Goal: Information Seeking & Learning: Learn about a topic

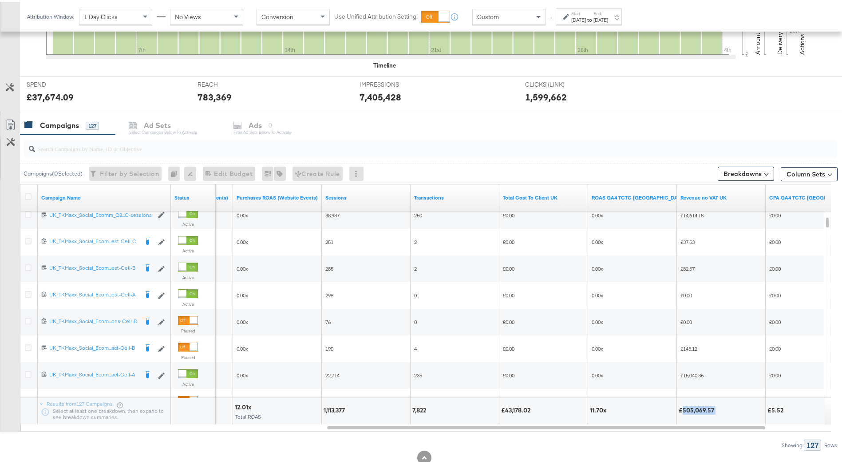
scroll to position [337, 0]
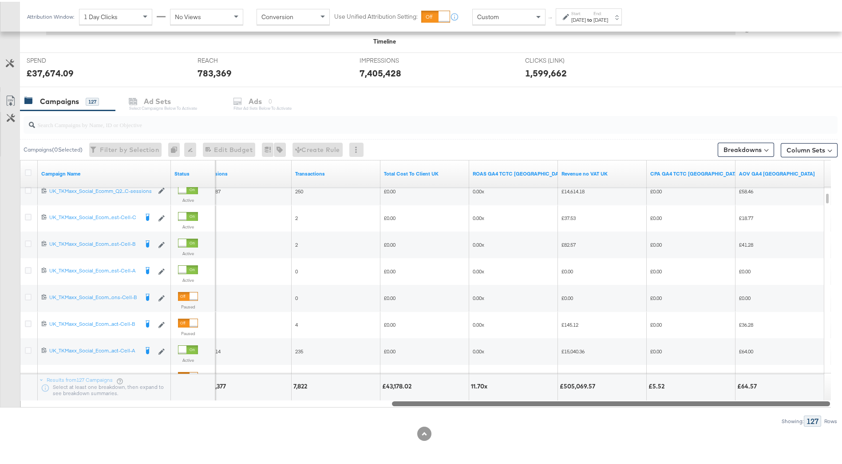
drag, startPoint x: 653, startPoint y: 403, endPoint x: 745, endPoint y: 411, distance: 92.3
click at [745, 411] on div "Campaigns ( 0 Selected) Filter by Selection Filter 0 campaigns 0 Rename 0 campa…" at bounding box center [419, 267] width 838 height 316
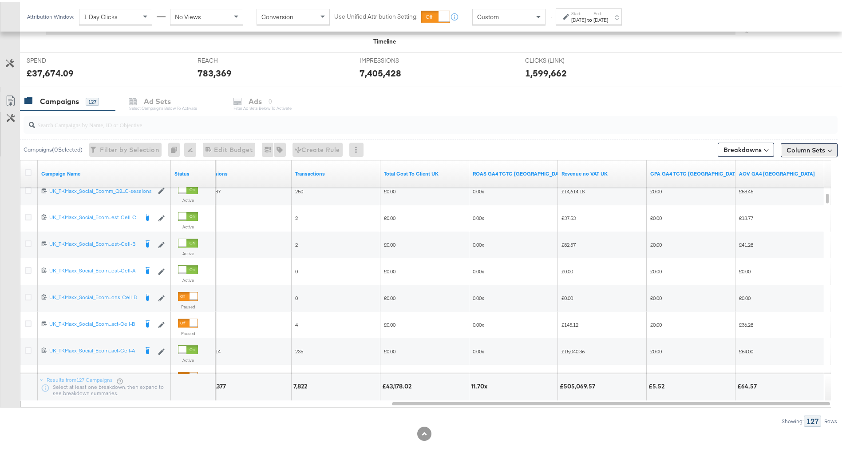
click at [798, 148] on button "Column Sets" at bounding box center [809, 148] width 57 height 14
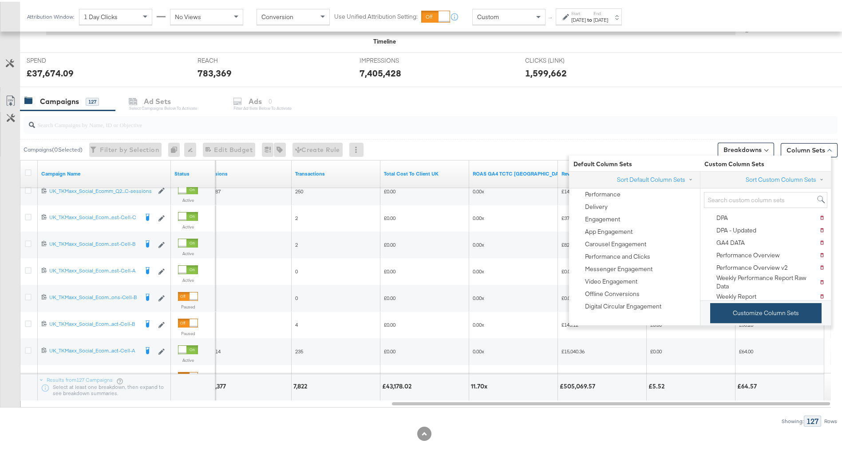
click at [748, 311] on button "Customize Column Sets" at bounding box center [765, 311] width 111 height 20
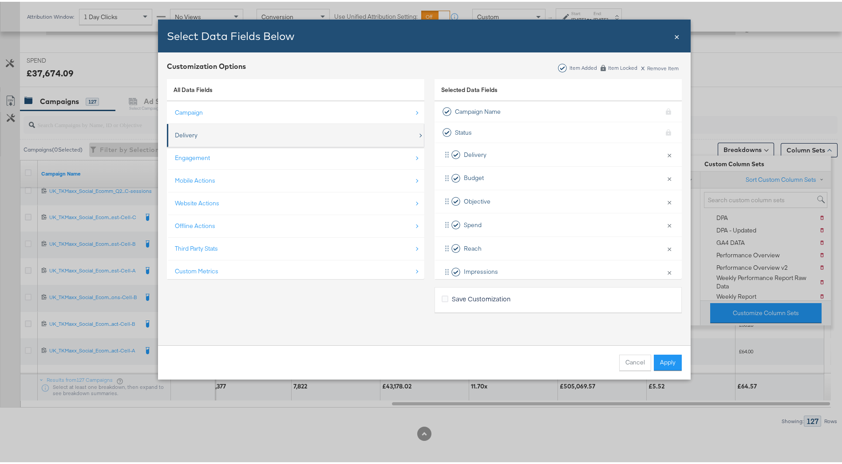
click at [348, 134] on div "Delivery" at bounding box center [296, 133] width 243 height 18
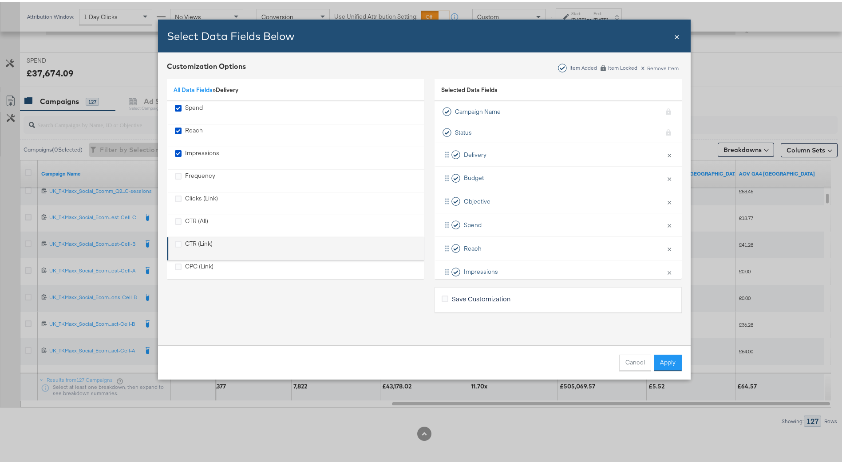
click at [301, 239] on div "CTR (Link)" at bounding box center [296, 247] width 243 height 18
click at [297, 265] on div "CPC (Link)" at bounding box center [296, 269] width 243 height 18
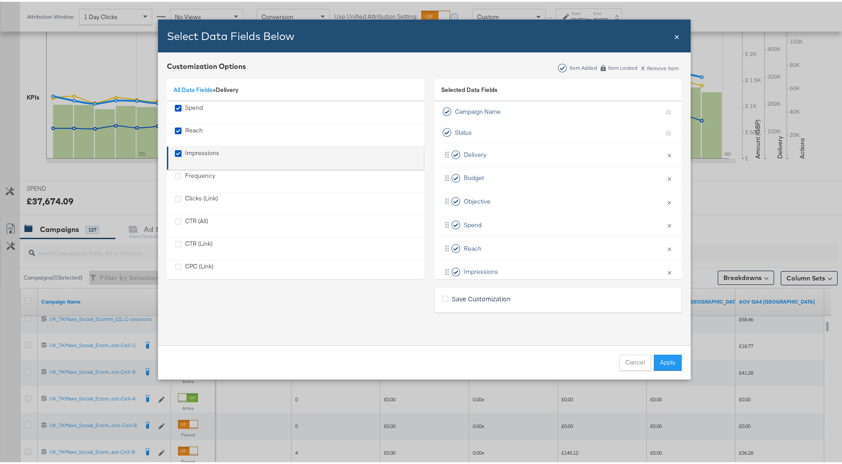
scroll to position [204, 0]
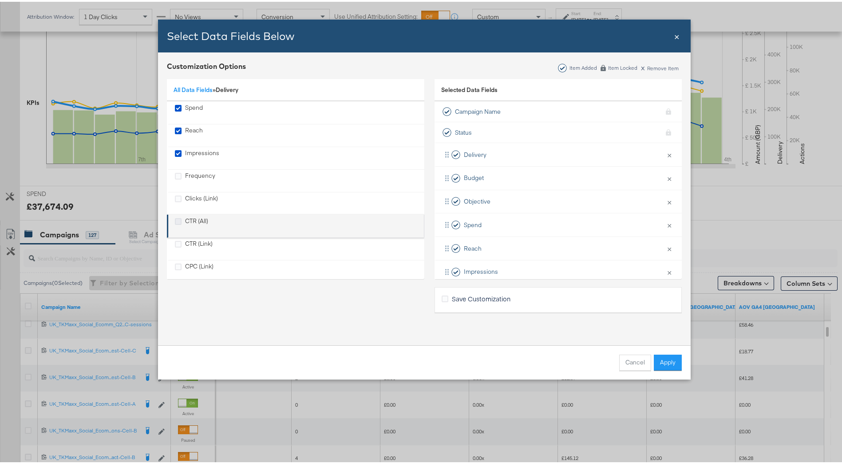
click at [175, 220] on icon "CTR (All)" at bounding box center [178, 219] width 7 height 7
click at [0, 0] on input "CTR (All)" at bounding box center [0, 0] width 0 height 0
click at [175, 222] on icon "CTR (All)" at bounding box center [178, 219] width 7 height 7
click at [0, 0] on input "CTR (All)" at bounding box center [0, 0] width 0 height 0
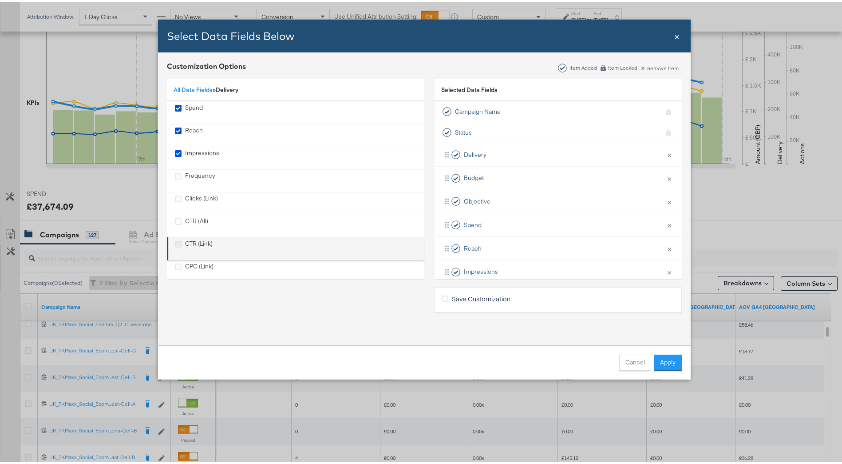
click at [178, 245] on icon "CTR (Link)" at bounding box center [178, 242] width 7 height 7
click at [0, 0] on input "CTR (Link)" at bounding box center [0, 0] width 0 height 0
click at [175, 264] on icon "CPC (Link)" at bounding box center [178, 265] width 7 height 7
click at [0, 0] on input "CPC (Link)" at bounding box center [0, 0] width 0 height 0
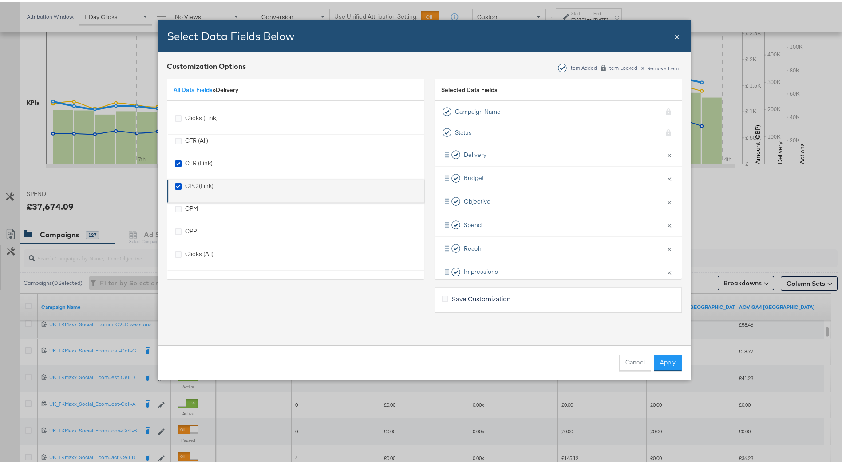
scroll to position [81, 0]
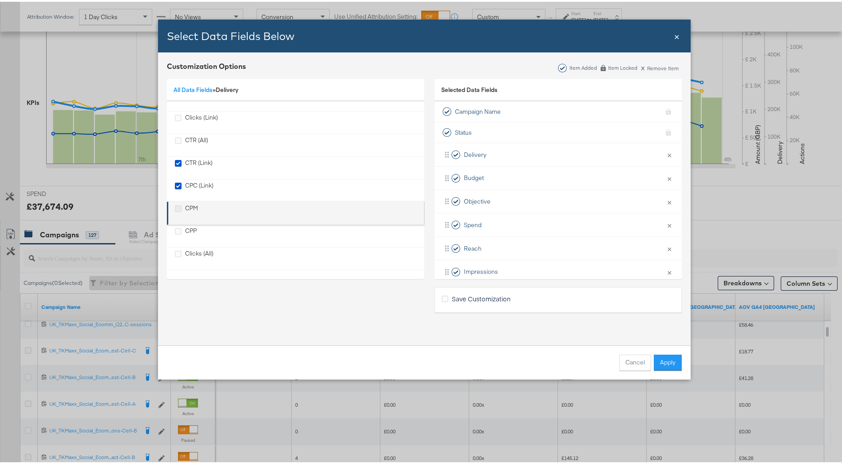
click at [175, 204] on icon "CPM" at bounding box center [178, 206] width 7 height 7
click at [0, 0] on input "CPM" at bounding box center [0, 0] width 0 height 0
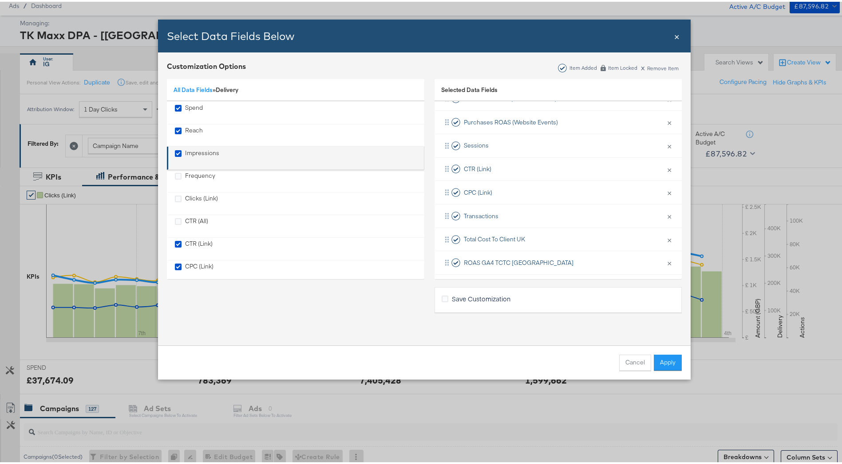
scroll to position [27, 0]
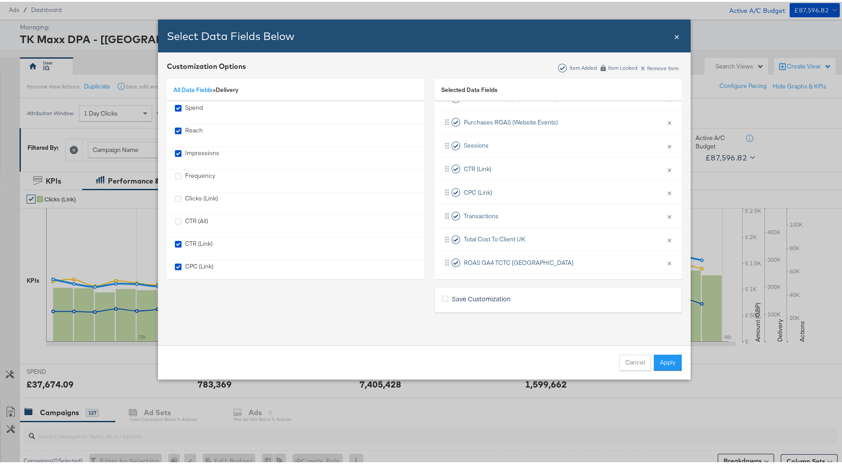
drag, startPoint x: 666, startPoint y: 365, endPoint x: 658, endPoint y: 354, distance: 13.8
click at [665, 365] on button "Apply" at bounding box center [668, 361] width 28 height 16
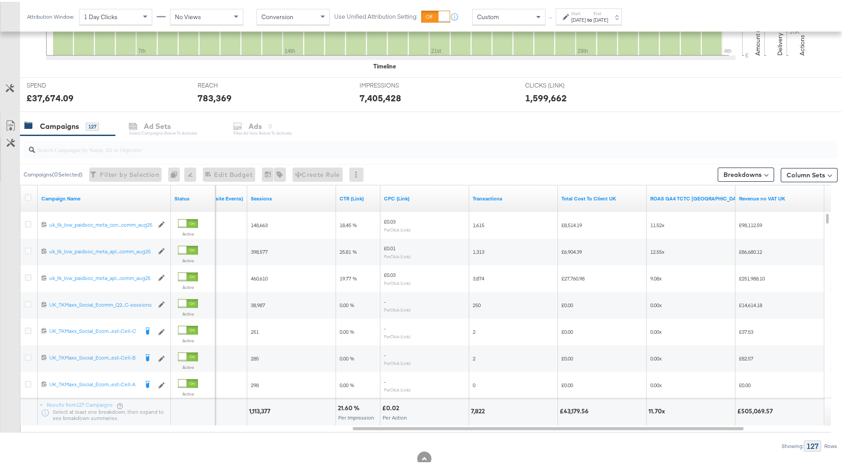
scroll to position [315, 0]
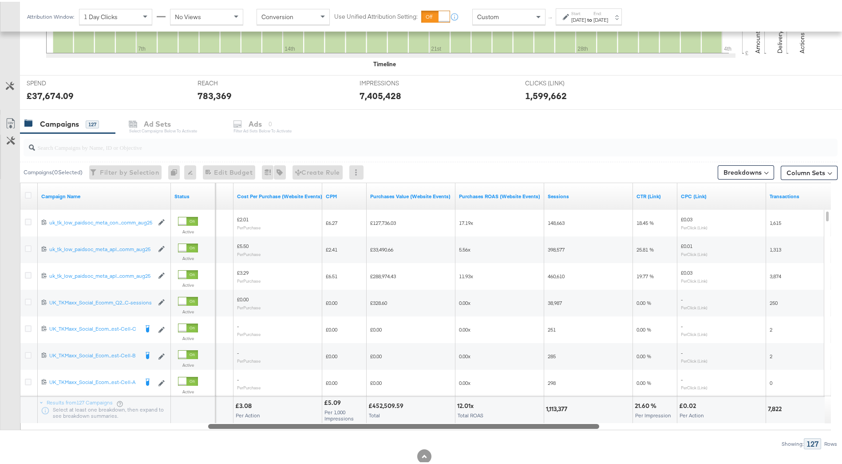
drag, startPoint x: 537, startPoint y: 424, endPoint x: 419, endPoint y: 393, distance: 121.9
click at [401, 409] on div "Campaign Name Status Purchases (Website Events) Cost Per Purchase (Website Even…" at bounding box center [425, 304] width 811 height 247
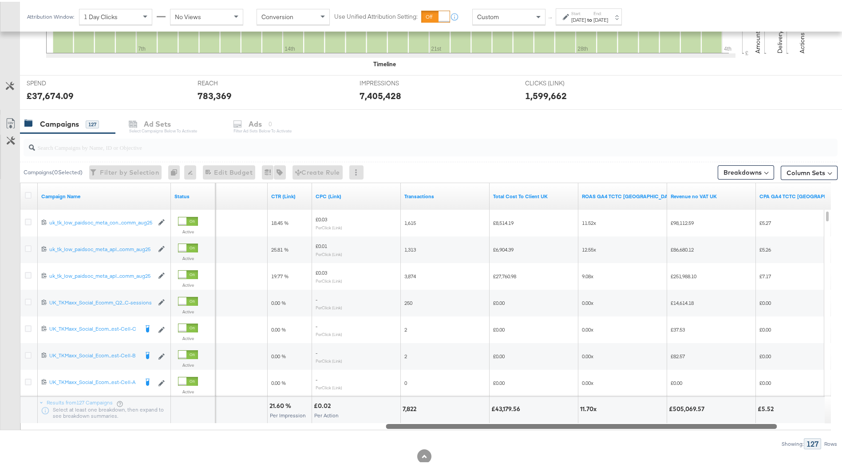
drag, startPoint x: 485, startPoint y: 427, endPoint x: 662, endPoint y: 439, distance: 177.6
click at [662, 439] on div "Campaigns ( 0 Selected) Filter by Selection Filter 0 campaigns 0 Rename 0 campa…" at bounding box center [419, 289] width 838 height 316
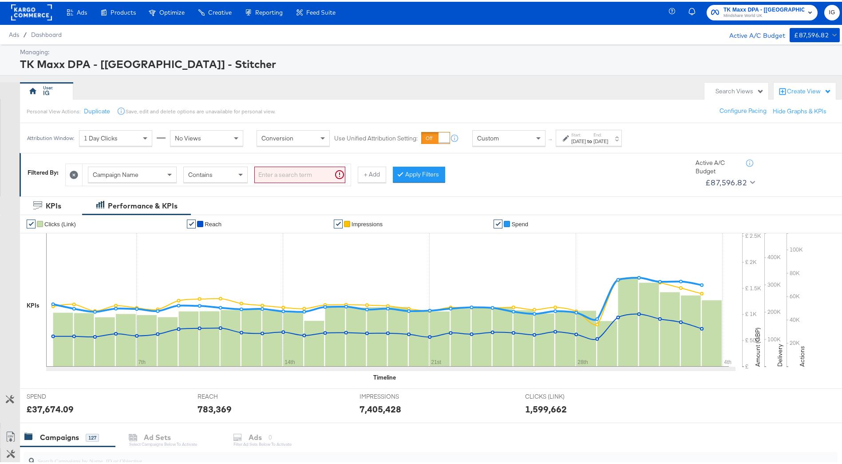
scroll to position [0, 0]
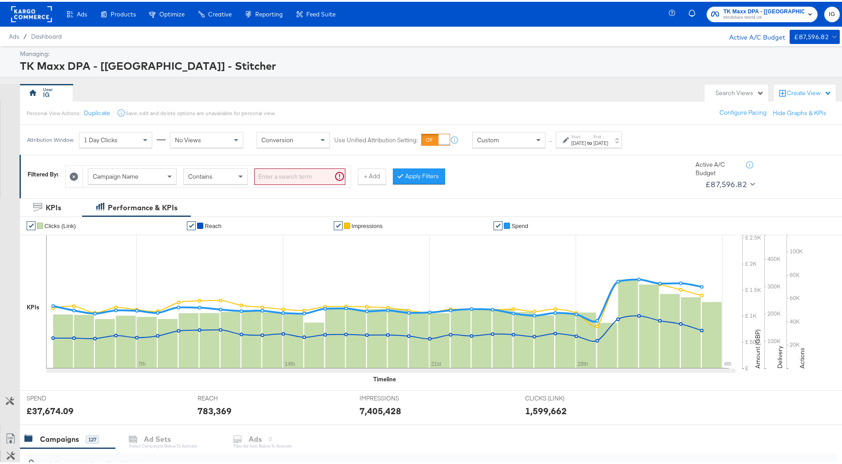
click at [599, 145] on div "Start: [DATE] to End: [DATE]" at bounding box center [589, 138] width 66 height 16
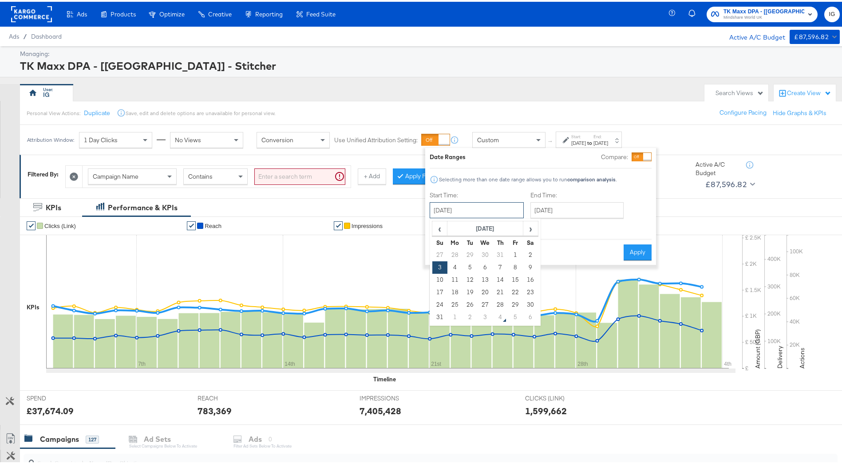
click at [501, 211] on input "[DATE]" at bounding box center [477, 208] width 94 height 16
click at [683, 222] on ul "✔ Clicks (Link) ✔ Reach ✔ Impressions ✔ Spend" at bounding box center [438, 224] width 837 height 18
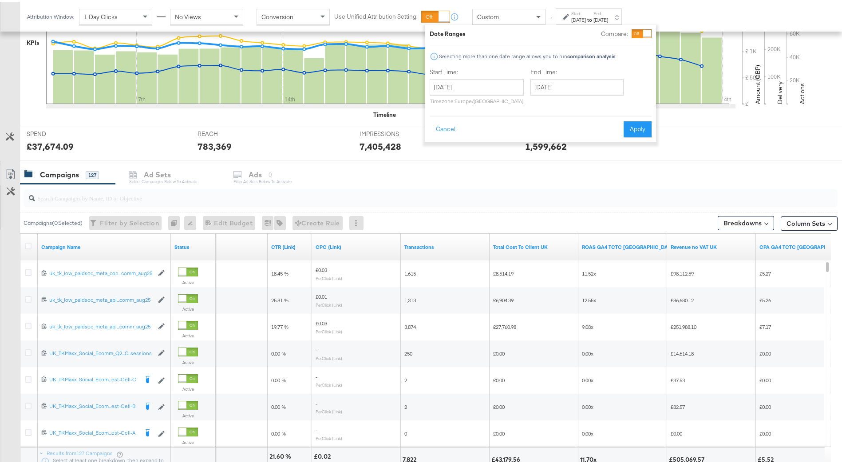
scroll to position [337, 0]
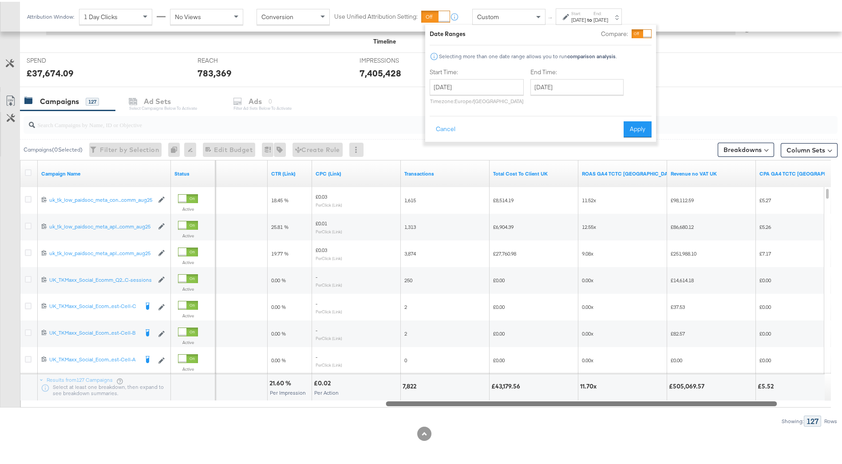
drag, startPoint x: 432, startPoint y: 405, endPoint x: 384, endPoint y: 405, distance: 48.9
click at [384, 405] on div "Campaigns ( 0 Selected) Filter by Selection Filter 0 campaigns 0 Rename 0 campa…" at bounding box center [419, 267] width 838 height 316
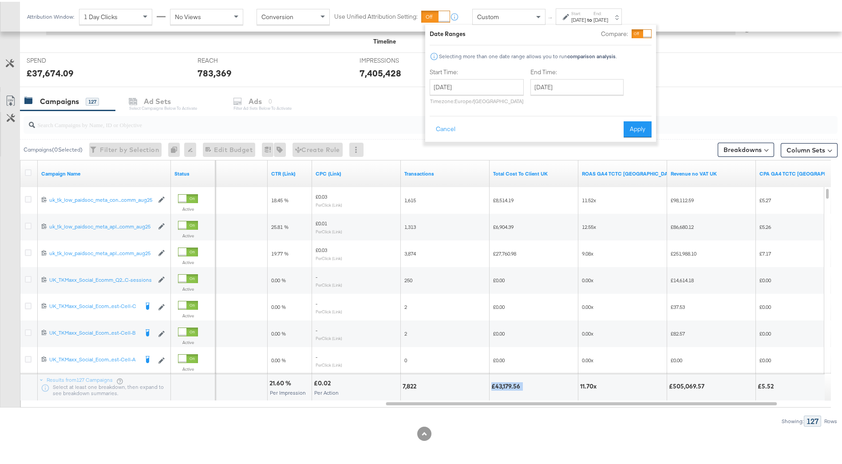
drag, startPoint x: 493, startPoint y: 385, endPoint x: 523, endPoint y: 384, distance: 29.8
click at [523, 384] on div "£43,179.56" at bounding box center [534, 384] width 85 height 8
drag, startPoint x: 523, startPoint y: 384, endPoint x: 512, endPoint y: 385, distance: 11.2
click at [512, 385] on div "£43,179.56" at bounding box center [508, 384] width 32 height 8
drag, startPoint x: 495, startPoint y: 385, endPoint x: 523, endPoint y: 385, distance: 27.5
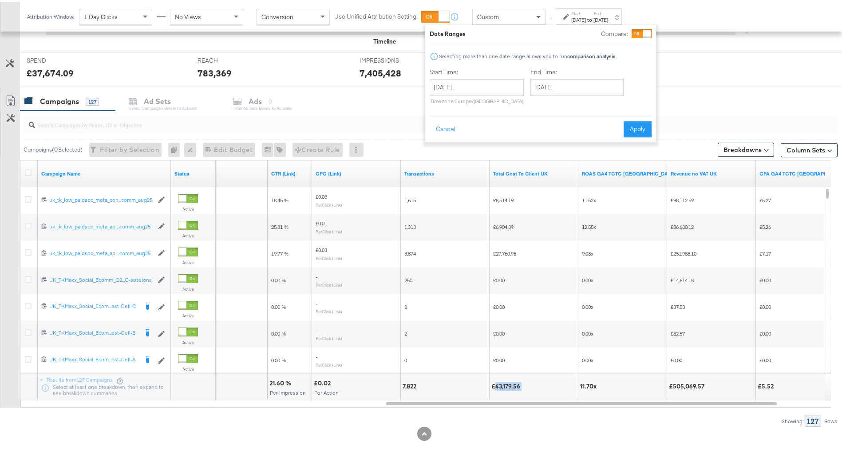
click at [523, 385] on div "£43,179.56" at bounding box center [508, 384] width 32 height 8
copy div "43,179.56"
click at [778, 106] on div "Campaigns 127 Ad Sets Select Campaigns below to activate Ads 0 Filter Ad Sets b…" at bounding box center [434, 99] width 829 height 19
click at [634, 126] on button "Apply" at bounding box center [638, 127] width 28 height 16
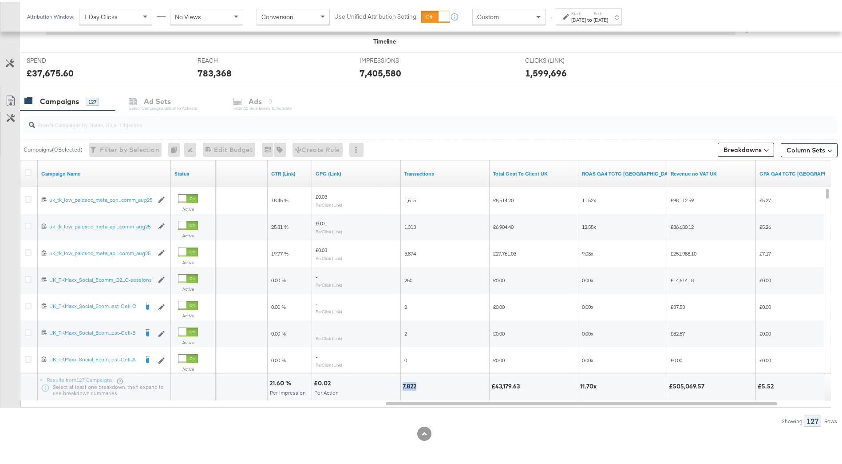
drag, startPoint x: 402, startPoint y: 385, endPoint x: 417, endPoint y: 385, distance: 14.7
click at [417, 385] on div "7,822" at bounding box center [445, 385] width 88 height 27
copy div "7,822"
drag, startPoint x: 403, startPoint y: 384, endPoint x: 408, endPoint y: 377, distance: 8.6
copy div "7,822"
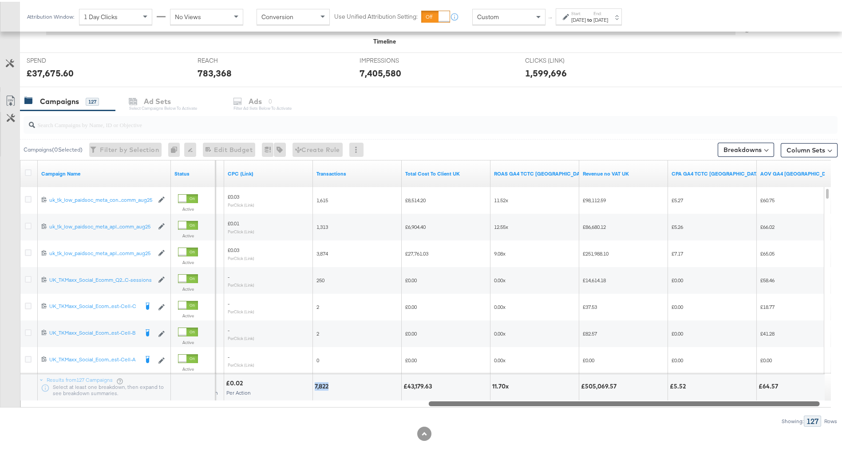
drag, startPoint x: 752, startPoint y: 399, endPoint x: 795, endPoint y: 400, distance: 43.5
click at [795, 400] on div at bounding box center [624, 401] width 391 height 8
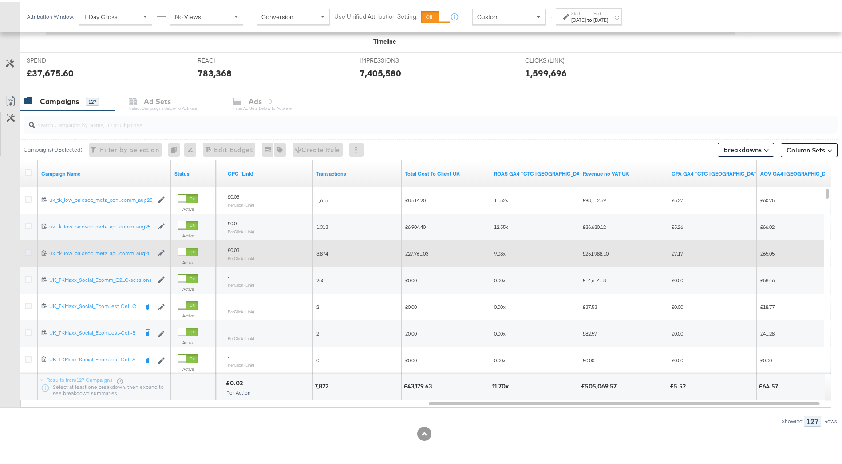
click at [25, 254] on div at bounding box center [29, 251] width 9 height 9
click at [30, 250] on icon at bounding box center [28, 250] width 7 height 7
click at [0, 0] on input "checkbox" at bounding box center [0, 0] width 0 height 0
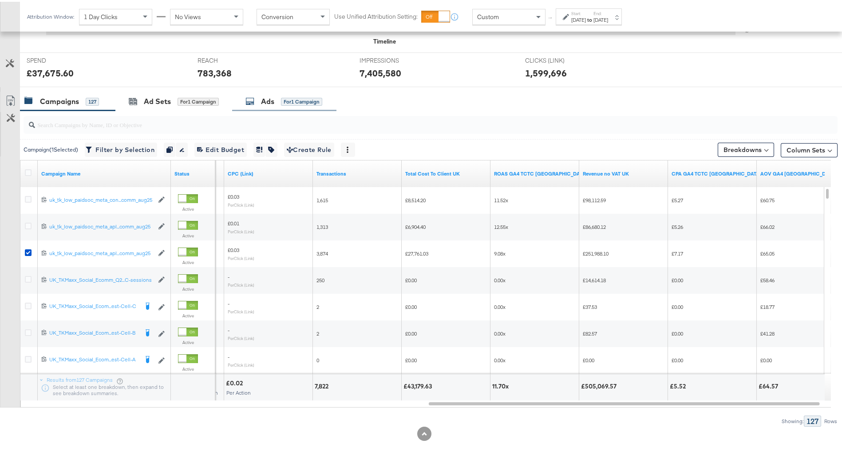
click at [269, 103] on div "Ads" at bounding box center [267, 100] width 13 height 10
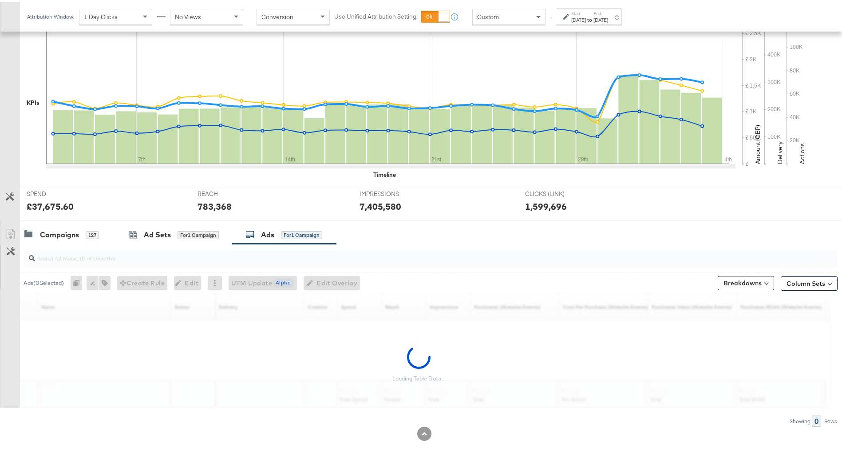
scroll to position [204, 0]
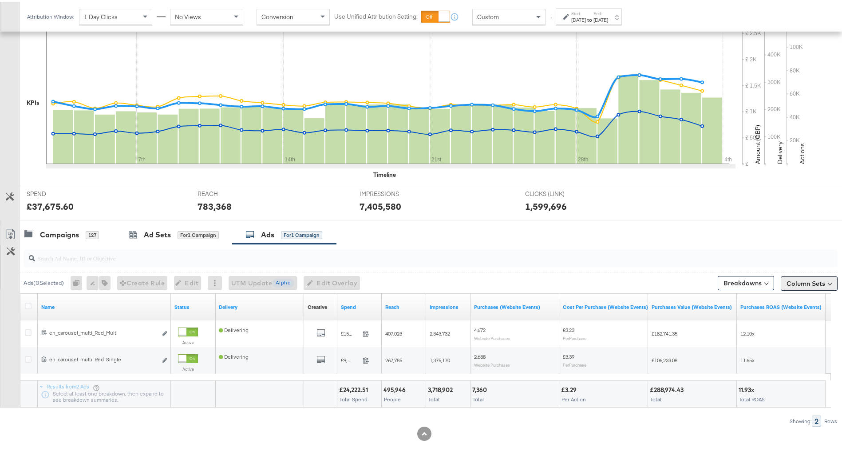
click at [808, 287] on button "Column Sets" at bounding box center [809, 281] width 57 height 14
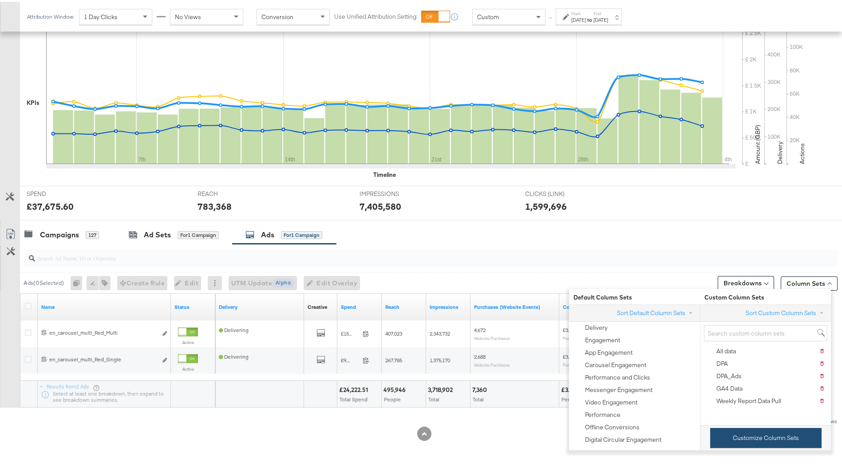
click at [779, 440] on button "Customize Column Sets" at bounding box center [765, 436] width 111 height 20
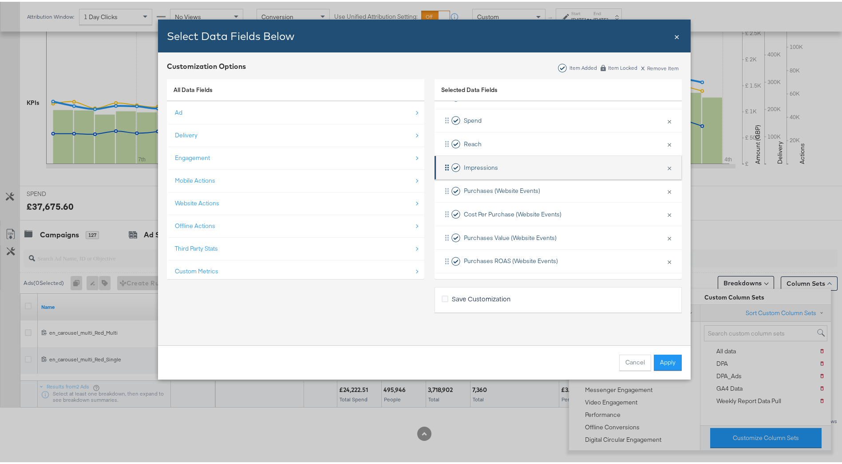
scroll to position [83, 0]
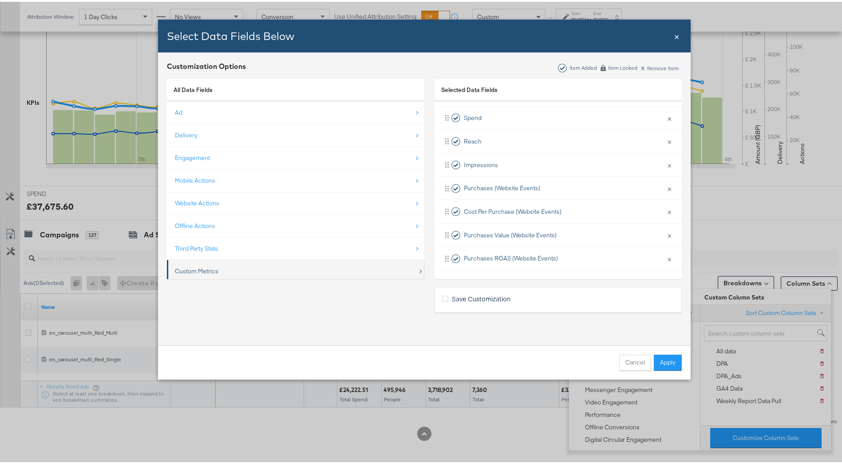
click at [324, 274] on div "Custom Metrics" at bounding box center [296, 269] width 243 height 18
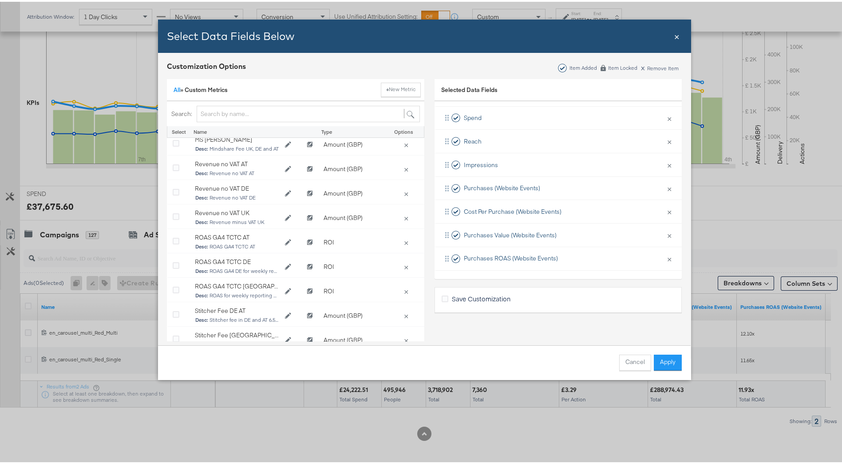
scroll to position [249, 0]
click at [174, 86] on link "All" at bounding box center [177, 88] width 7 height 8
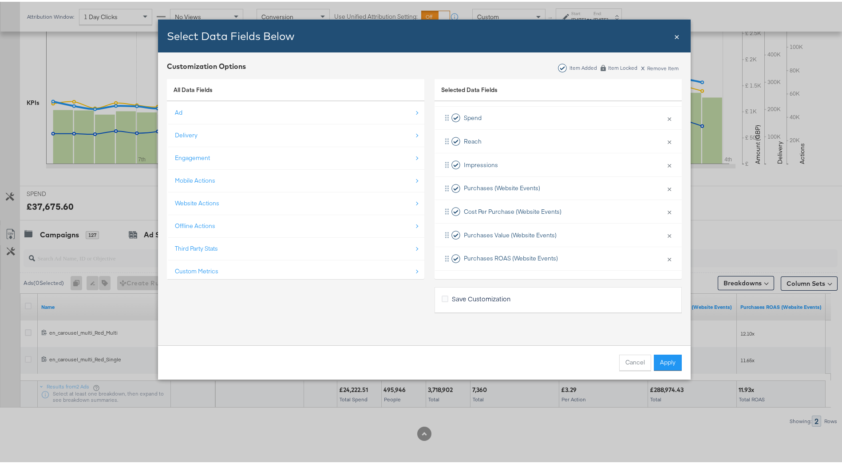
click at [232, 250] on div "Third Party Stats" at bounding box center [296, 247] width 243 height 18
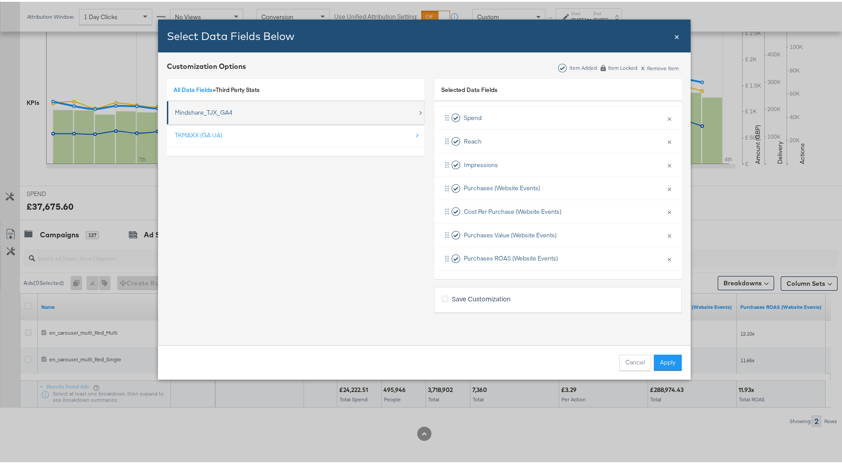
click at [211, 110] on div "Mindshare_TJX_GA4" at bounding box center [204, 111] width 58 height 8
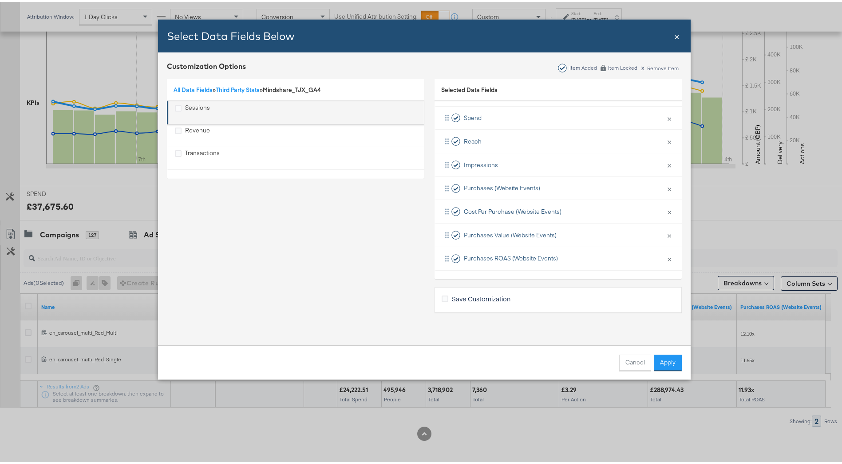
click at [203, 112] on div "Sessions" at bounding box center [197, 111] width 25 height 18
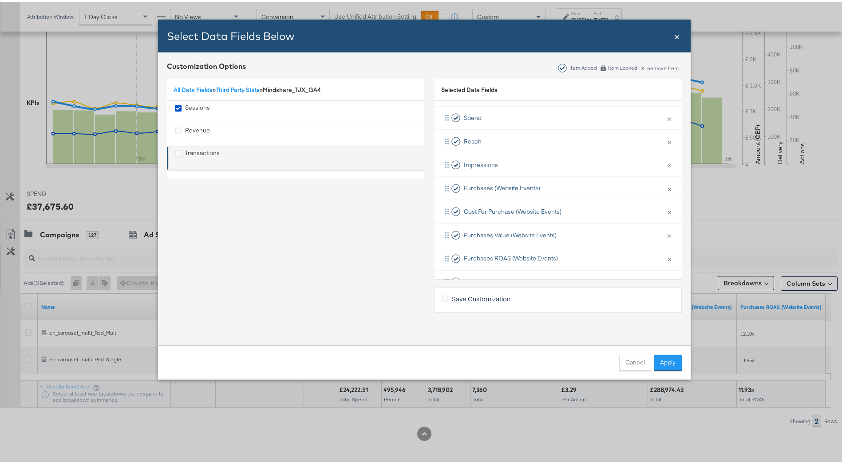
click at [204, 153] on div "Transactions" at bounding box center [202, 156] width 35 height 18
click at [237, 87] on link "Third Party Stats" at bounding box center [238, 88] width 44 height 8
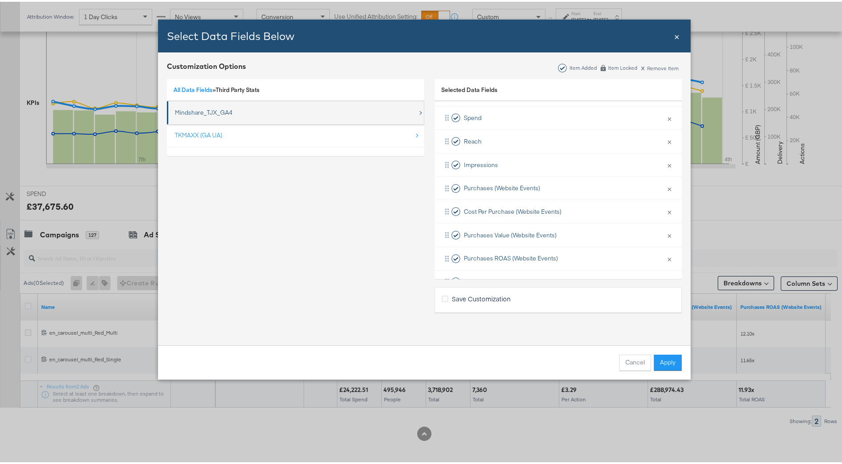
click at [219, 113] on div "Mindshare_TJX_GA4" at bounding box center [204, 111] width 58 height 8
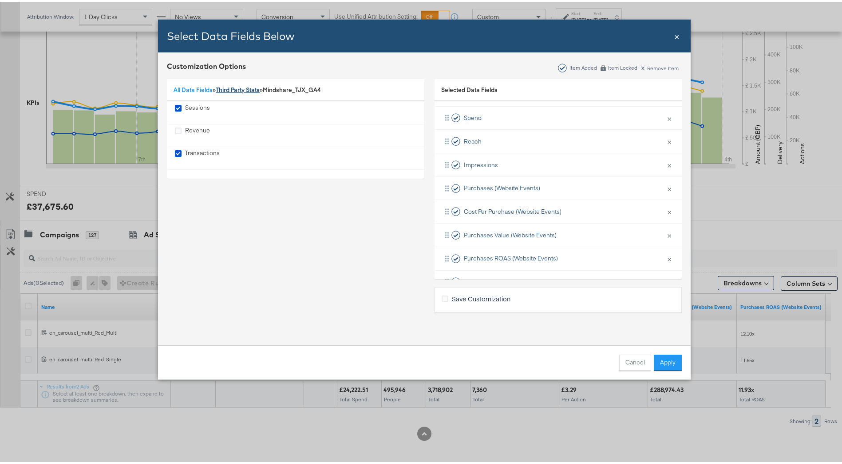
click at [237, 89] on link "Third Party Stats" at bounding box center [238, 88] width 44 height 8
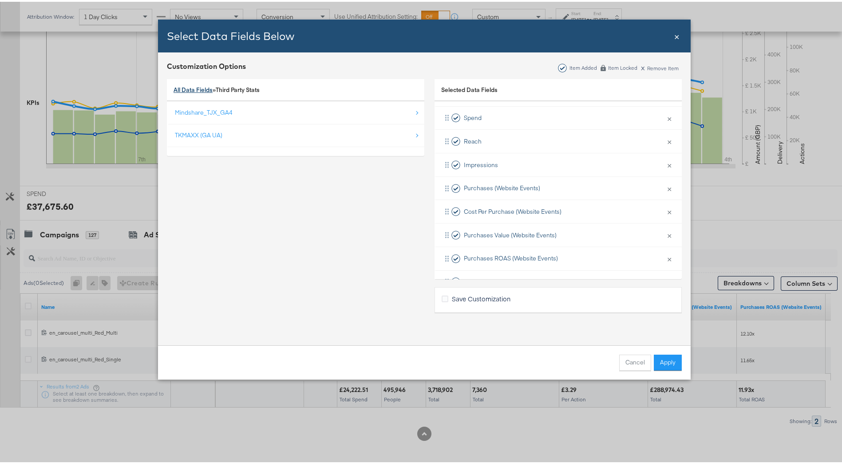
click at [198, 89] on link "All Data Fields" at bounding box center [193, 88] width 39 height 8
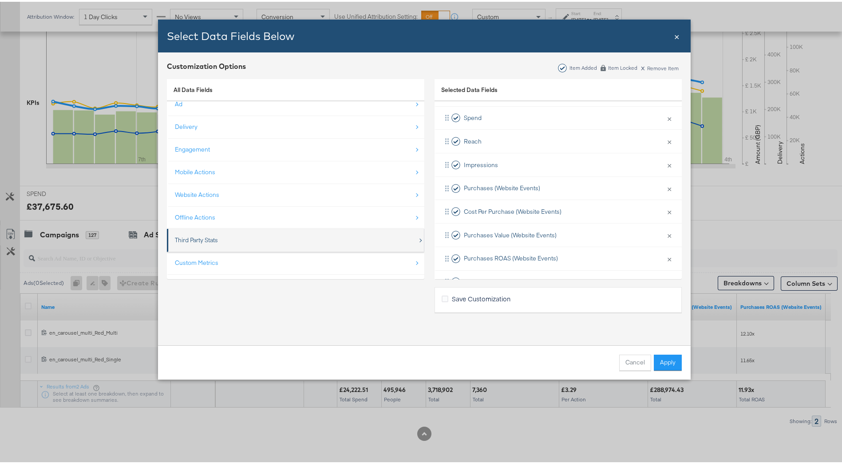
scroll to position [13, 0]
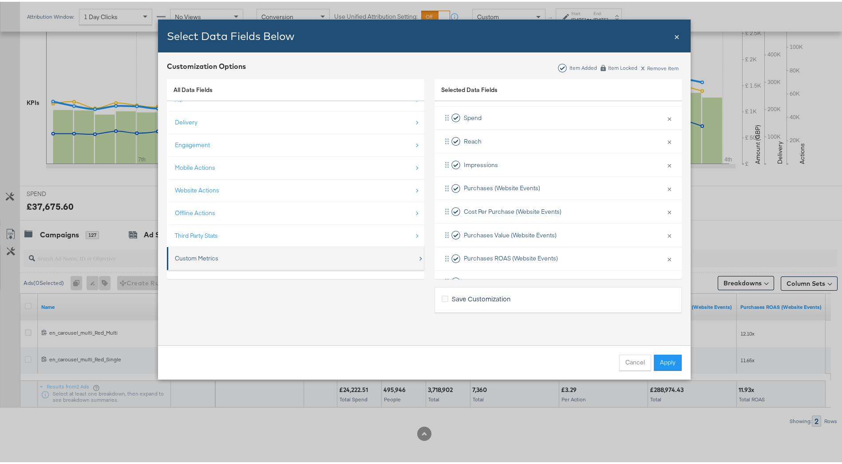
click at [235, 257] on div "Custom Metrics" at bounding box center [296, 256] width 243 height 18
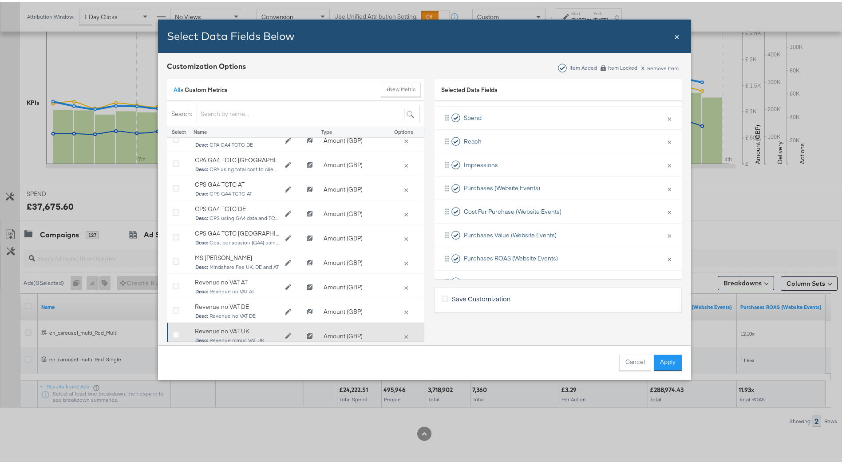
scroll to position [89, 0]
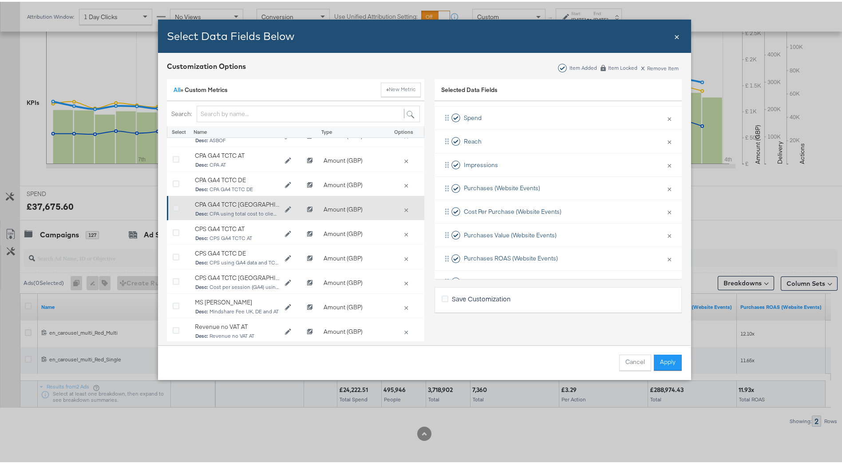
click at [173, 208] on icon "Bulk Add Locations Modal" at bounding box center [176, 206] width 7 height 7
click at [0, 0] on input "Bulk Add Locations Modal" at bounding box center [0, 0] width 0 height 0
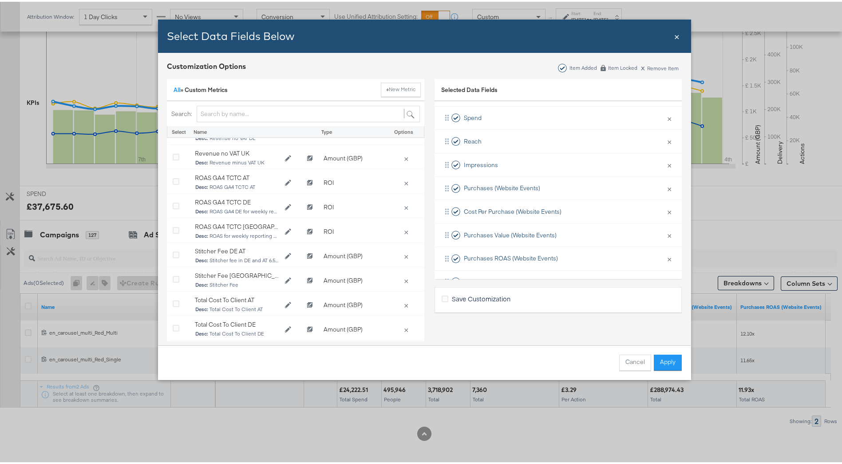
scroll to position [337, 0]
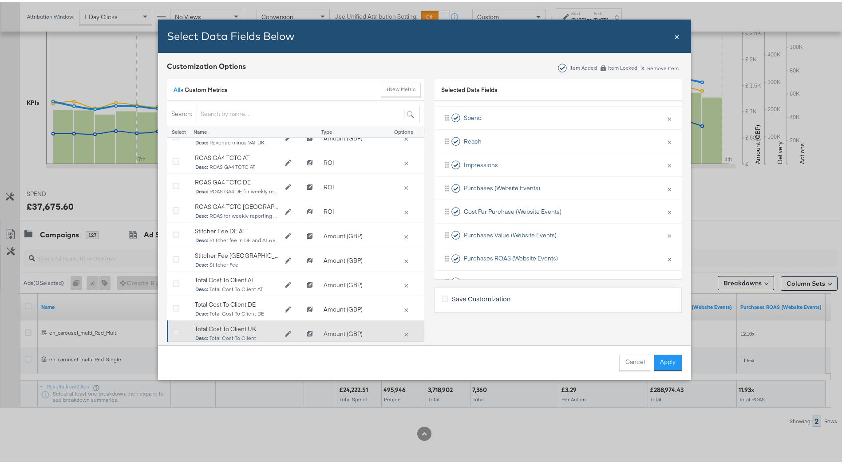
click at [174, 328] on icon "Bulk Add Locations Modal" at bounding box center [176, 331] width 7 height 7
click at [0, 0] on input "Bulk Add Locations Modal" at bounding box center [0, 0] width 0 height 0
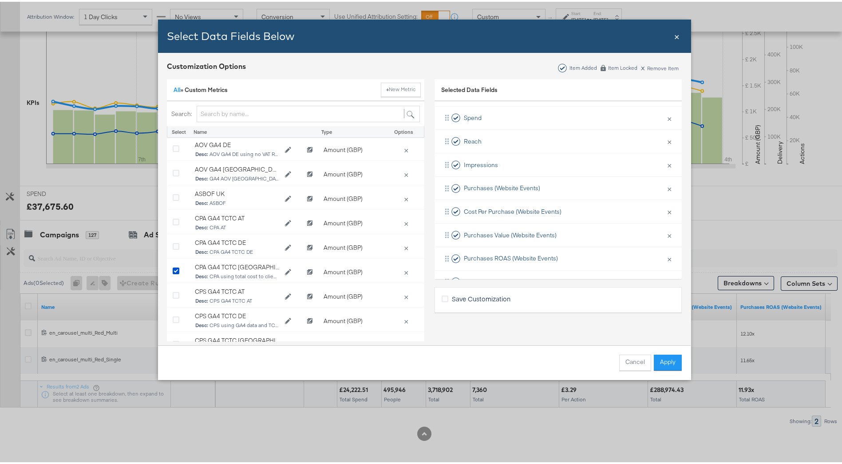
scroll to position [0, 0]
click at [663, 359] on button "Apply" at bounding box center [668, 361] width 28 height 16
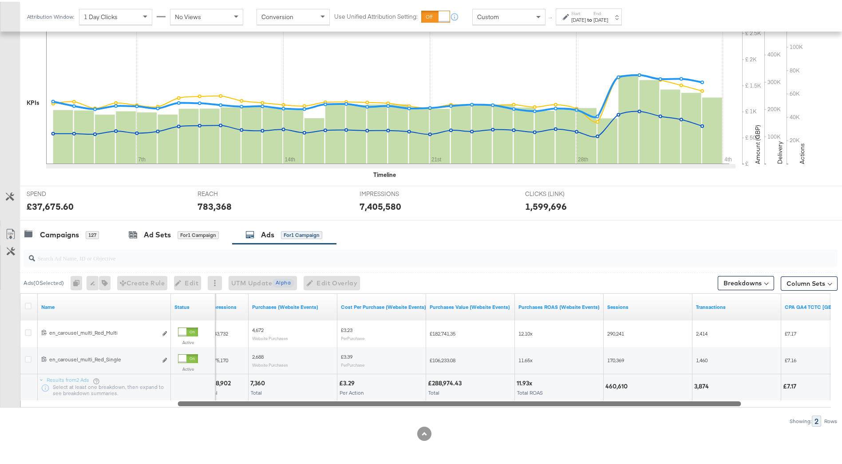
drag, startPoint x: 517, startPoint y: 400, endPoint x: 683, endPoint y: 398, distance: 166.5
click at [683, 398] on div "Name Status Impressions Purchases (Website Events) Cost Per Purchase (Website E…" at bounding box center [425, 348] width 811 height 114
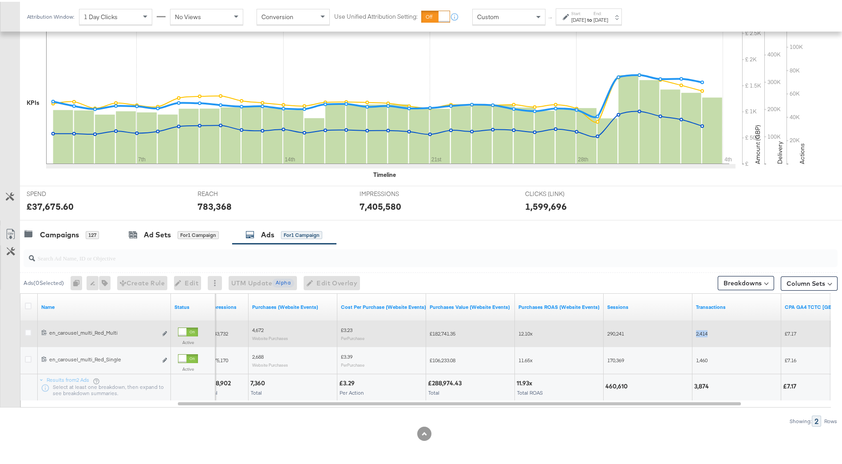
drag, startPoint x: 696, startPoint y: 334, endPoint x: 713, endPoint y: 337, distance: 17.5
click at [713, 337] on div "2,414" at bounding box center [737, 332] width 89 height 14
drag, startPoint x: 713, startPoint y: 337, endPoint x: 706, endPoint y: 336, distance: 6.7
copy span "2,414"
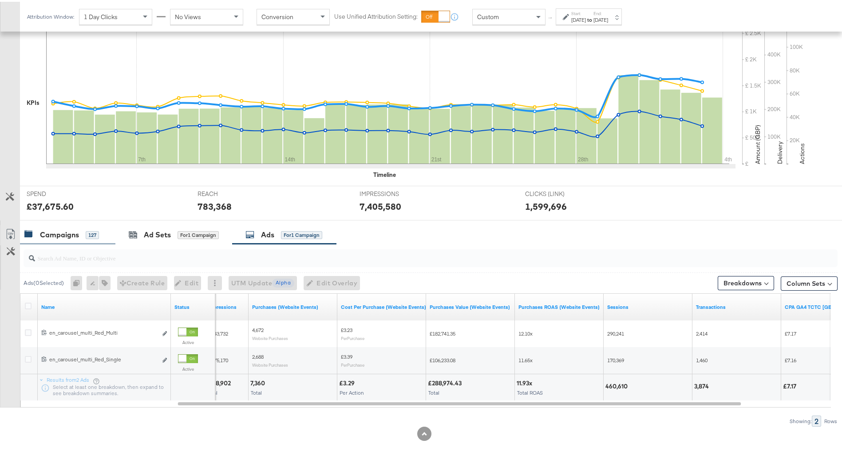
click at [70, 236] on div "Campaigns" at bounding box center [59, 233] width 39 height 10
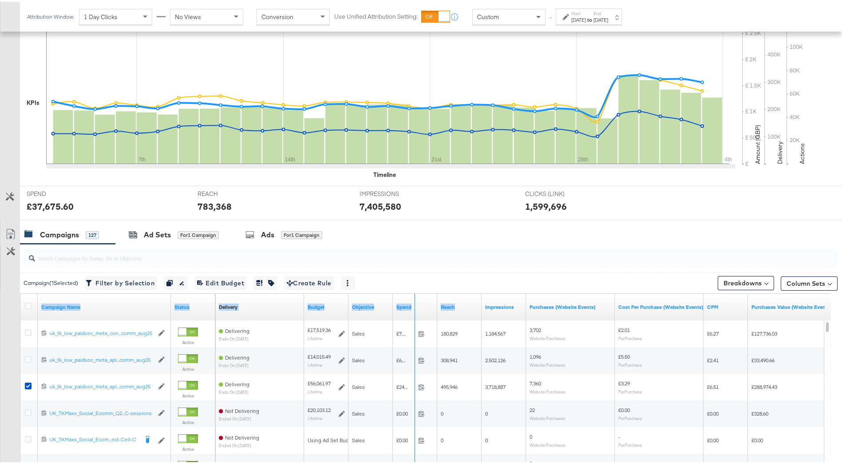
drag, startPoint x: 170, startPoint y: 304, endPoint x: 444, endPoint y: 313, distance: 274.5
click at [20, 292] on div "Campaign Name Status Delivery Sorting Unavailable Budget Objective Spend Reach …" at bounding box center [20, 292] width 0 height 0
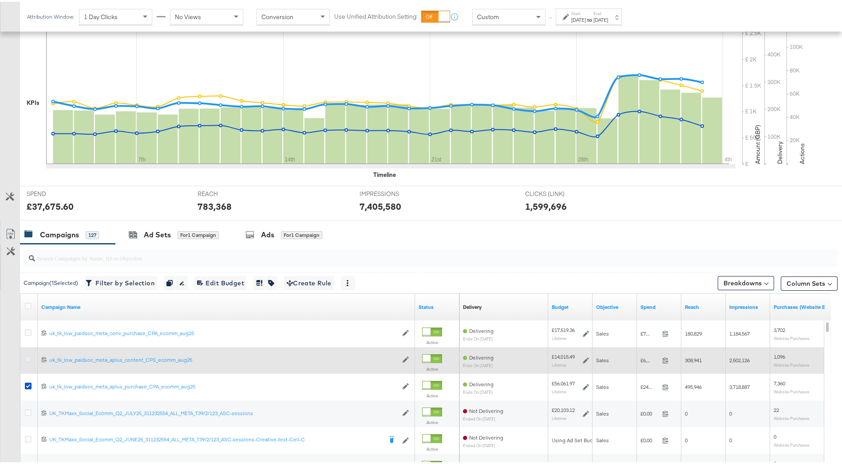
click at [29, 359] on icon at bounding box center [28, 357] width 7 height 7
click at [0, 0] on input "checkbox" at bounding box center [0, 0] width 0 height 0
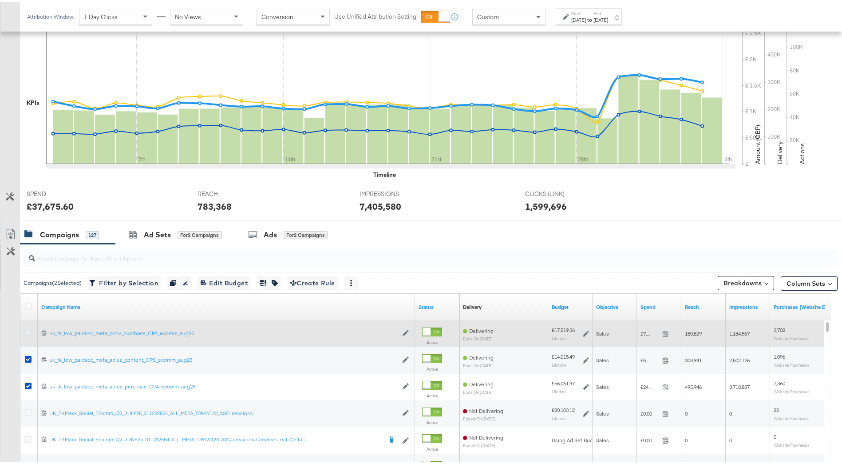
click at [29, 327] on icon at bounding box center [28, 330] width 7 height 7
click at [0, 0] on input "checkbox" at bounding box center [0, 0] width 0 height 0
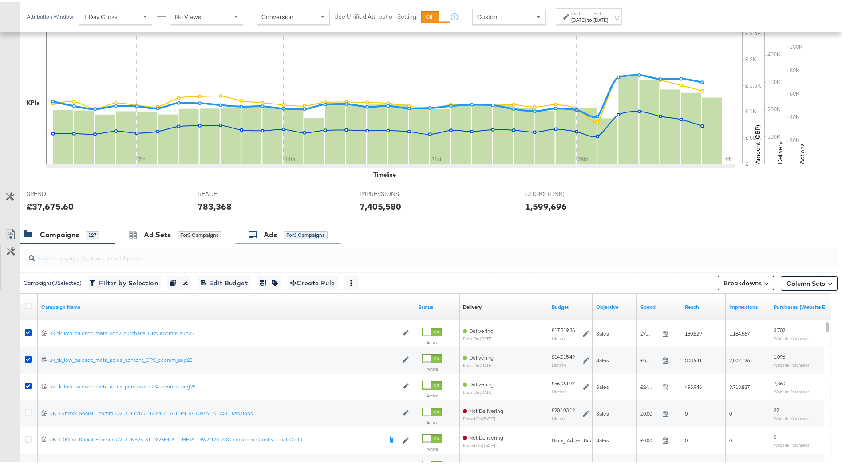
click at [272, 234] on div "Ads" at bounding box center [270, 233] width 13 height 10
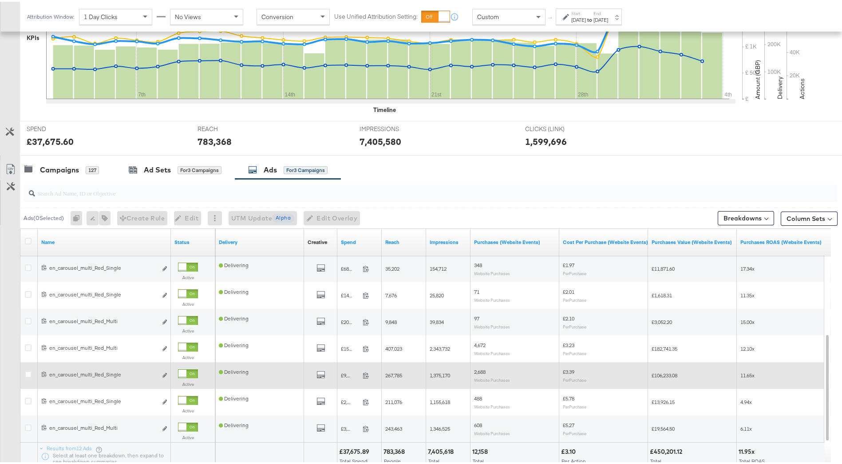
scroll to position [337, 0]
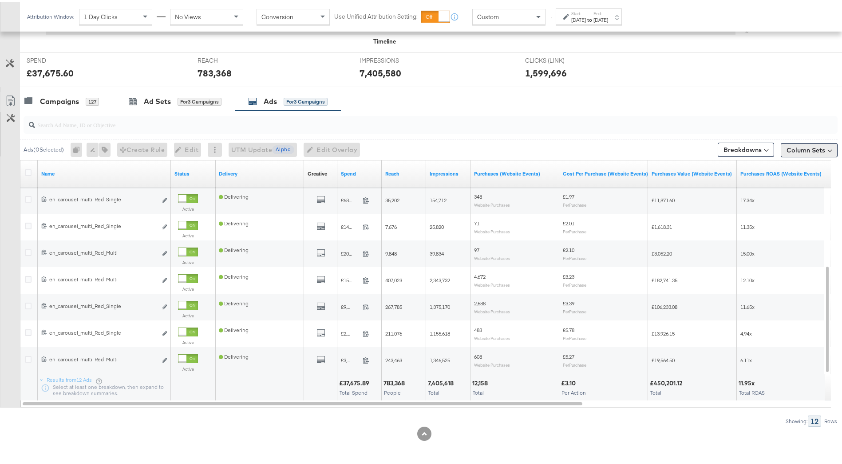
click at [792, 150] on button "Column Sets" at bounding box center [809, 148] width 57 height 14
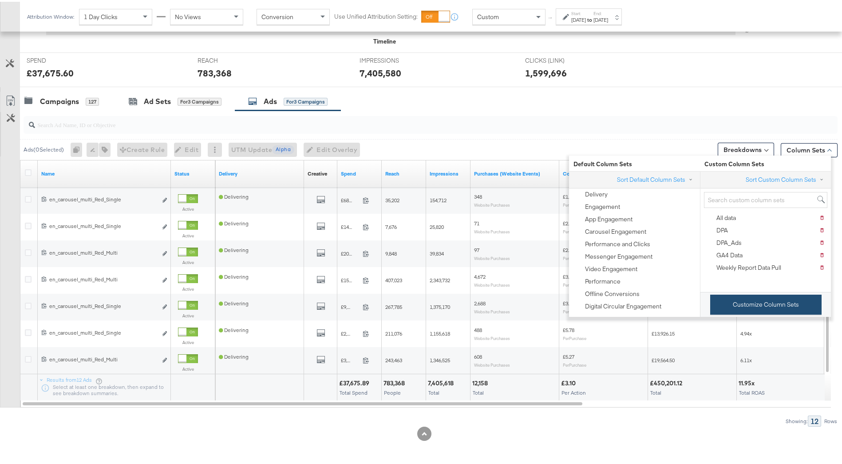
click at [755, 311] on button "Customize Column Sets" at bounding box center [765, 303] width 111 height 20
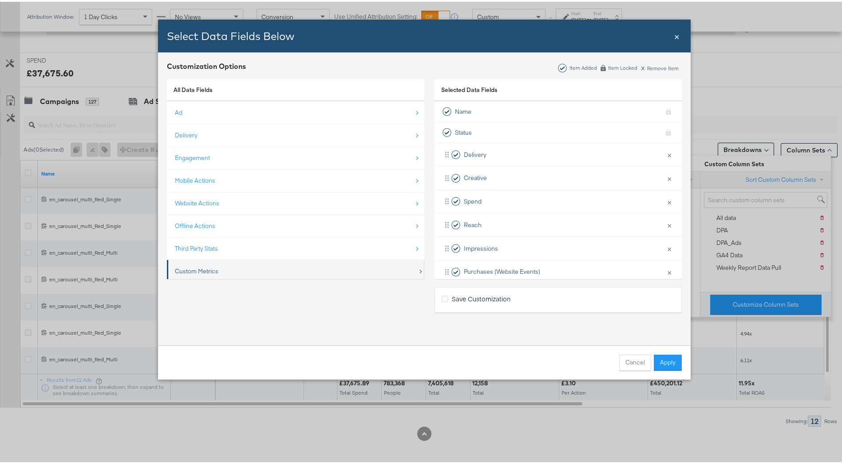
click at [306, 263] on div "Custom Metrics" at bounding box center [296, 269] width 243 height 18
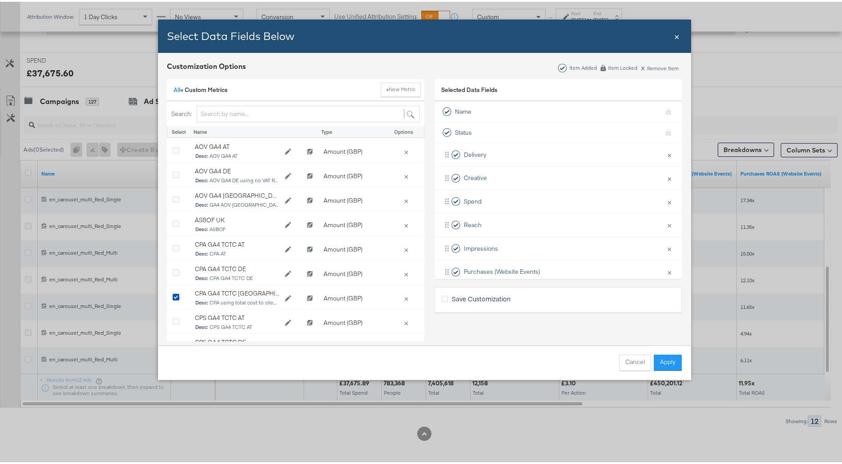
click at [167, 90] on div "All » Custom Metrics + New Metric" at bounding box center [296, 88] width 258 height 23
click at [174, 87] on link "All" at bounding box center [177, 88] width 7 height 8
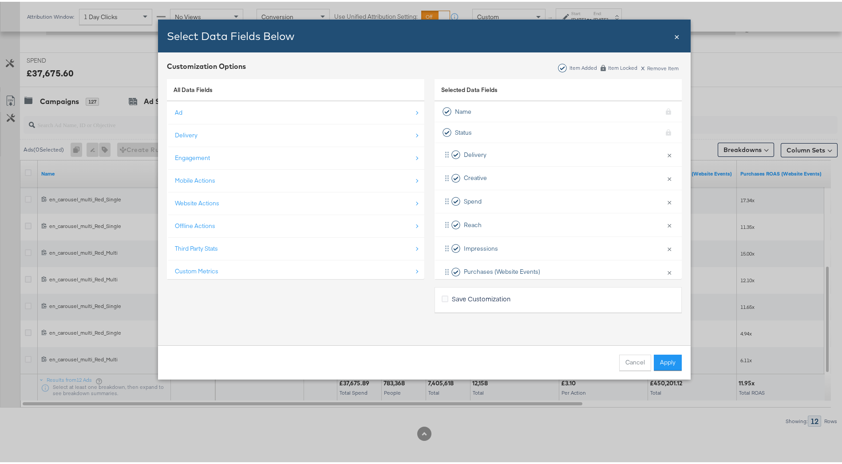
click at [236, 250] on div "Third Party Stats" at bounding box center [296, 247] width 243 height 18
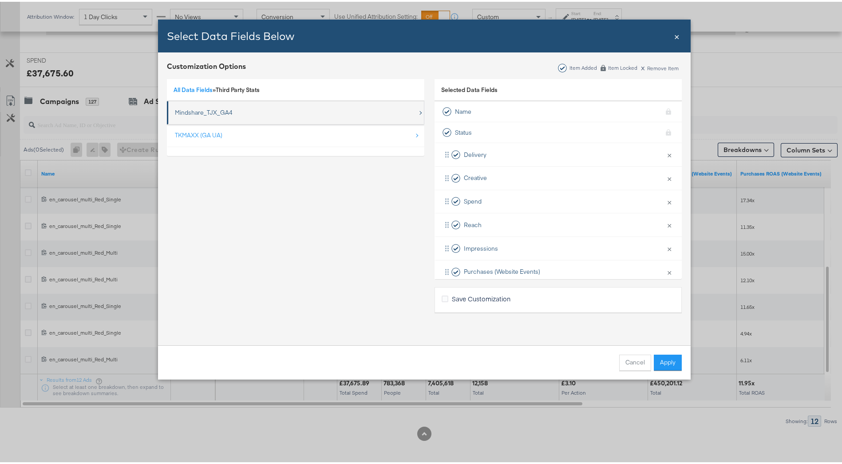
click at [203, 111] on div "Mindshare_TJX_GA4" at bounding box center [204, 111] width 58 height 8
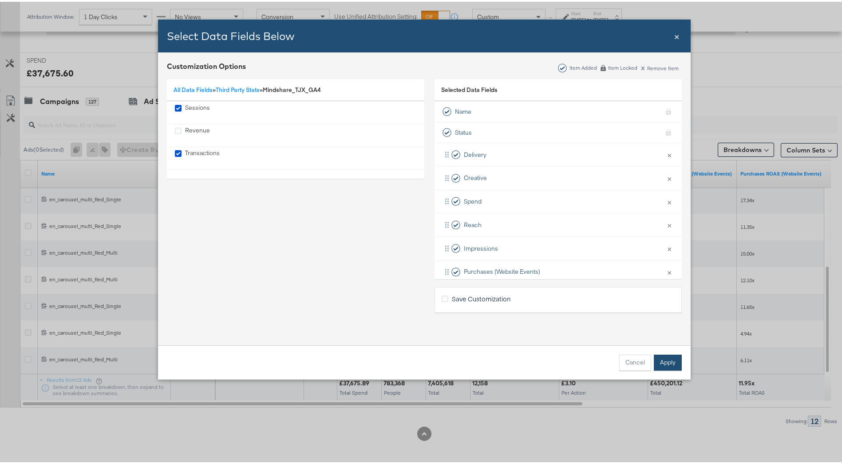
click at [671, 361] on button "Apply" at bounding box center [668, 361] width 28 height 16
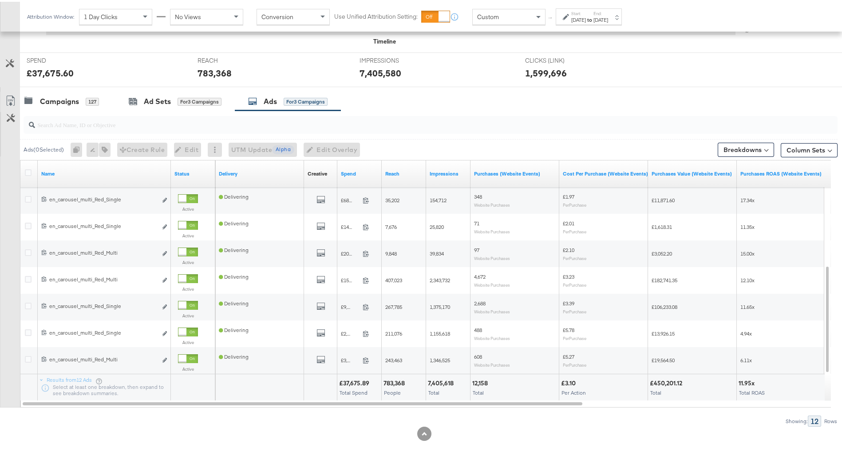
click at [136, 125] on input "search" at bounding box center [399, 119] width 728 height 17
type input "r"
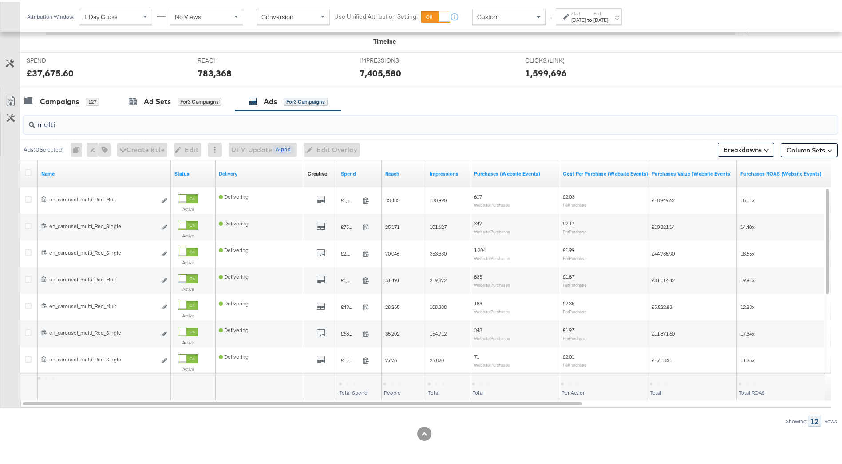
type input "multi"
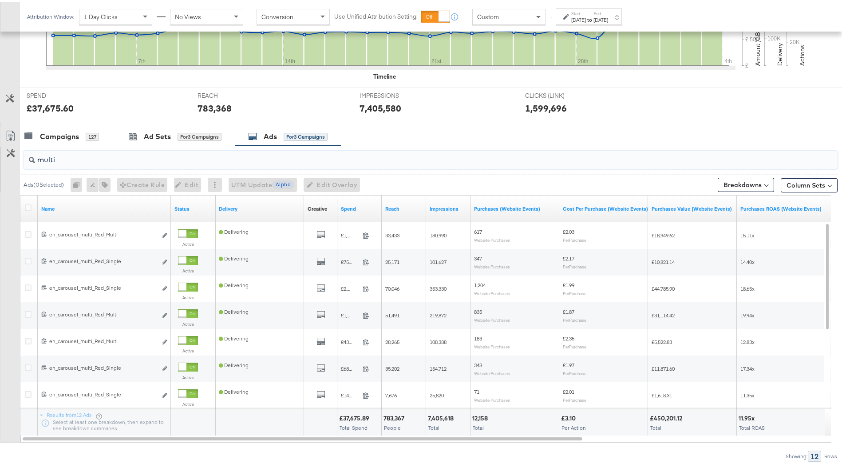
scroll to position [249, 0]
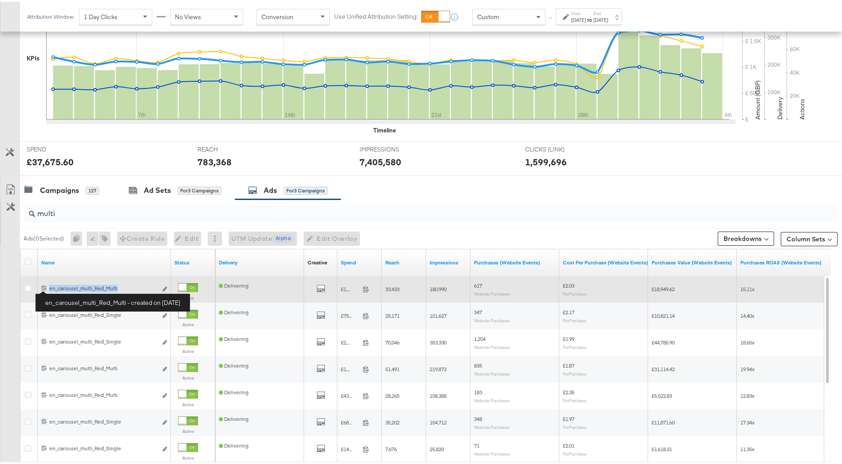
drag, startPoint x: 121, startPoint y: 286, endPoint x: 49, endPoint y: 287, distance: 71.5
click at [49, 288] on div "en_carousel_multi_Red_Multi en_carousel_multi_Red_Multi" at bounding box center [103, 286] width 108 height 7
drag, startPoint x: 49, startPoint y: 287, endPoint x: 61, endPoint y: 286, distance: 12.1
copy div "en_carousel_multi_Red_Multi"
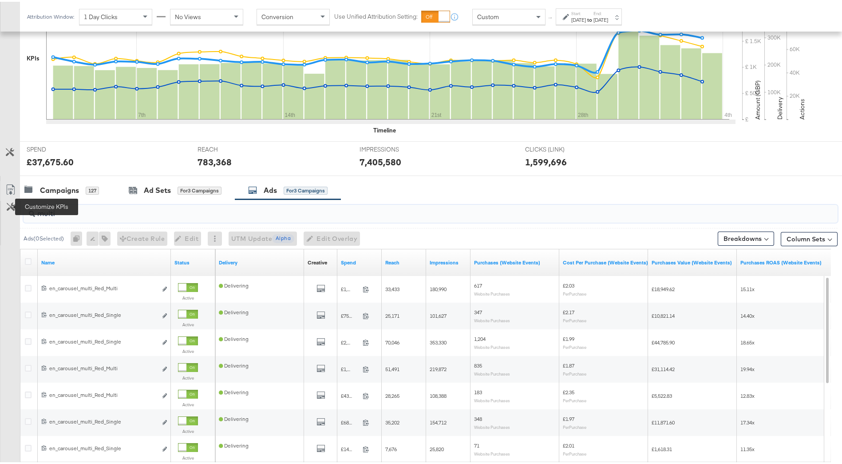
drag, startPoint x: 95, startPoint y: 210, endPoint x: 8, endPoint y: 205, distance: 86.7
click at [8, 205] on div "multi Ads ( 0 Selected) 0 Rename 0 ads Tags for 0 campaigns Create Rule Edit 0 …" at bounding box center [419, 356] width 838 height 316
paste input "en_carousel_multi_Red_Multi"
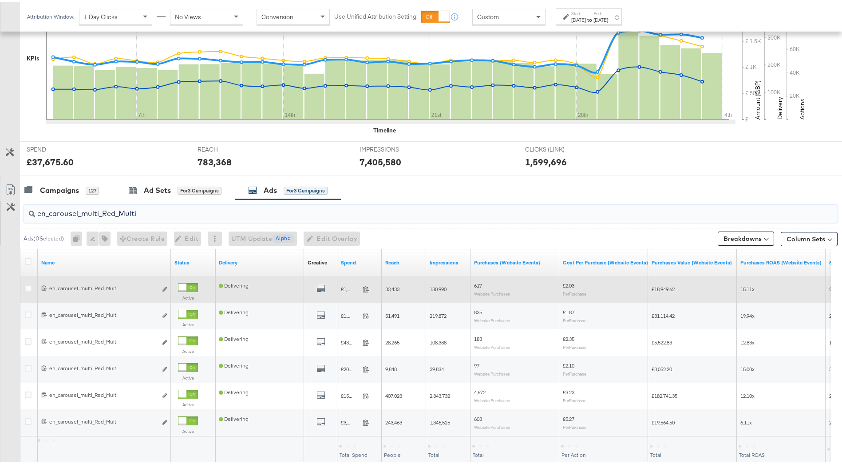
type input "en_carousel_multi_Red_Multi"
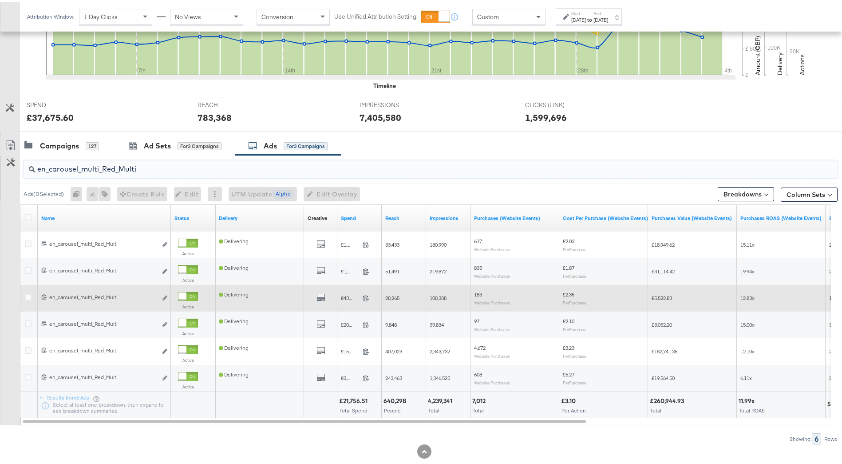
scroll to position [311, 0]
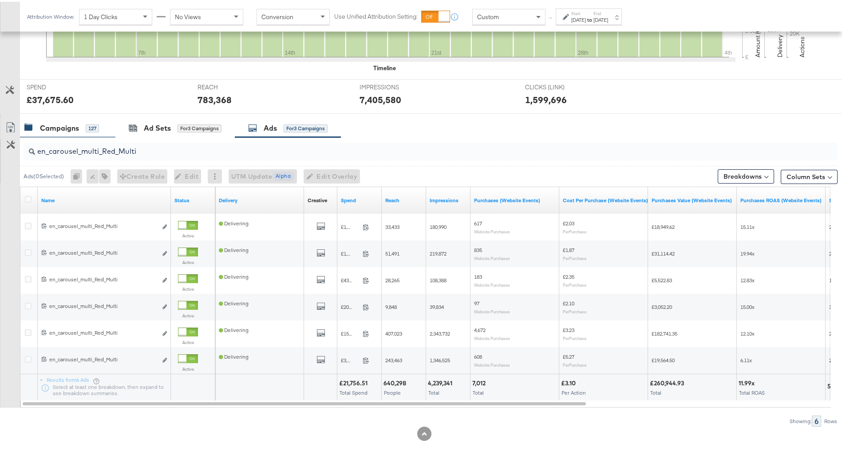
click at [42, 124] on div "Campaigns" at bounding box center [59, 126] width 39 height 10
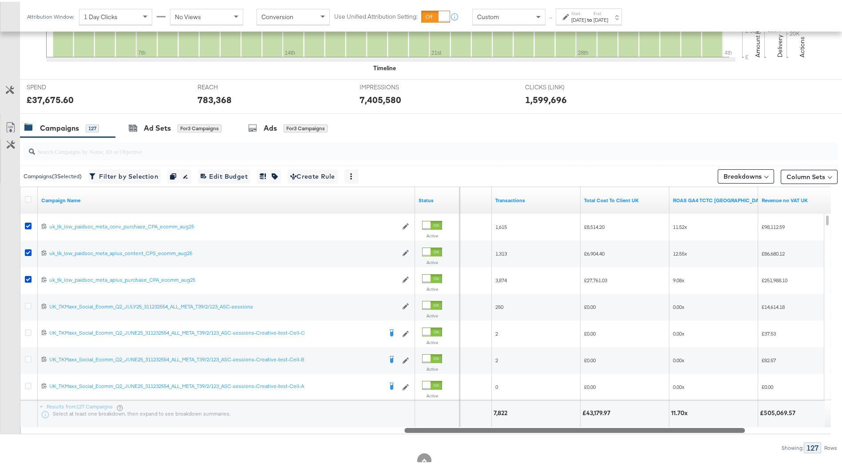
drag, startPoint x: 355, startPoint y: 427, endPoint x: 732, endPoint y: 450, distance: 377.7
click at [737, 449] on div "Campaigns ( 3 Selected) Filter by Selection Filter 3 campaigns Duplicate 3 camp…" at bounding box center [419, 293] width 838 height 316
drag, startPoint x: 270, startPoint y: 129, endPoint x: 261, endPoint y: 132, distance: 9.8
click at [270, 129] on div "Ads" at bounding box center [270, 126] width 13 height 10
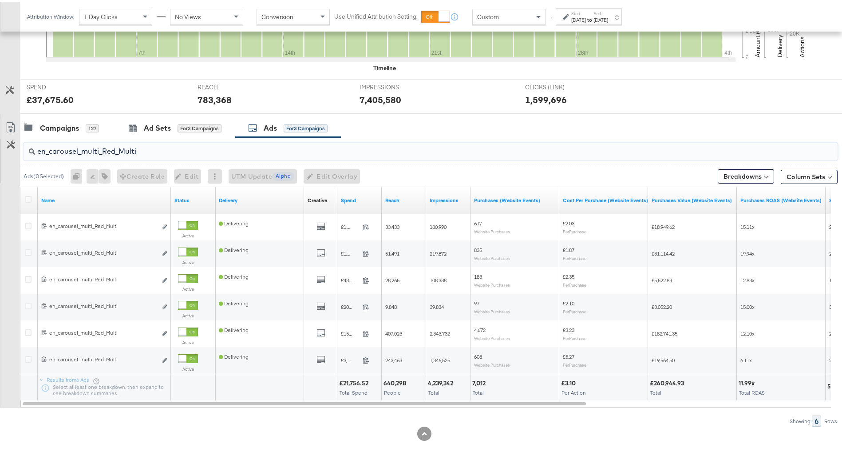
drag, startPoint x: 173, startPoint y: 155, endPoint x: 23, endPoint y: 148, distance: 150.2
click at [23, 148] on div "en_carousel_multi_Red_Multi" at bounding box center [429, 149] width 818 height 28
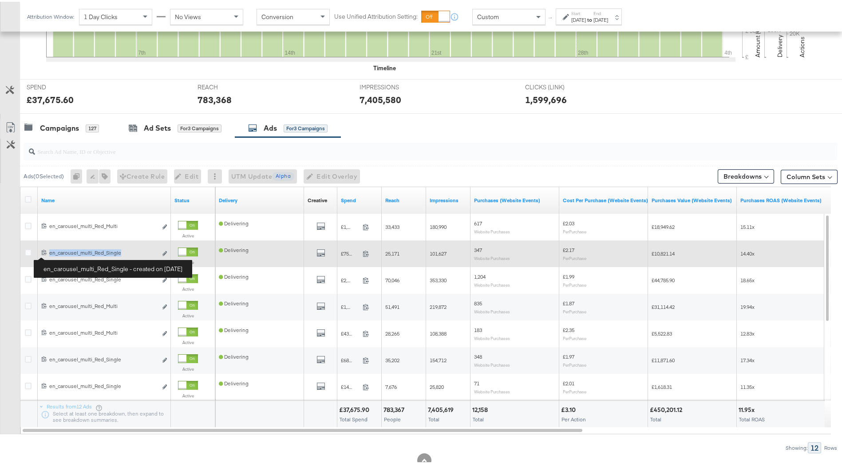
drag, startPoint x: 125, startPoint y: 251, endPoint x: 49, endPoint y: 254, distance: 75.5
click at [49, 254] on div "en_carousel_multi_Red_Single en_carousel_multi_Red_Single" at bounding box center [103, 250] width 108 height 7
copy div "en_carousel_multi_Red_Single"
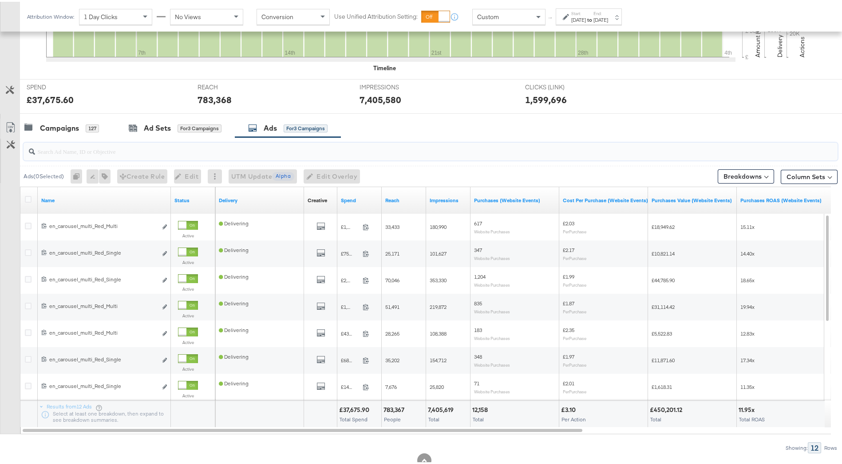
click at [112, 152] on input "search" at bounding box center [399, 145] width 728 height 17
paste input "en_carousel_multi_Red_Single"
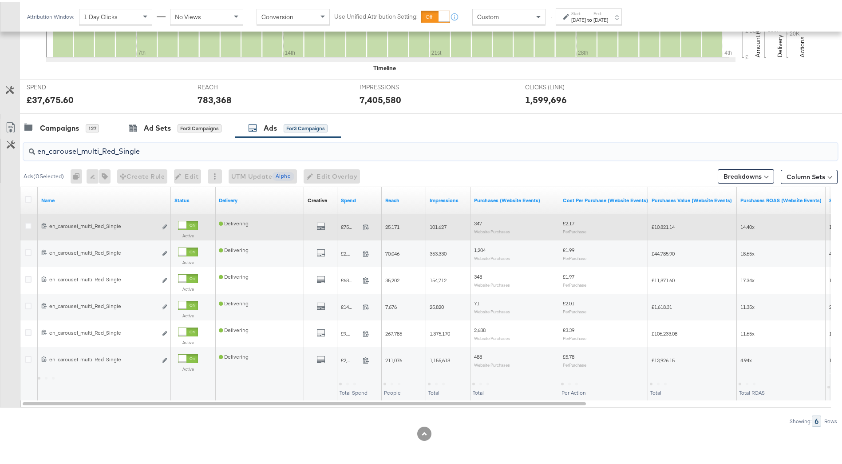
type input "en_carousel_multi_Red_Single"
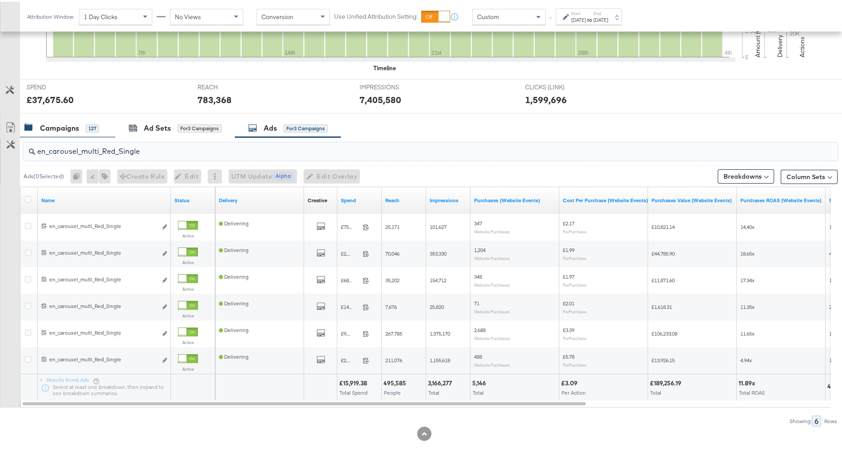
click at [56, 132] on div "Campaigns 127" at bounding box center [67, 126] width 95 height 19
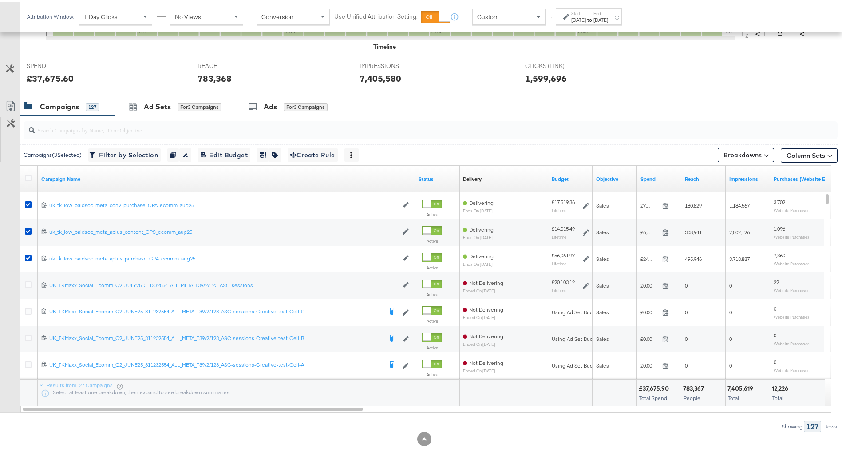
scroll to position [337, 0]
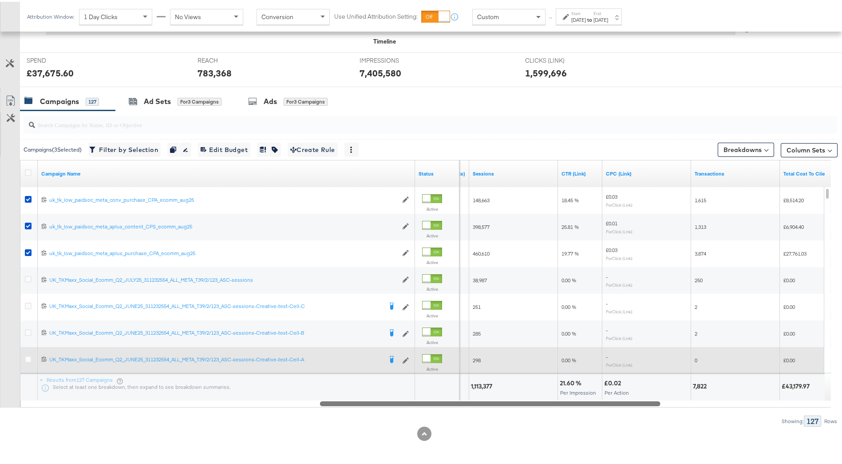
drag, startPoint x: 363, startPoint y: 401, endPoint x: 662, endPoint y: 363, distance: 302.1
click at [662, 363] on div "Campaign Name Status Purchases ROAS (Website Events) Sessions CTR (Link) CPC (L…" at bounding box center [425, 281] width 811 height 247
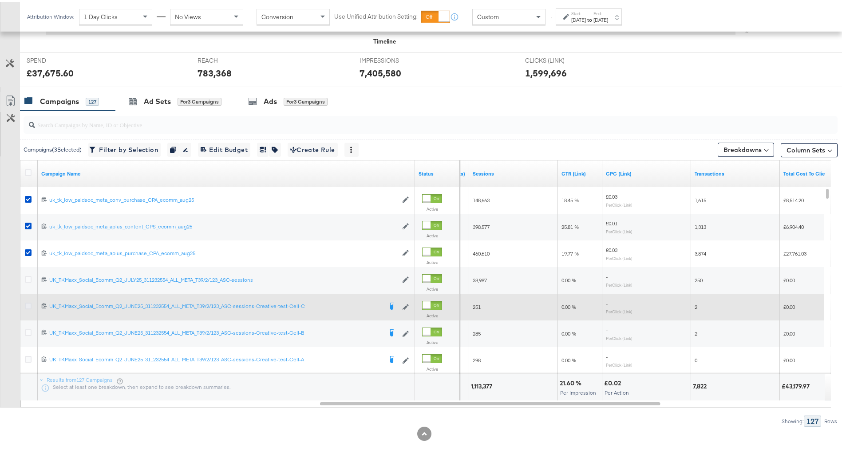
click at [31, 306] on icon at bounding box center [28, 304] width 7 height 7
click at [0, 0] on input "checkbox" at bounding box center [0, 0] width 0 height 0
click at [26, 306] on icon at bounding box center [28, 304] width 7 height 7
click at [0, 0] on input "checkbox" at bounding box center [0, 0] width 0 height 0
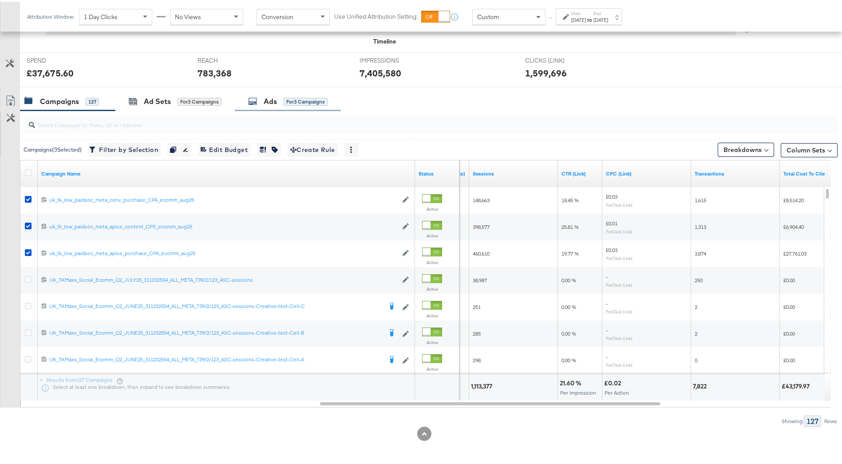
click at [273, 101] on div "Ads" at bounding box center [270, 100] width 13 height 10
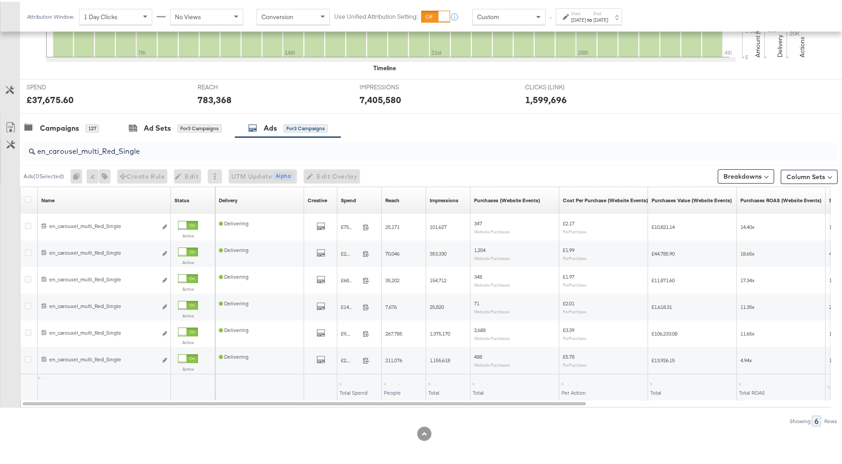
scroll to position [311, 0]
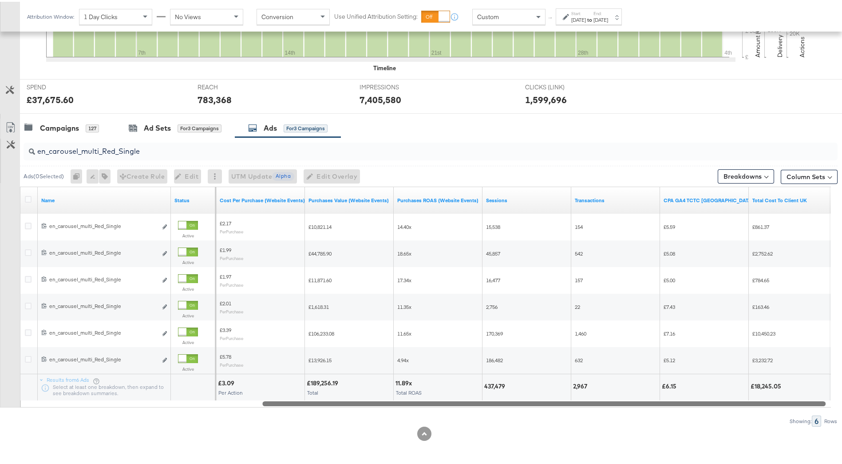
drag, startPoint x: 420, startPoint y: 402, endPoint x: 666, endPoint y: 372, distance: 247.9
click at [666, 372] on div "Name Status Purchases (Website Events) Cost Per Purchase (Website Events) Purch…" at bounding box center [425, 295] width 811 height 221
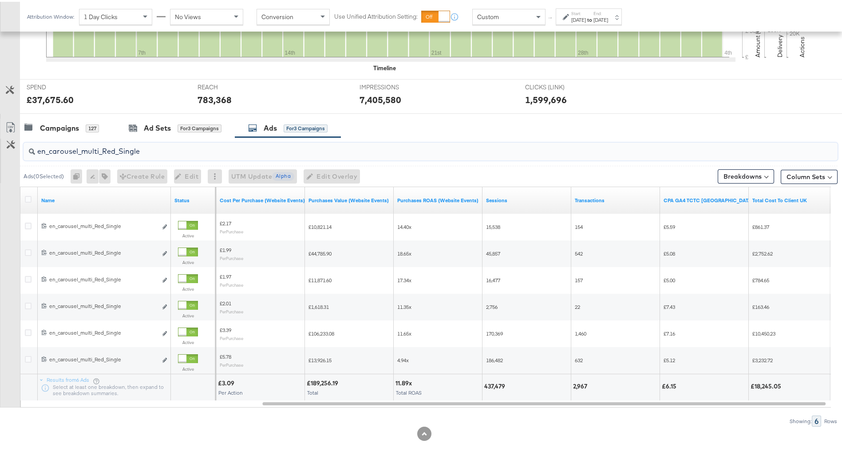
click at [139, 150] on input "en_carousel_multi_Red_Single" at bounding box center [399, 145] width 728 height 17
drag, startPoint x: 573, startPoint y: 384, endPoint x: 592, endPoint y: 384, distance: 19.1
click at [592, 384] on div "3,835" at bounding box center [615, 384] width 85 height 8
drag, startPoint x: 592, startPoint y: 384, endPoint x: 582, endPoint y: 380, distance: 11.1
copy div "3,835"
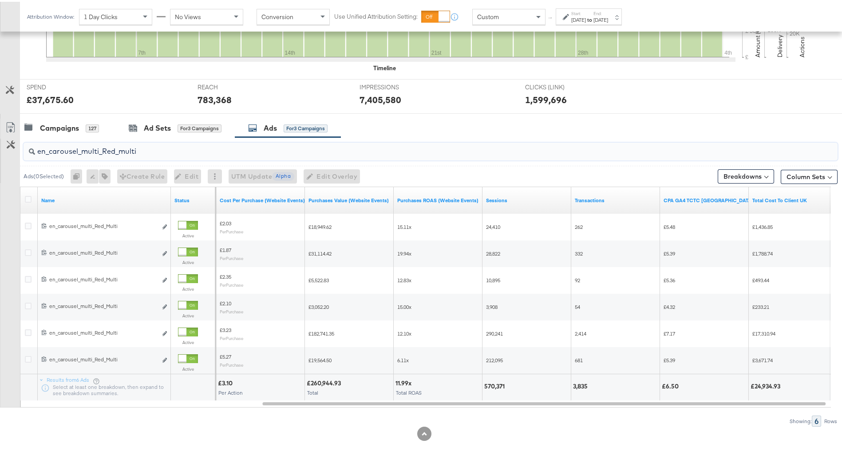
click at [142, 148] on input "en_carousel_multi_Red_multi" at bounding box center [399, 145] width 728 height 17
type input "en_carousel_multi_Red_single"
drag, startPoint x: 573, startPoint y: 388, endPoint x: 590, endPoint y: 387, distance: 17.4
click at [590, 387] on div "2,967" at bounding box center [615, 385] width 88 height 27
copy div "2,967"
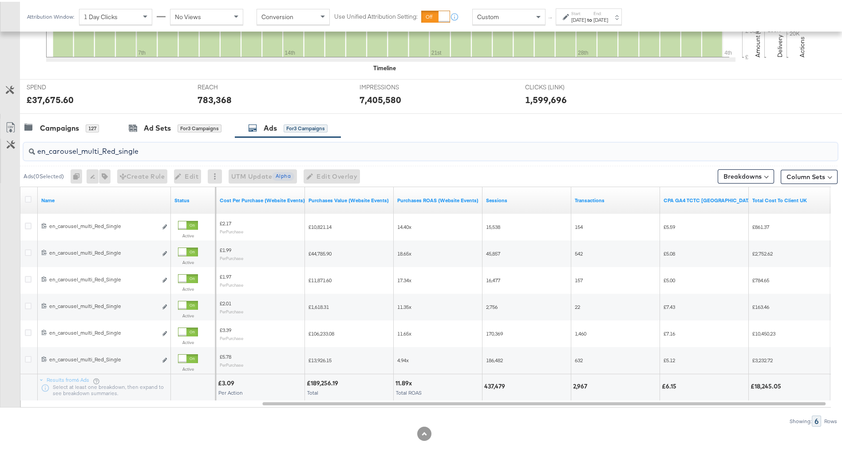
click at [144, 153] on input "en_carousel_multi_Red_single" at bounding box center [399, 145] width 728 height 17
drag, startPoint x: 144, startPoint y: 151, endPoint x: 33, endPoint y: 153, distance: 111.5
click at [33, 153] on div "en_carousel_multi_Red_single" at bounding box center [431, 150] width 814 height 18
click at [71, 128] on div "Campaigns" at bounding box center [59, 126] width 39 height 10
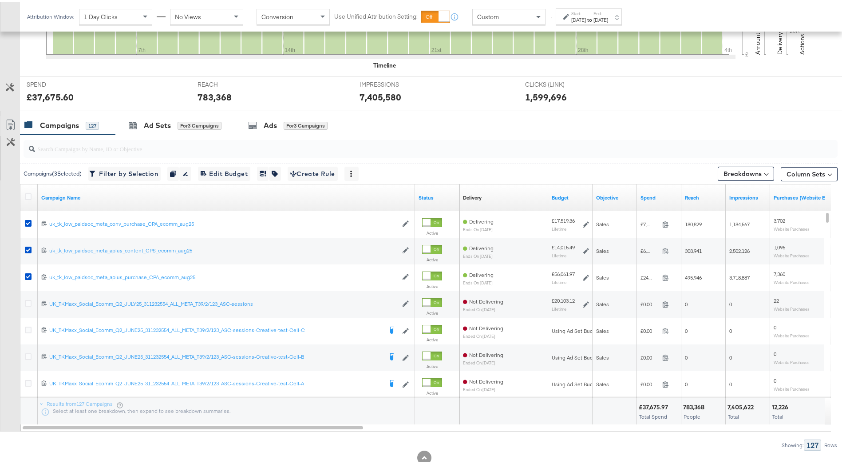
scroll to position [314, 0]
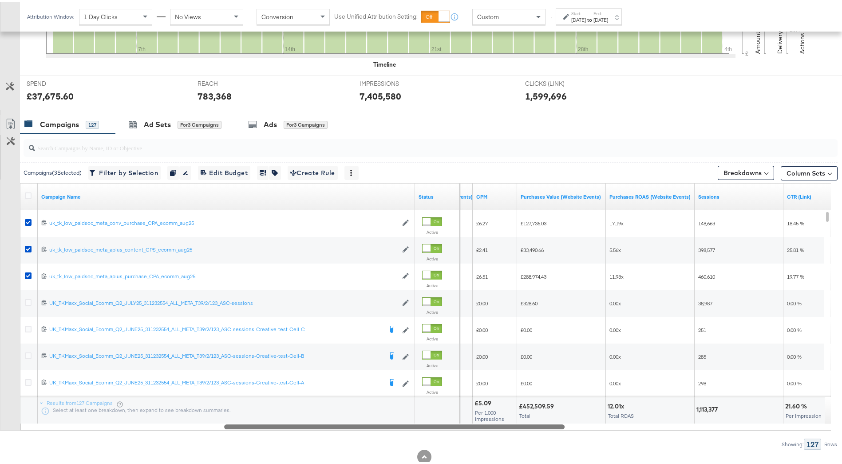
drag, startPoint x: 353, startPoint y: 428, endPoint x: 553, endPoint y: 440, distance: 200.6
click at [553, 440] on div "Campaigns ( 3 Selected) Filter by Selection Filter 3 campaigns Duplicate 3 camp…" at bounding box center [419, 290] width 838 height 316
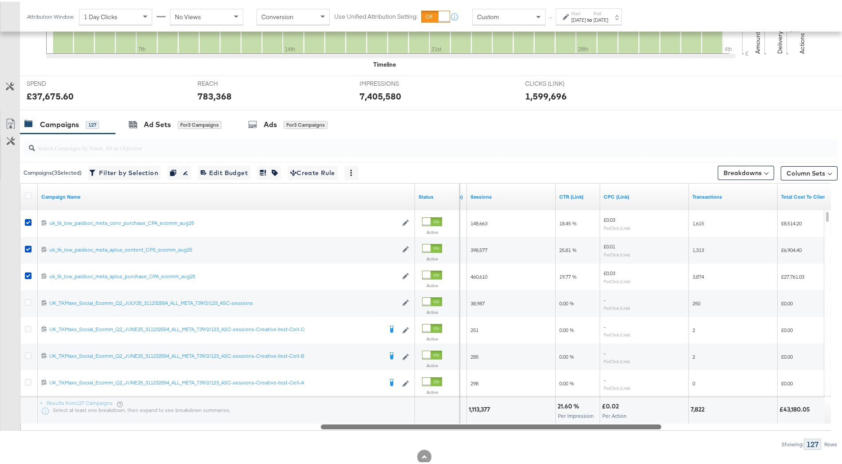
drag, startPoint x: 526, startPoint y: 425, endPoint x: 624, endPoint y: 435, distance: 98.2
click at [624, 435] on div "Campaigns ( 3 Selected) Filter by Selection Filter 3 campaigns Duplicate 3 camp…" at bounding box center [419, 290] width 838 height 316
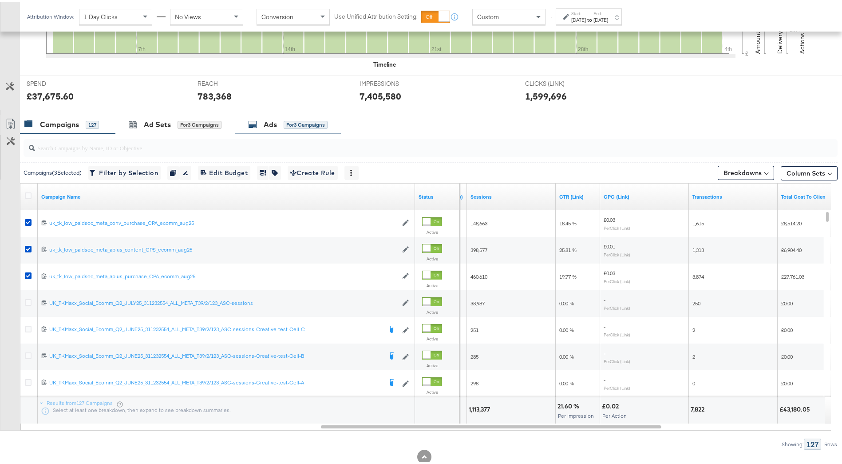
drag, startPoint x: 281, startPoint y: 122, endPoint x: 274, endPoint y: 132, distance: 12.3
click at [281, 122] on div "Ads for 3 Campaigns" at bounding box center [287, 123] width 79 height 10
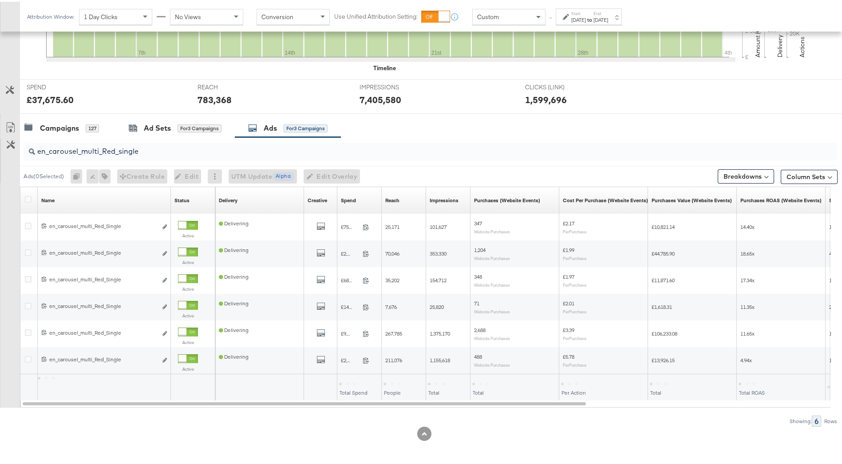
scroll to position [311, 0]
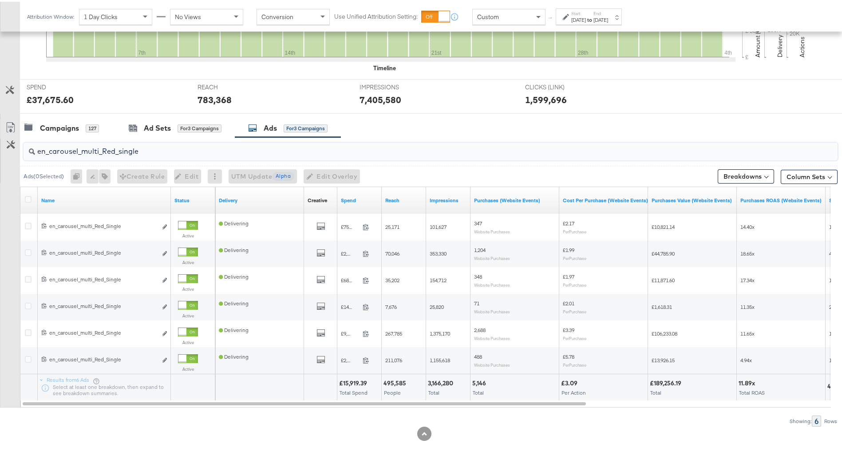
click at [140, 153] on input "en_carousel_multi_Red_single" at bounding box center [399, 145] width 728 height 17
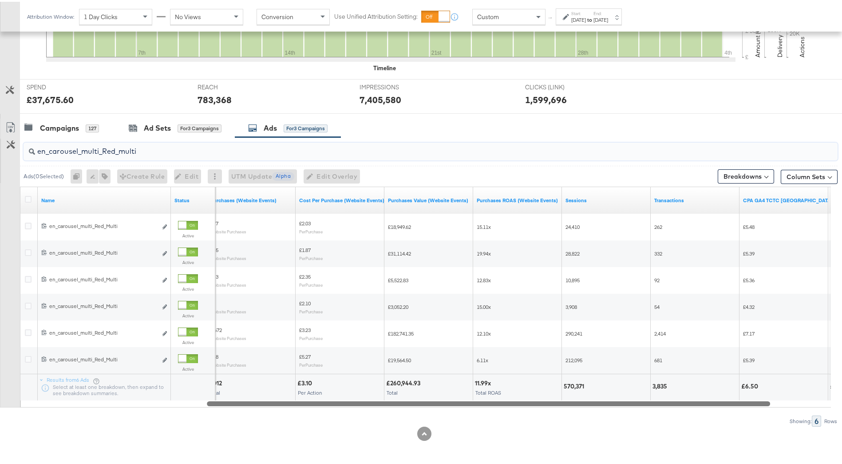
drag, startPoint x: 555, startPoint y: 402, endPoint x: 740, endPoint y: 426, distance: 186.8
click at [740, 426] on div "KPIs Performance & KPIs Customize KPIs ✔ Clicks (Link) ✔ Reach ✔ Impressions ✔ …" at bounding box center [424, 174] width 849 height 578
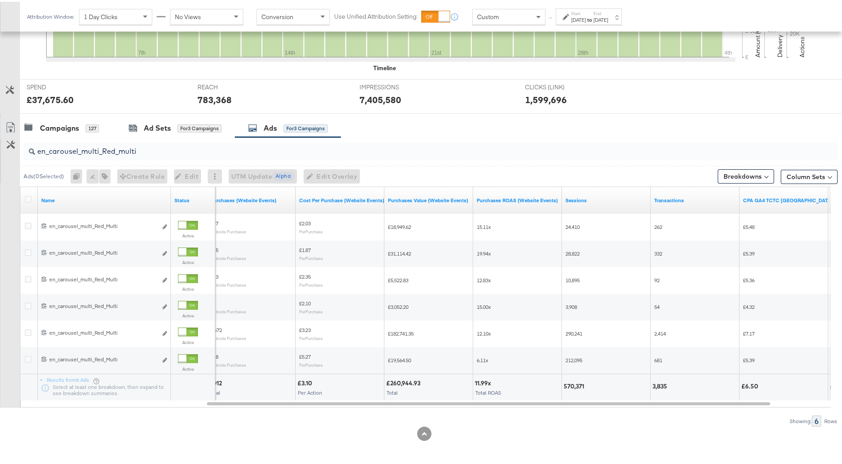
click at [200, 155] on div "en_carousel_multi_Red_multi" at bounding box center [431, 150] width 814 height 18
type input "en_carousel_multi_Red_single"
drag, startPoint x: 53, startPoint y: 126, endPoint x: 43, endPoint y: 126, distance: 10.7
click at [53, 126] on div "Campaigns" at bounding box center [59, 126] width 39 height 10
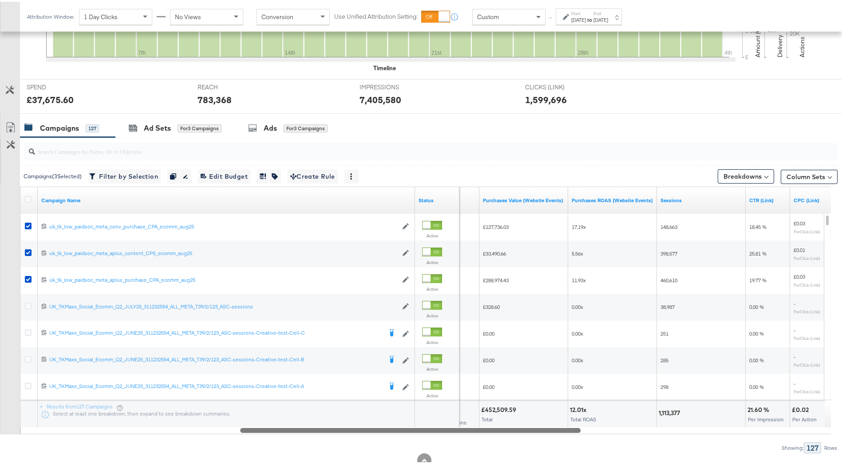
drag, startPoint x: 298, startPoint y: 427, endPoint x: 518, endPoint y: 461, distance: 222.1
click at [518, 461] on div "KPIs Performance & KPIs Customize KPIs ✔ Clicks (Link) ✔ Reach ✔ Impressions ✔ …" at bounding box center [424, 187] width 849 height 605
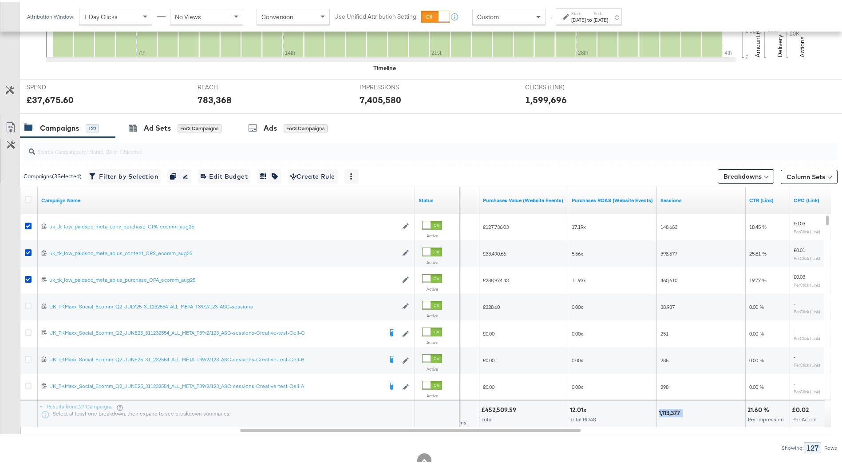
drag, startPoint x: 660, startPoint y: 411, endPoint x: 686, endPoint y: 411, distance: 26.2
click at [686, 411] on div "1,113,377" at bounding box center [701, 411] width 85 height 8
drag, startPoint x: 686, startPoint y: 411, endPoint x: 673, endPoint y: 411, distance: 13.3
copy div "1,113,377"
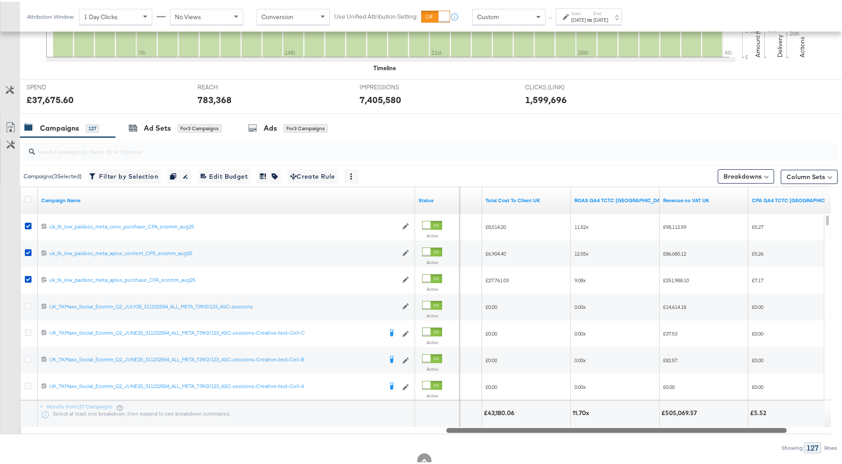
drag, startPoint x: 514, startPoint y: 428, endPoint x: 746, endPoint y: 433, distance: 231.4
click at [746, 433] on div "Campaigns ( 3 Selected) Filter by Selection Filter 3 campaigns Duplicate 3 camp…" at bounding box center [419, 293] width 838 height 316
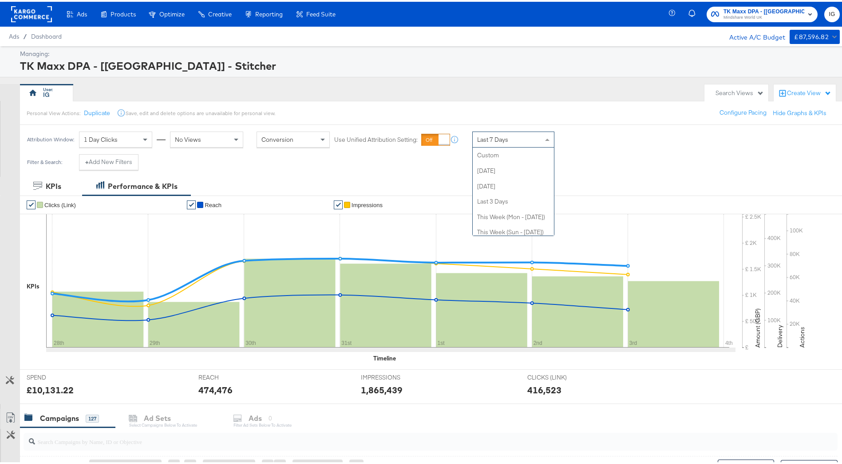
click at [509, 139] on div "Last 7 Days" at bounding box center [513, 137] width 81 height 15
click at [608, 142] on div "Sep 4th 2025" at bounding box center [601, 141] width 15 height 7
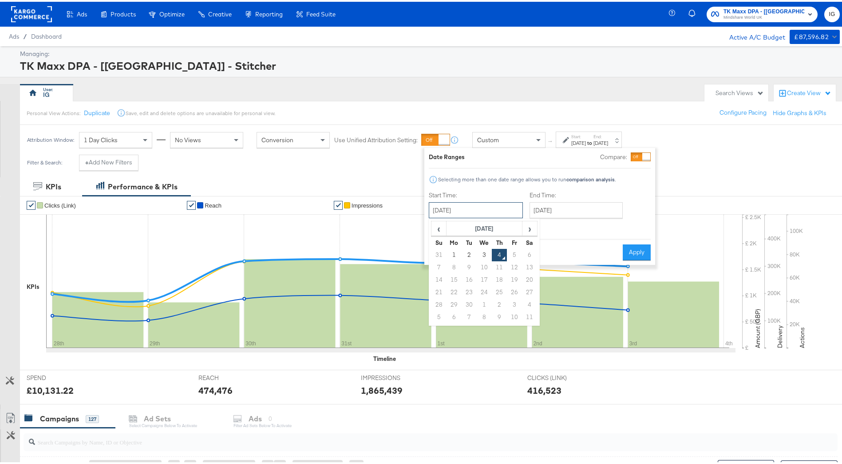
click at [484, 210] on input "September 4th 2025" at bounding box center [476, 208] width 94 height 16
click at [451, 252] on td "1" at bounding box center [454, 253] width 15 height 12
click at [448, 207] on input "September 1st 2025" at bounding box center [475, 208] width 94 height 16
click at [440, 229] on span "‹" at bounding box center [439, 226] width 14 height 13
click at [511, 253] on td "1" at bounding box center [514, 253] width 15 height 12
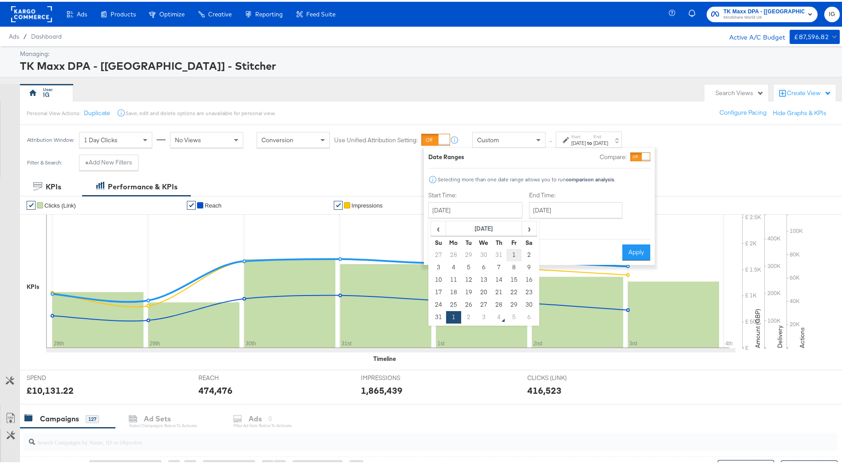
type input "August 1st 2025"
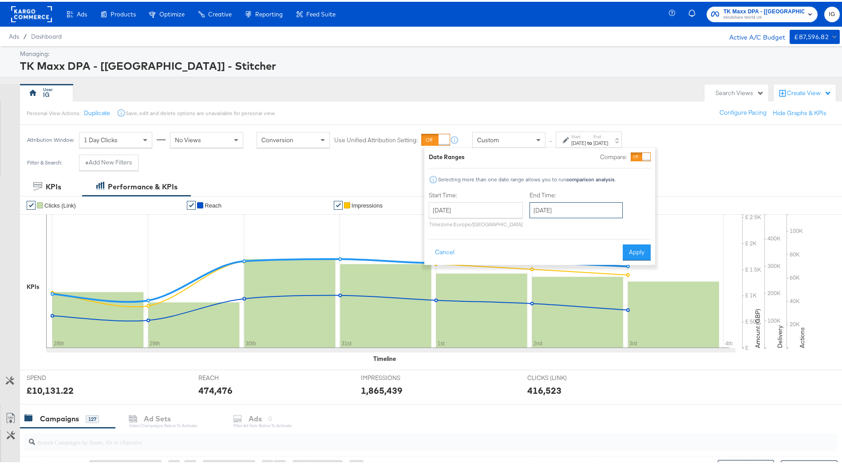
click at [559, 210] on input "September 4th 2025" at bounding box center [576, 208] width 93 height 16
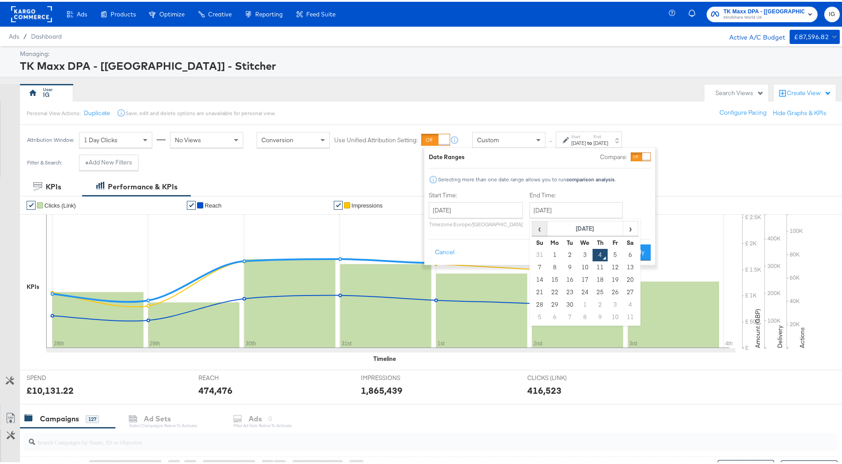
click at [539, 231] on span "‹" at bounding box center [540, 226] width 14 height 13
click at [583, 293] on td "20" at bounding box center [585, 290] width 15 height 12
type input "August 20th 2025"
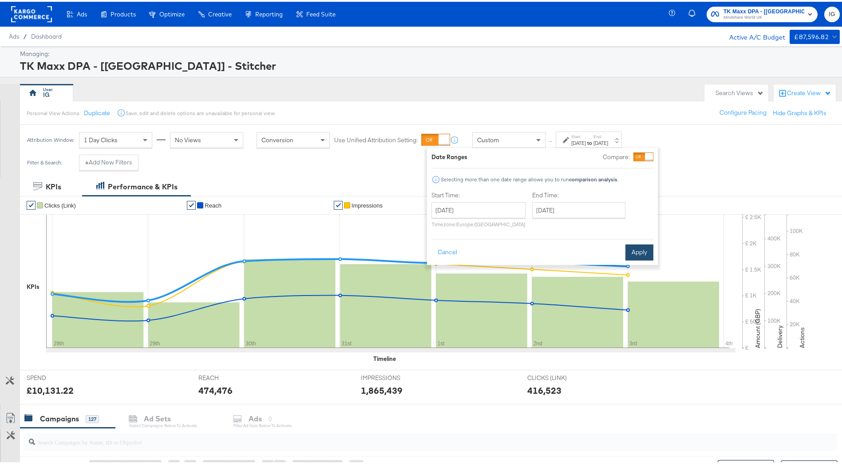
click at [634, 251] on button "Apply" at bounding box center [640, 250] width 28 height 16
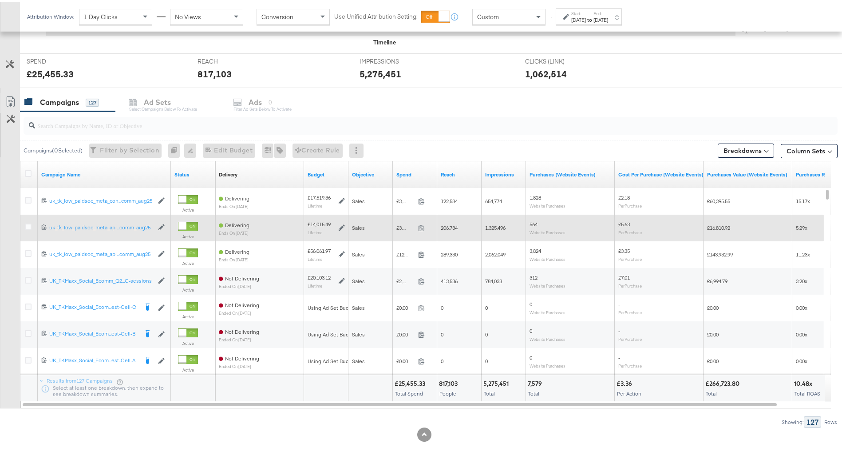
scroll to position [317, 0]
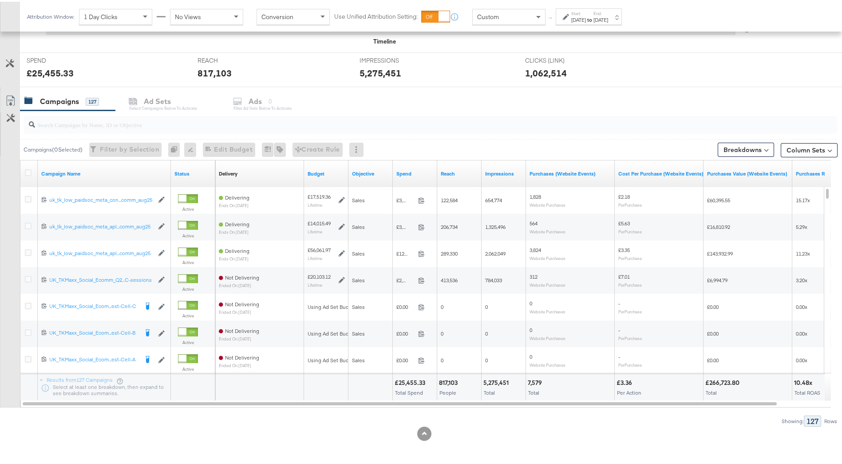
click at [180, 101] on div "Campaigns 127 Ad Sets Select Campaigns below to activate Ads 0 Filter Ad Sets b…" at bounding box center [434, 99] width 829 height 19
click at [280, 106] on div "Campaigns 127 Ad Sets Select Campaigns below to activate Ads 0 Filter Ad Sets b…" at bounding box center [434, 99] width 829 height 19
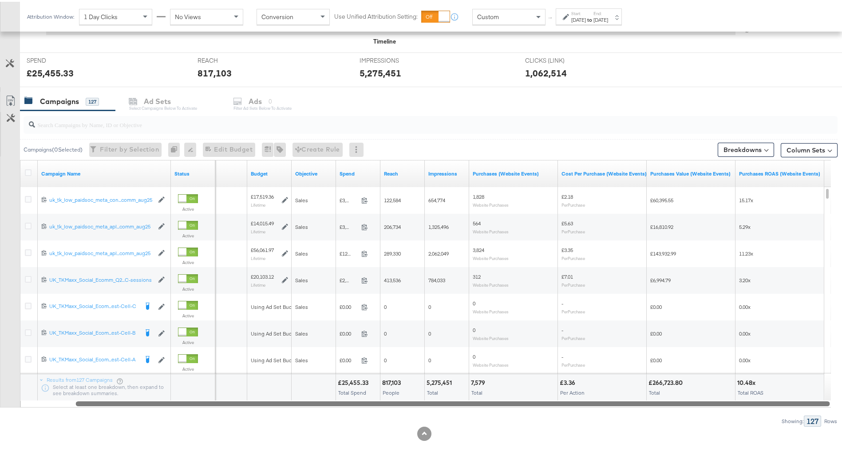
drag, startPoint x: 530, startPoint y: 402, endPoint x: 680, endPoint y: 412, distance: 150.4
click at [680, 412] on div "Campaigns ( 0 Selected) Filter by Selection Filter 0 campaigns 0 Rename 0 campa…" at bounding box center [419, 267] width 838 height 316
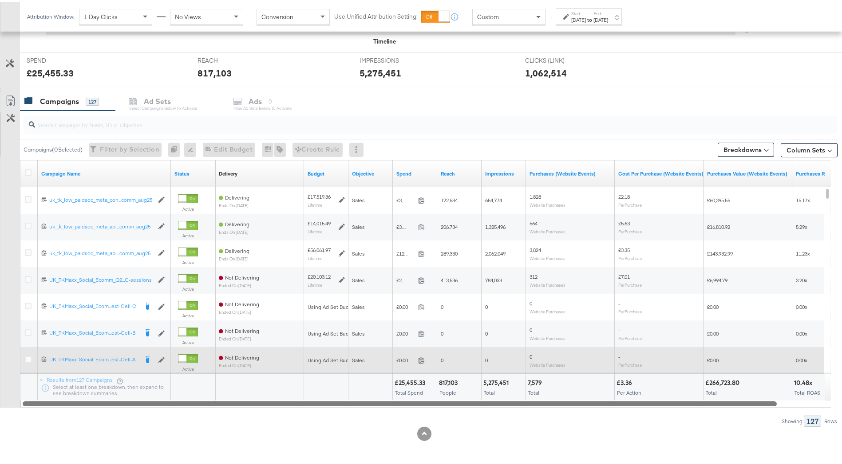
drag, startPoint x: 630, startPoint y: 400, endPoint x: 386, endPoint y: 360, distance: 247.0
click at [386, 360] on div "Campaign Name Status Delivery Sorting Unavailable Budget Objective Spend Reach …" at bounding box center [425, 281] width 811 height 247
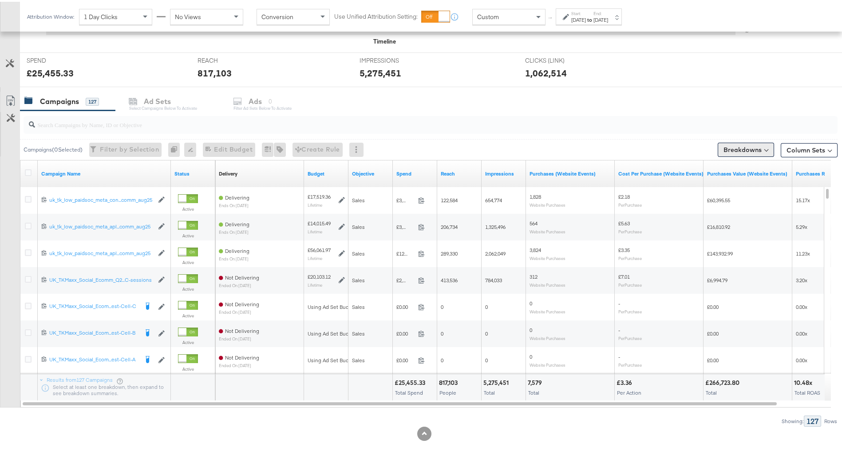
click at [731, 146] on button "Breakdowns" at bounding box center [746, 148] width 56 height 14
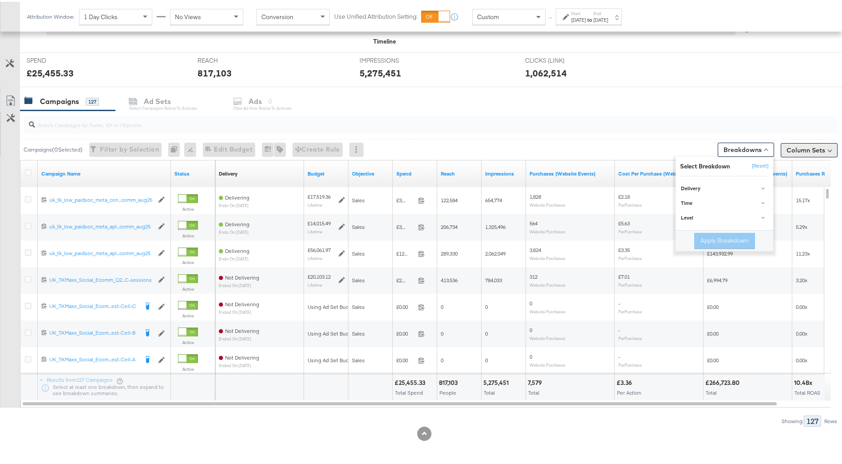
click at [787, 148] on button "Column Sets" at bounding box center [809, 148] width 57 height 14
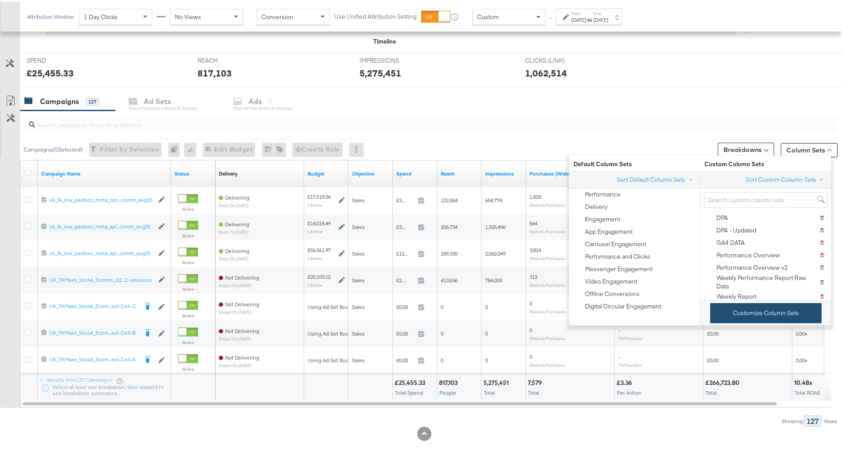
click at [739, 309] on button "Customize Column Sets" at bounding box center [765, 311] width 111 height 20
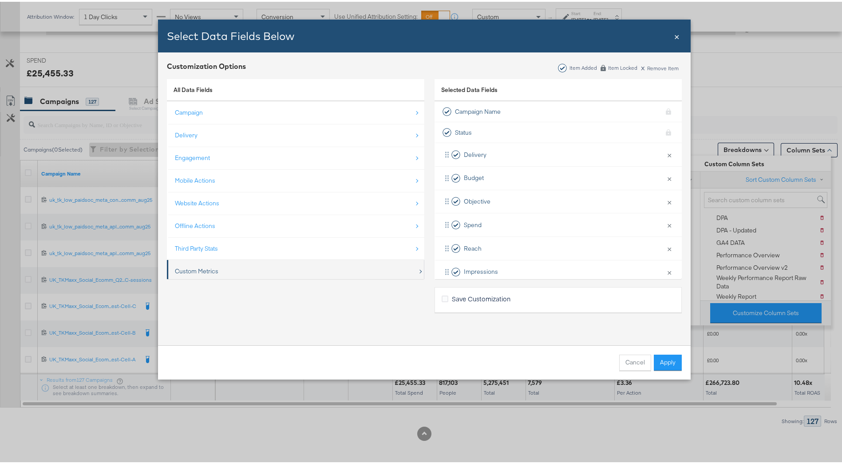
click at [297, 265] on div "Custom Metrics" at bounding box center [296, 269] width 243 height 18
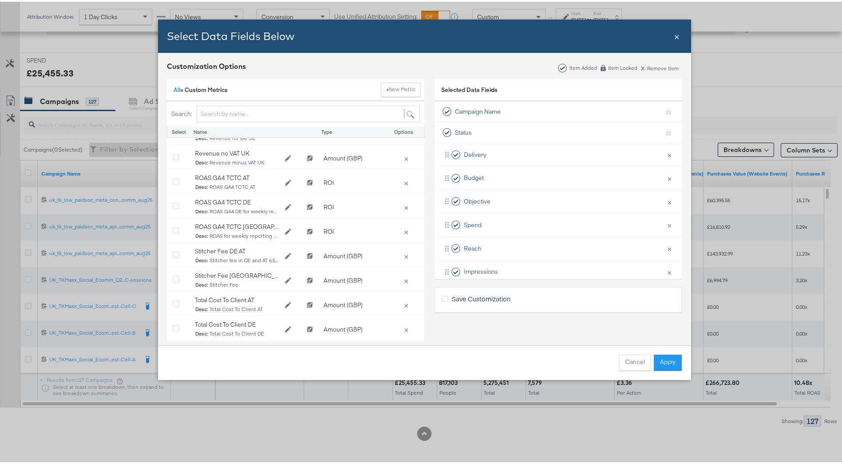
scroll to position [337, 0]
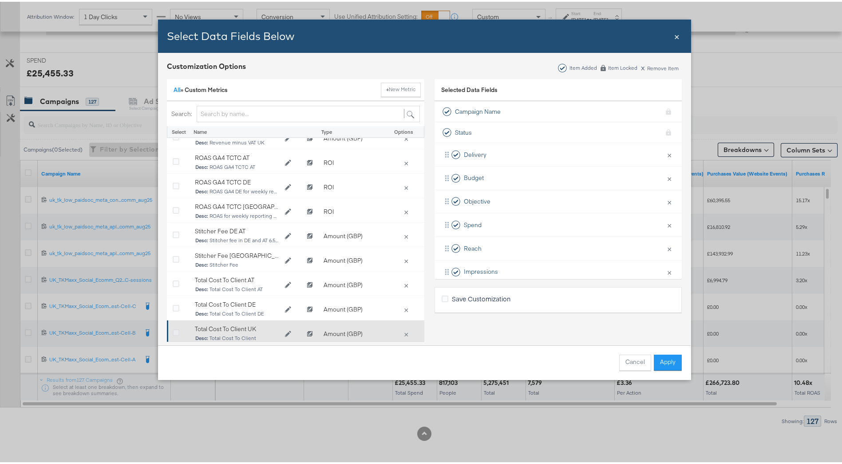
click at [173, 328] on icon "Bulk Add Locations Modal" at bounding box center [176, 331] width 7 height 7
click at [0, 0] on input "Bulk Add Locations Modal" at bounding box center [0, 0] width 0 height 0
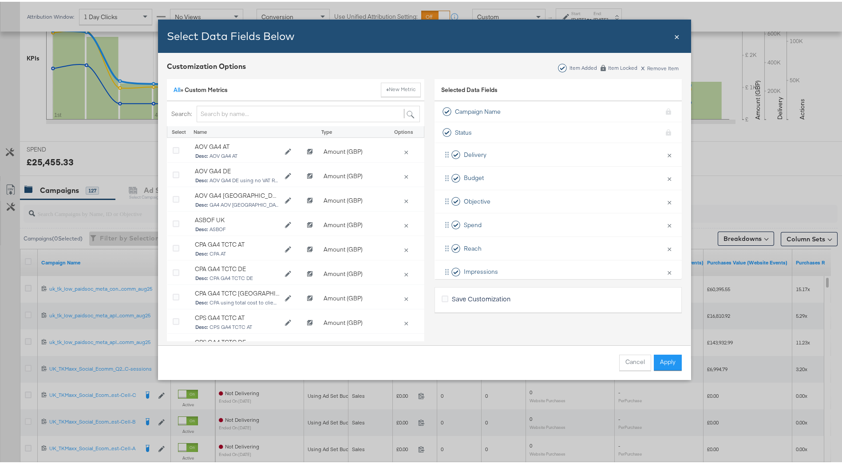
scroll to position [44, 0]
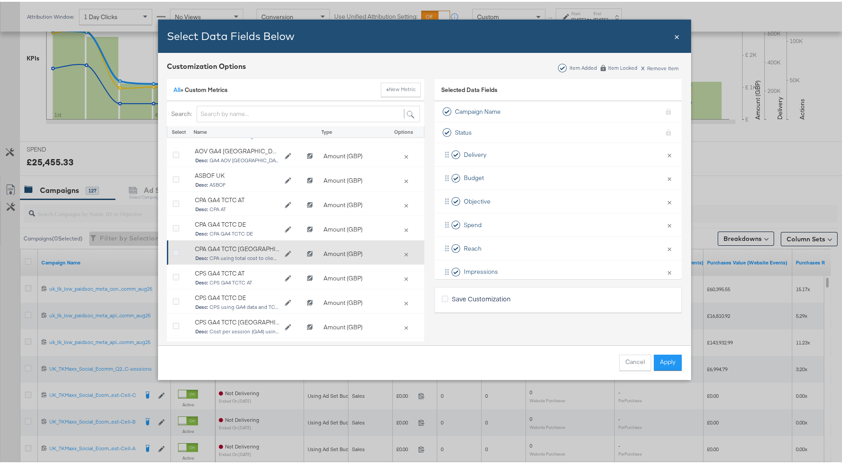
click at [174, 251] on icon "Bulk Add Locations Modal" at bounding box center [176, 251] width 7 height 7
click at [0, 0] on input "Bulk Add Locations Modal" at bounding box center [0, 0] width 0 height 0
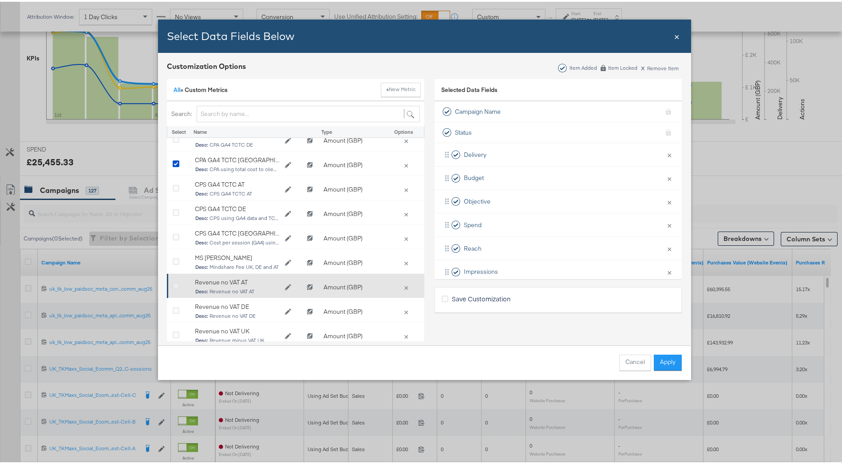
click at [173, 284] on icon "Bulk Add Locations Modal" at bounding box center [176, 284] width 7 height 7
click at [0, 0] on input "Bulk Add Locations Modal" at bounding box center [0, 0] width 0 height 0
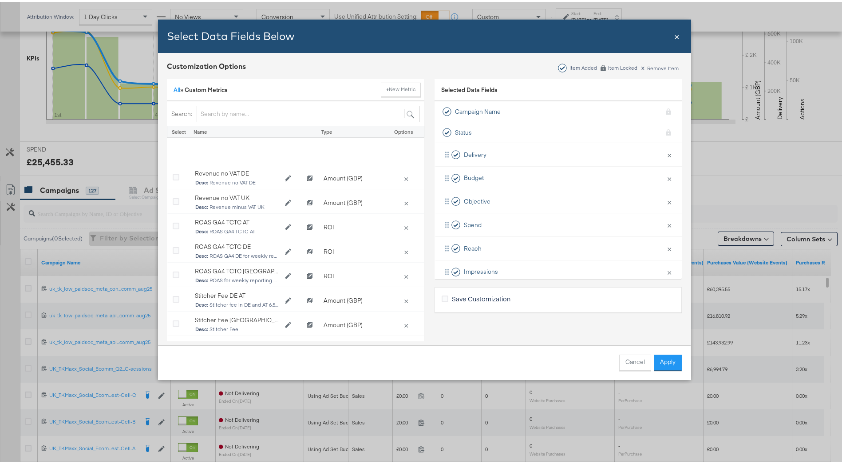
scroll to position [337, 0]
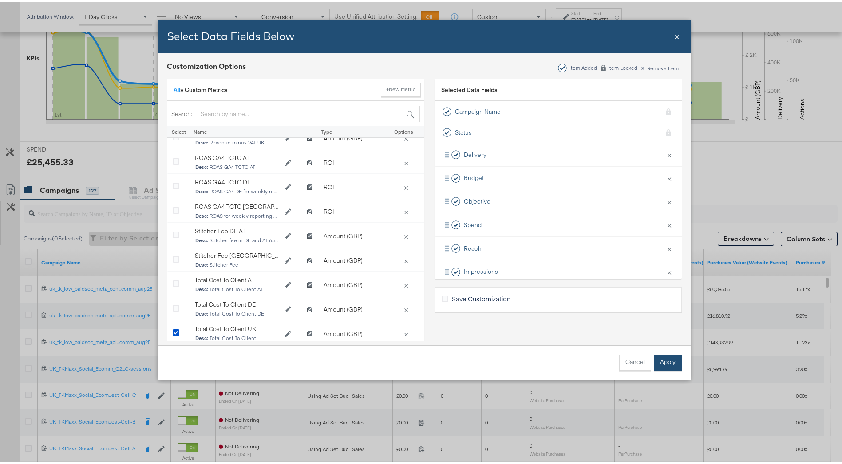
click at [654, 360] on button "Apply" at bounding box center [668, 361] width 28 height 16
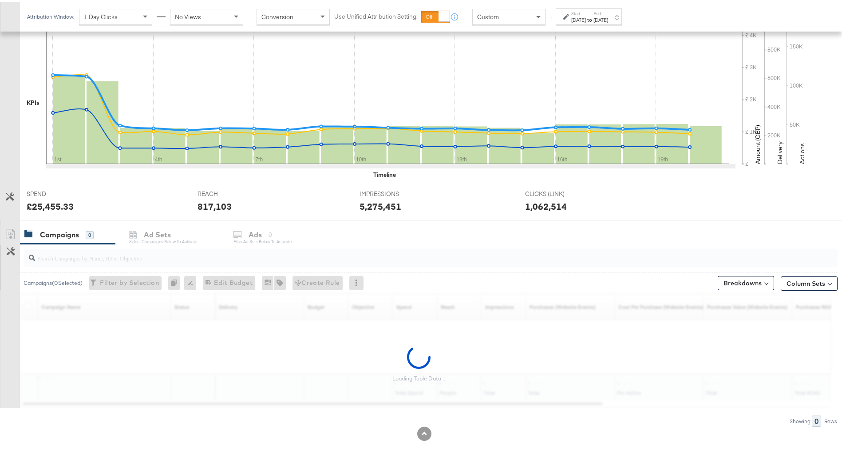
scroll to position [184, 0]
click at [804, 287] on button "Column Sets" at bounding box center [809, 281] width 57 height 14
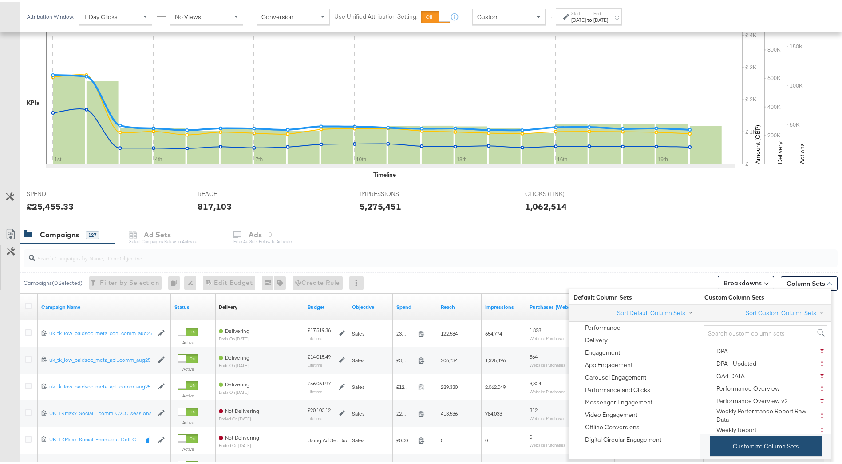
click at [790, 442] on button "Customize Column Sets" at bounding box center [765, 444] width 111 height 20
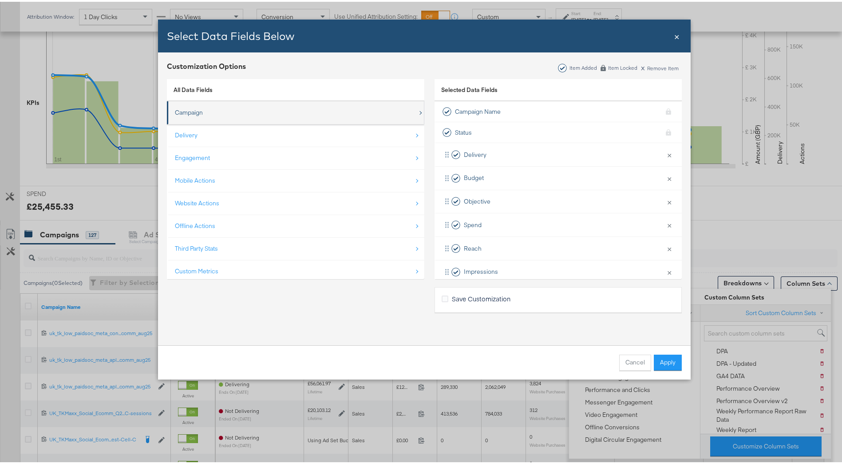
click at [245, 115] on div "Campaign" at bounding box center [296, 111] width 243 height 18
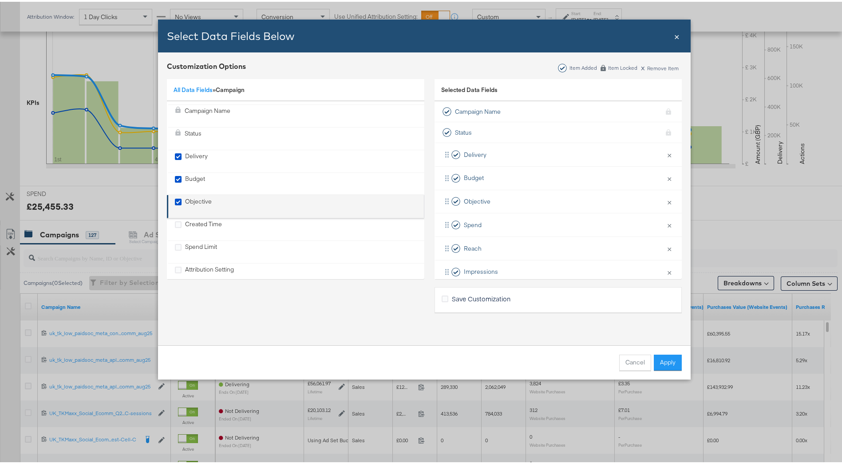
scroll to position [36, 0]
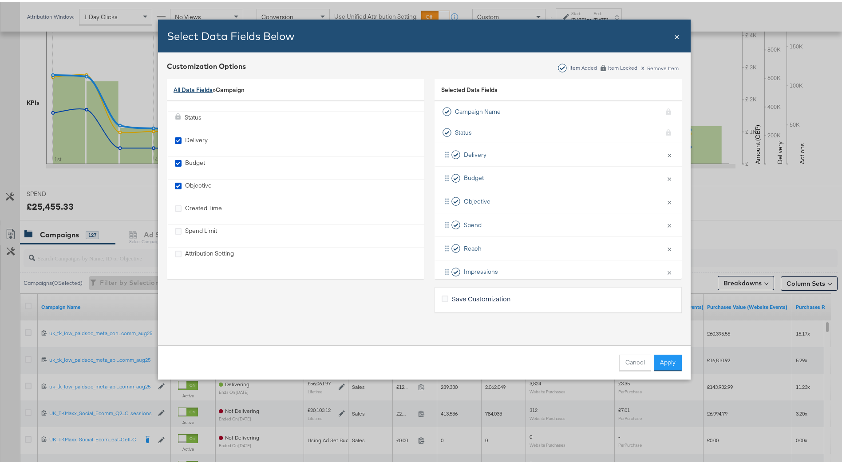
click at [202, 85] on link "All Data Fields" at bounding box center [193, 88] width 39 height 8
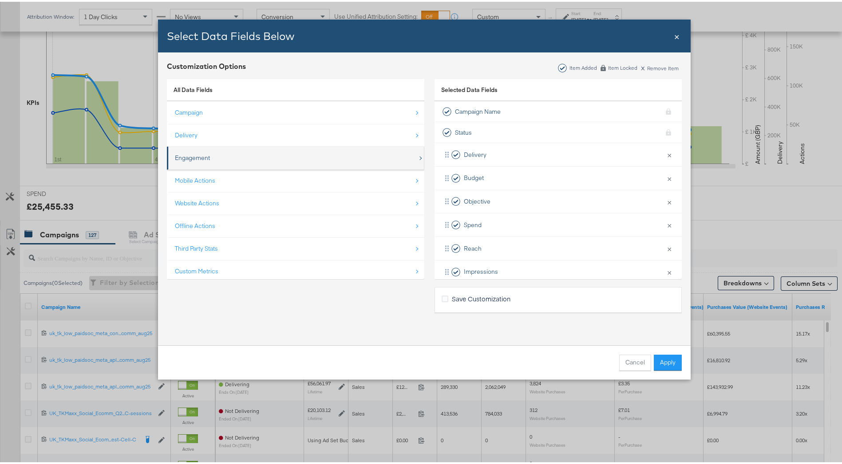
click at [213, 160] on div "Engagement" at bounding box center [296, 156] width 243 height 18
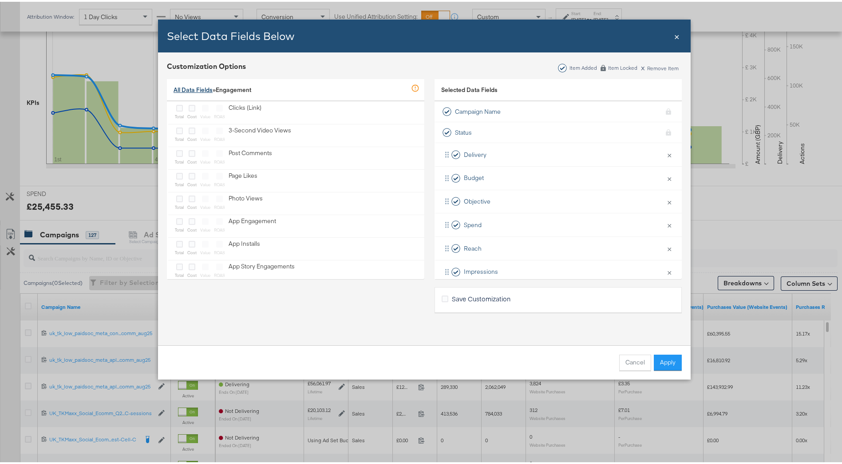
click at [192, 84] on link "All Data Fields" at bounding box center [193, 88] width 39 height 8
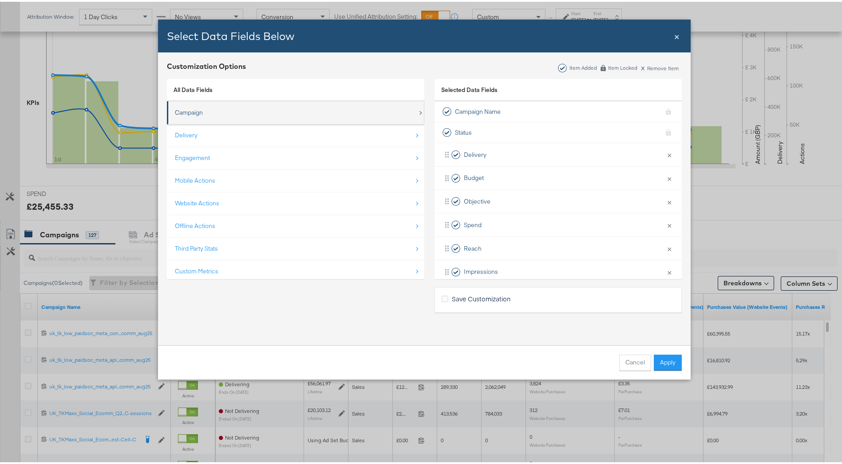
click at [212, 113] on div "Campaign" at bounding box center [296, 111] width 243 height 18
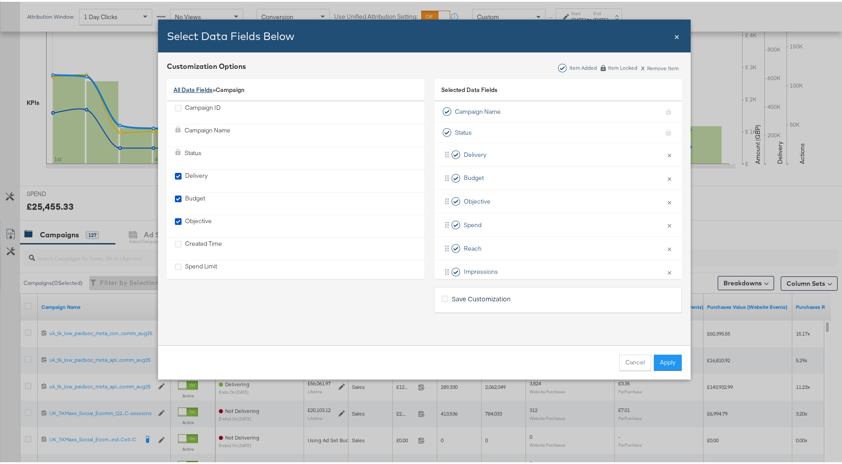
click at [191, 88] on link "All Data Fields" at bounding box center [193, 88] width 39 height 8
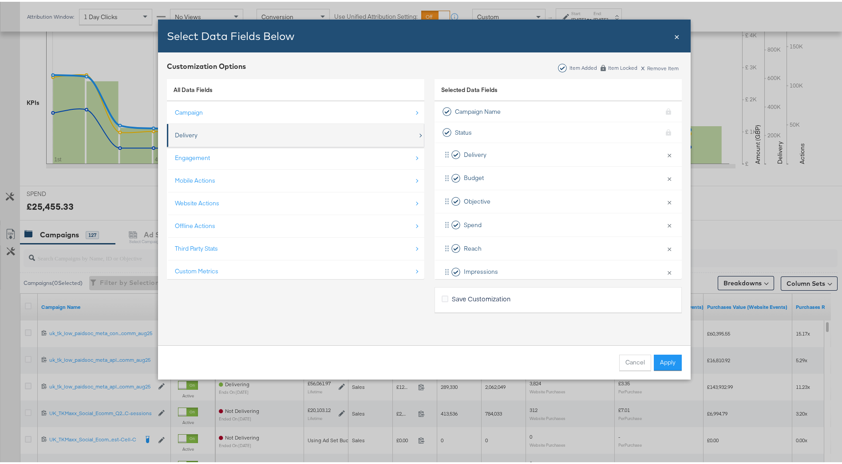
click at [206, 130] on div "Delivery" at bounding box center [296, 133] width 243 height 18
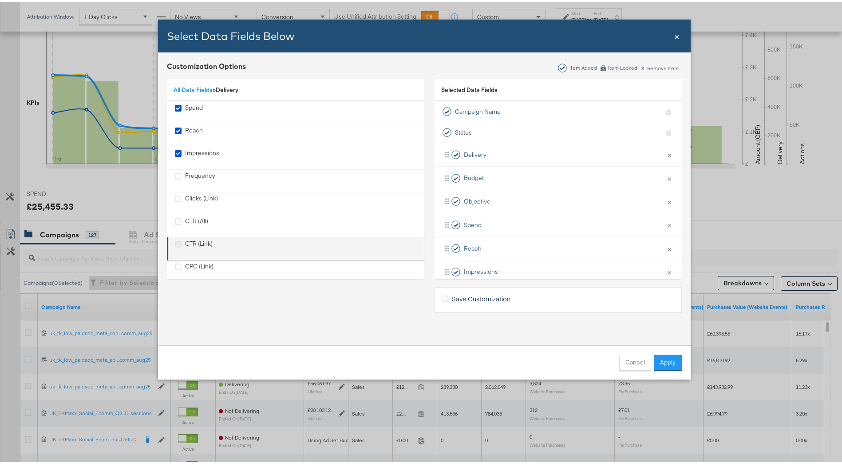
click at [175, 243] on icon "CTR (Link)" at bounding box center [178, 242] width 7 height 7
click at [0, 0] on input "CTR (Link)" at bounding box center [0, 0] width 0 height 0
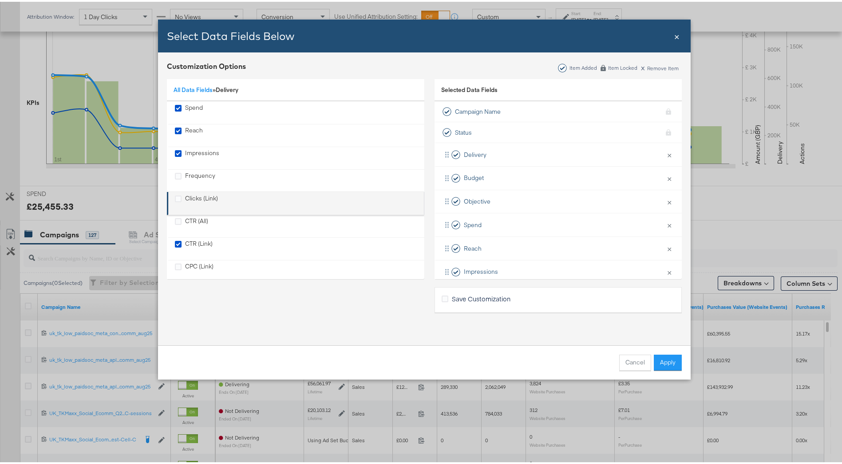
scroll to position [81, 0]
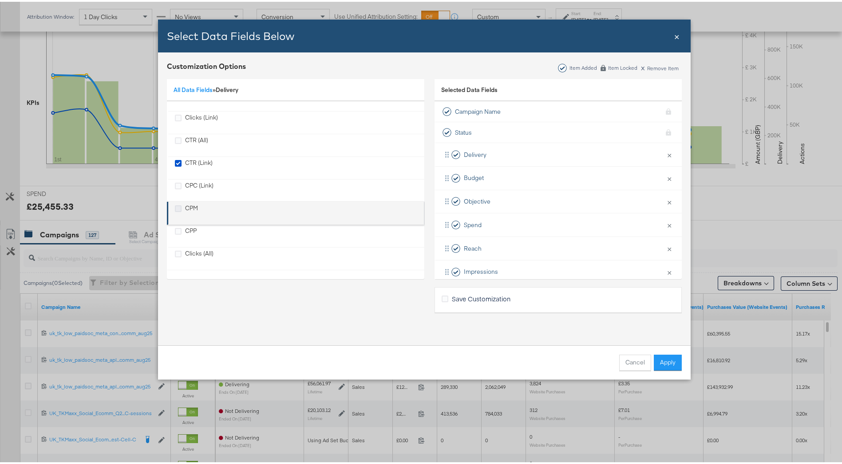
click at [175, 210] on icon "CPM" at bounding box center [178, 206] width 7 height 7
click at [0, 0] on input "CPM" at bounding box center [0, 0] width 0 height 0
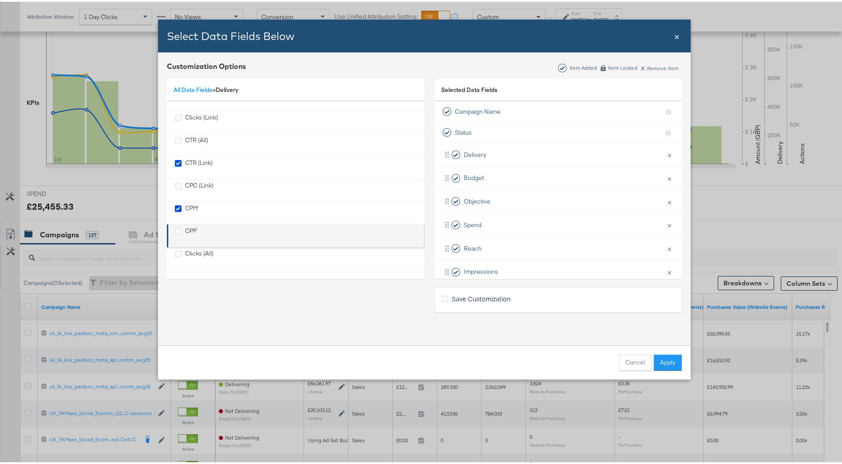
scroll to position [228, 0]
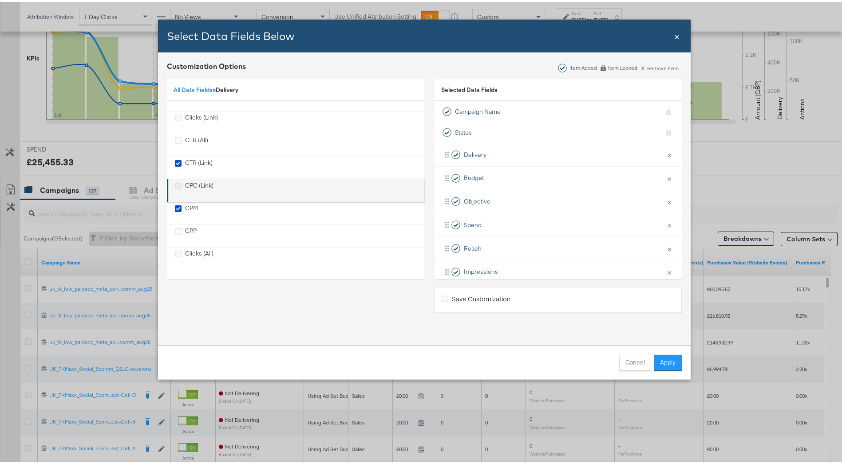
click at [178, 186] on icon "CPC (Link)" at bounding box center [178, 184] width 7 height 7
click at [0, 0] on input "CPC (Link)" at bounding box center [0, 0] width 0 height 0
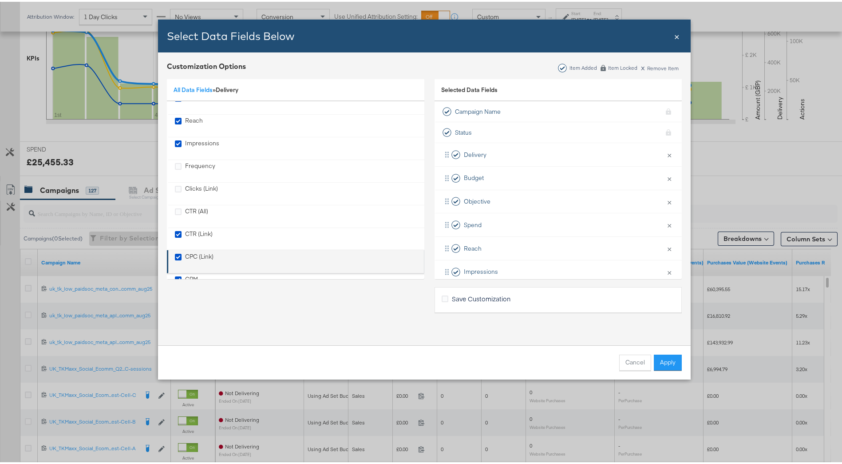
scroll to position [0, 0]
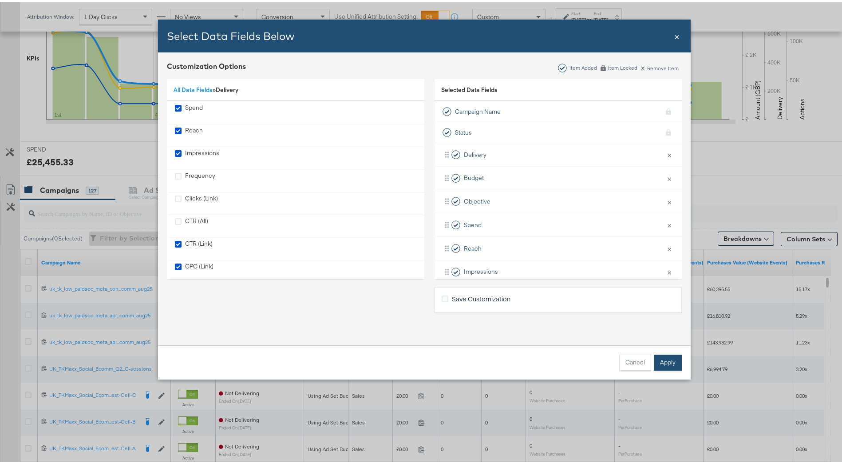
click at [664, 366] on button "Apply" at bounding box center [668, 361] width 28 height 16
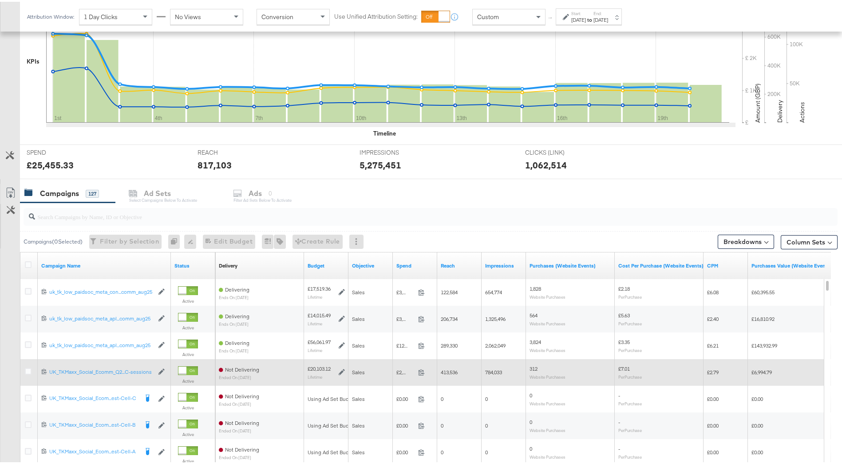
scroll to position [317, 0]
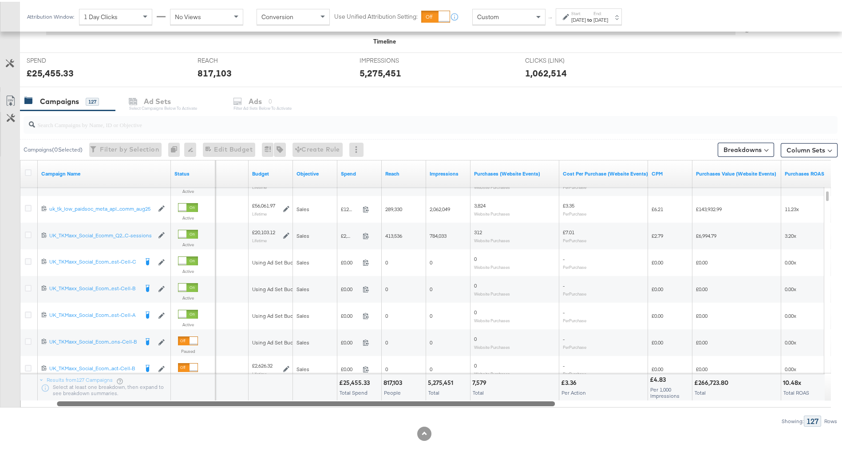
drag, startPoint x: 511, startPoint y: 403, endPoint x: 543, endPoint y: 402, distance: 32.9
click at [543, 402] on div at bounding box center [306, 401] width 498 height 8
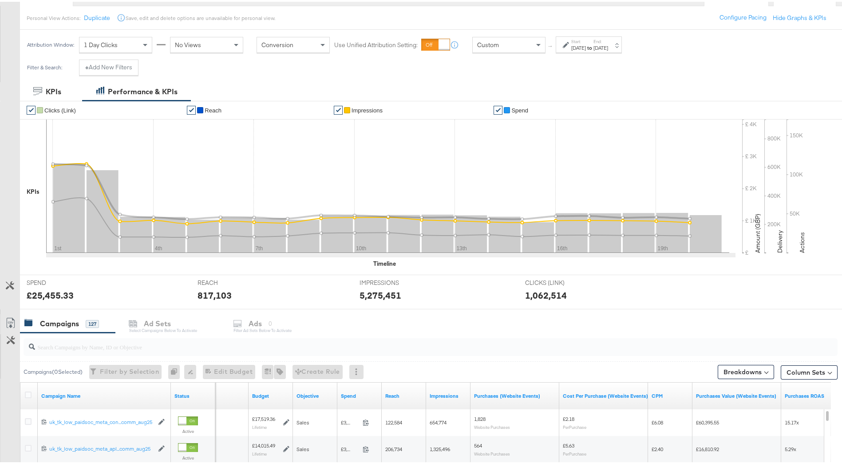
scroll to position [0, 0]
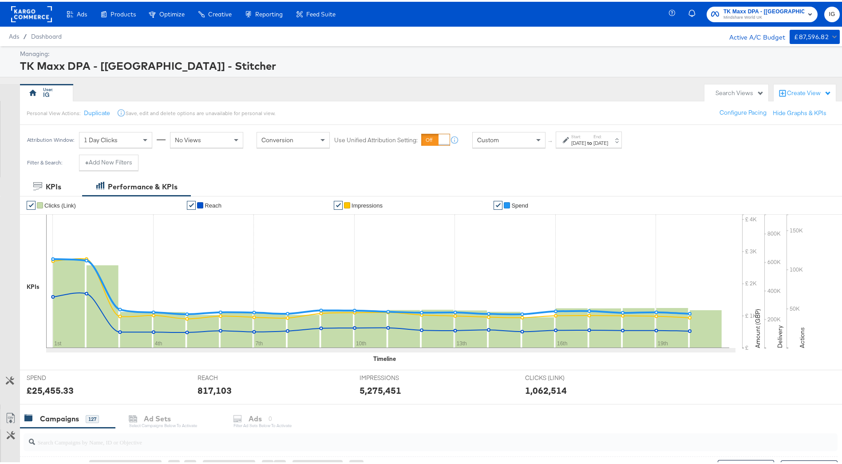
click at [586, 138] on div "Aug 1st 2025" at bounding box center [578, 141] width 15 height 7
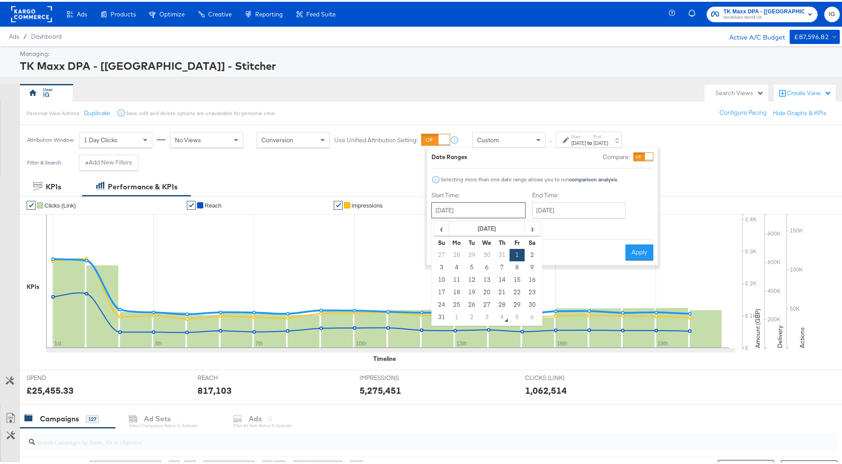
click at [480, 205] on input "August 1st 2025" at bounding box center [479, 208] width 94 height 16
click at [440, 267] on td "3" at bounding box center [441, 265] width 15 height 12
type input "[DATE]"
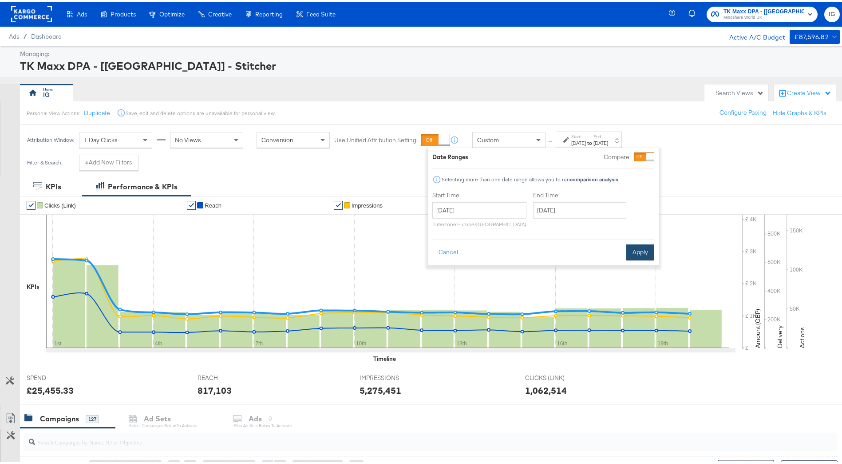
click at [649, 250] on button "Apply" at bounding box center [641, 250] width 28 height 16
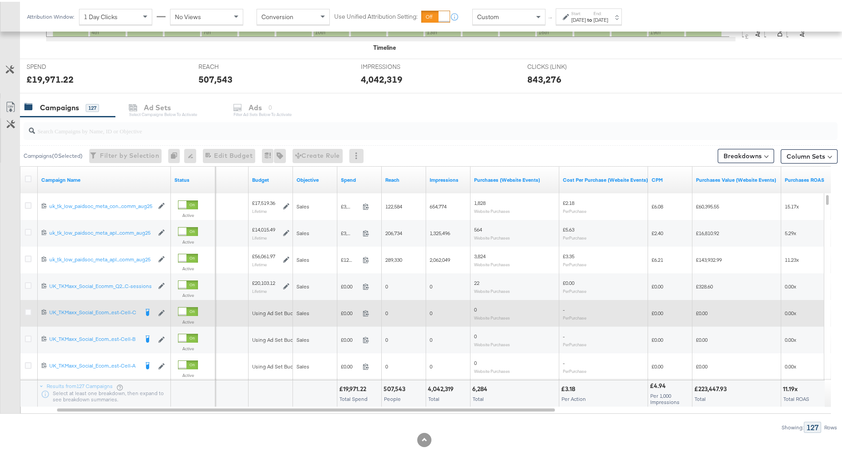
scroll to position [317, 0]
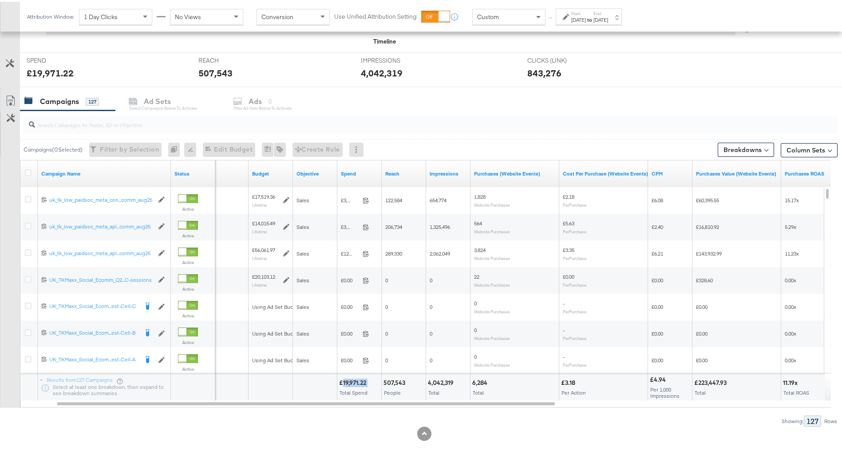
drag, startPoint x: 342, startPoint y: 381, endPoint x: 369, endPoint y: 381, distance: 26.7
click at [369, 381] on div "£19,971.22" at bounding box center [354, 381] width 30 height 8
copy div "19,971.22"
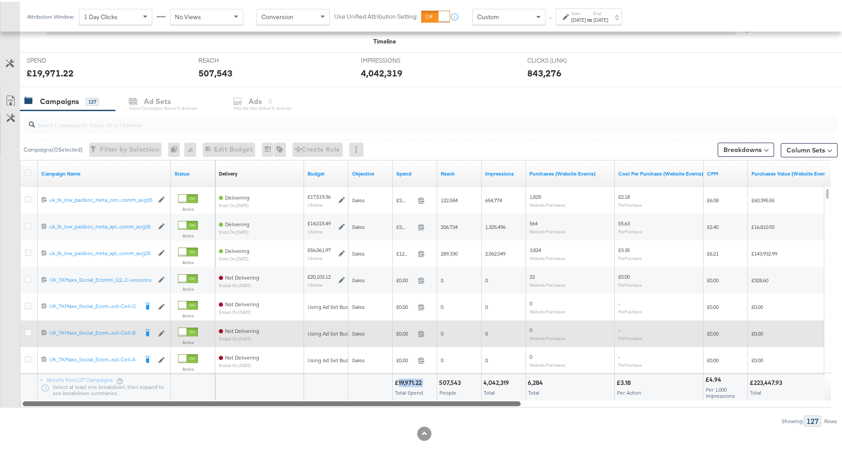
drag, startPoint x: 546, startPoint y: 399, endPoint x: 448, endPoint y: 344, distance: 112.1
click at [412, 376] on div "Campaign Name Status Delivery Sorting Unavailable Budget Objective Spend Reach …" at bounding box center [425, 281] width 811 height 247
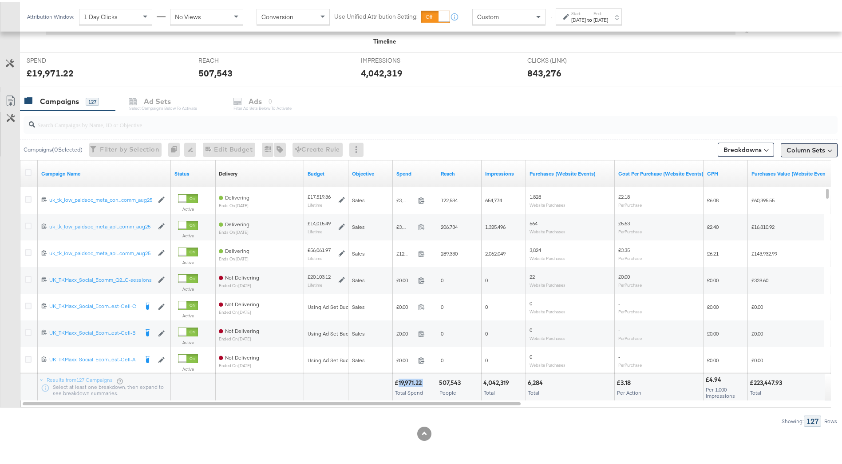
click at [799, 148] on button "Column Sets" at bounding box center [809, 148] width 57 height 14
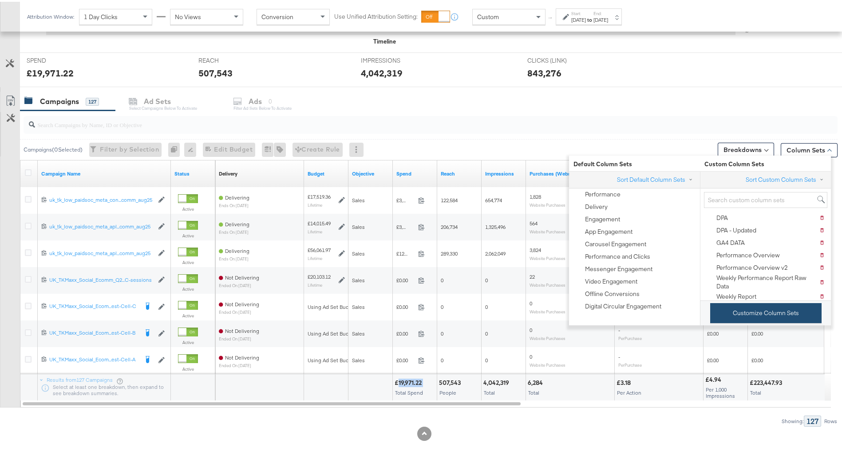
click at [782, 307] on button "Customize Column Sets" at bounding box center [765, 311] width 111 height 20
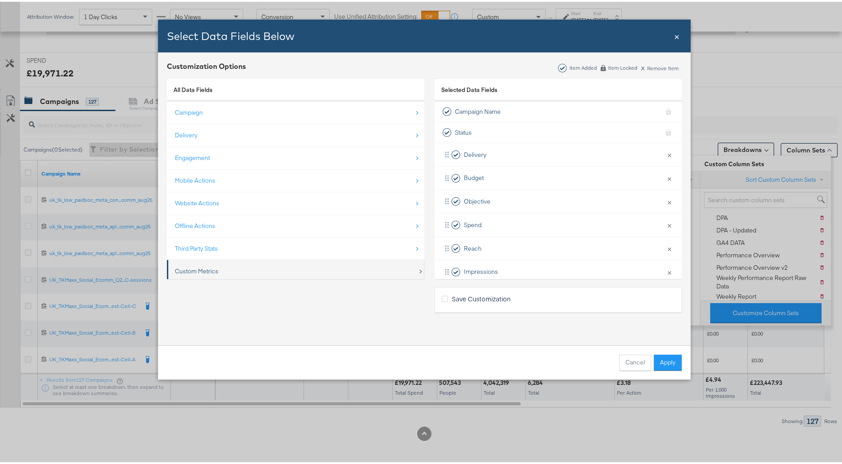
click at [325, 274] on div "Custom Metrics" at bounding box center [296, 269] width 243 height 18
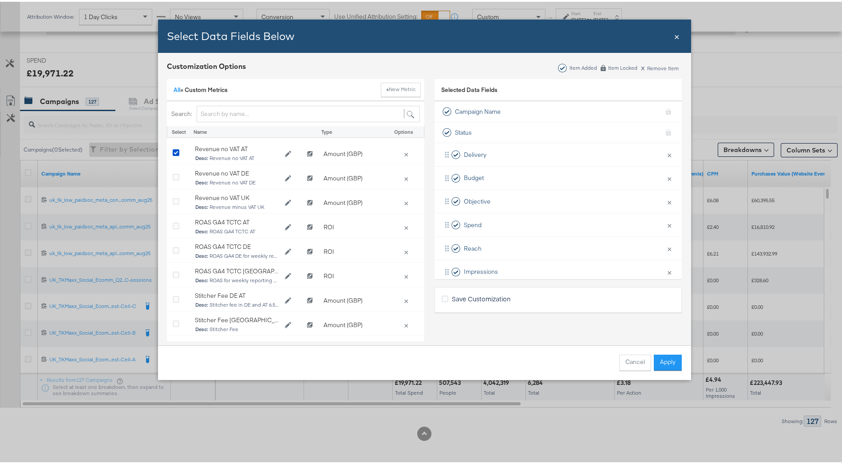
scroll to position [337, 0]
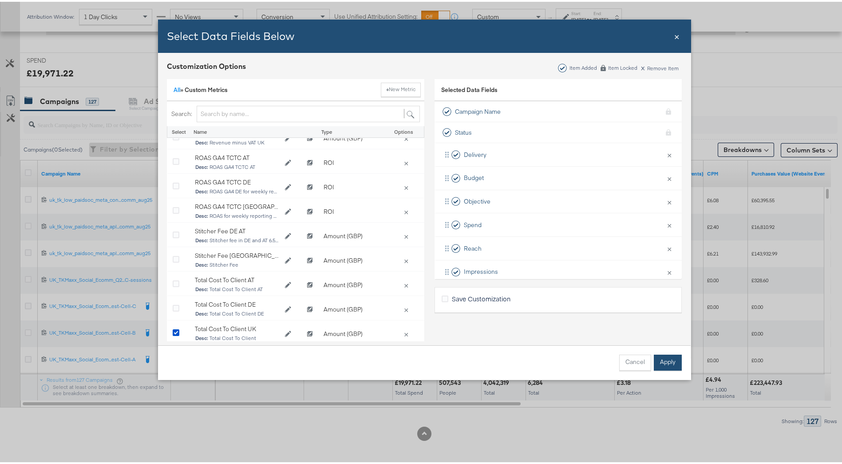
click at [659, 362] on button "Apply" at bounding box center [668, 361] width 28 height 16
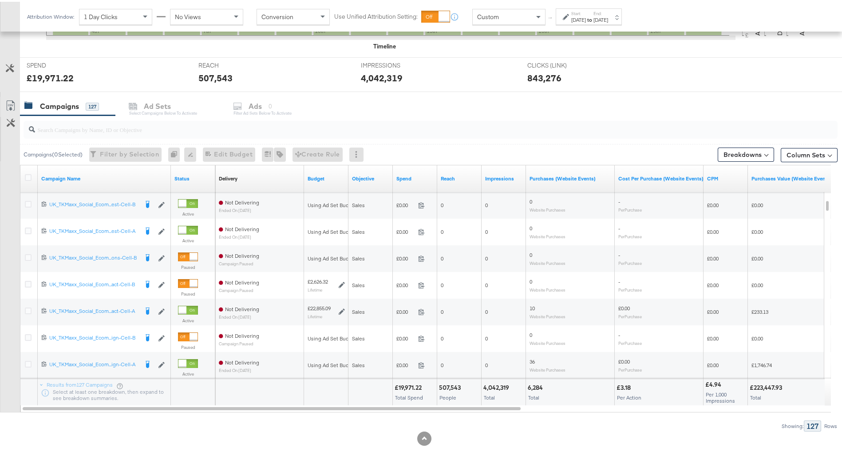
scroll to position [315, 0]
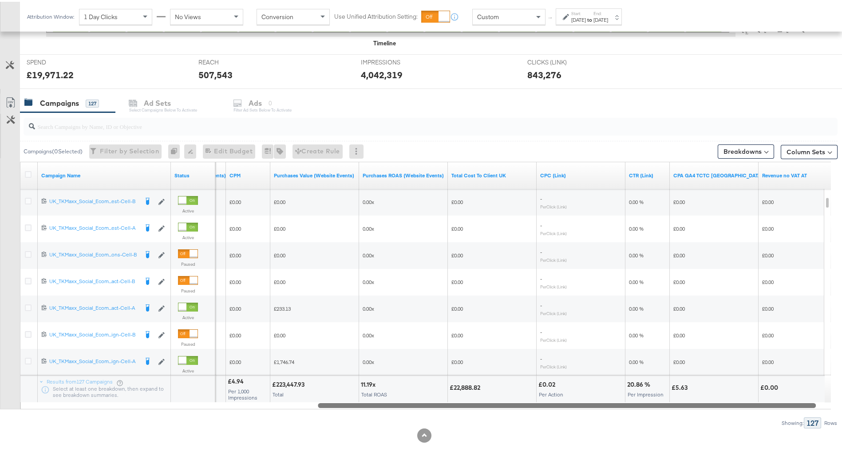
drag, startPoint x: 492, startPoint y: 404, endPoint x: 801, endPoint y: 389, distance: 309.8
click at [811, 387] on div "Campaign Name Status Cost Per Purchase (Website Events) CPM Purchases Value (We…" at bounding box center [425, 283] width 811 height 247
drag, startPoint x: 458, startPoint y: 385, endPoint x: 489, endPoint y: 385, distance: 31.5
click at [489, 385] on div "£22,888.82" at bounding box center [472, 385] width 33 height 8
drag, startPoint x: 489, startPoint y: 385, endPoint x: 482, endPoint y: 385, distance: 7.5
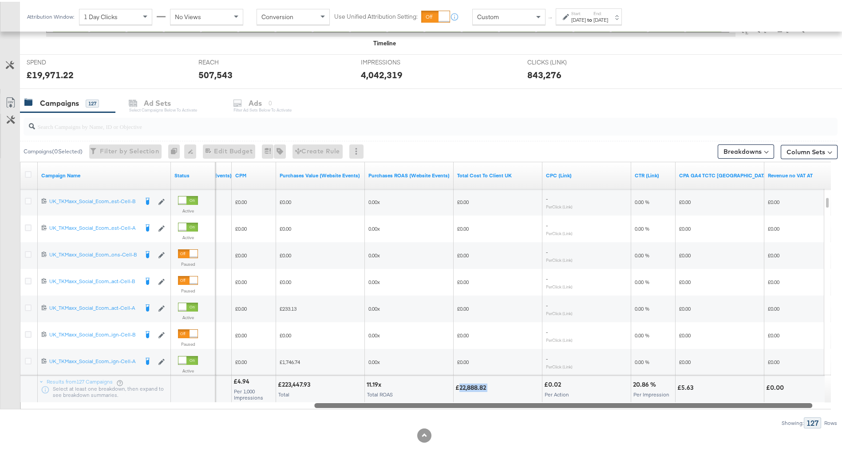
copy div "22,888.82"
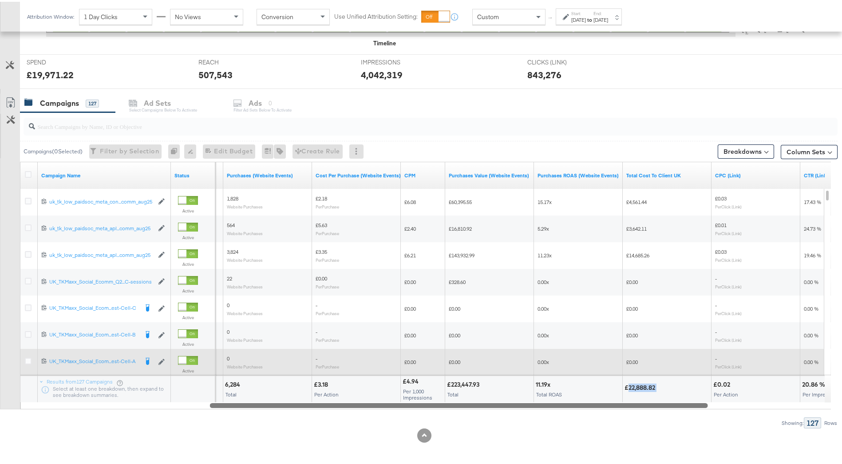
drag, startPoint x: 467, startPoint y: 401, endPoint x: 365, endPoint y: 357, distance: 111.4
click at [364, 360] on div "Campaign Name Status Impressions Purchases (Website Events) Cost Per Purchase (…" at bounding box center [425, 283] width 811 height 247
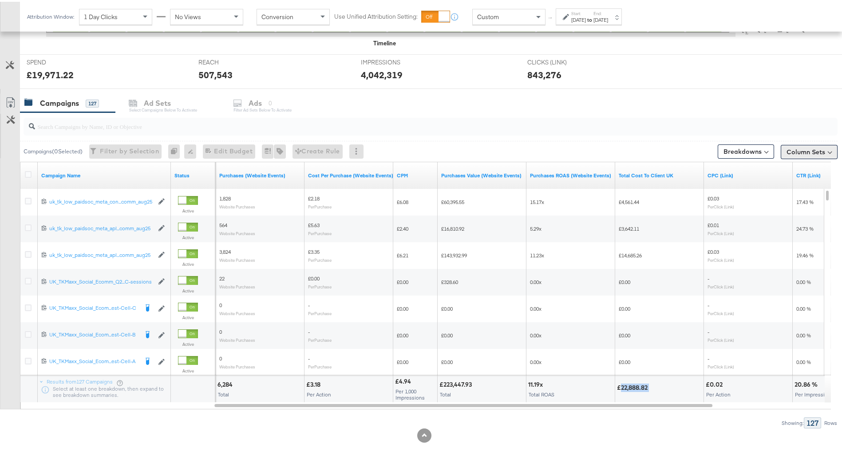
click at [782, 148] on button "Column Sets" at bounding box center [809, 150] width 57 height 14
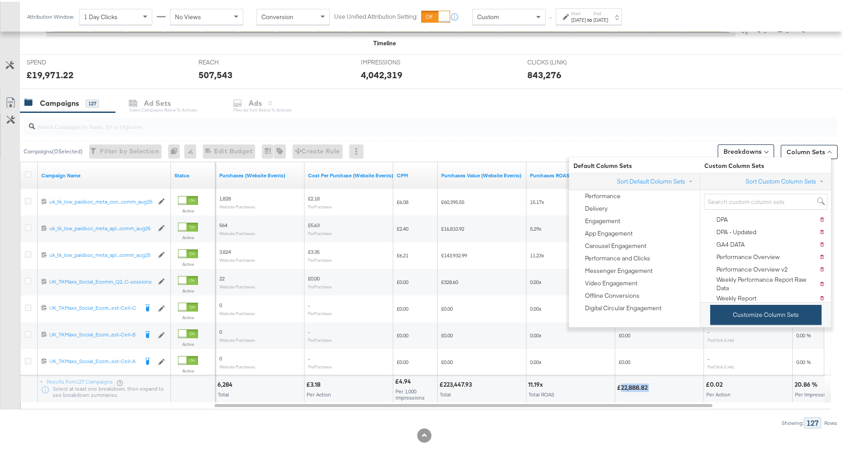
click at [750, 313] on button "Customize Column Sets" at bounding box center [765, 313] width 111 height 20
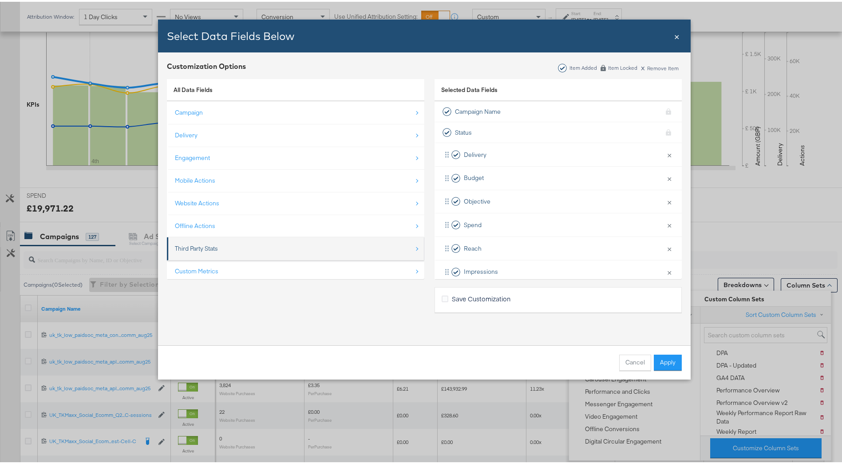
scroll to position [13, 0]
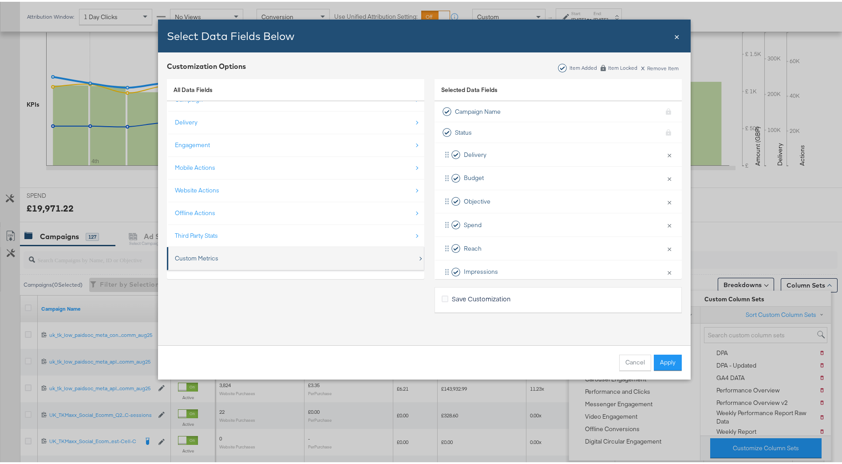
click at [310, 254] on div "Custom Metrics" at bounding box center [296, 256] width 243 height 18
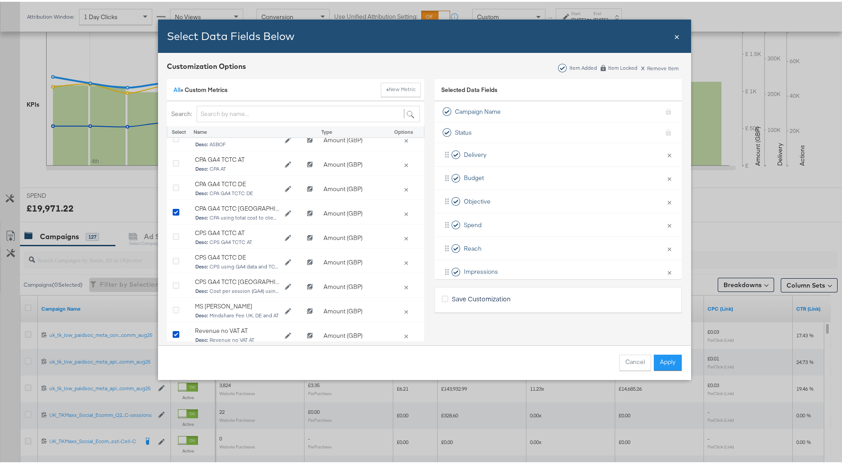
scroll to position [89, 0]
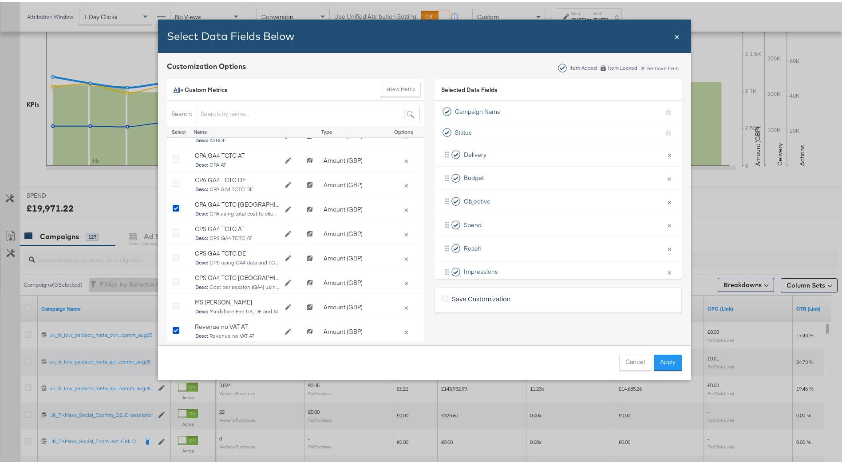
click at [176, 88] on link "All" at bounding box center [177, 88] width 7 height 8
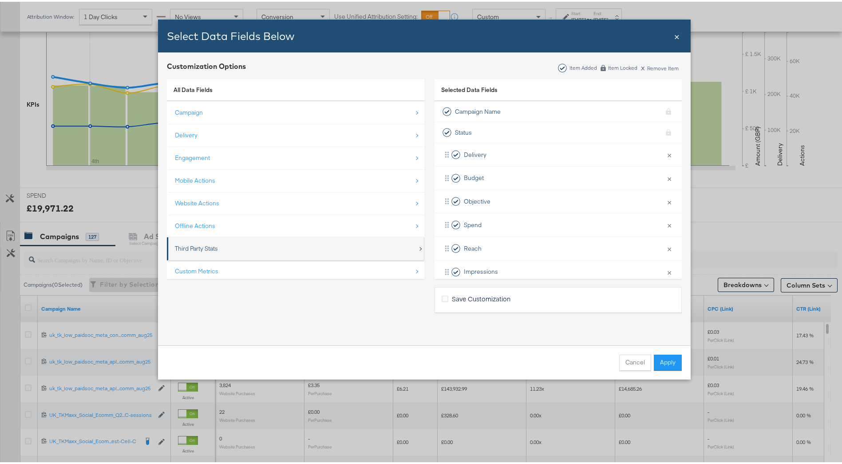
click at [254, 246] on div "Third Party Stats" at bounding box center [296, 247] width 243 height 18
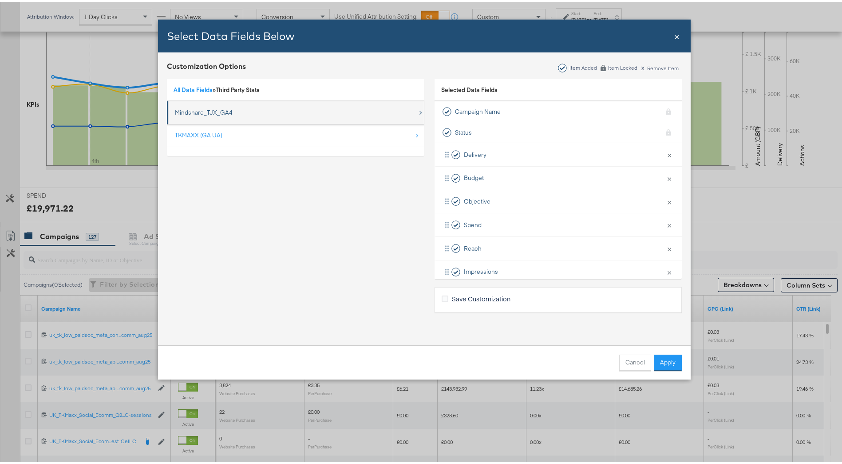
click at [213, 107] on div "Mindshare_TJX_GA4" at bounding box center [204, 111] width 58 height 8
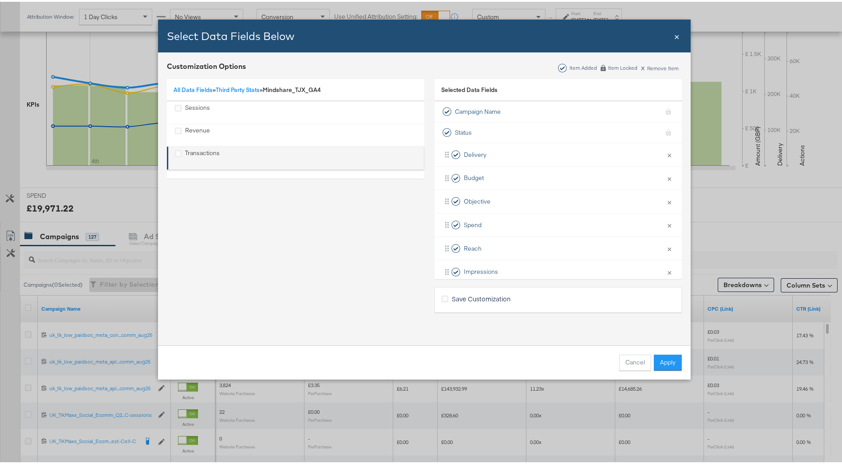
click at [221, 155] on div "Transactions" at bounding box center [296, 156] width 243 height 18
click at [175, 152] on icon "Transactions" at bounding box center [178, 151] width 7 height 7
click at [0, 0] on input "Transactions" at bounding box center [0, 0] width 0 height 0
click at [659, 359] on button "Apply" at bounding box center [668, 361] width 28 height 16
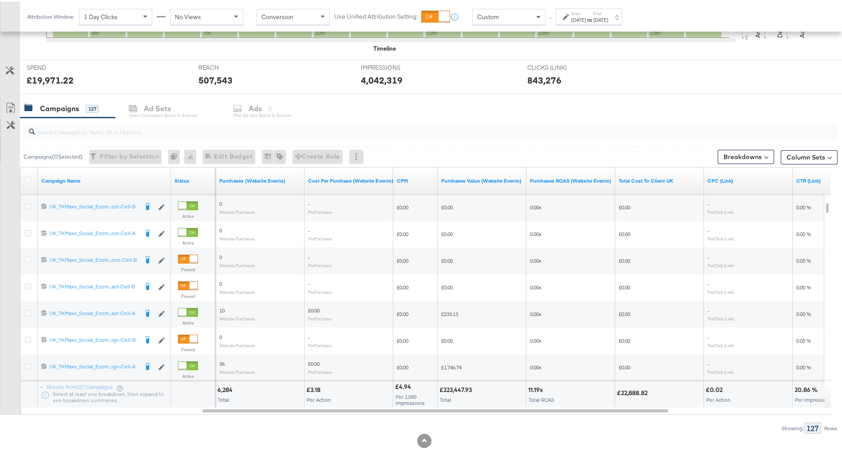
scroll to position [317, 0]
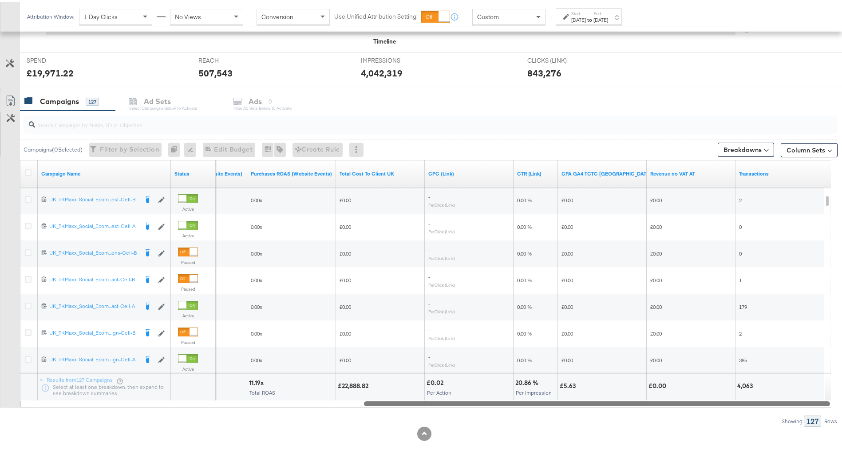
drag, startPoint x: 659, startPoint y: 403, endPoint x: 850, endPoint y: 381, distance: 192.7
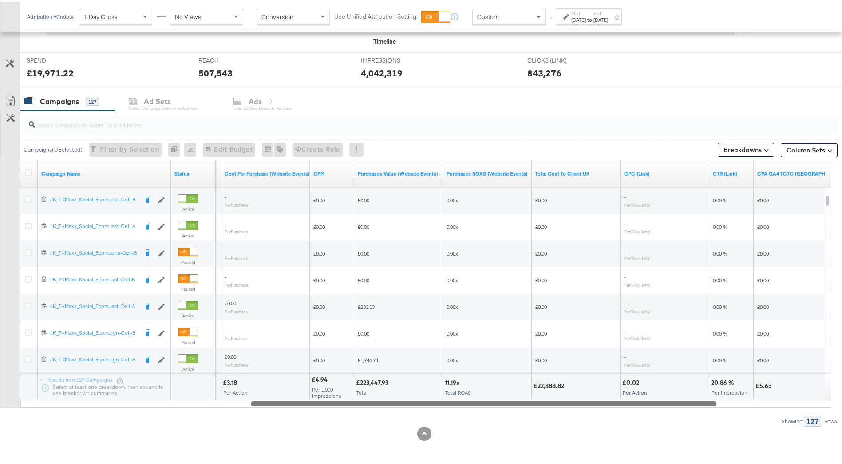
drag, startPoint x: 515, startPoint y: 401, endPoint x: 424, endPoint y: 382, distance: 93.5
click at [424, 382] on div "Campaign Name Status Purchases (Website Events) Cost Per Purchase (Website Even…" at bounding box center [425, 281] width 811 height 247
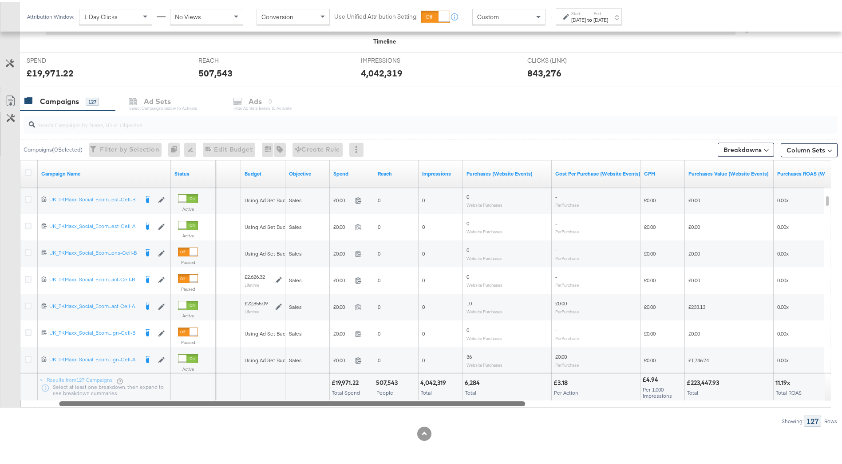
drag, startPoint x: 508, startPoint y: 405, endPoint x: 290, endPoint y: 396, distance: 217.7
click at [290, 396] on div "Campaign Name Status Delivery Sorting Unavailable Budget Objective Spend Reach …" at bounding box center [425, 281] width 811 height 247
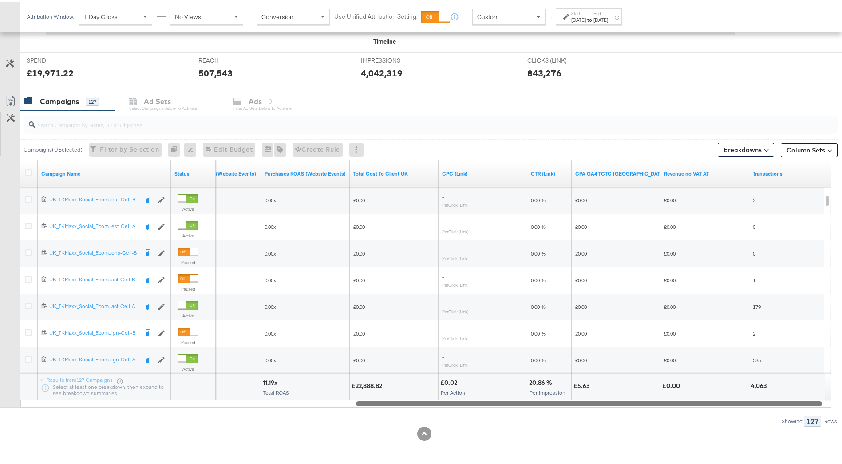
drag, startPoint x: 456, startPoint y: 399, endPoint x: 754, endPoint y: 402, distance: 298.4
click at [754, 402] on div at bounding box center [589, 401] width 466 height 8
drag, startPoint x: 751, startPoint y: 386, endPoint x: 768, endPoint y: 385, distance: 16.9
click at [768, 385] on div "4,063" at bounding box center [792, 384] width 85 height 8
drag, startPoint x: 768, startPoint y: 385, endPoint x: 755, endPoint y: 386, distance: 12.4
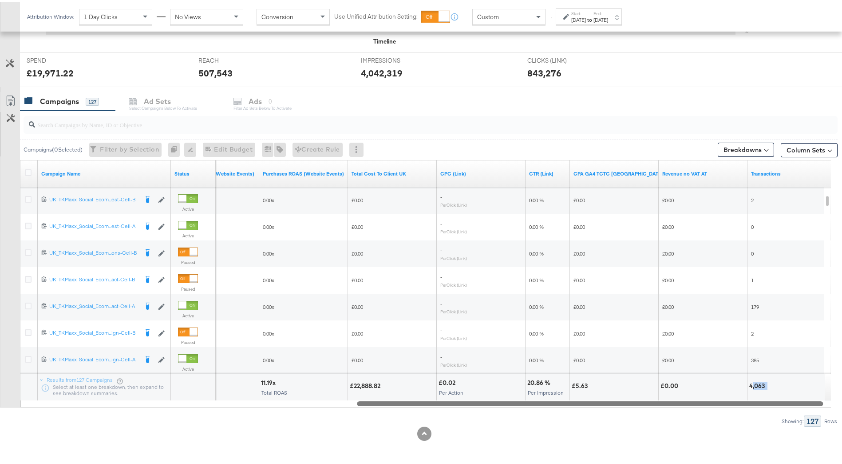
click at [756, 386] on div "4,063" at bounding box center [759, 384] width 18 height 8
drag, startPoint x: 749, startPoint y: 385, endPoint x: 766, endPoint y: 384, distance: 16.9
click at [766, 384] on div "4,063" at bounding box center [792, 385] width 88 height 27
drag, startPoint x: 766, startPoint y: 384, endPoint x: 760, endPoint y: 384, distance: 6.2
copy div "4,063"
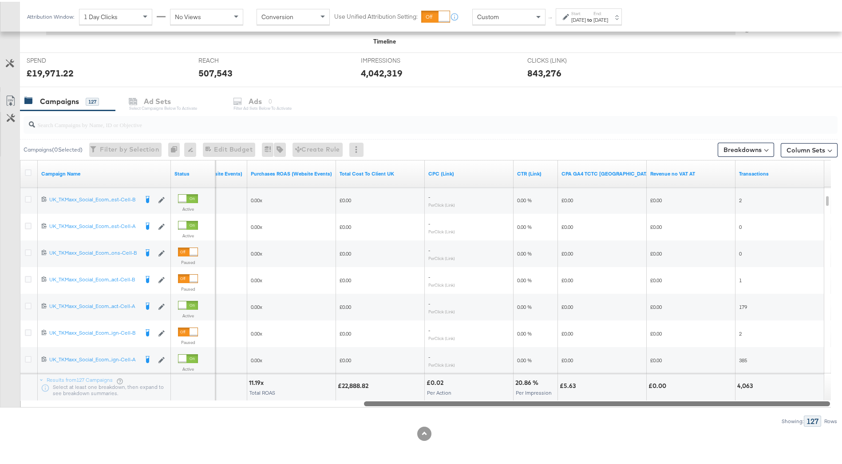
drag, startPoint x: 568, startPoint y: 404, endPoint x: 633, endPoint y: 395, distance: 65.4
click at [632, 398] on div at bounding box center [597, 401] width 466 height 8
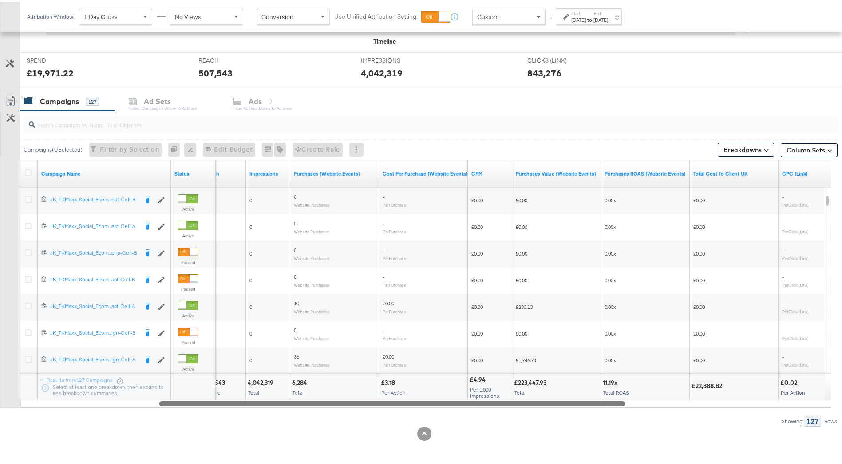
drag, startPoint x: 606, startPoint y: 400, endPoint x: 410, endPoint y: 379, distance: 197.4
click at [404, 384] on div "Campaign Name Status Reach Impressions Purchases (Website Events) Cost Per Purc…" at bounding box center [425, 281] width 811 height 247
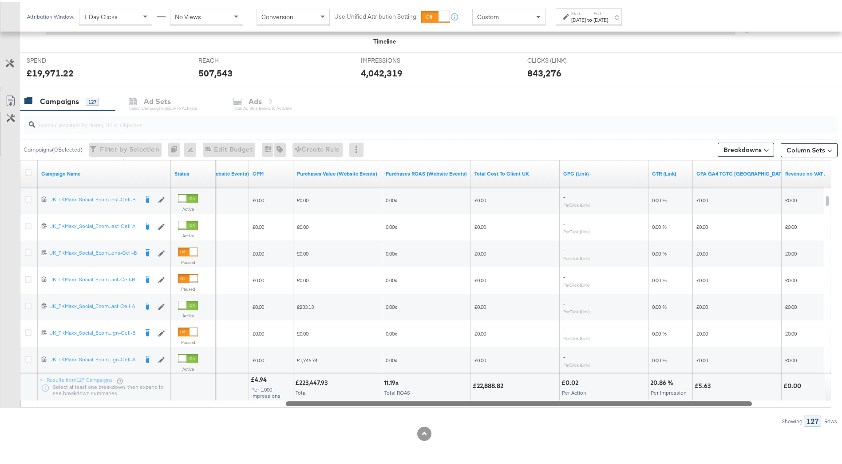
drag, startPoint x: 570, startPoint y: 401, endPoint x: 690, endPoint y: 397, distance: 120.4
click at [690, 397] on div "Campaign Name Status Cost Per Purchase (Website Events) CPM Purchases Value (We…" at bounding box center [425, 281] width 811 height 247
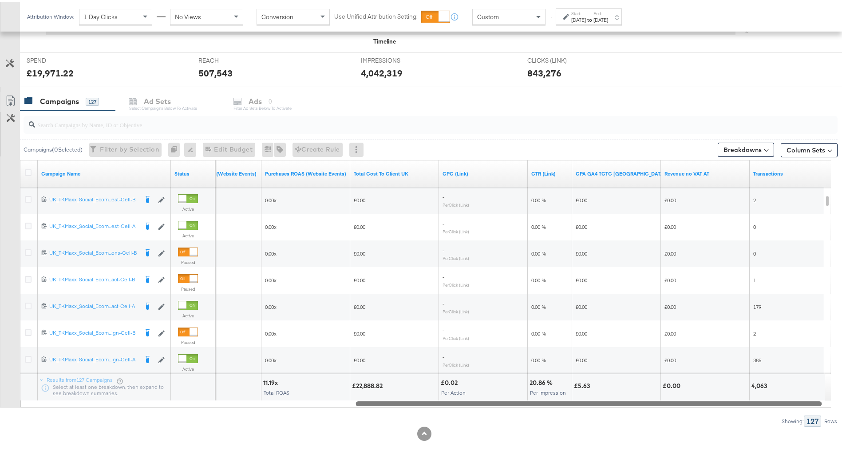
drag, startPoint x: 484, startPoint y: 401, endPoint x: 603, endPoint y: 418, distance: 119.3
click at [603, 418] on div "Campaigns ( 0 Selected) Filter by Selection Filter 0 campaigns 0 Rename 0 campa…" at bounding box center [419, 267] width 838 height 316
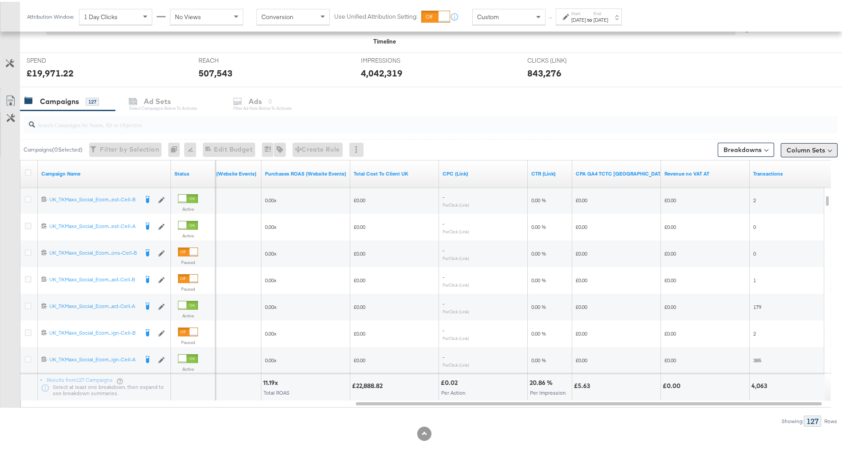
click at [799, 141] on div "Column Sets" at bounding box center [809, 148] width 57 height 14
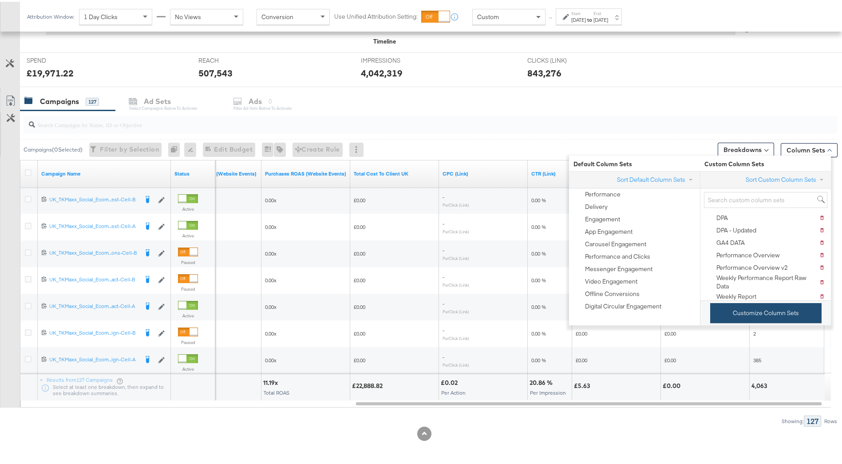
click at [787, 310] on button "Customize Column Sets" at bounding box center [765, 311] width 111 height 20
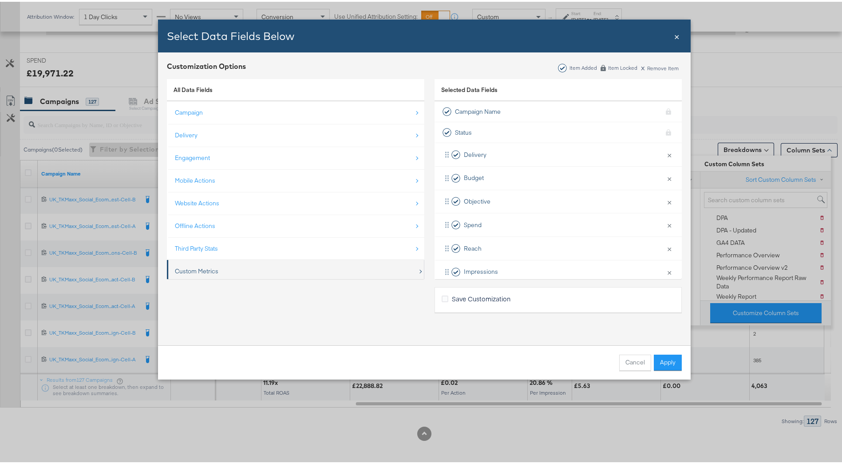
scroll to position [13, 0]
click at [312, 265] on div "Custom Metrics" at bounding box center [296, 256] width 243 height 18
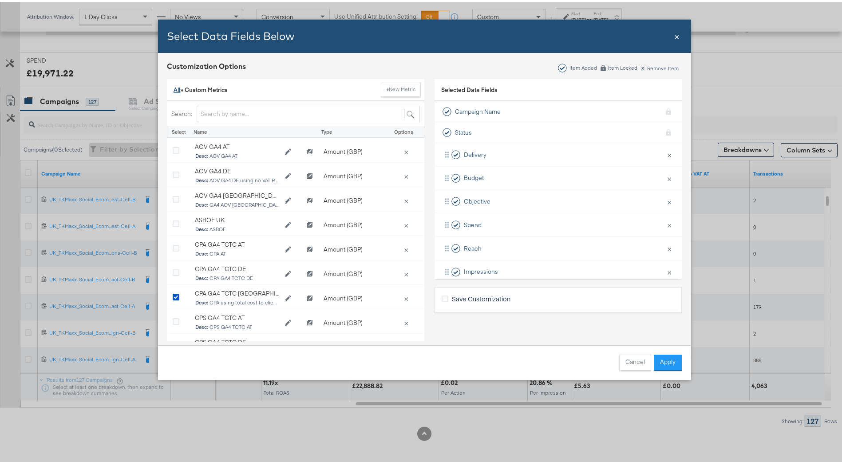
click at [174, 91] on link "All" at bounding box center [177, 88] width 7 height 8
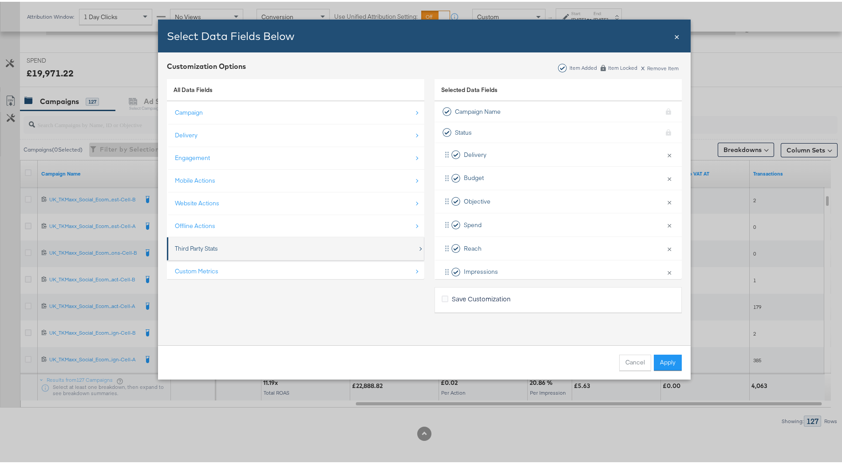
click at [243, 239] on div "Third Party Stats" at bounding box center [296, 247] width 243 height 18
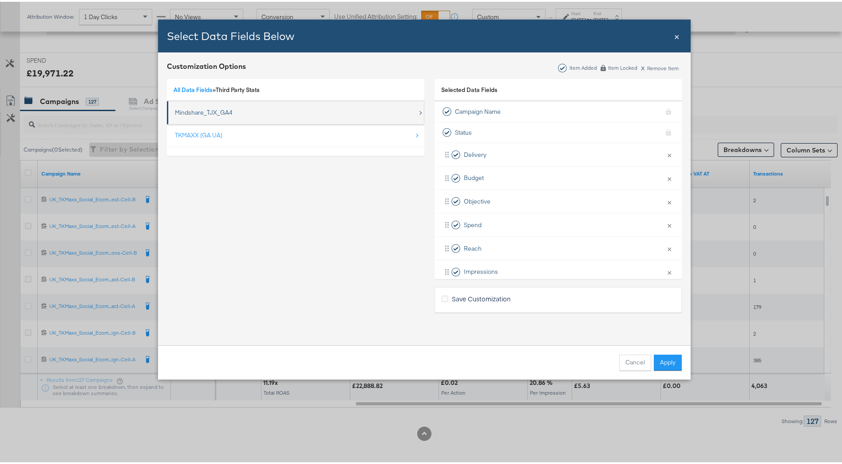
click at [229, 118] on div "Mindshare_TJX_GA4" at bounding box center [296, 111] width 243 height 18
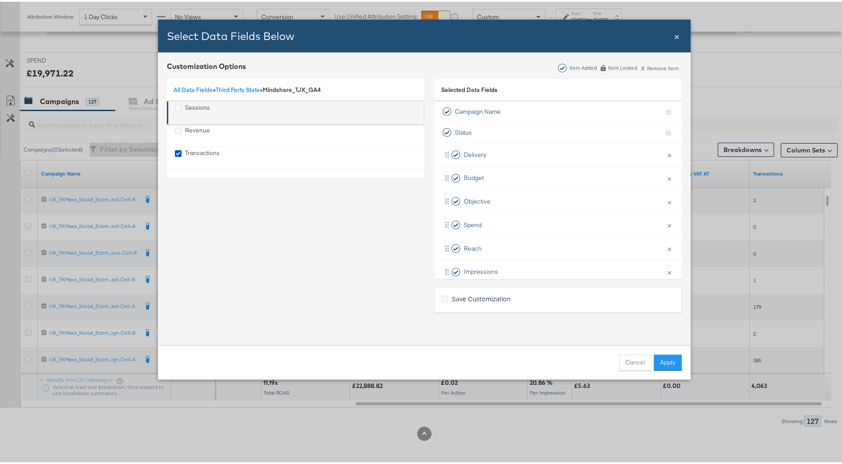
click at [245, 111] on div "Sessions" at bounding box center [296, 111] width 243 height 18
click at [443, 301] on label "Save Customization" at bounding box center [478, 296] width 72 height 9
click at [0, 0] on input "Save Customization" at bounding box center [0, 0] width 0 height 0
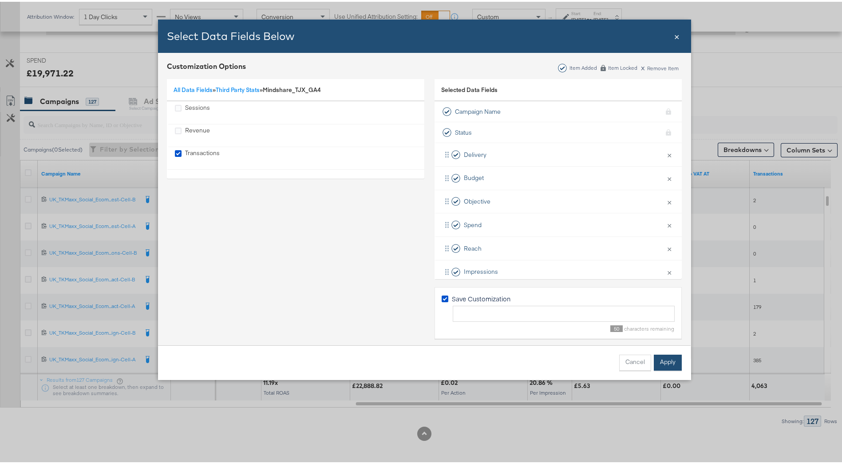
click at [665, 358] on button "Apply" at bounding box center [668, 361] width 28 height 16
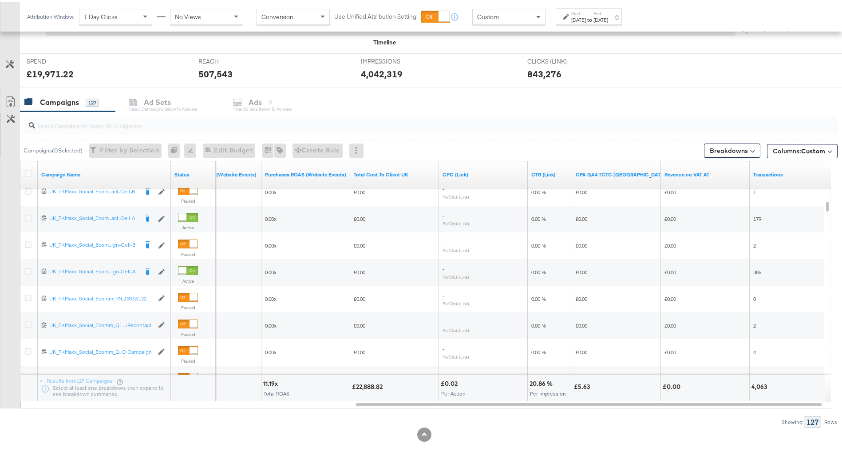
scroll to position [317, 0]
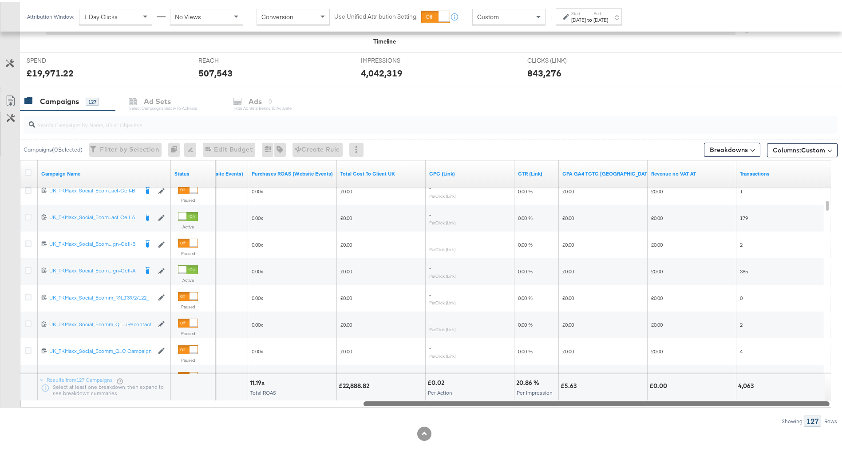
drag, startPoint x: 599, startPoint y: 405, endPoint x: 697, endPoint y: 402, distance: 97.7
click at [697, 402] on div at bounding box center [597, 401] width 466 height 8
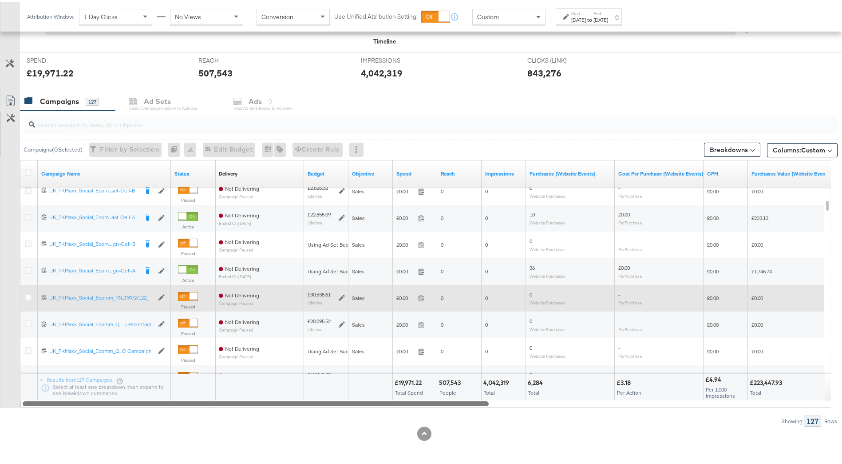
drag, startPoint x: 667, startPoint y: 401, endPoint x: 408, endPoint y: 283, distance: 284.5
click at [313, 330] on div "Campaign Name Status Delivery Sorting Unavailable Budget Objective Spend Reach …" at bounding box center [425, 281] width 811 height 247
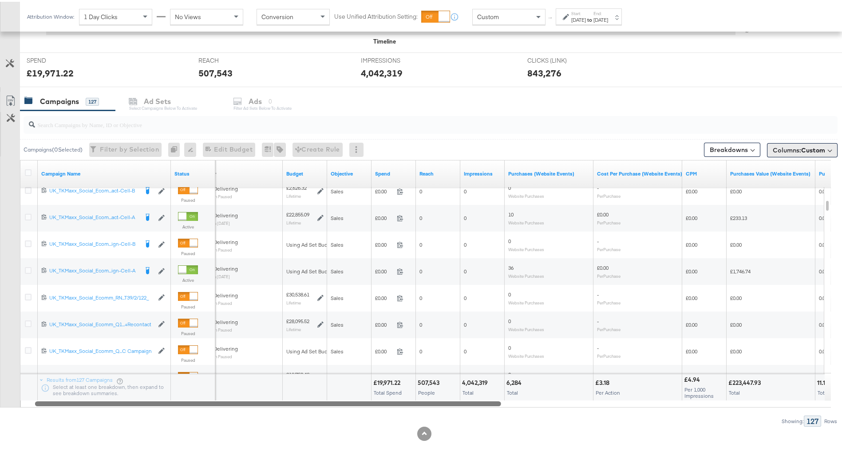
click at [774, 148] on span "Columns: Custom" at bounding box center [799, 148] width 52 height 9
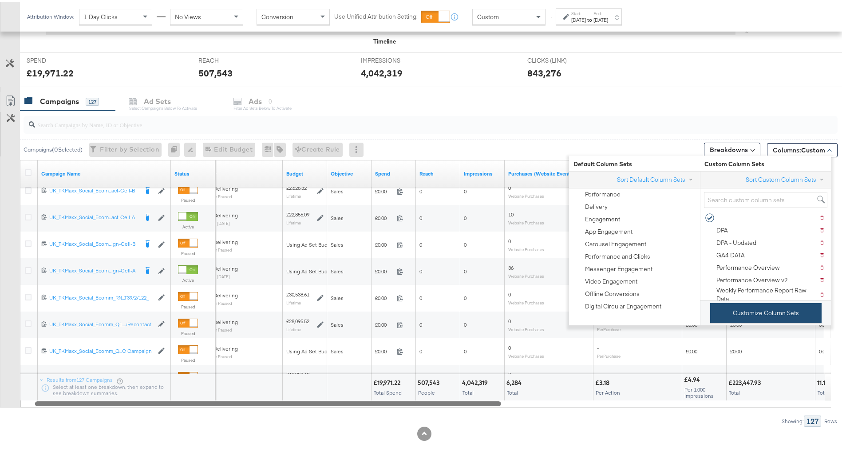
click at [785, 304] on button "Customize Column Sets" at bounding box center [765, 311] width 111 height 20
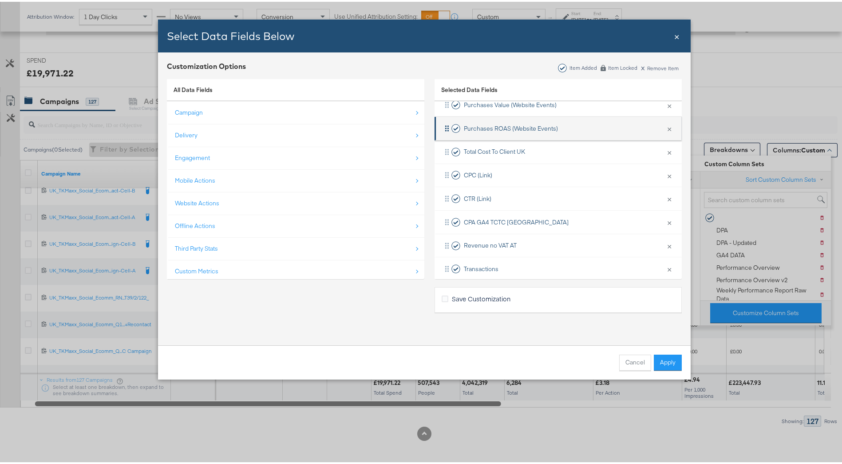
scroll to position [271, 0]
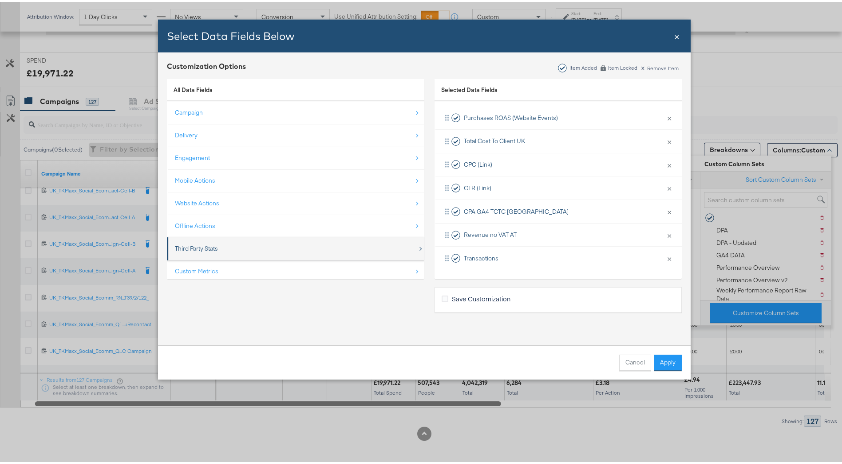
click at [250, 243] on div "Third Party Stats" at bounding box center [296, 247] width 243 height 18
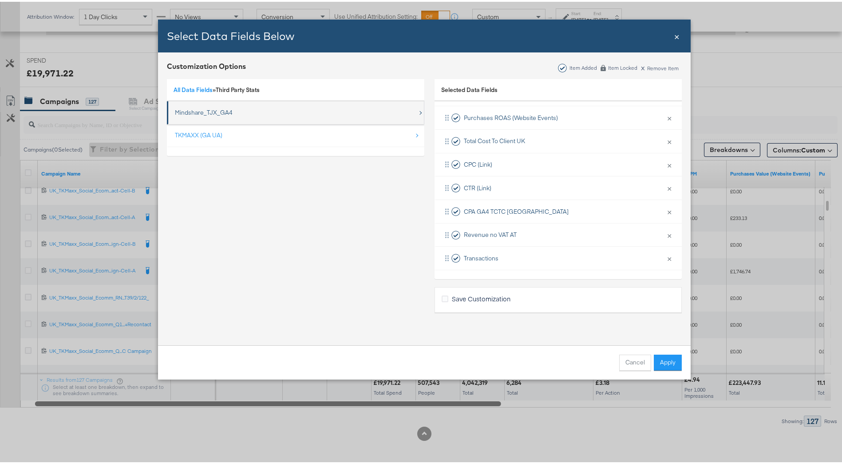
click at [237, 111] on div "Mindshare_TJX_GA4" at bounding box center [296, 111] width 243 height 18
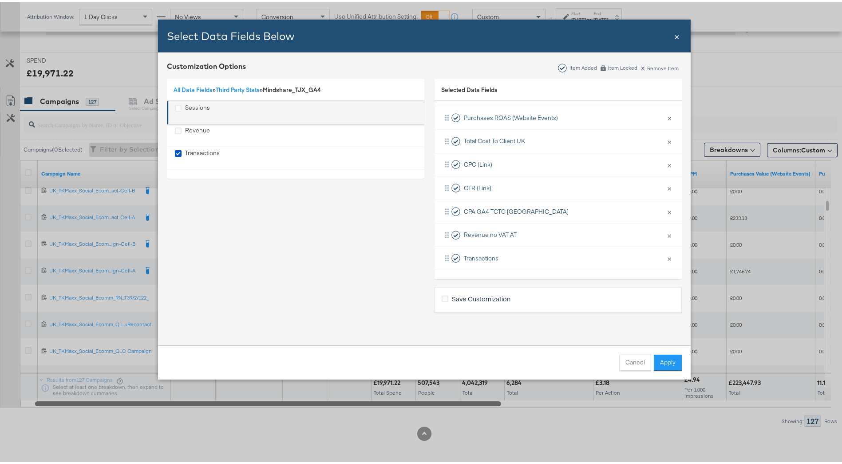
click at [236, 108] on div "Sessions" at bounding box center [296, 111] width 243 height 18
click at [175, 107] on icon "Sessions" at bounding box center [178, 106] width 7 height 7
click at [0, 0] on input "Sessions" at bounding box center [0, 0] width 0 height 0
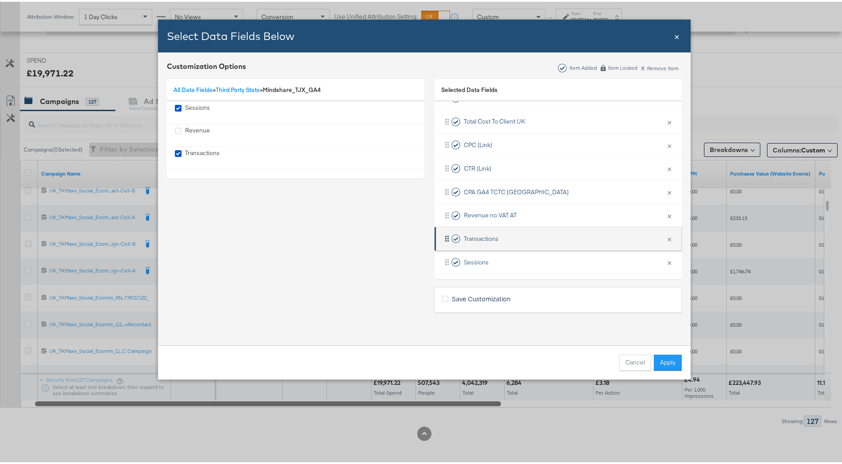
scroll to position [294, 0]
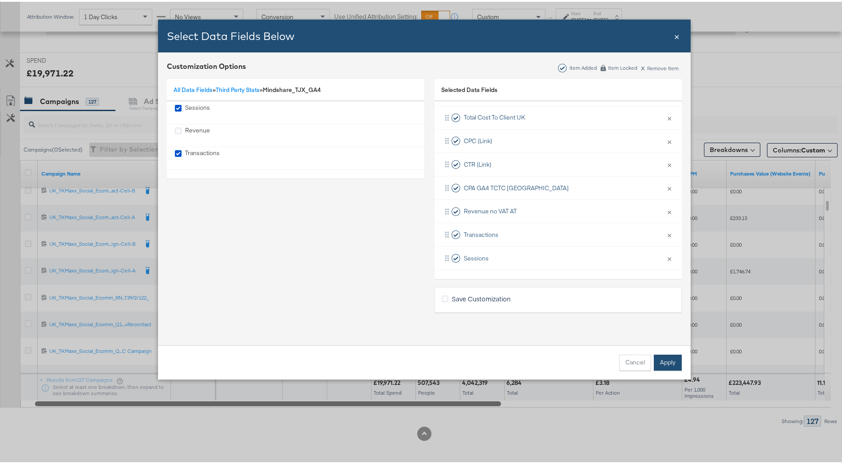
click at [662, 358] on button "Apply" at bounding box center [668, 361] width 28 height 16
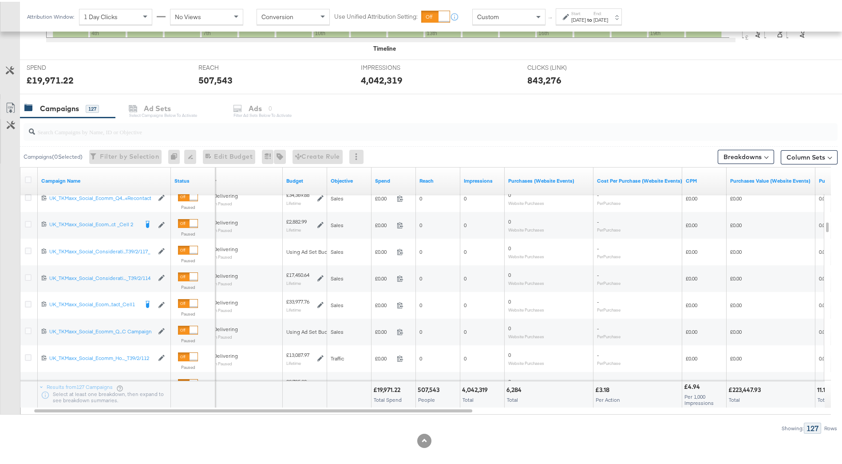
scroll to position [317, 0]
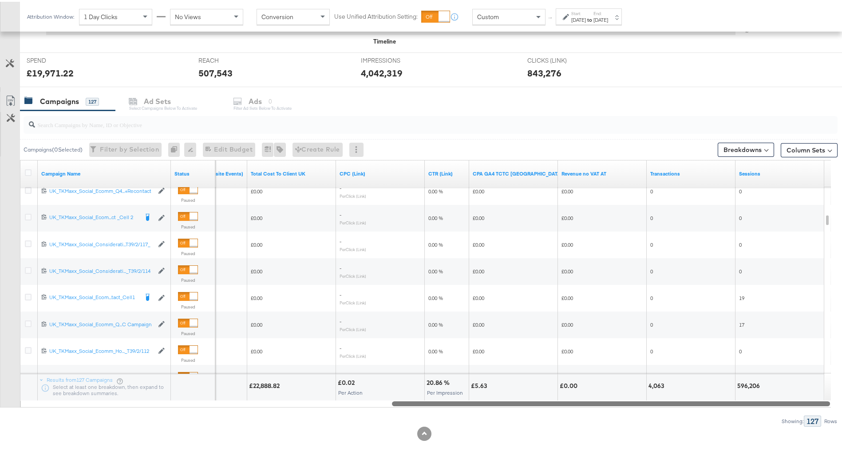
drag, startPoint x: 459, startPoint y: 403, endPoint x: 843, endPoint y: 393, distance: 383.7
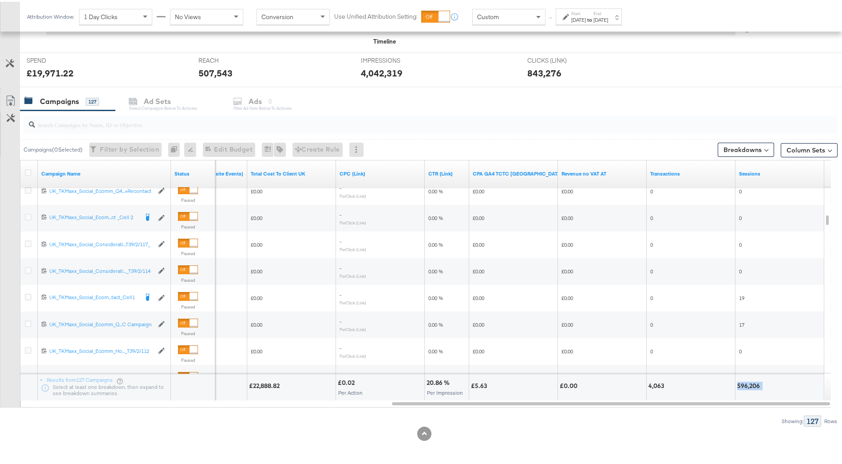
drag, startPoint x: 738, startPoint y: 384, endPoint x: 763, endPoint y: 383, distance: 24.9
click at [763, 383] on div "596,206" at bounding box center [780, 384] width 85 height 8
drag, startPoint x: 763, startPoint y: 383, endPoint x: 755, endPoint y: 384, distance: 8.0
copy div "596,206"
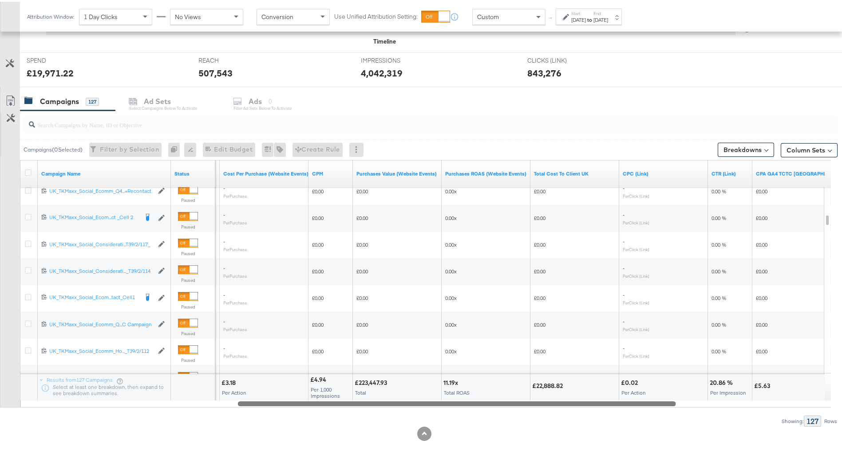
drag, startPoint x: 547, startPoint y: 400, endPoint x: 397, endPoint y: 369, distance: 153.5
click at [394, 379] on div "Campaign Name Status Purchases (Website Events) Cost Per Purchase (Website Even…" at bounding box center [425, 281] width 811 height 247
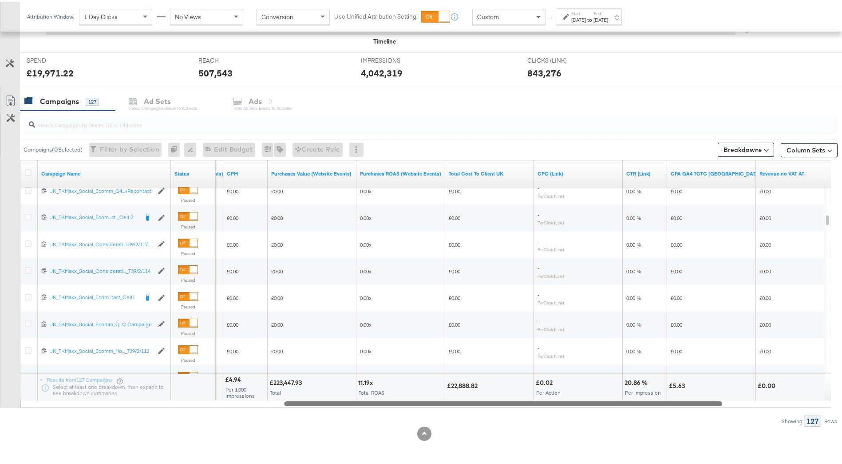
drag, startPoint x: 564, startPoint y: 401, endPoint x: 660, endPoint y: 421, distance: 97.6
click at [660, 421] on div "Campaigns ( 0 Selected) Filter by Selection Filter 0 campaigns 0 Rename 0 campa…" at bounding box center [419, 267] width 838 height 316
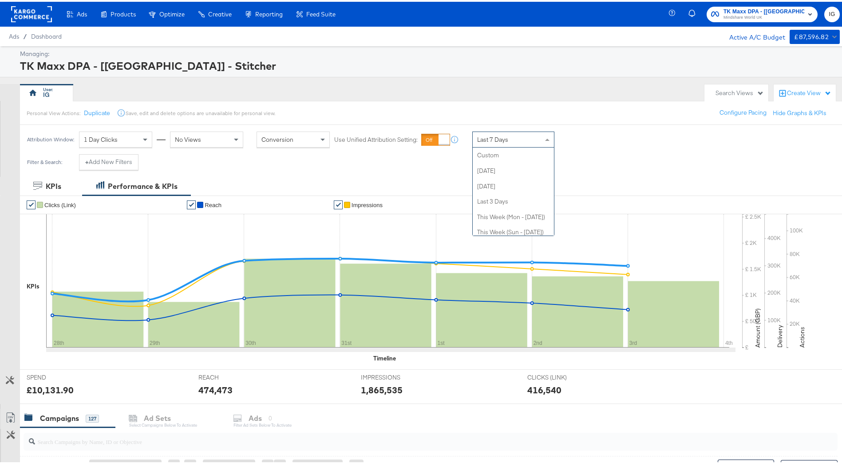
click at [525, 138] on div "Last 7 Days" at bounding box center [513, 137] width 81 height 15
click at [586, 138] on div "Sep 4th 2025" at bounding box center [578, 141] width 15 height 7
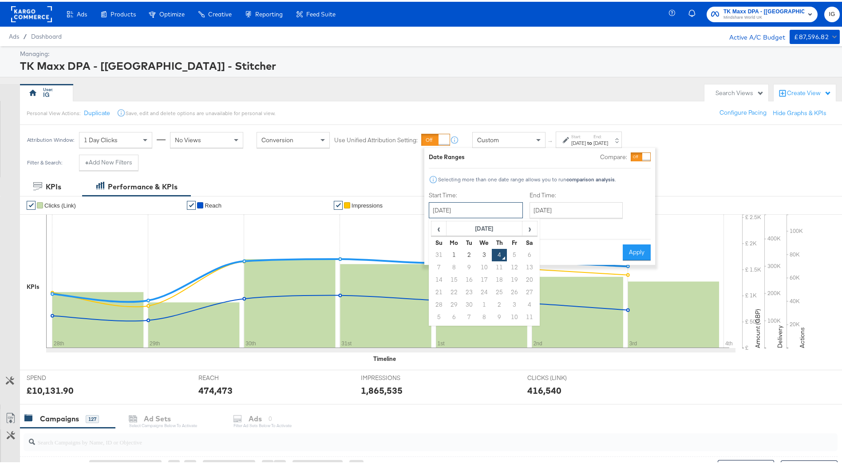
click at [496, 211] on input "September 4th 2025" at bounding box center [476, 208] width 94 height 16
click at [441, 230] on span "‹" at bounding box center [439, 226] width 14 height 13
drag, startPoint x: 444, startPoint y: 263, endPoint x: 469, endPoint y: 248, distance: 29.9
click at [443, 262] on td "3" at bounding box center [439, 265] width 15 height 12
type input "[DATE]"
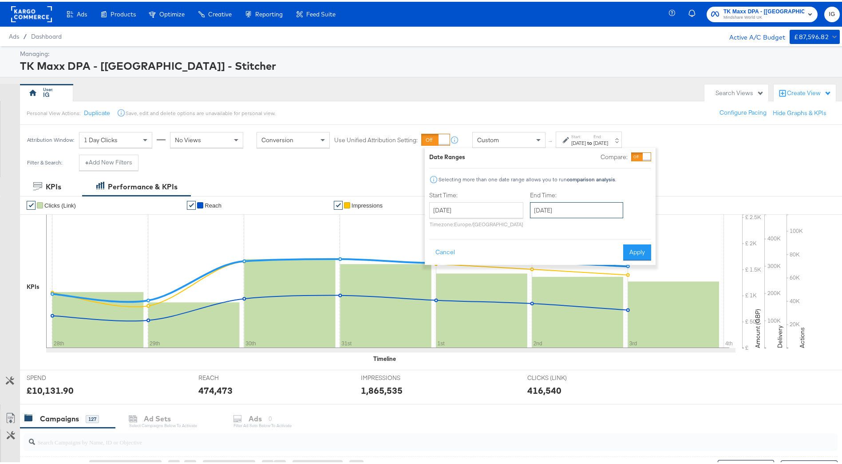
click at [543, 208] on input "September 4th 2025" at bounding box center [576, 208] width 93 height 16
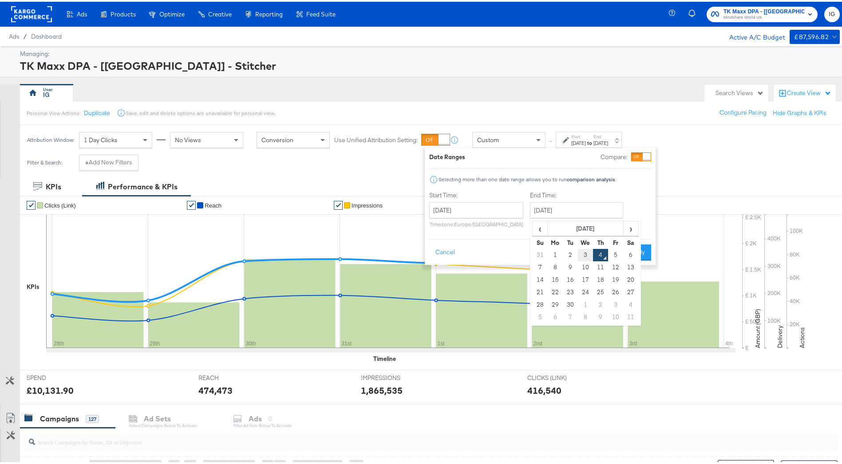
click at [581, 252] on td "3" at bounding box center [585, 253] width 15 height 12
type input "[DATE]"
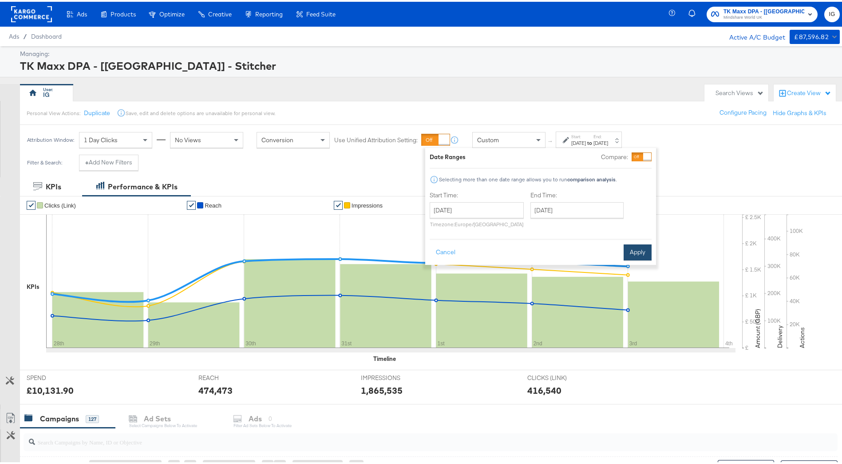
click at [634, 254] on button "Apply" at bounding box center [638, 250] width 28 height 16
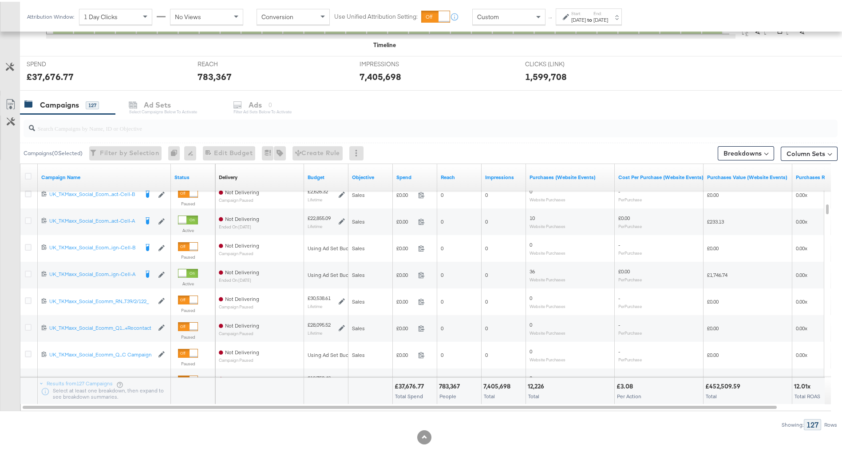
scroll to position [317, 0]
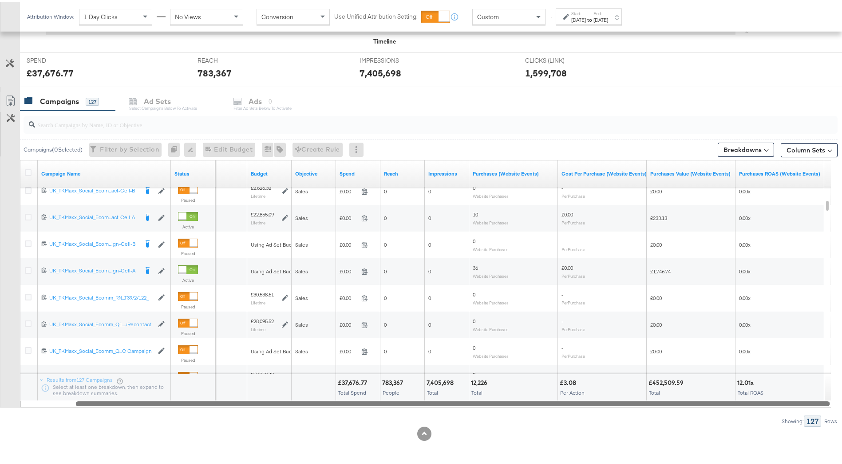
drag, startPoint x: 639, startPoint y: 402, endPoint x: 701, endPoint y: 367, distance: 70.6
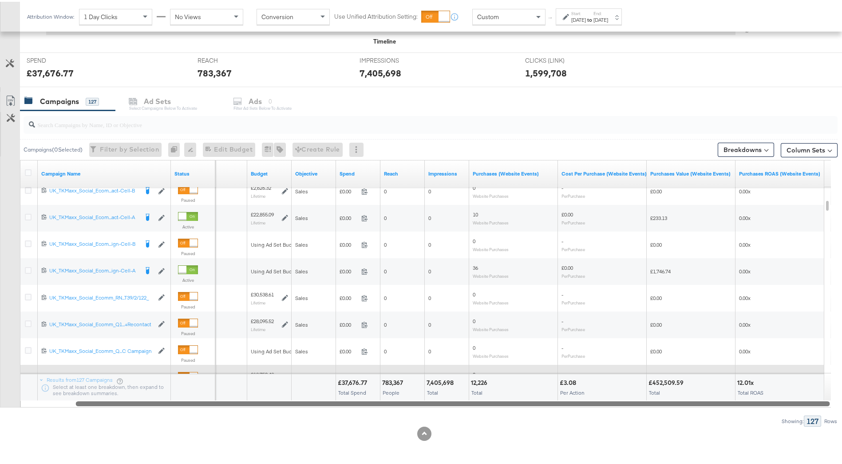
click at [727, 398] on div at bounding box center [453, 401] width 754 height 8
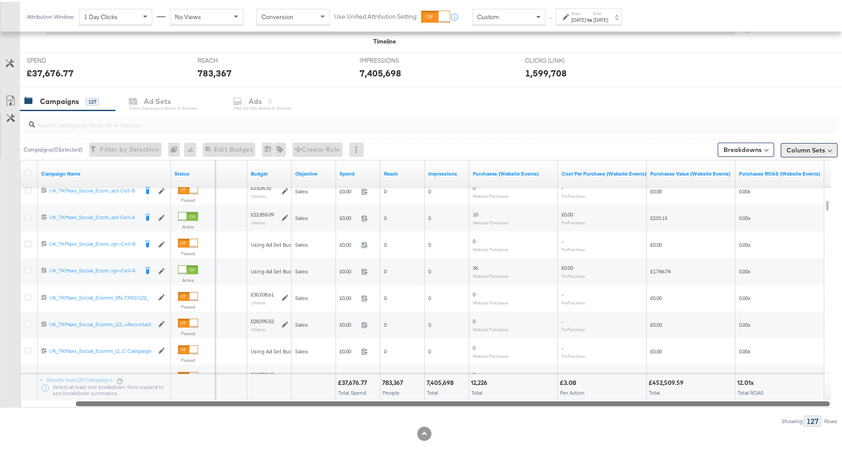
click at [788, 146] on button "Column Sets" at bounding box center [809, 148] width 57 height 14
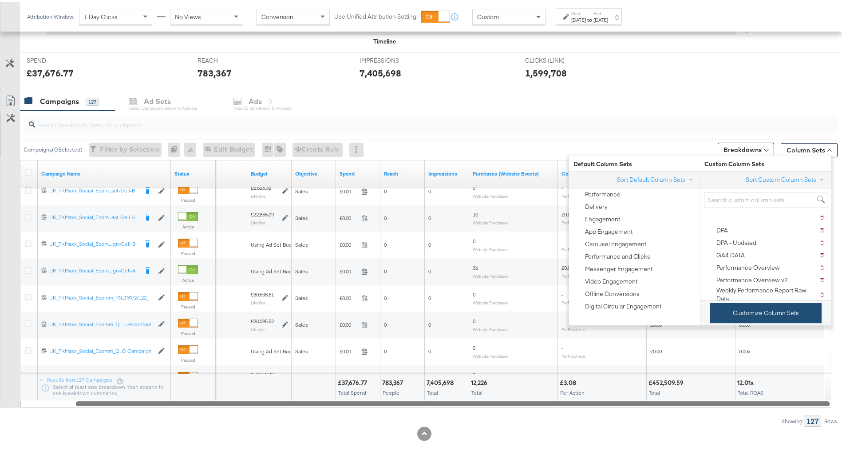
click at [772, 309] on button "Customize Column Sets" at bounding box center [765, 311] width 111 height 20
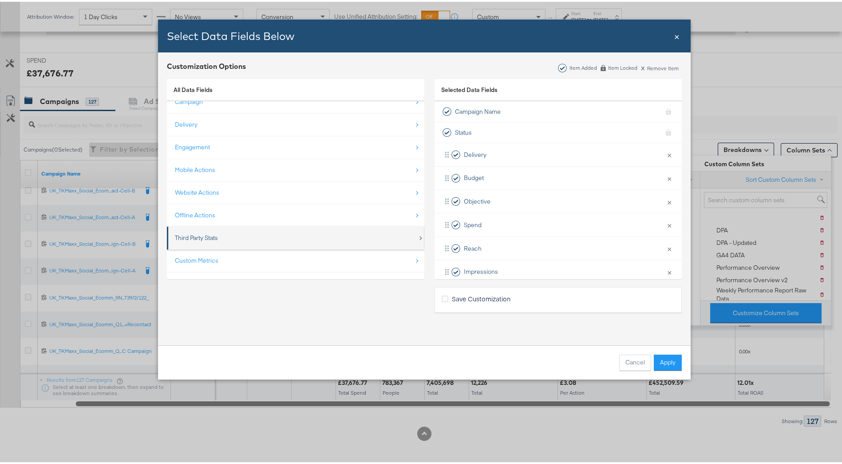
scroll to position [13, 0]
click at [304, 230] on div "Third Party Stats" at bounding box center [296, 234] width 243 height 18
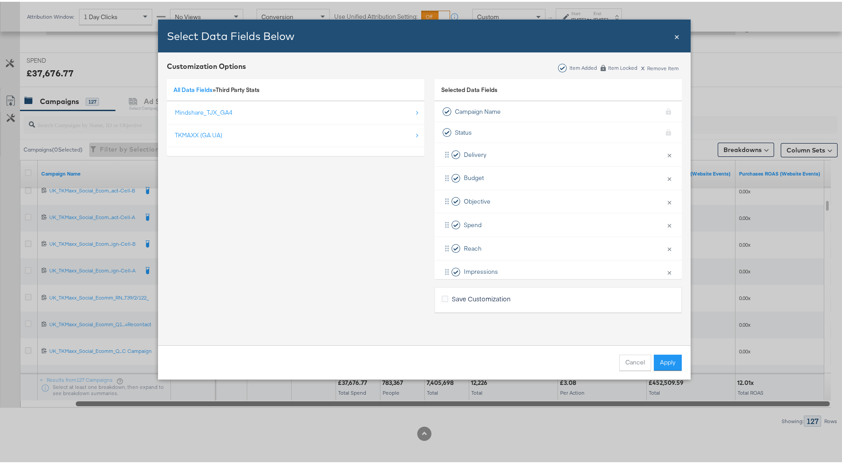
scroll to position [0, 0]
click at [235, 116] on div "Mindshare_TJX_GA4" at bounding box center [296, 111] width 243 height 18
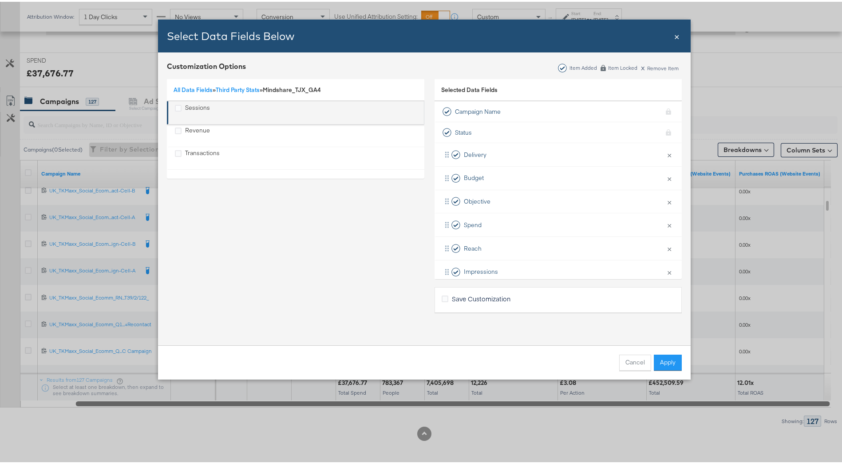
click at [221, 111] on div "Sessions" at bounding box center [296, 111] width 243 height 18
click at [175, 106] on icon "Sessions" at bounding box center [178, 106] width 7 height 7
click at [0, 0] on input "Sessions" at bounding box center [0, 0] width 0 height 0
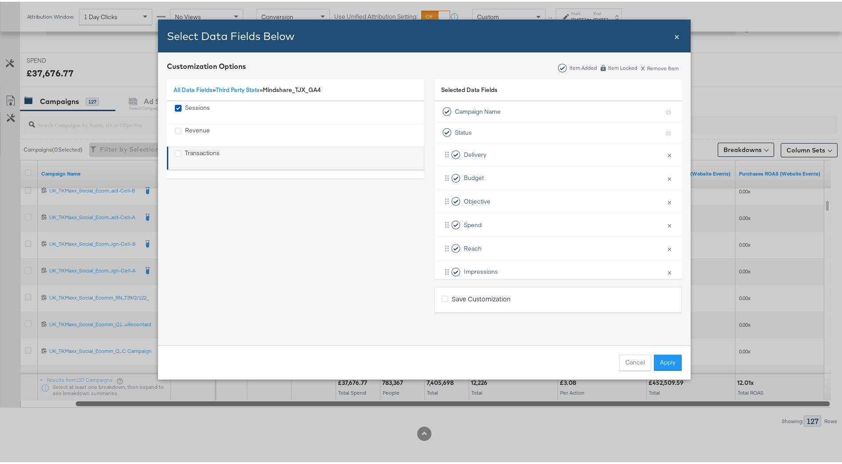
click at [186, 150] on div "Transactions" at bounding box center [202, 156] width 35 height 18
click at [198, 86] on link "All Data Fields" at bounding box center [193, 88] width 39 height 8
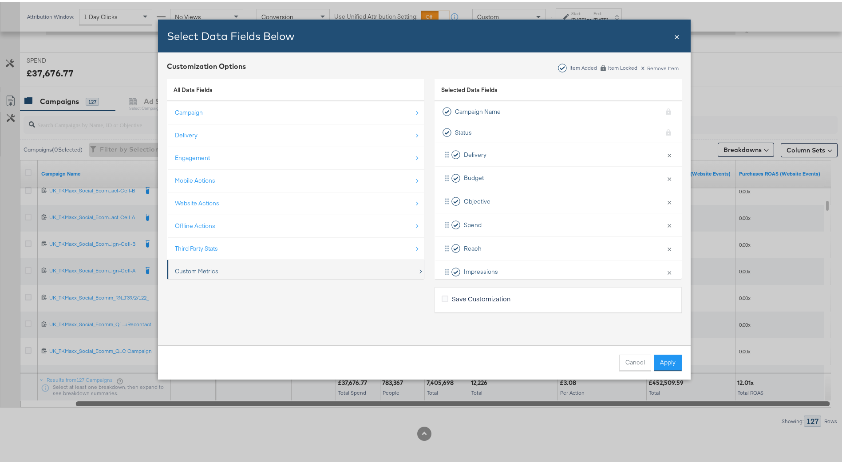
scroll to position [13, 0]
click at [251, 257] on div "Custom Metrics" at bounding box center [296, 256] width 243 height 18
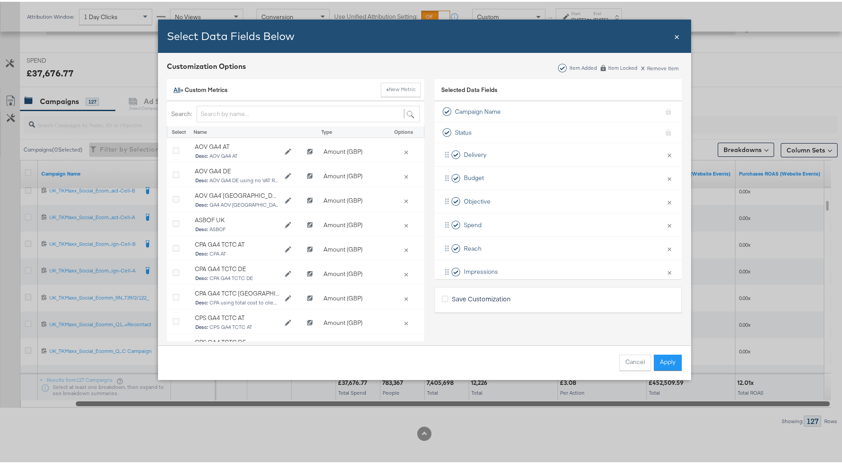
click at [174, 87] on link "All" at bounding box center [177, 88] width 7 height 8
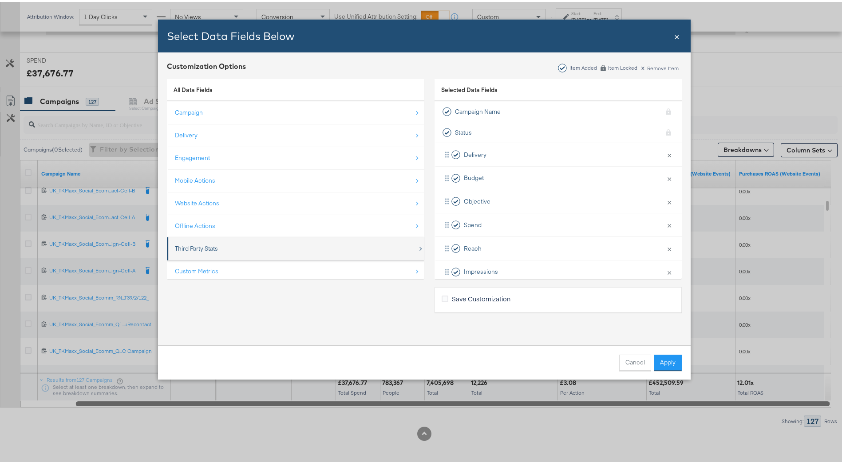
click at [266, 243] on div "Third Party Stats" at bounding box center [296, 247] width 243 height 18
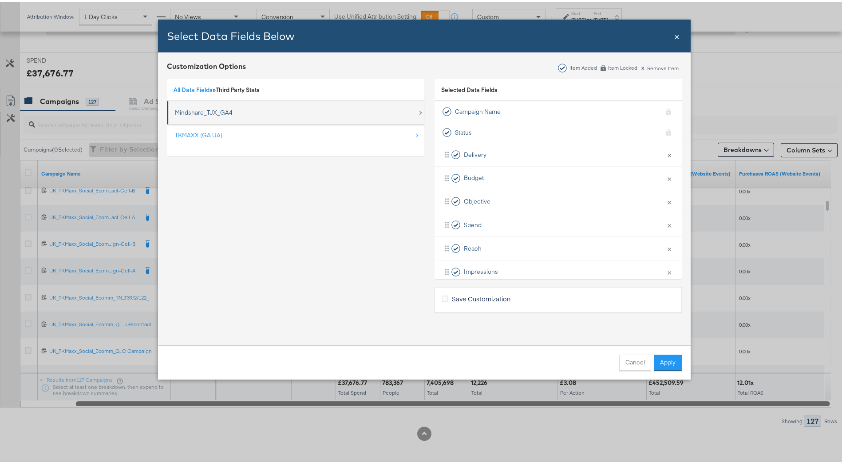
click at [200, 114] on div "Mindshare_TJX_GA4" at bounding box center [204, 111] width 58 height 8
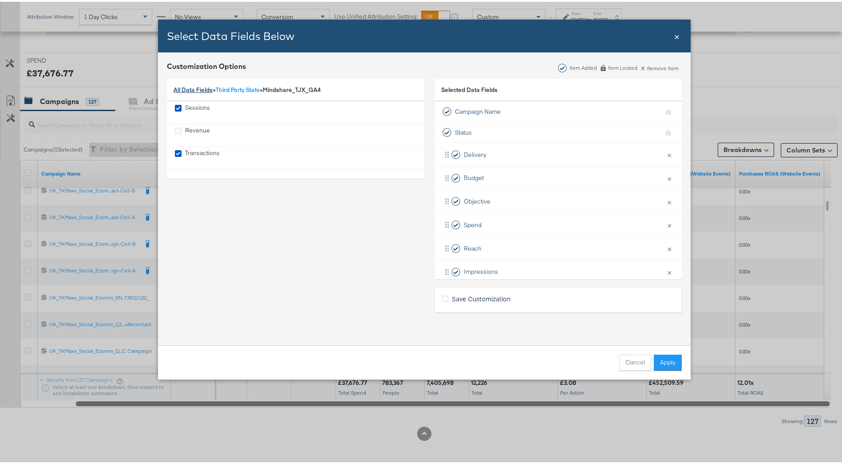
click at [202, 86] on link "All Data Fields" at bounding box center [193, 88] width 39 height 8
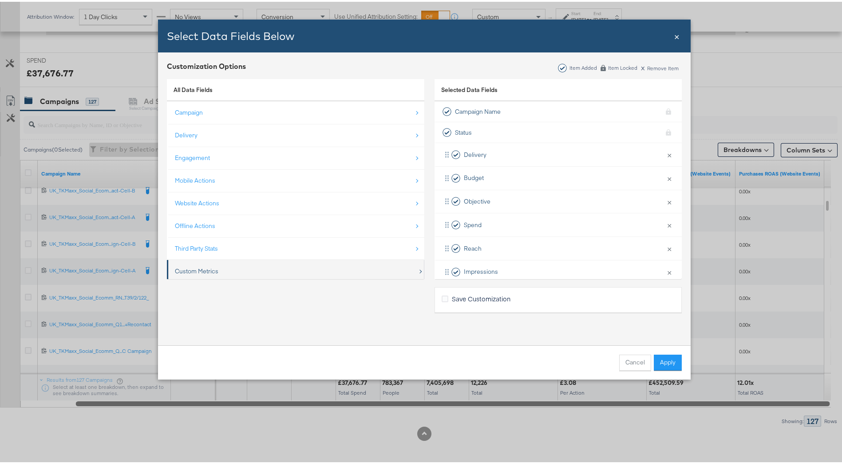
click at [251, 260] on div "Custom Metrics" at bounding box center [296, 269] width 243 height 18
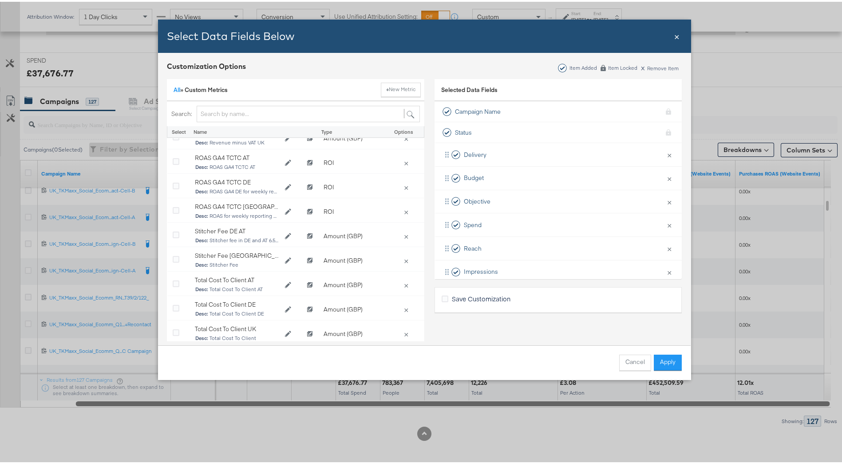
scroll to position [337, 0]
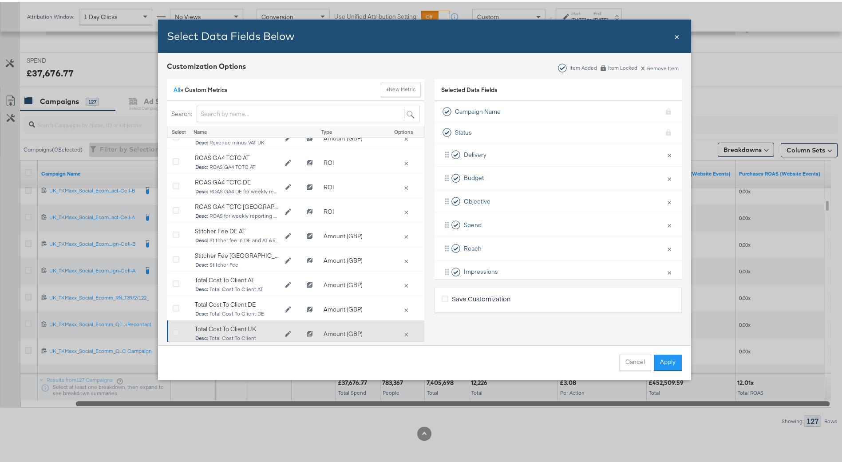
click at [173, 328] on icon "Bulk Add Locations Modal" at bounding box center [176, 331] width 7 height 7
click at [0, 0] on input "Bulk Add Locations Modal" at bounding box center [0, 0] width 0 height 0
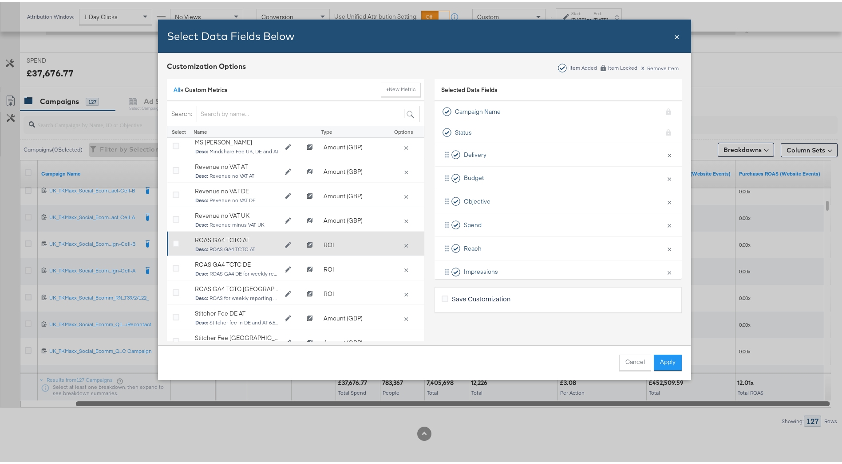
scroll to position [204, 0]
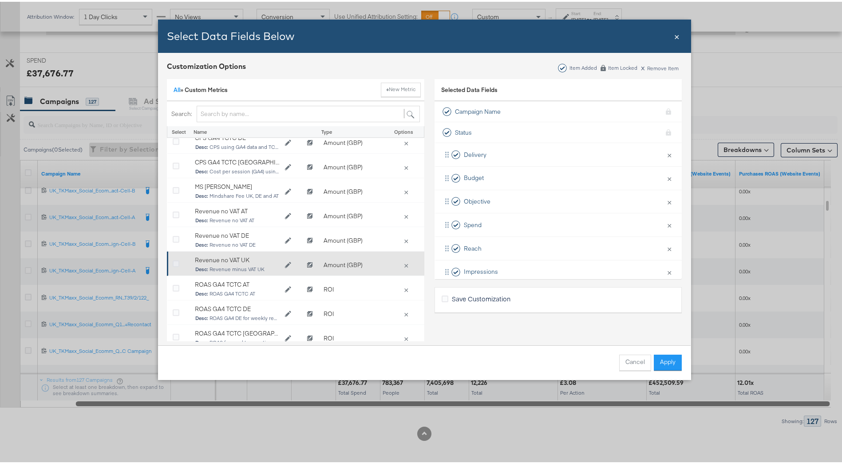
drag, startPoint x: 172, startPoint y: 261, endPoint x: 174, endPoint y: 253, distance: 8.1
click at [173, 261] on icon "Bulk Add Locations Modal" at bounding box center [176, 262] width 7 height 7
click at [0, 0] on input "Bulk Add Locations Modal" at bounding box center [0, 0] width 0 height 0
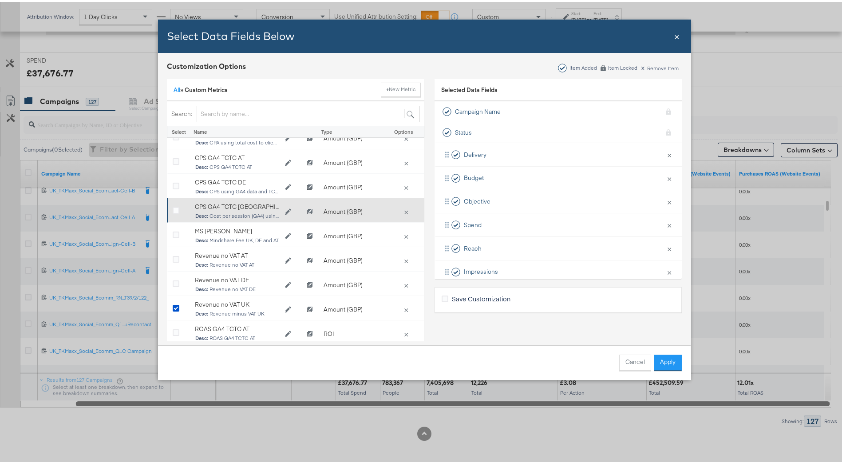
scroll to position [115, 0]
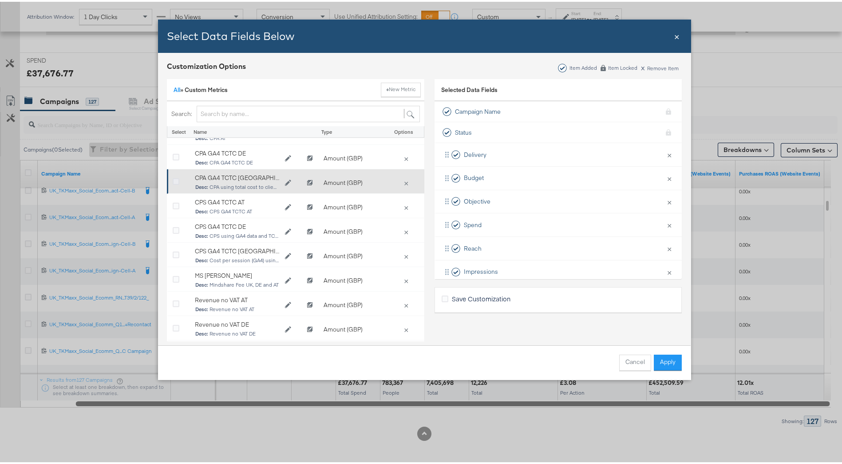
click at [173, 180] on icon "Bulk Add Locations Modal" at bounding box center [176, 180] width 7 height 7
click at [0, 0] on input "Bulk Add Locations Modal" at bounding box center [0, 0] width 0 height 0
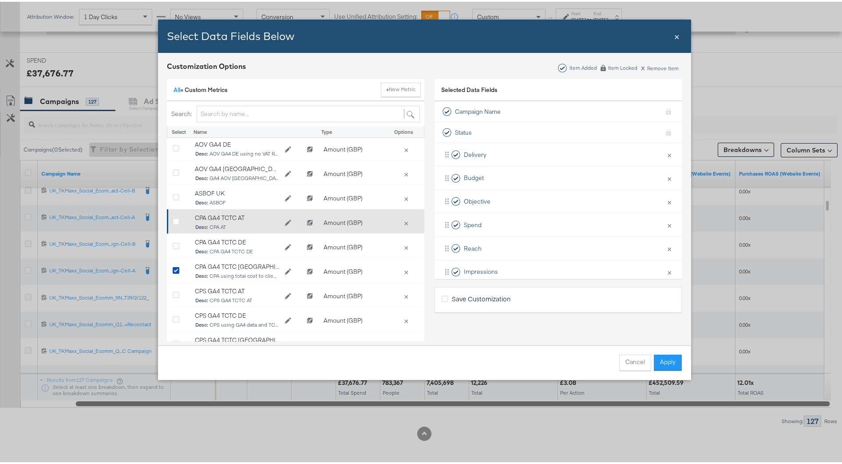
scroll to position [0, 0]
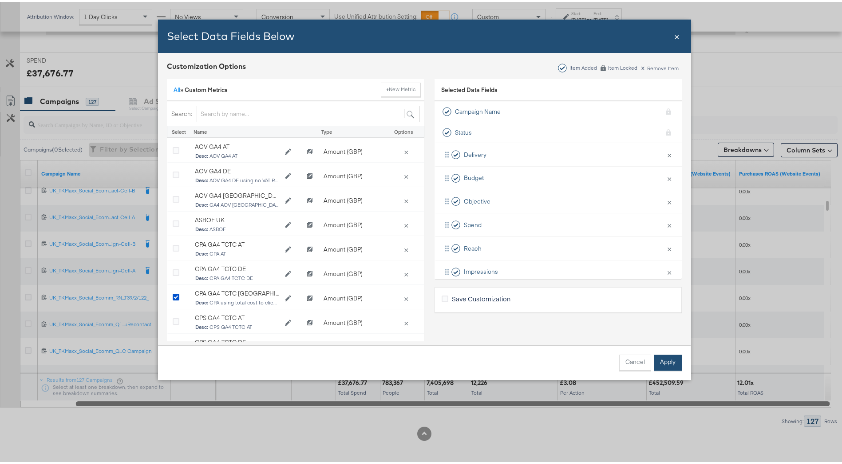
click at [655, 361] on button "Apply" at bounding box center [668, 361] width 28 height 16
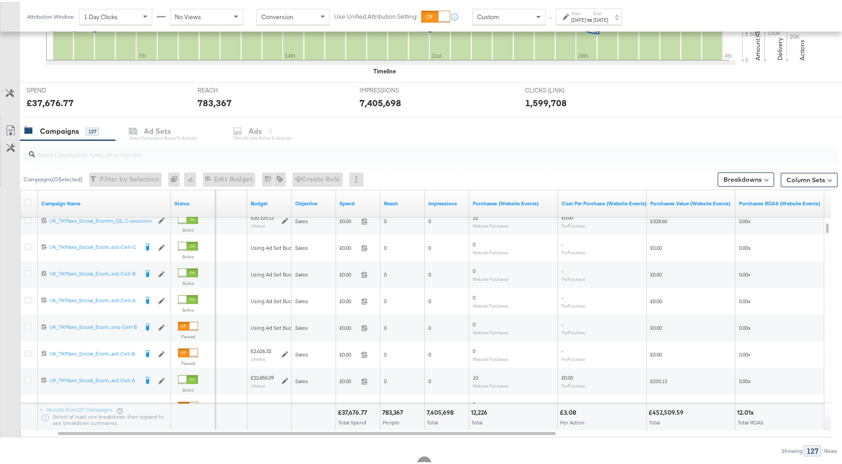
scroll to position [317, 0]
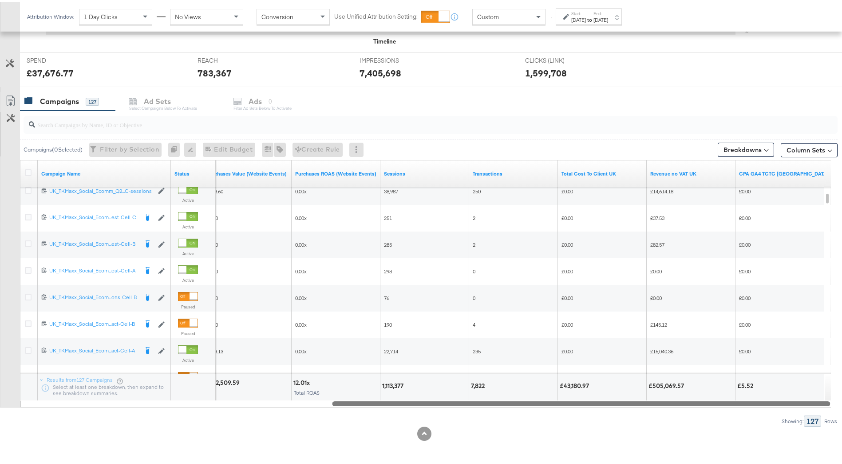
drag, startPoint x: 554, startPoint y: 401, endPoint x: 841, endPoint y: 384, distance: 286.9
click at [841, 384] on div "KPIs Performance & KPIs Customize KPIs ✔ Clicks (Link) ✔ Reach ✔ Impressions ✔ …" at bounding box center [424, 160] width 849 height 605
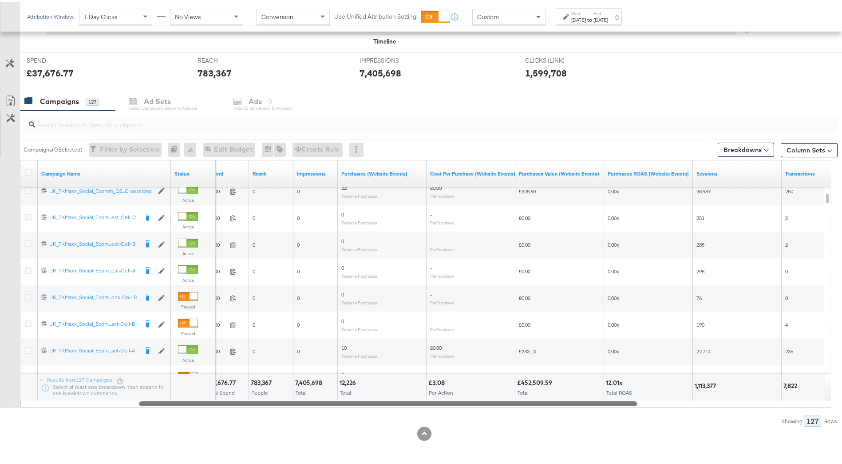
drag, startPoint x: 606, startPoint y: 401, endPoint x: 417, endPoint y: 402, distance: 188.7
click at [417, 402] on div at bounding box center [388, 401] width 498 height 8
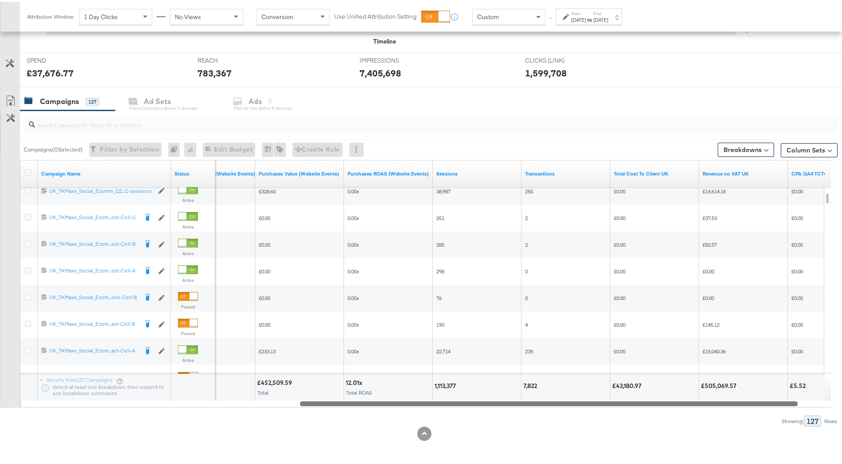
drag, startPoint x: 392, startPoint y: 402, endPoint x: 554, endPoint y: 427, distance: 164.0
click at [554, 427] on div "KPIs Performance & KPIs Customize KPIs ✔ Clicks (Link) ✔ Reach ✔ Impressions ✔ …" at bounding box center [424, 160] width 849 height 605
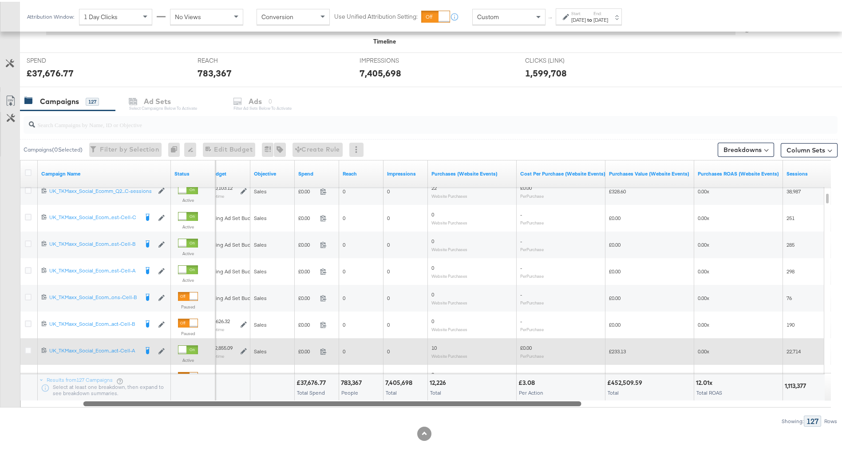
drag, startPoint x: 573, startPoint y: 402, endPoint x: 464, endPoint y: 351, distance: 120.2
click at [415, 377] on div "Campaign Name Status Budget Objective Spend Reach Impressions Purchases (Websit…" at bounding box center [425, 281] width 811 height 247
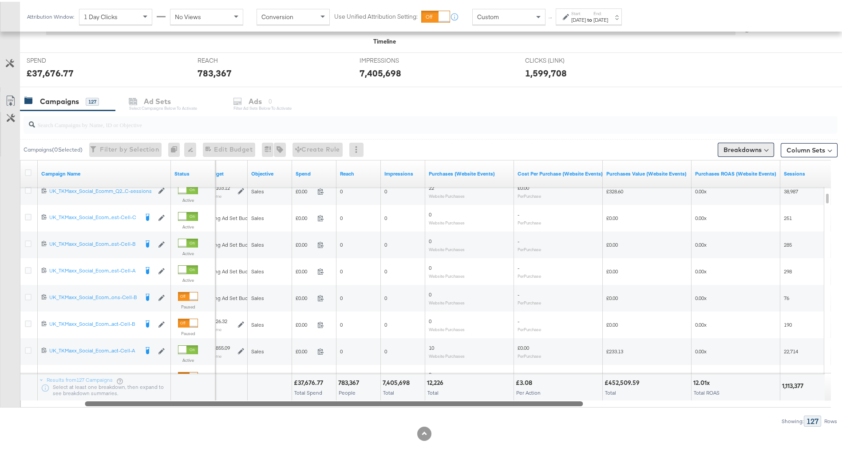
click at [743, 143] on button "Breakdowns" at bounding box center [746, 148] width 56 height 14
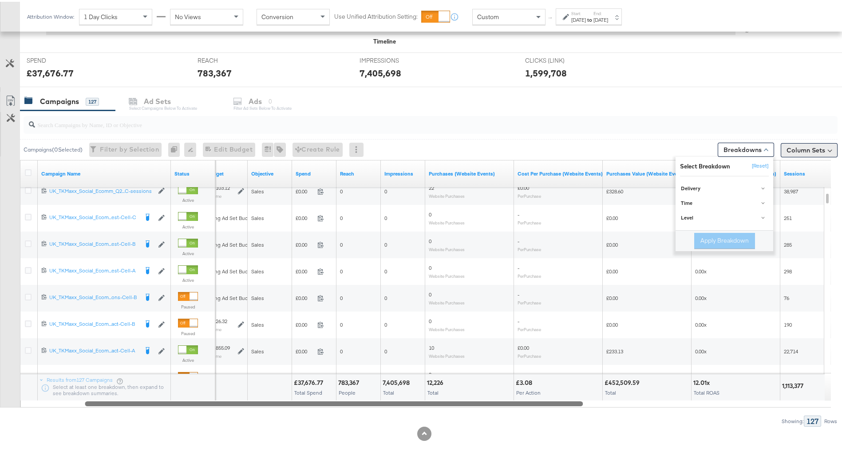
click at [796, 152] on button "Column Sets" at bounding box center [809, 148] width 57 height 14
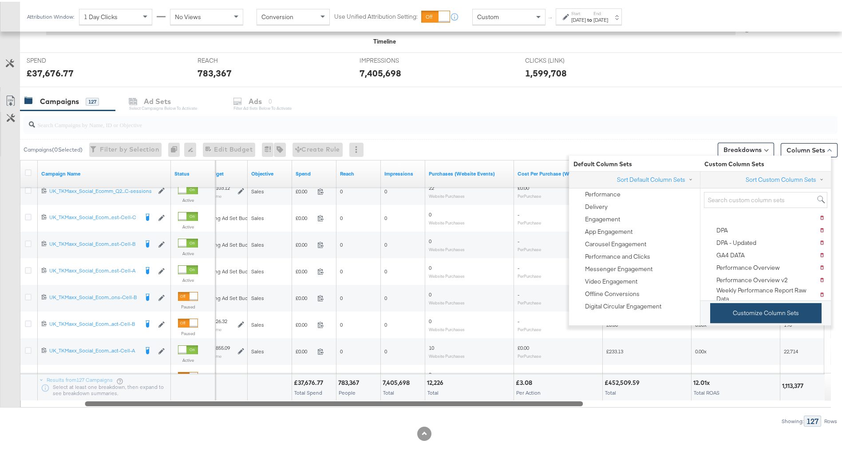
click at [799, 311] on button "Customize Column Sets" at bounding box center [765, 311] width 111 height 20
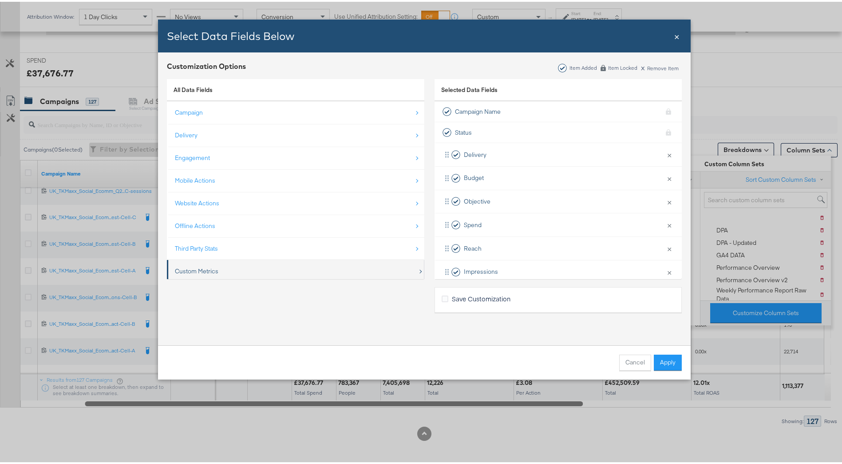
click at [246, 261] on div "Custom Metrics" at bounding box center [296, 269] width 243 height 18
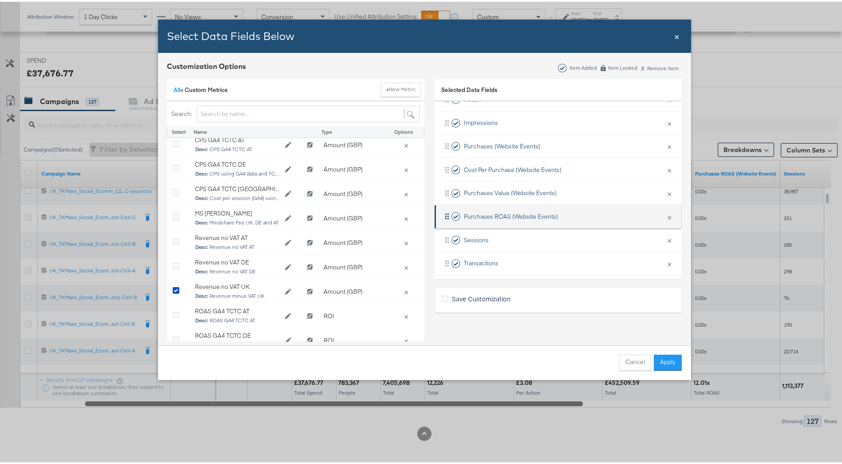
scroll to position [224, 0]
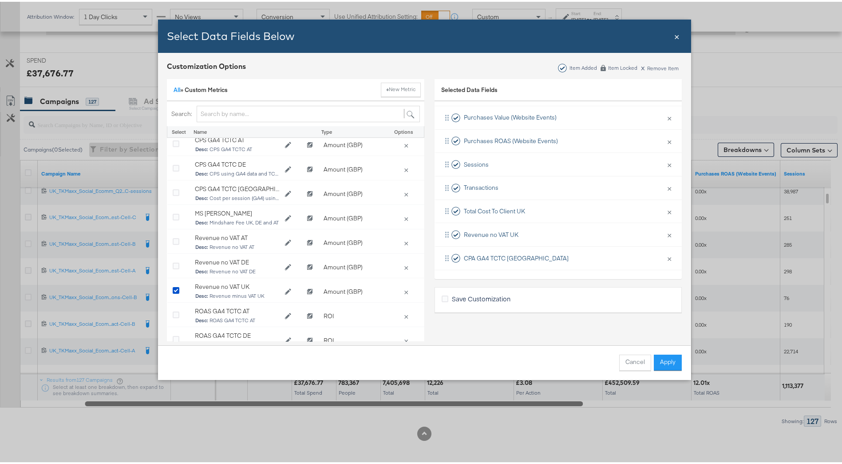
drag, startPoint x: 669, startPoint y: 355, endPoint x: 629, endPoint y: 383, distance: 49.4
click at [669, 355] on button "Apply" at bounding box center [668, 361] width 28 height 16
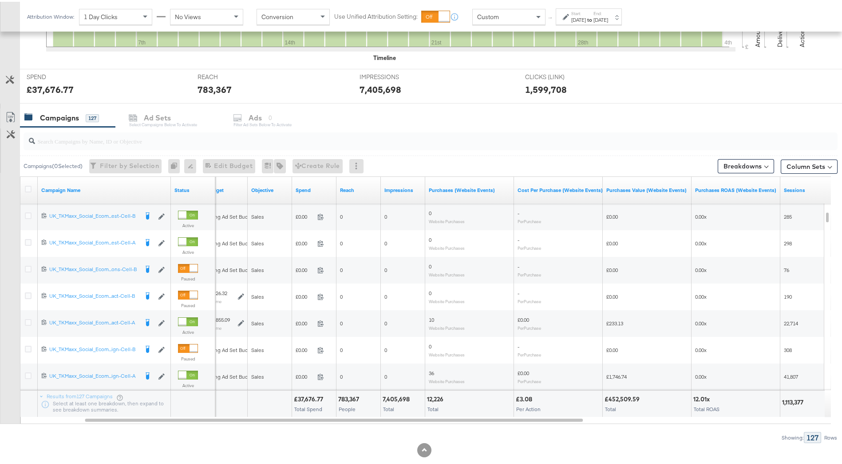
scroll to position [317, 0]
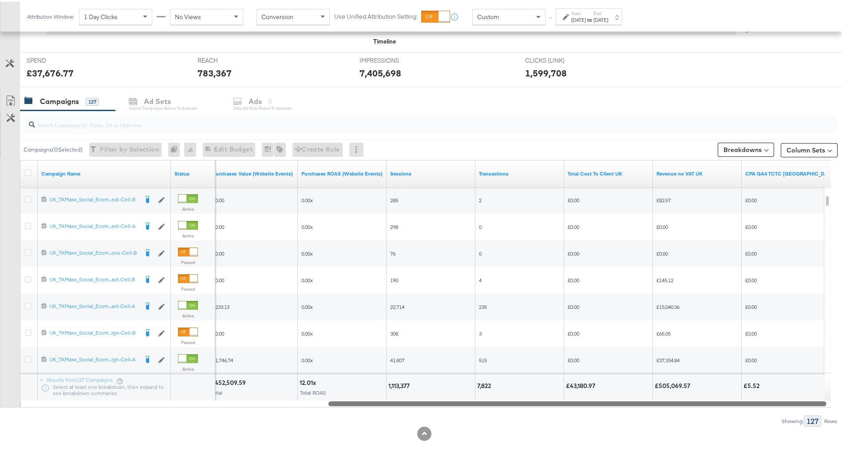
drag, startPoint x: 527, startPoint y: 399, endPoint x: 770, endPoint y: 379, distance: 244.6
click at [770, 379] on div "Campaign Name Status Purchases Value (Website Events) Purchases ROAS (Website E…" at bounding box center [425, 281] width 811 height 247
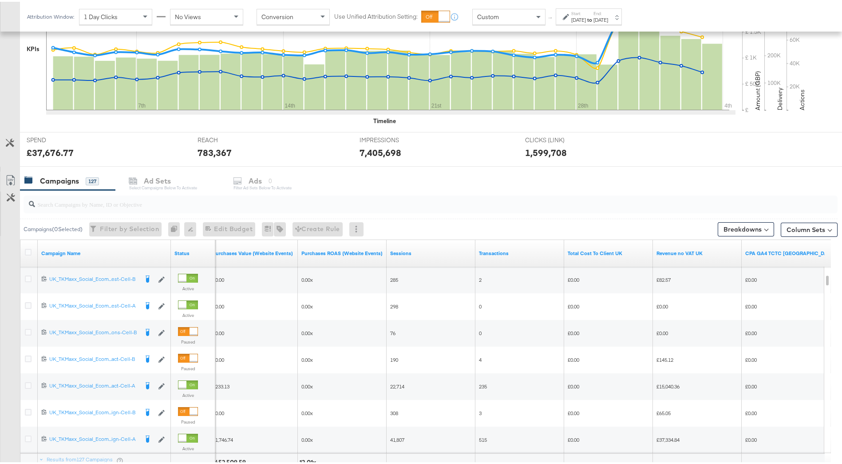
scroll to position [228, 0]
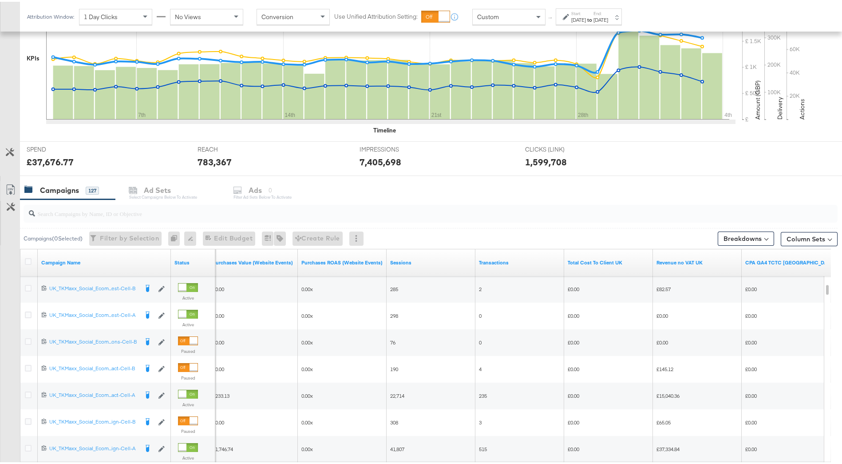
click at [582, 11] on label "Start:" at bounding box center [578, 12] width 15 height 6
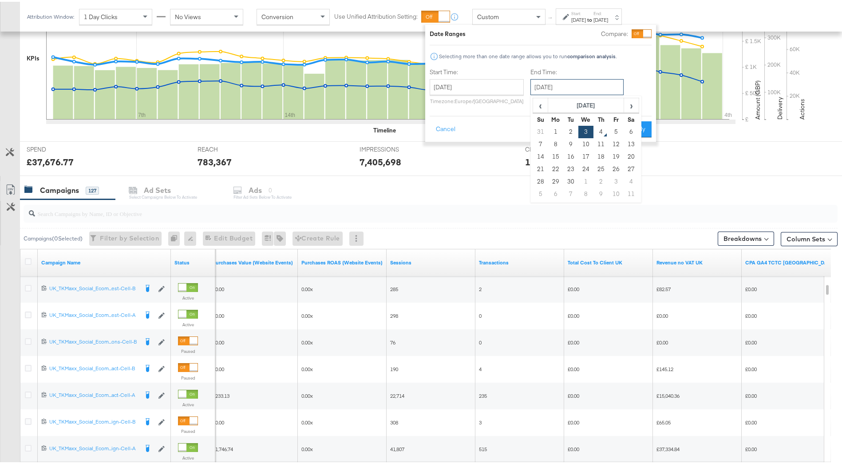
click at [560, 86] on input "[DATE]" at bounding box center [577, 85] width 93 height 16
click at [541, 106] on span "‹" at bounding box center [541, 103] width 14 height 13
click at [586, 171] on td "20" at bounding box center [586, 167] width 15 height 12
type input "August 20th 2025"
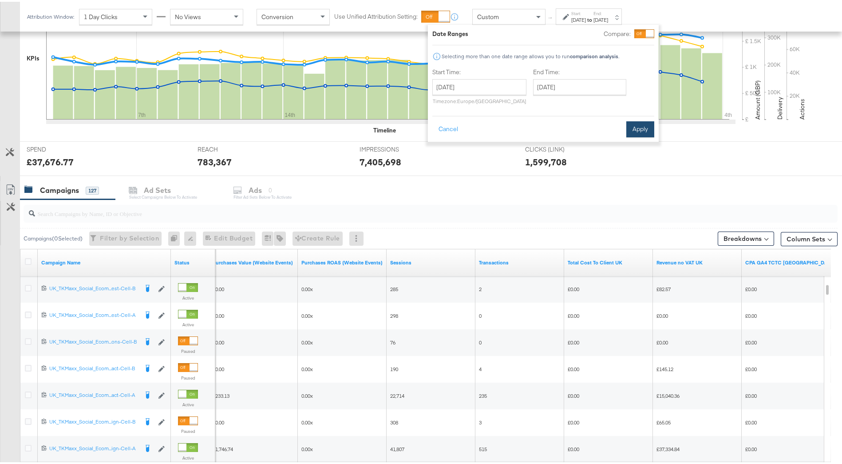
click at [633, 128] on button "Apply" at bounding box center [641, 127] width 28 height 16
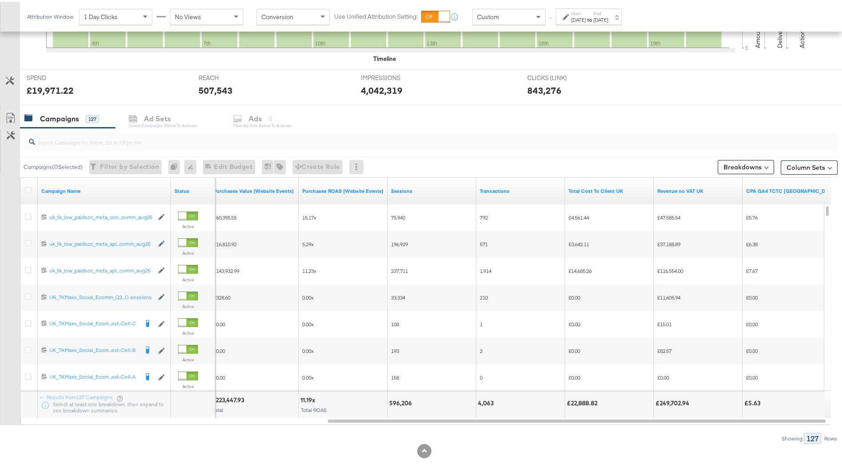
scroll to position [301, 0]
drag, startPoint x: 658, startPoint y: 401, endPoint x: 689, endPoint y: 402, distance: 30.2
click at [689, 402] on div "£249,702.94" at bounding box center [674, 400] width 36 height 8
drag, startPoint x: 689, startPoint y: 402, endPoint x: 683, endPoint y: 402, distance: 5.8
copy div "249,702.94"
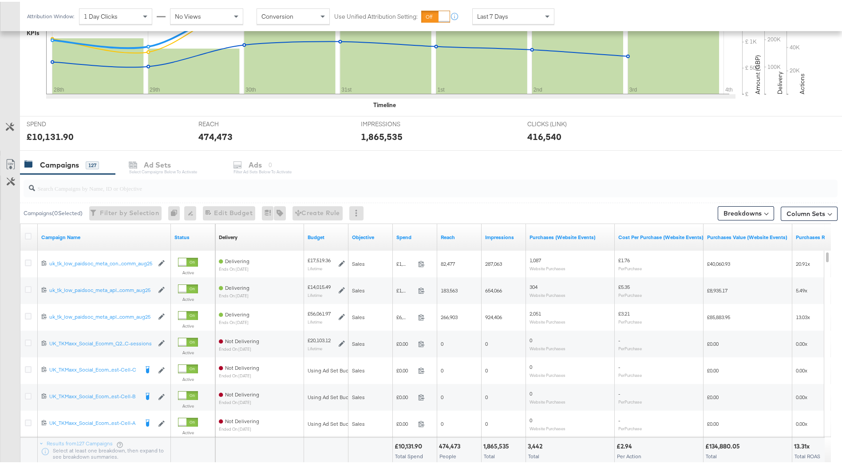
scroll to position [252, 0]
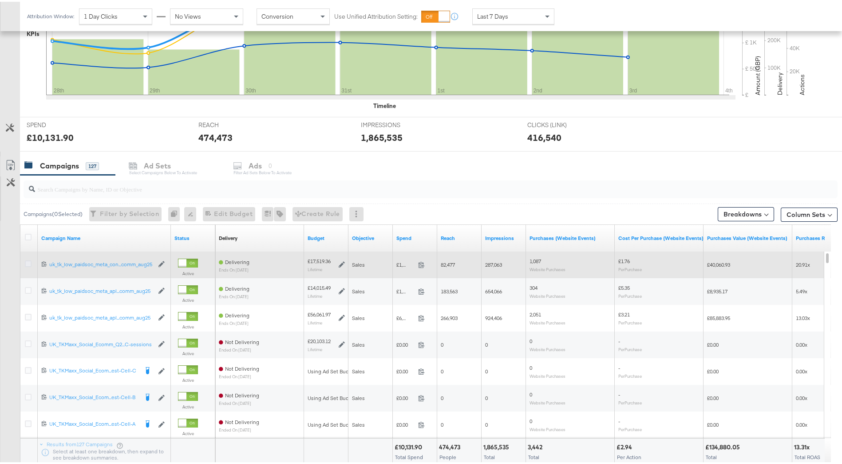
click at [31, 262] on icon at bounding box center [28, 261] width 7 height 7
click at [0, 0] on input "checkbox" at bounding box center [0, 0] width 0 height 0
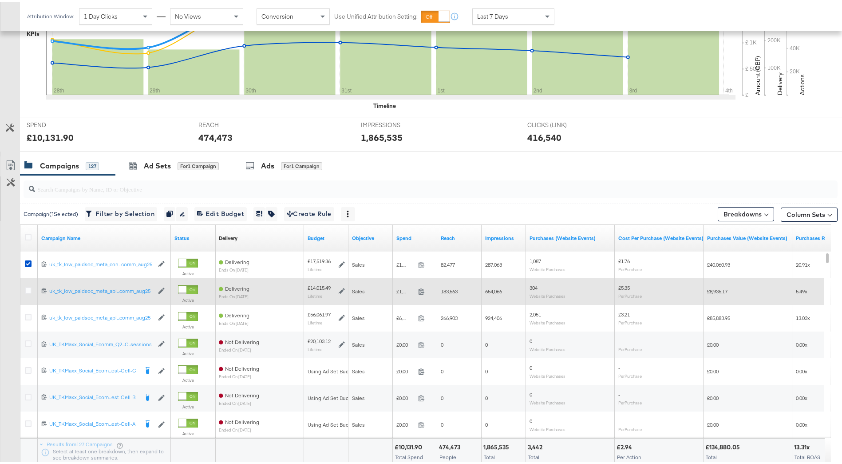
click at [29, 284] on div at bounding box center [29, 290] width 16 height 16
click at [29, 289] on icon at bounding box center [28, 288] width 7 height 7
click at [0, 0] on input "checkbox" at bounding box center [0, 0] width 0 height 0
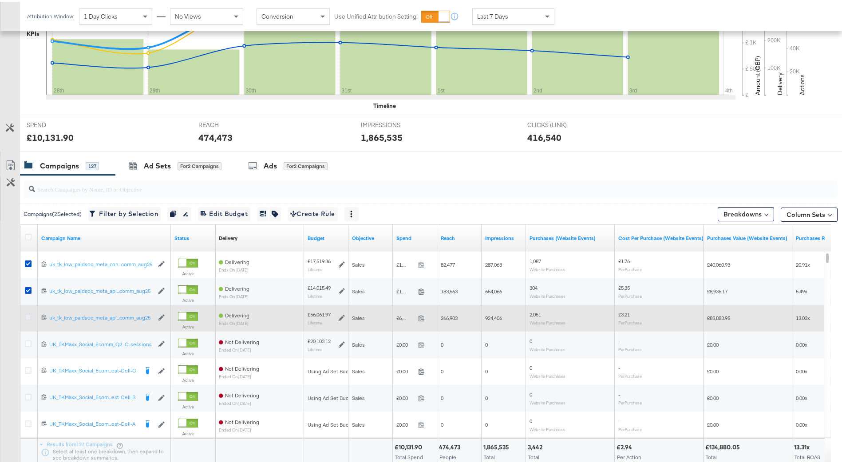
click at [31, 312] on icon at bounding box center [28, 315] width 7 height 7
click at [0, 0] on input "checkbox" at bounding box center [0, 0] width 0 height 0
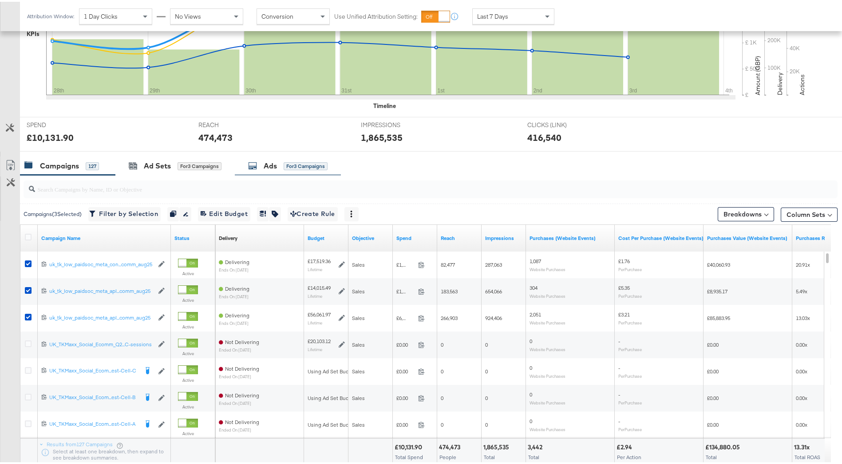
click at [266, 167] on div "Ads" at bounding box center [270, 164] width 13 height 10
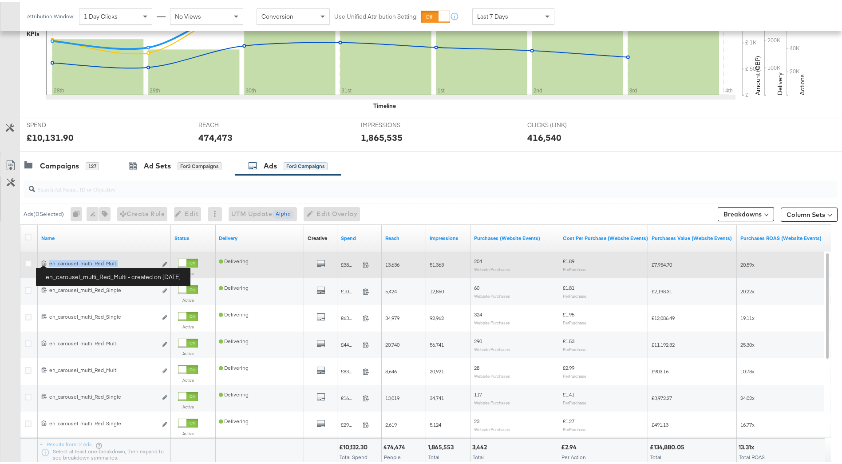
drag, startPoint x: 121, startPoint y: 260, endPoint x: 50, endPoint y: 262, distance: 71.1
click at [50, 262] on div "en_carousel_multi_Red_Multi en_carousel_multi_Red_Multi" at bounding box center [103, 261] width 108 height 7
copy div "en_carousel_multi_Red_Multi"
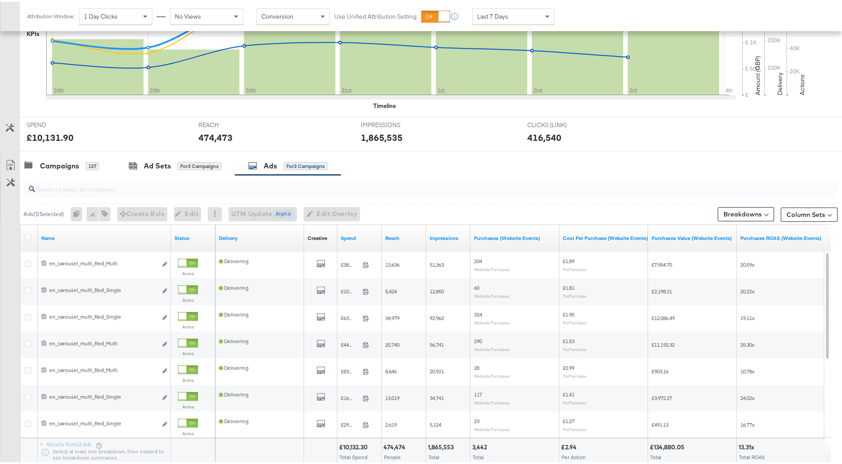
click at [116, 189] on input "search" at bounding box center [399, 183] width 728 height 17
paste input "en_carousel_multi_Red_Multi"
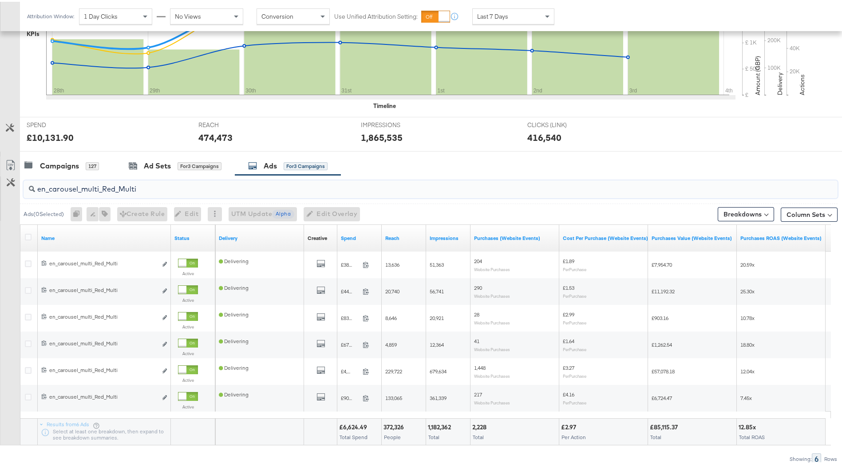
type input "en_carousel_multi_Red_Multi"
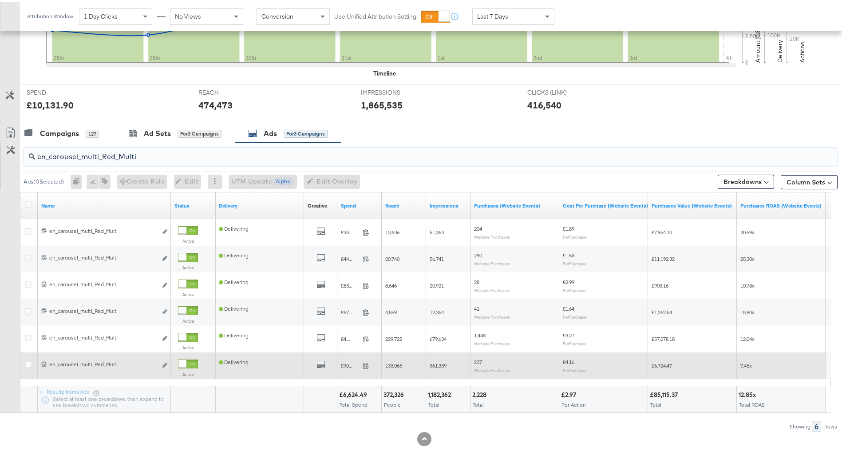
scroll to position [290, 0]
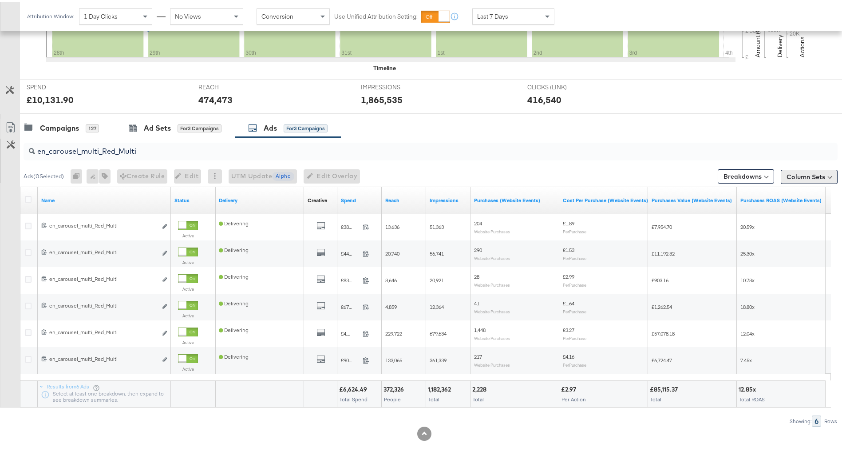
click at [792, 178] on button "Column Sets" at bounding box center [809, 175] width 57 height 14
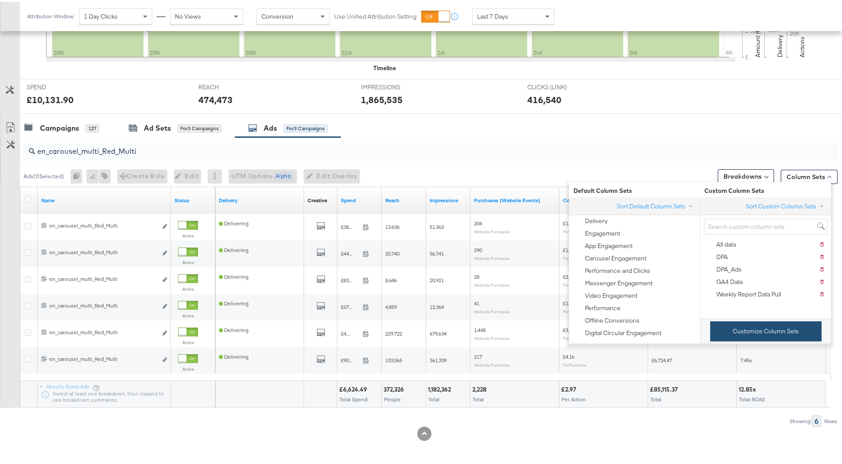
click at [779, 336] on button "Customize Column Sets" at bounding box center [765, 329] width 111 height 20
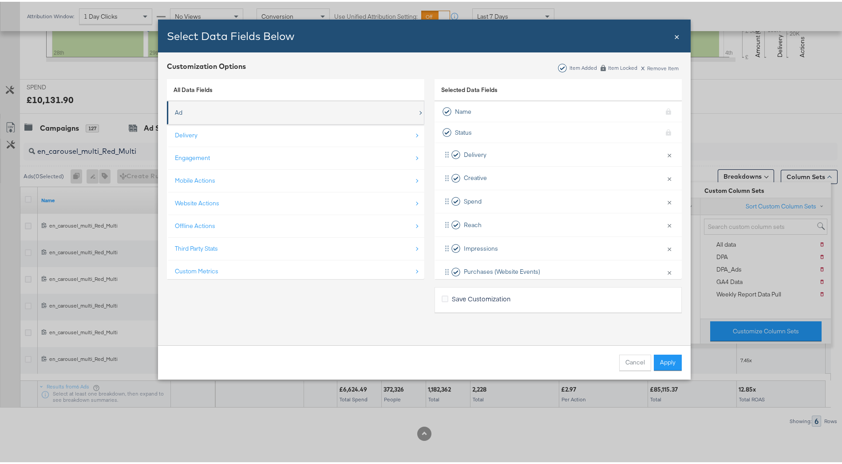
click at [249, 118] on div "Ad" at bounding box center [296, 111] width 243 height 18
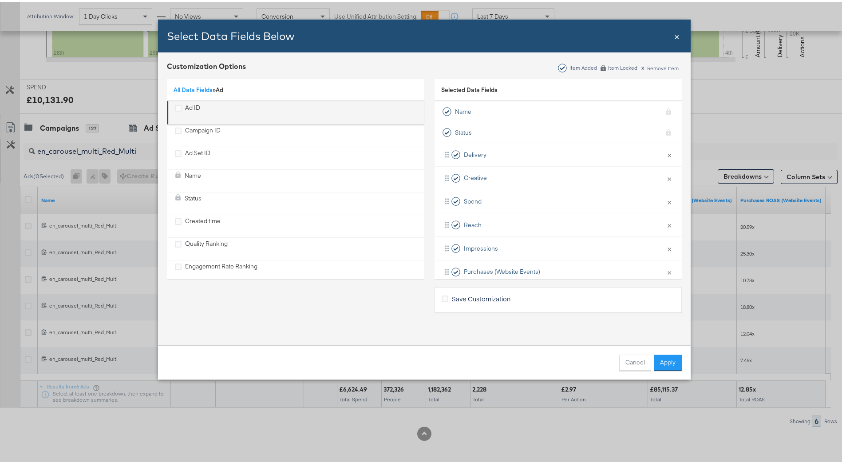
click at [227, 103] on div "Ad ID" at bounding box center [296, 111] width 243 height 18
click at [230, 89] on div "All Data Fields » Ad" at bounding box center [296, 88] width 258 height 23
click at [198, 85] on link "All Data Fields" at bounding box center [193, 88] width 39 height 8
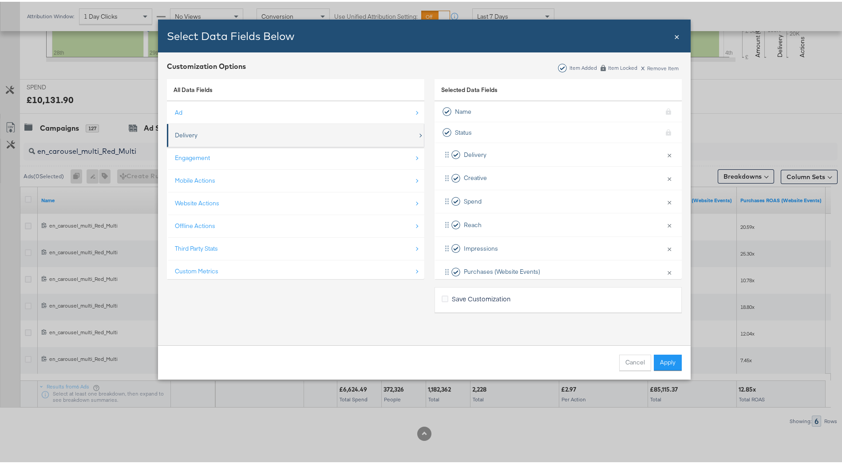
click at [209, 135] on div "Delivery" at bounding box center [296, 133] width 243 height 18
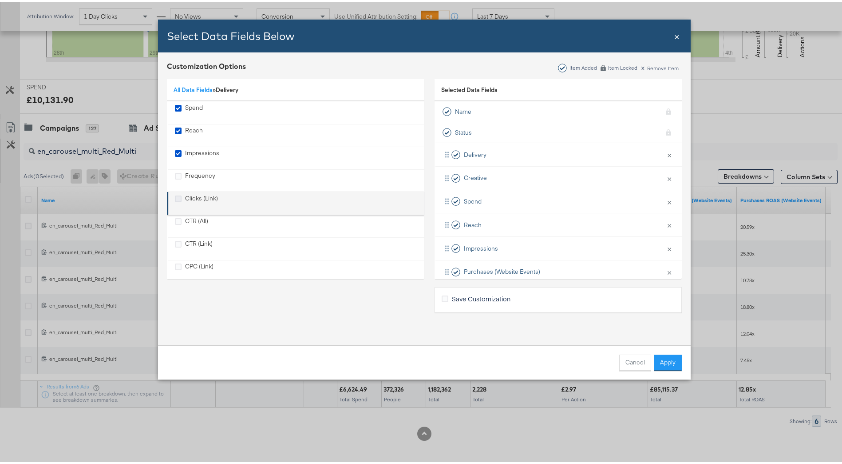
click at [175, 200] on icon "Clicks (Link)" at bounding box center [178, 197] width 7 height 7
click at [0, 0] on input "Clicks (Link)" at bounding box center [0, 0] width 0 height 0
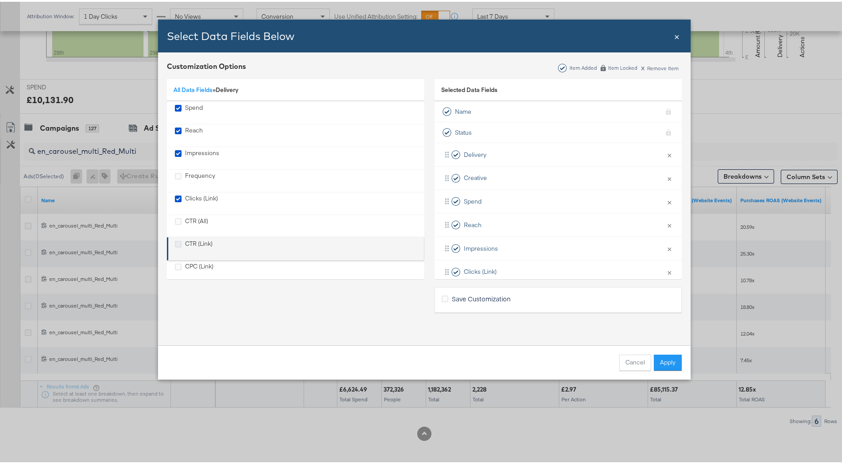
click at [175, 242] on icon "CTR (Link)" at bounding box center [178, 242] width 7 height 7
click at [0, 0] on input "CTR (Link)" at bounding box center [0, 0] width 0 height 0
click at [175, 266] on icon "CPC (Link)" at bounding box center [178, 265] width 7 height 7
click at [0, 0] on input "CPC (Link)" at bounding box center [0, 0] width 0 height 0
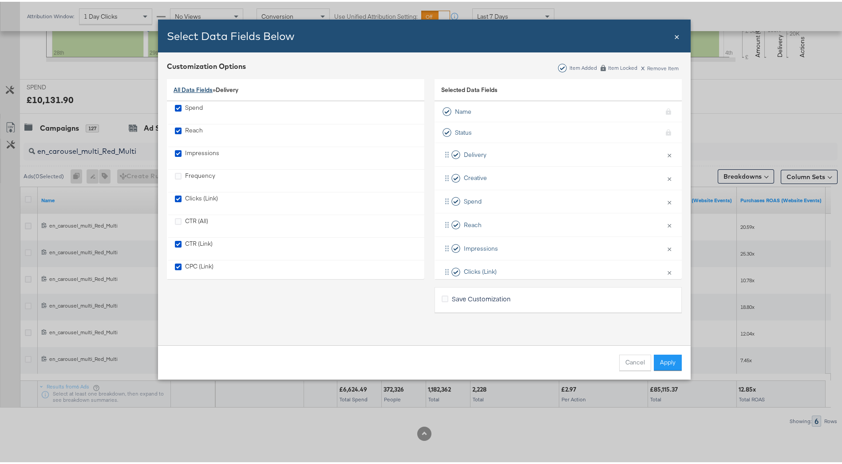
click at [199, 88] on link "All Data Fields" at bounding box center [193, 88] width 39 height 8
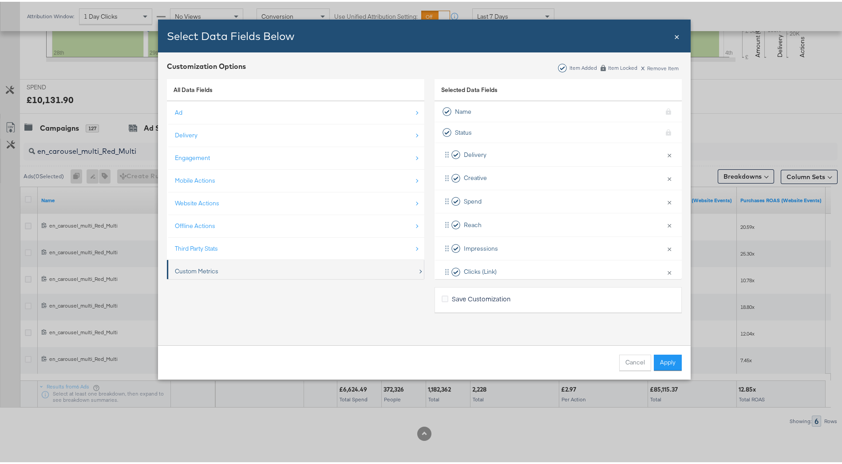
click at [221, 264] on div "Custom Metrics" at bounding box center [296, 269] width 243 height 18
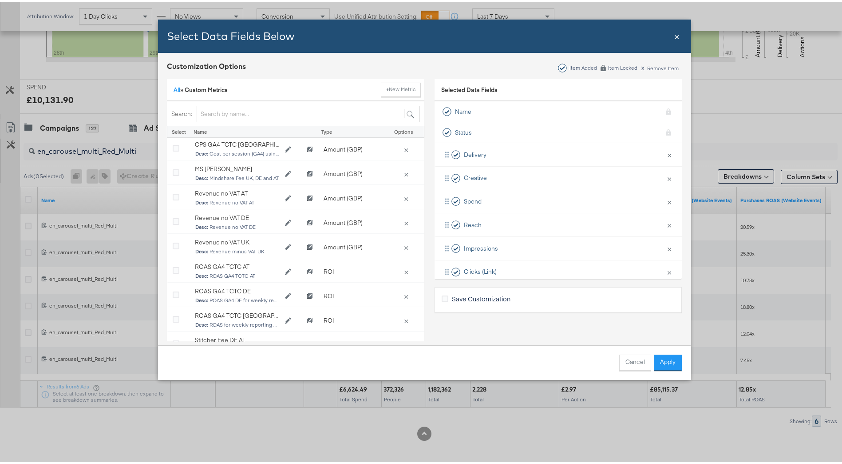
scroll to position [311, 0]
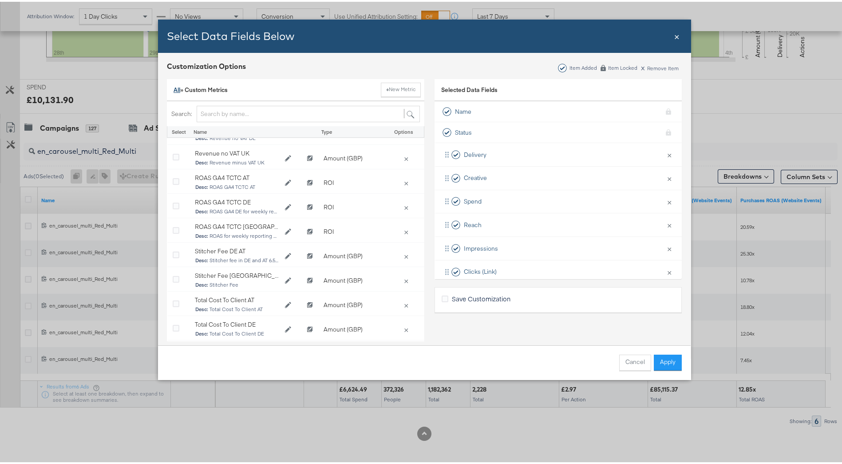
click at [175, 89] on link "All" at bounding box center [177, 88] width 7 height 8
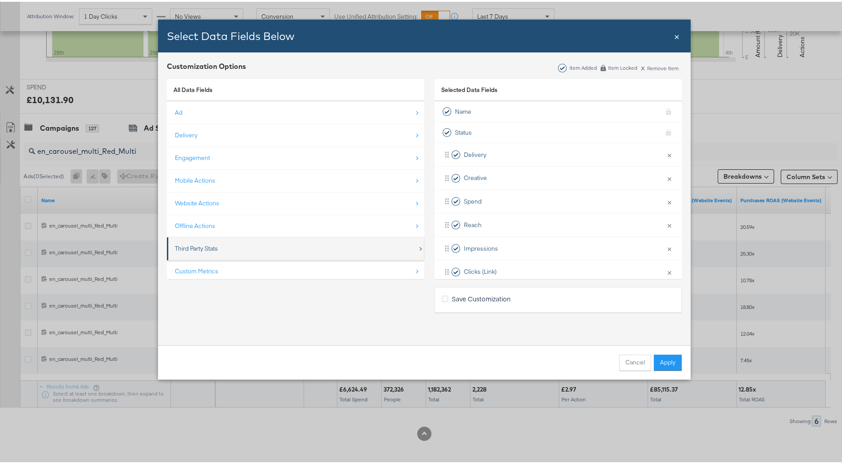
click at [230, 248] on div "Third Party Stats" at bounding box center [296, 247] width 243 height 18
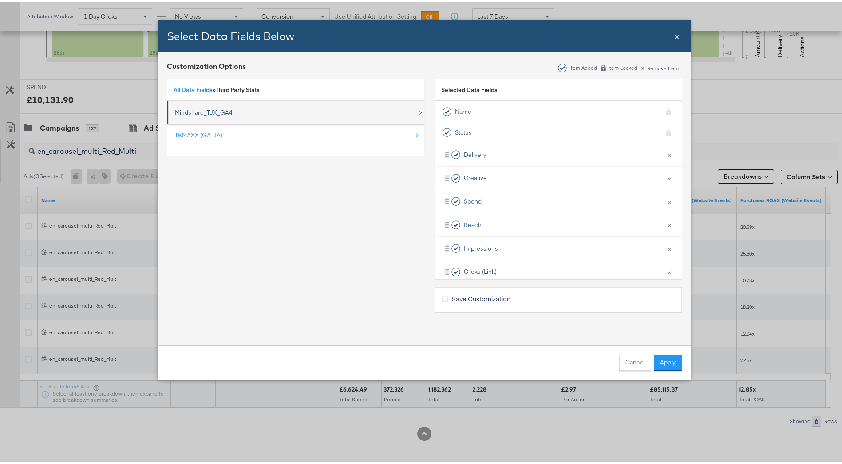
click at [207, 118] on div "Mindshare_TJX_GA4" at bounding box center [296, 111] width 243 height 18
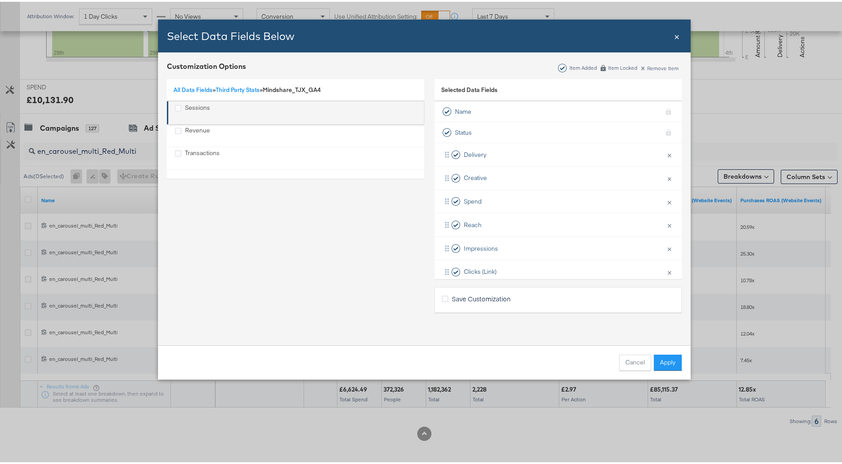
click at [231, 115] on div "Sessions" at bounding box center [296, 111] width 243 height 18
click at [175, 109] on icon "Sessions" at bounding box center [178, 106] width 7 height 7
click at [0, 0] on input "Sessions" at bounding box center [0, 0] width 0 height 0
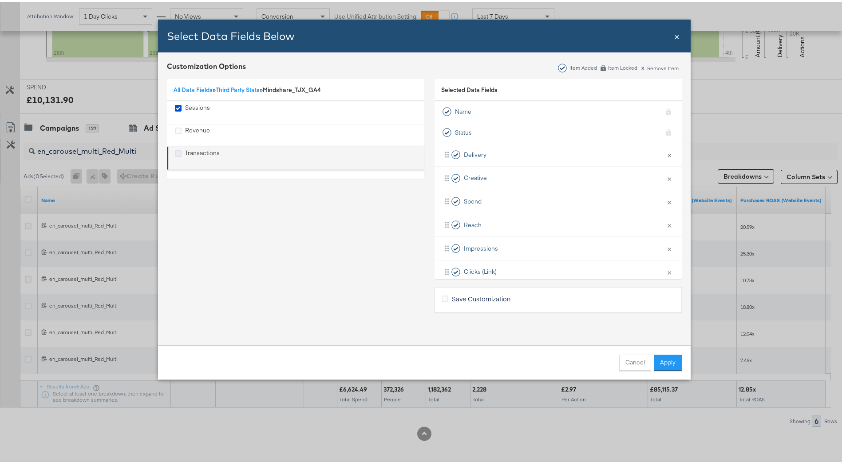
click at [175, 153] on icon "Transactions" at bounding box center [178, 151] width 7 height 7
click at [0, 0] on input "Transactions" at bounding box center [0, 0] width 0 height 0
click at [654, 358] on button "Apply" at bounding box center [668, 361] width 28 height 16
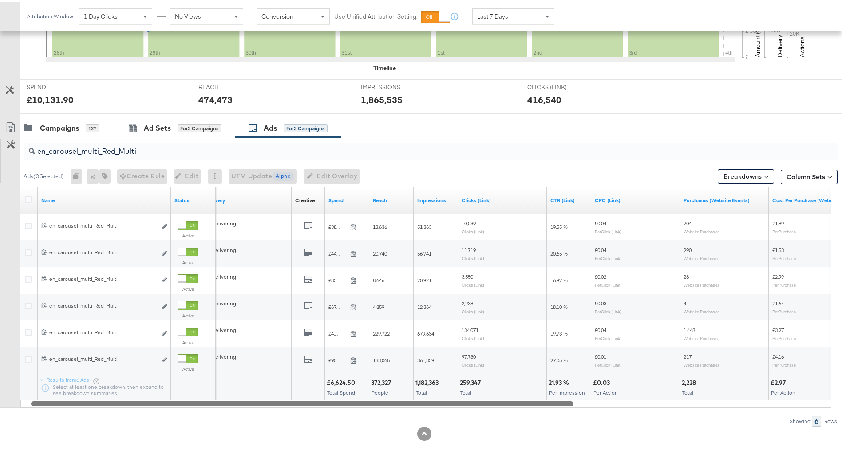
drag, startPoint x: 557, startPoint y: 401, endPoint x: 527, endPoint y: 372, distance: 41.8
click at [528, 372] on div "Name Status Delivery Creative Sorting Unavailable Spend Reach Impressions Click…" at bounding box center [425, 295] width 811 height 221
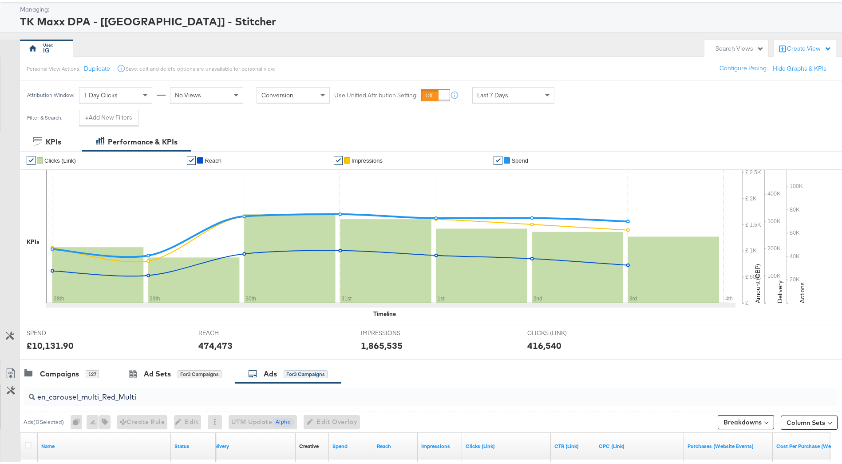
scroll to position [0, 0]
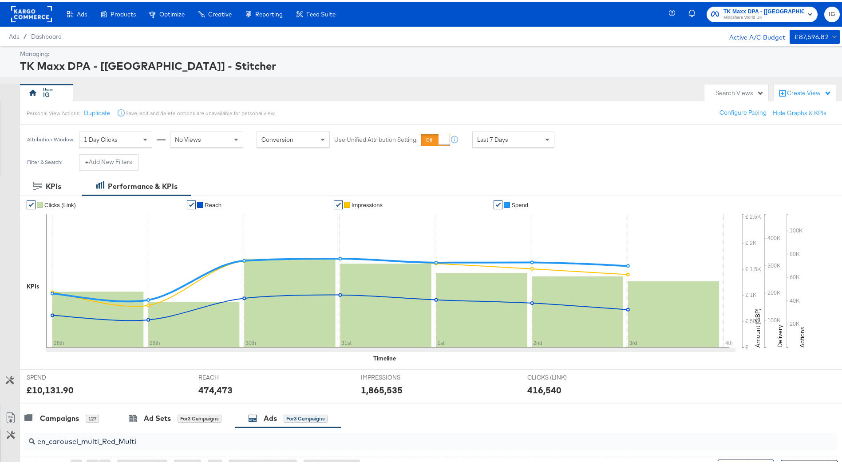
click at [513, 140] on div "Last 7 Days" at bounding box center [513, 137] width 81 height 15
click at [586, 140] on div "Sep 4th 2025" at bounding box center [578, 141] width 15 height 7
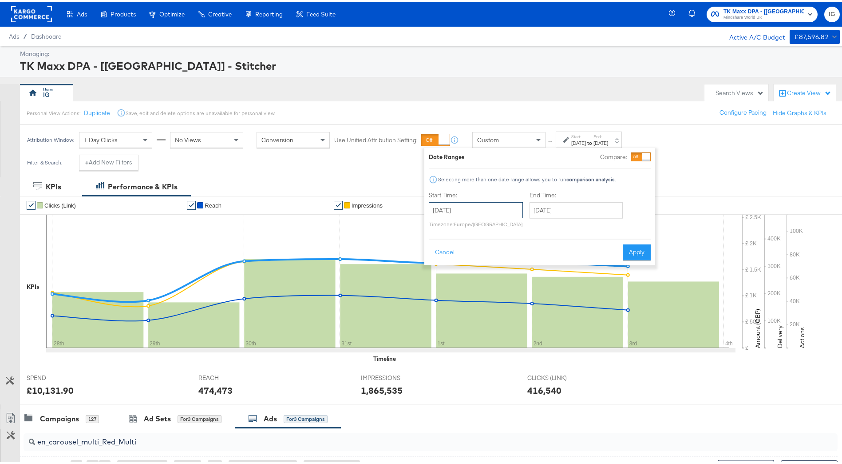
click at [490, 209] on input "September 4th 2025" at bounding box center [476, 208] width 94 height 16
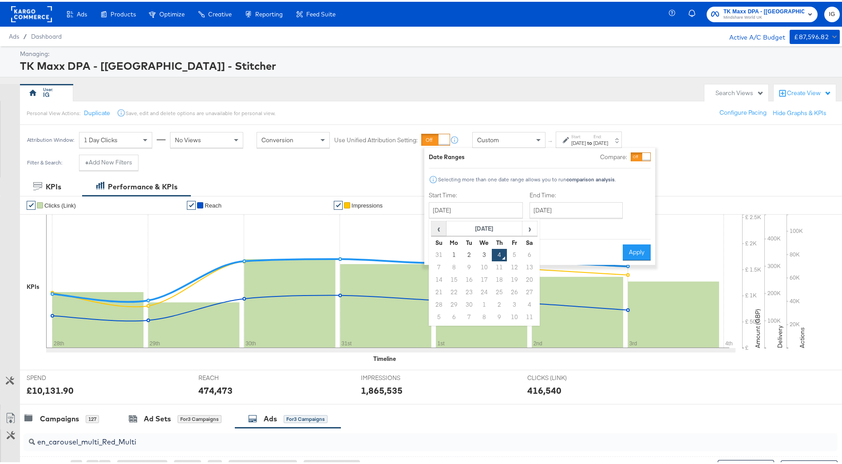
click at [442, 228] on span "‹" at bounding box center [439, 226] width 14 height 13
drag, startPoint x: 443, startPoint y: 263, endPoint x: 471, endPoint y: 254, distance: 29.6
click at [443, 263] on td "3" at bounding box center [439, 265] width 15 height 12
type input "[DATE]"
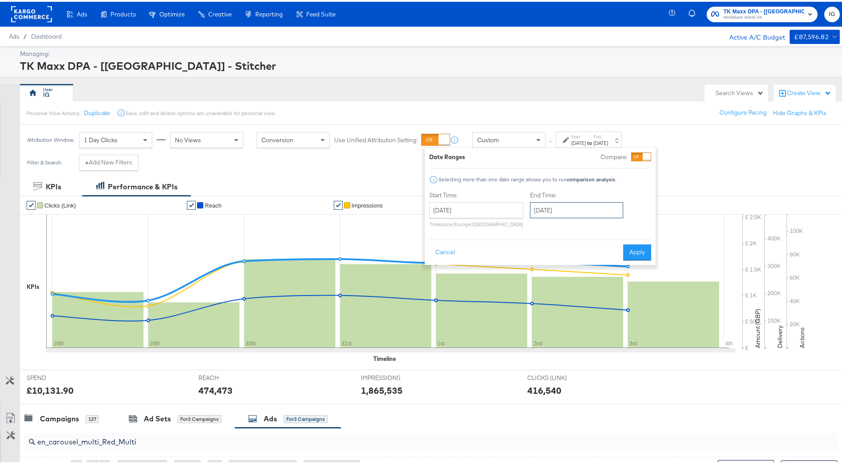
click at [559, 206] on input "September 4th 2025" at bounding box center [576, 208] width 93 height 16
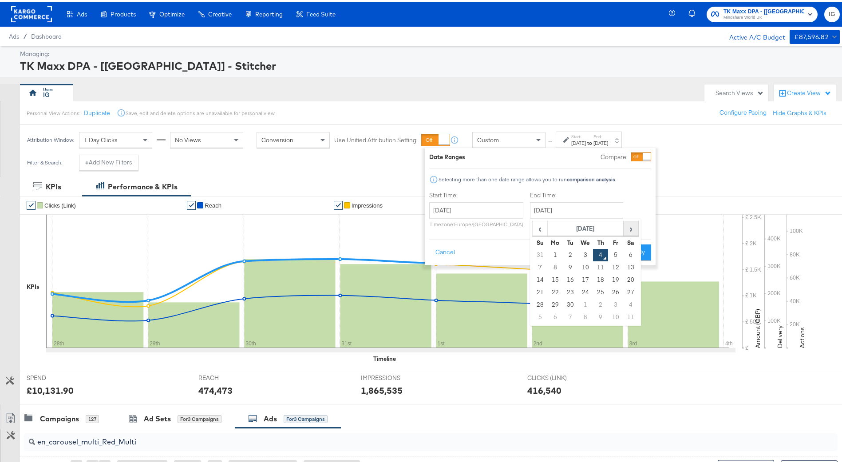
click at [633, 230] on span "›" at bounding box center [631, 226] width 14 height 13
click at [540, 228] on span "‹" at bounding box center [540, 226] width 14 height 13
click at [581, 251] on td "3" at bounding box center [585, 253] width 15 height 12
type input "[DATE]"
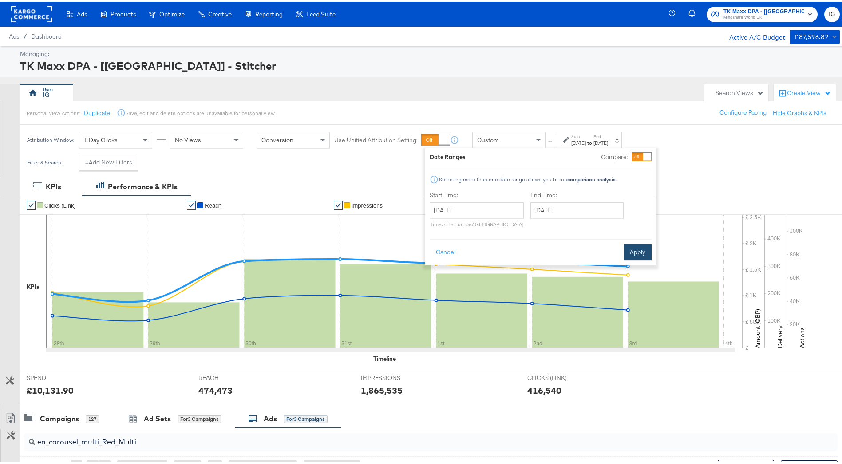
click at [640, 249] on button "Apply" at bounding box center [638, 250] width 28 height 16
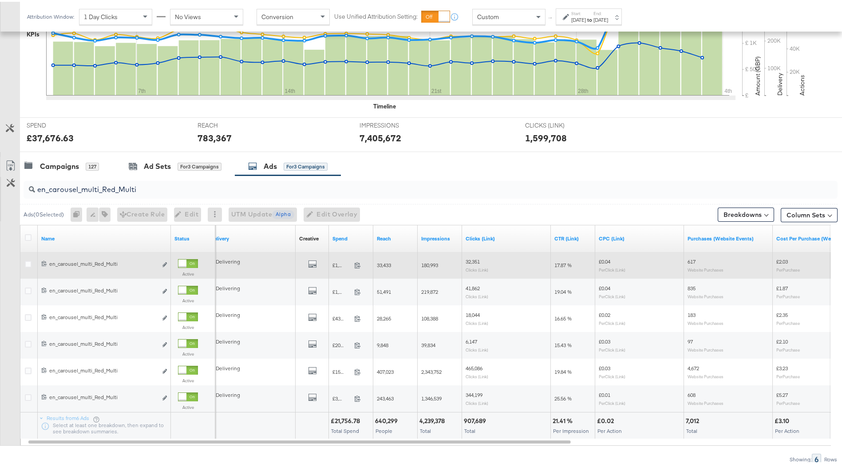
scroll to position [290, 0]
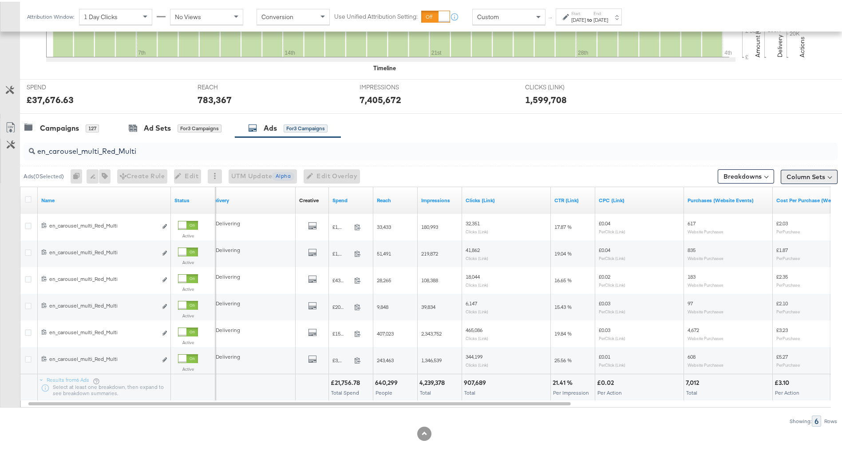
click at [793, 169] on button "Column Sets" at bounding box center [809, 175] width 57 height 14
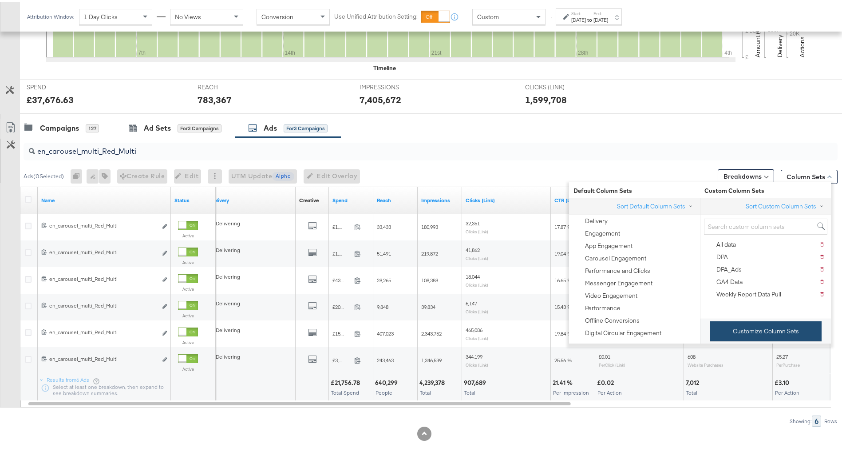
click at [766, 337] on button "Customize Column Sets" at bounding box center [765, 329] width 111 height 20
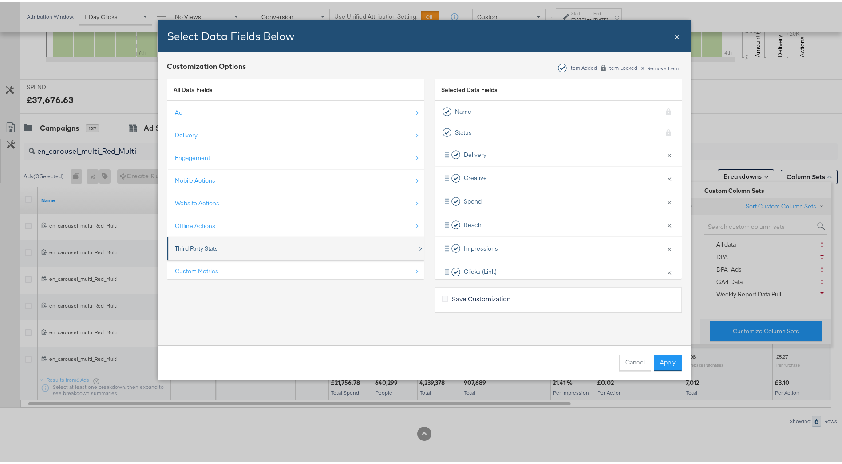
click at [347, 253] on div "Third Party Stats" at bounding box center [296, 247] width 243 height 18
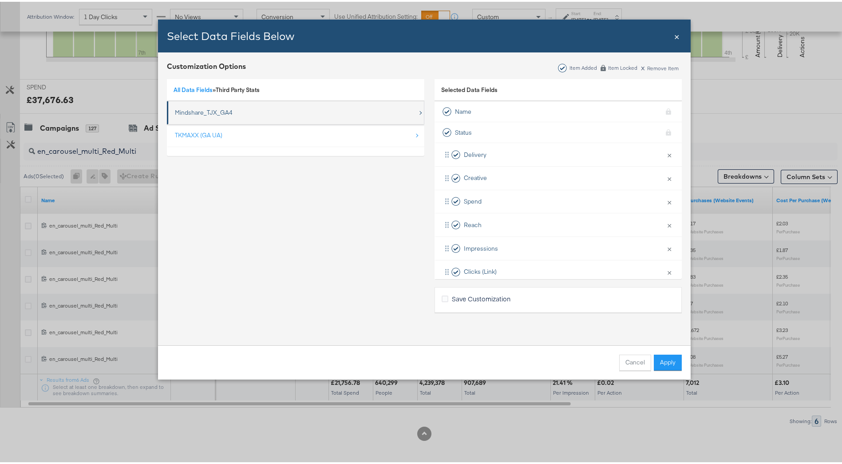
click at [226, 109] on div "Mindshare_TJX_GA4" at bounding box center [204, 111] width 58 height 8
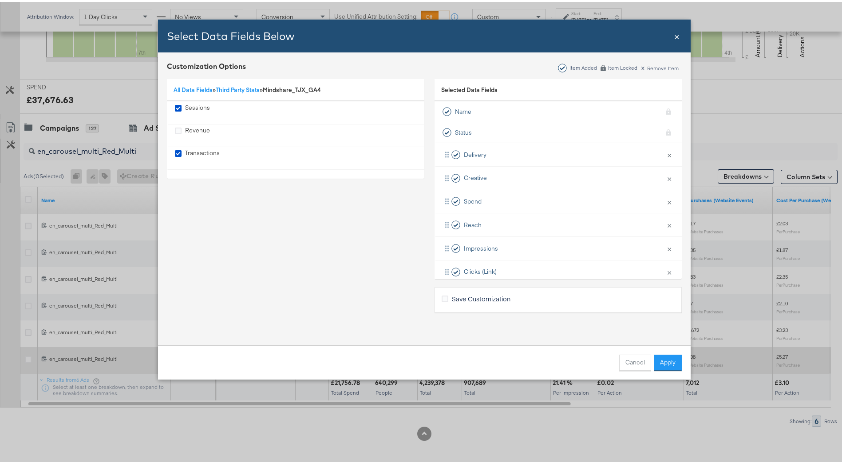
click at [662, 353] on button "Apply" at bounding box center [668, 361] width 28 height 16
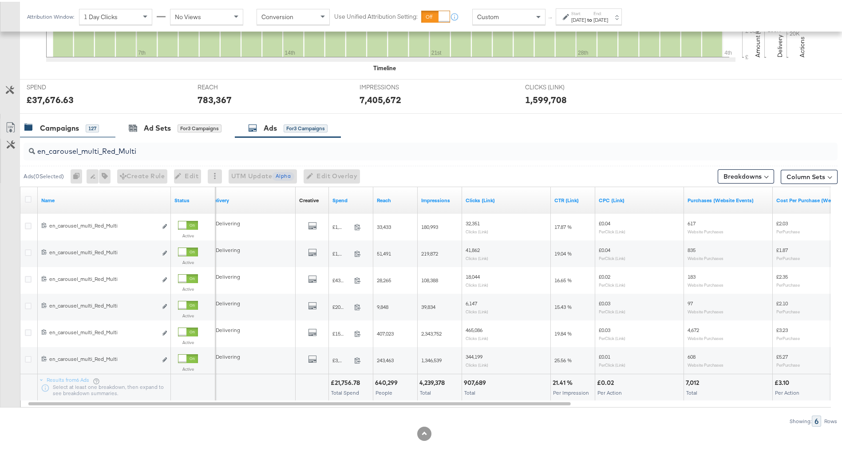
click at [67, 129] on div "Campaigns" at bounding box center [59, 126] width 39 height 10
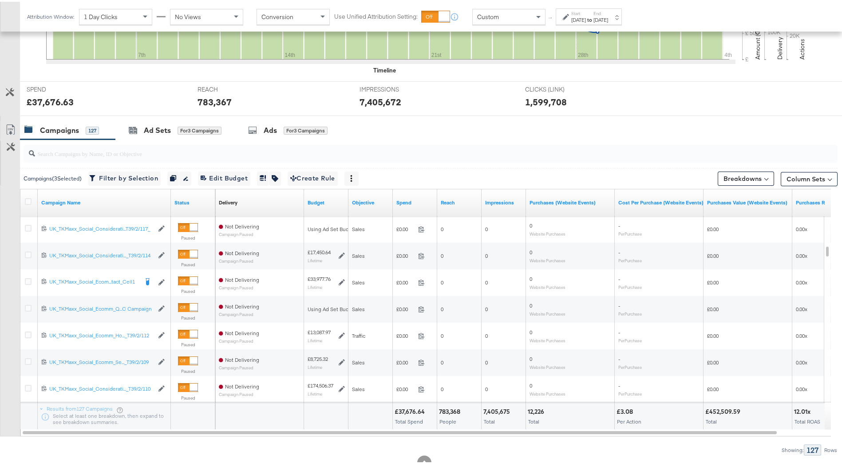
scroll to position [317, 0]
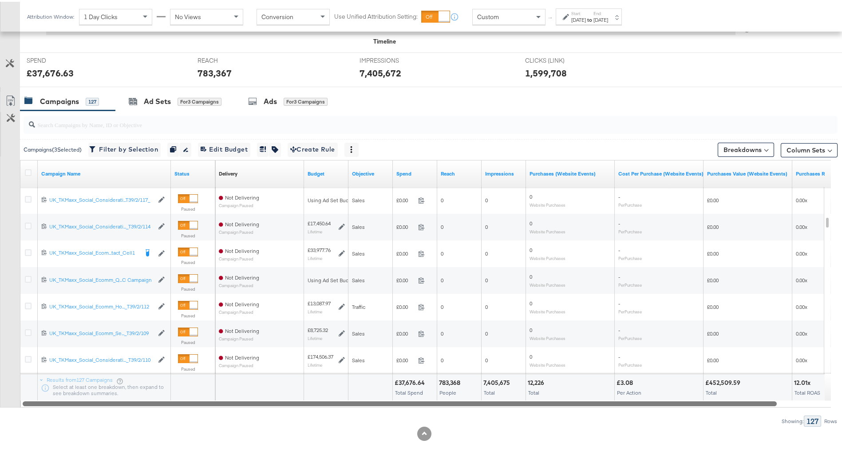
click at [687, 403] on div at bounding box center [400, 401] width 754 height 8
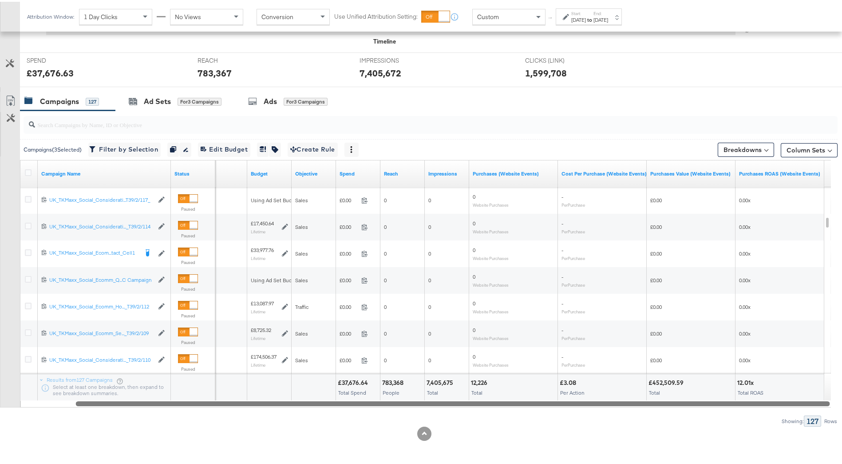
drag, startPoint x: 664, startPoint y: 401, endPoint x: 763, endPoint y: 412, distance: 99.3
click at [763, 412] on div "Campaigns ( 3 Selected) Filter by Selection Filter 3 campaigns Duplicate 3 camp…" at bounding box center [419, 267] width 838 height 316
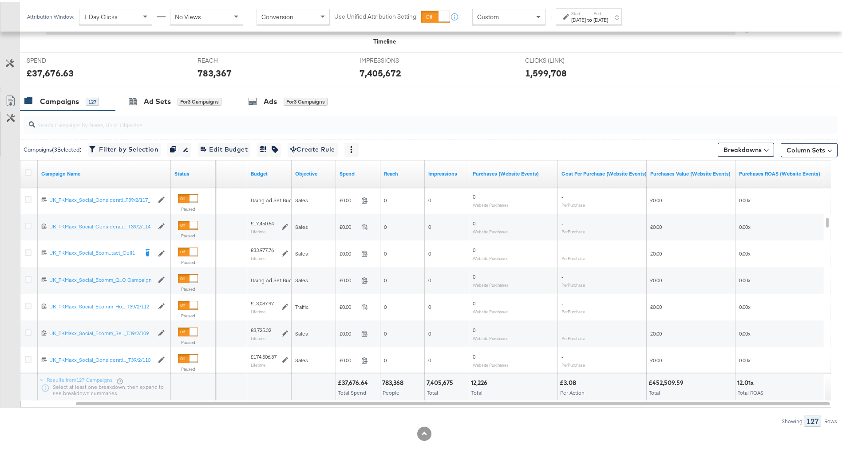
drag, startPoint x: 644, startPoint y: 406, endPoint x: 673, endPoint y: 405, distance: 28.9
click at [673, 405] on div "Campaigns ( 3 Selected) Filter by Selection Filter 3 campaigns Duplicate 3 camp…" at bounding box center [419, 267] width 838 height 316
click at [801, 150] on button "Column Sets" at bounding box center [809, 148] width 57 height 14
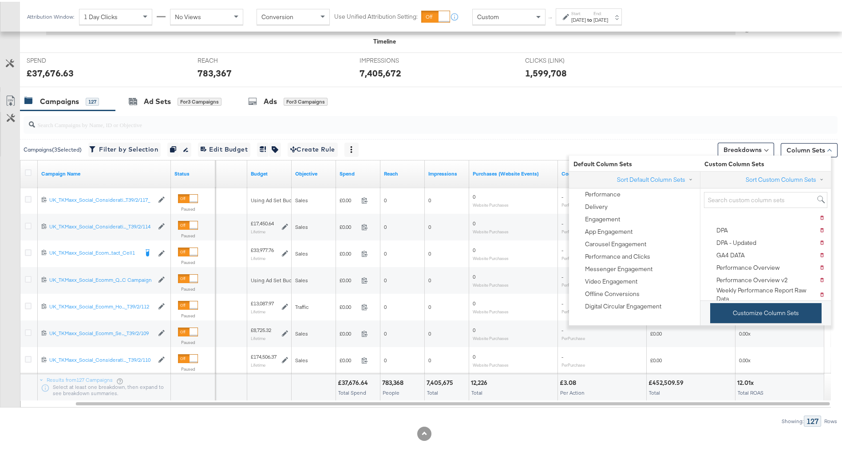
click at [768, 309] on button "Customize Column Sets" at bounding box center [765, 311] width 111 height 20
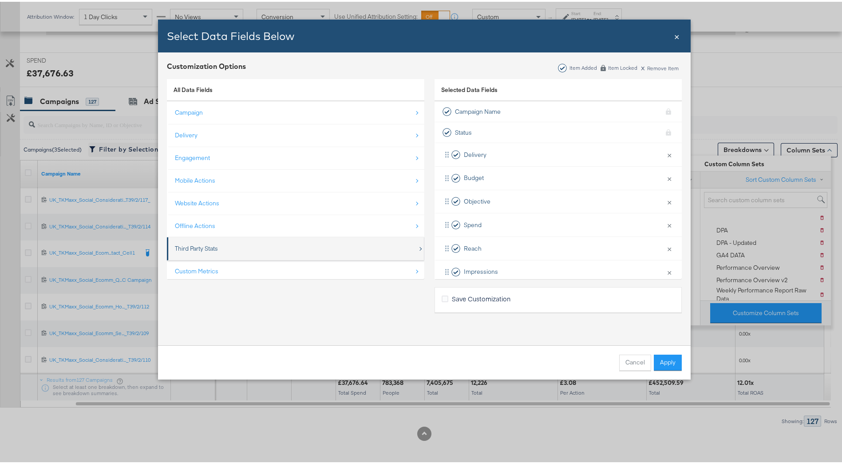
click at [286, 250] on div "Third Party Stats" at bounding box center [296, 247] width 243 height 18
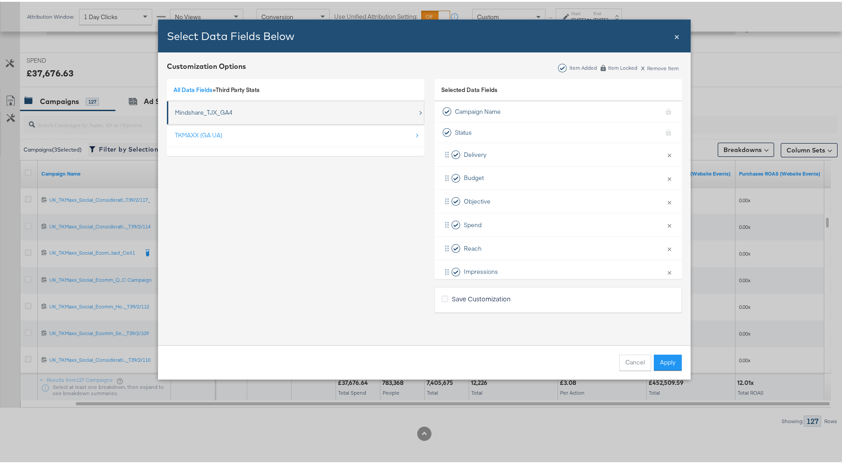
click at [230, 115] on div "Mindshare_TJX_GA4" at bounding box center [296, 111] width 243 height 18
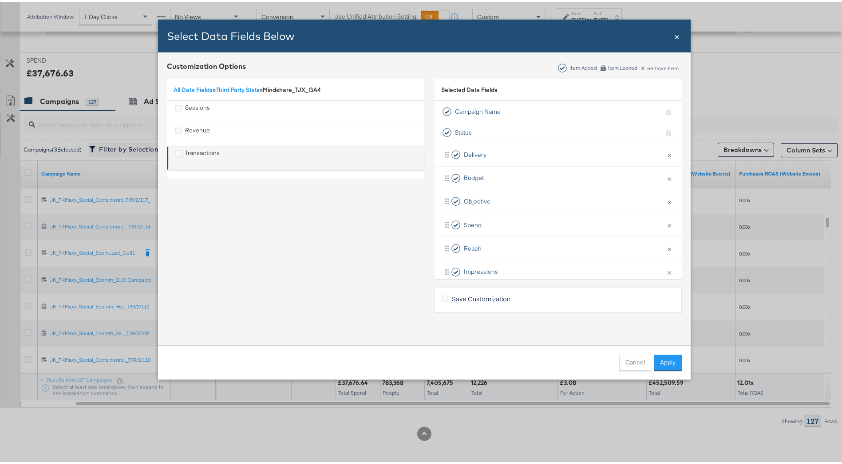
click at [217, 149] on div "Transactions" at bounding box center [296, 156] width 243 height 18
click at [175, 155] on icon "Transactions" at bounding box center [178, 151] width 7 height 7
click at [0, 0] on input "Transactions" at bounding box center [0, 0] width 0 height 0
click at [673, 362] on button "Apply" at bounding box center [668, 361] width 28 height 16
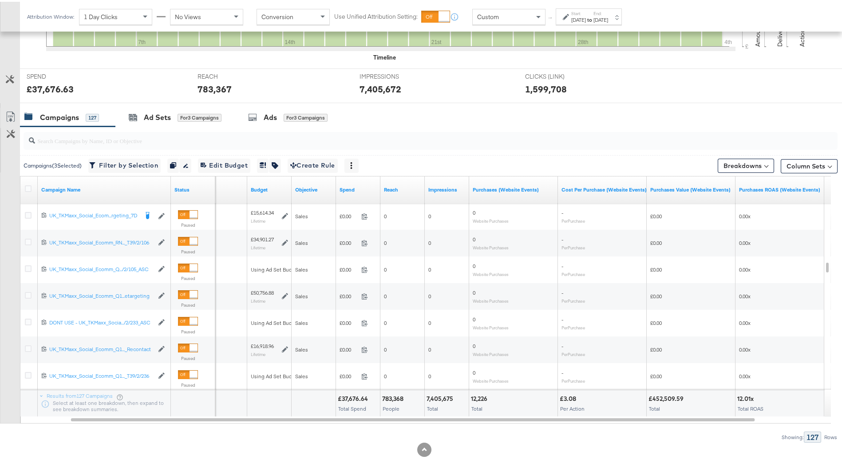
scroll to position [315, 0]
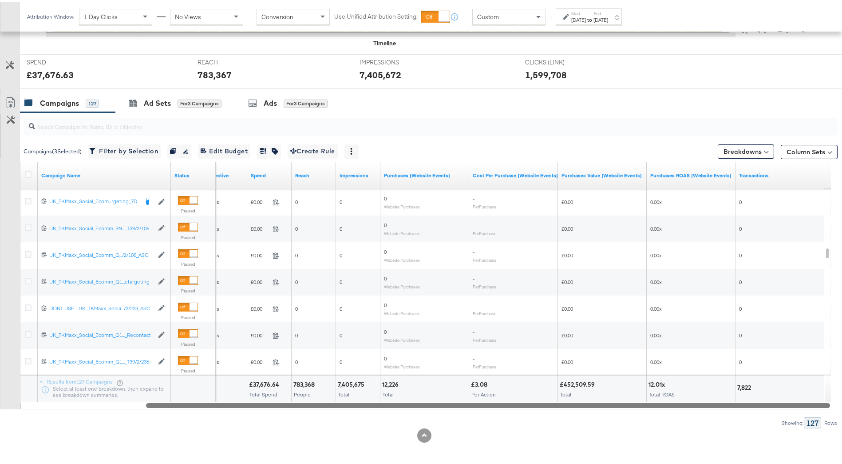
drag, startPoint x: 740, startPoint y: 405, endPoint x: 846, endPoint y: 396, distance: 106.5
click at [262, 101] on div "Ads for 3 Campaigns" at bounding box center [287, 101] width 79 height 10
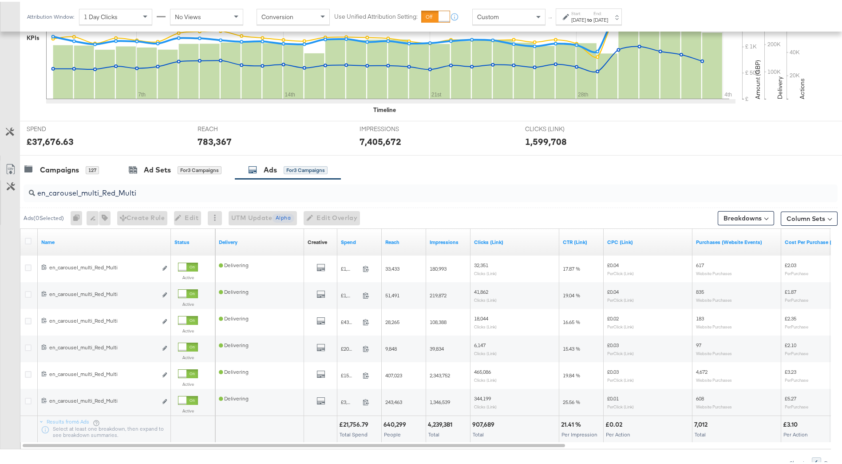
scroll to position [290, 0]
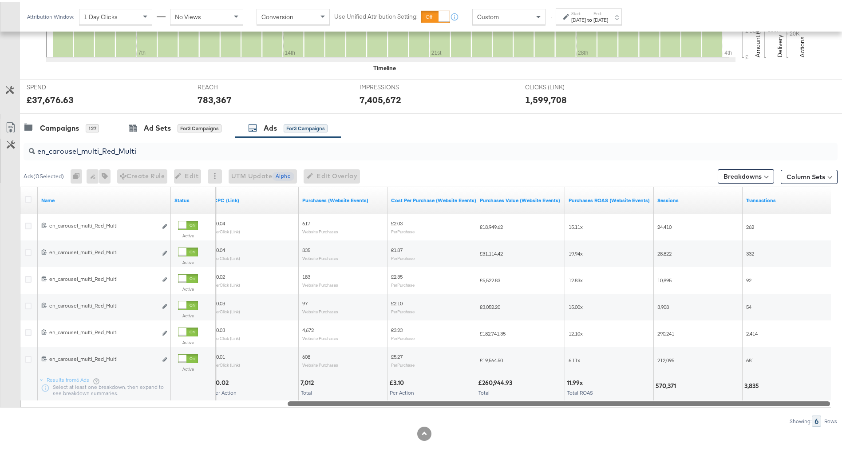
drag, startPoint x: 560, startPoint y: 401, endPoint x: 840, endPoint y: 399, distance: 279.7
click at [841, 398] on div "KPIs Performance & KPIs Customize KPIs ✔ Clicks (Link) ✔ Reach ✔ Impressions ✔ …" at bounding box center [424, 174] width 849 height 578
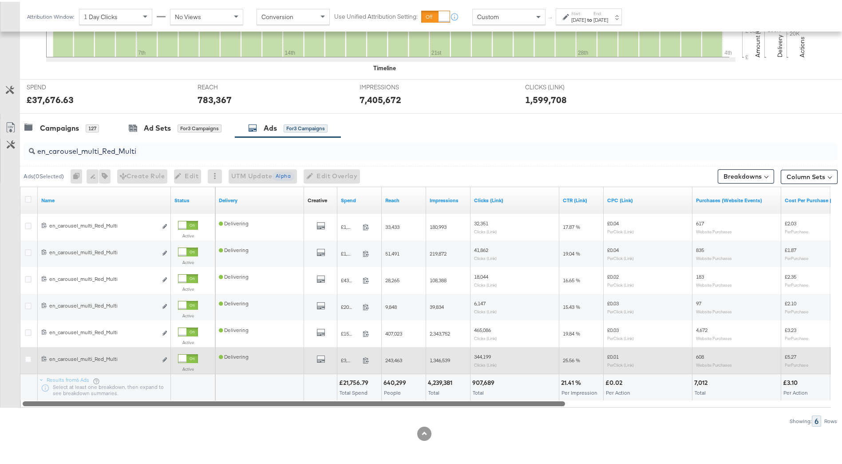
drag, startPoint x: 598, startPoint y: 400, endPoint x: 314, endPoint y: 349, distance: 288.7
click at [311, 353] on div "Name Status Delivery Creative Sorting Unavailable Spend Reach Impressions Click…" at bounding box center [425, 295] width 811 height 221
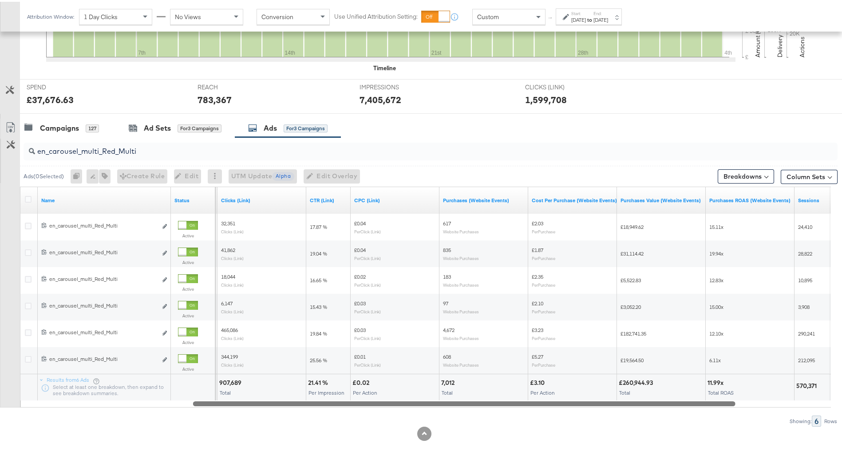
drag, startPoint x: 525, startPoint y: 404, endPoint x: 710, endPoint y: 421, distance: 185.9
click at [710, 421] on div "en_carousel_multi_Red_Multi Ads ( 0 Selected) 0 Rename 0 ads Tags for 0 campaig…" at bounding box center [419, 279] width 838 height 289
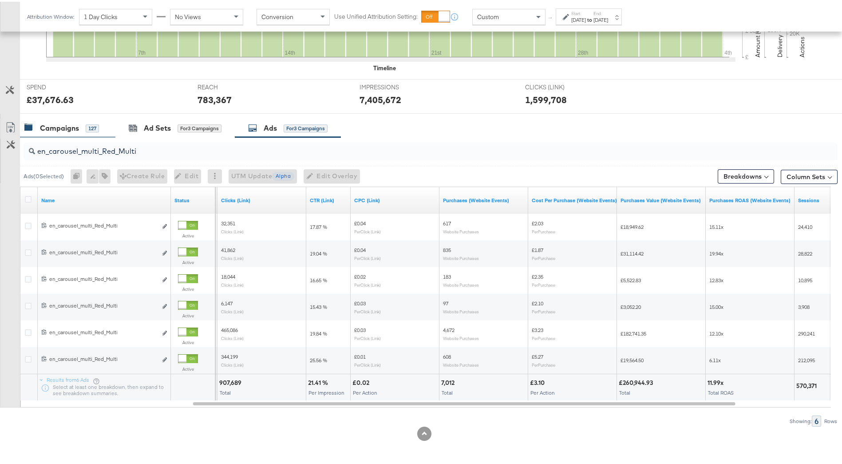
click at [61, 126] on div "Campaigns" at bounding box center [59, 126] width 39 height 10
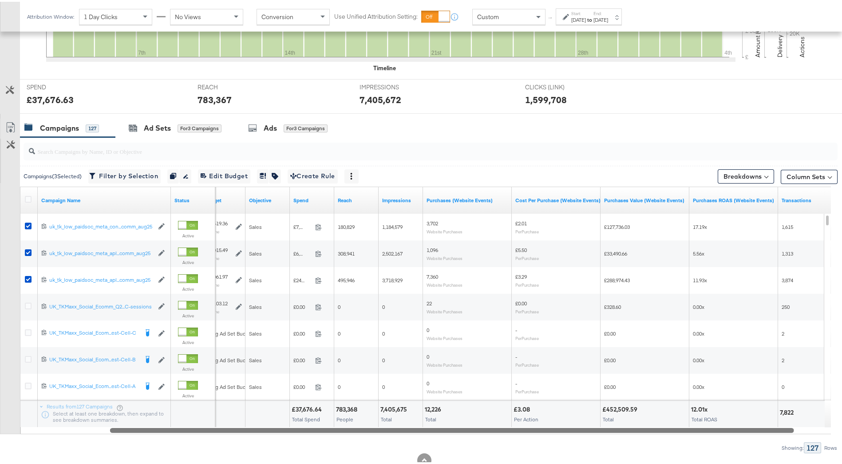
drag, startPoint x: 518, startPoint y: 427, endPoint x: 615, endPoint y: 428, distance: 97.3
click at [615, 430] on div at bounding box center [452, 428] width 684 height 8
click at [625, 428] on div at bounding box center [453, 428] width 684 height 8
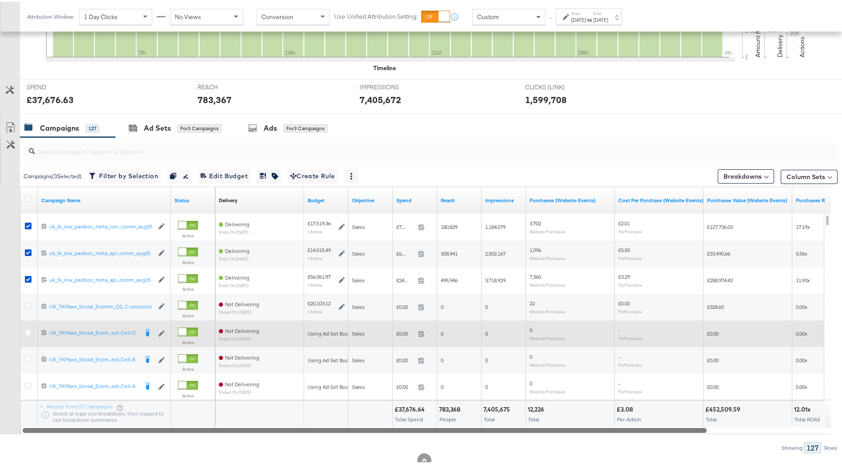
drag, startPoint x: 587, startPoint y: 427, endPoint x: 516, endPoint y: 343, distance: 110.6
click at [484, 388] on div "Campaign Name Status Delivery Sorting Unavailable Budget Objective Spend Reach …" at bounding box center [425, 308] width 811 height 247
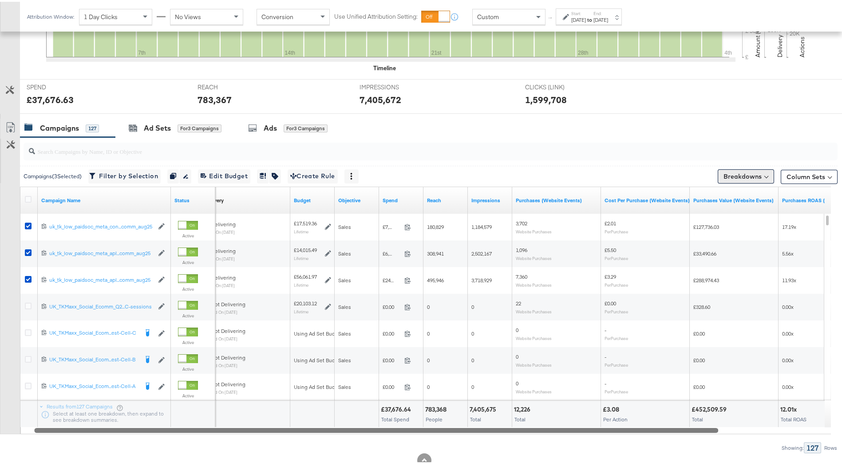
click at [732, 173] on button "Breakdowns" at bounding box center [746, 174] width 56 height 14
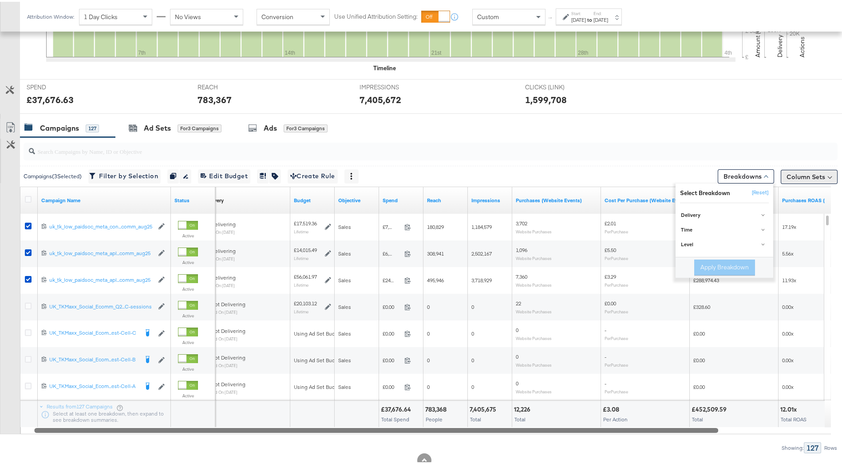
click at [810, 171] on button "Column Sets" at bounding box center [809, 175] width 57 height 14
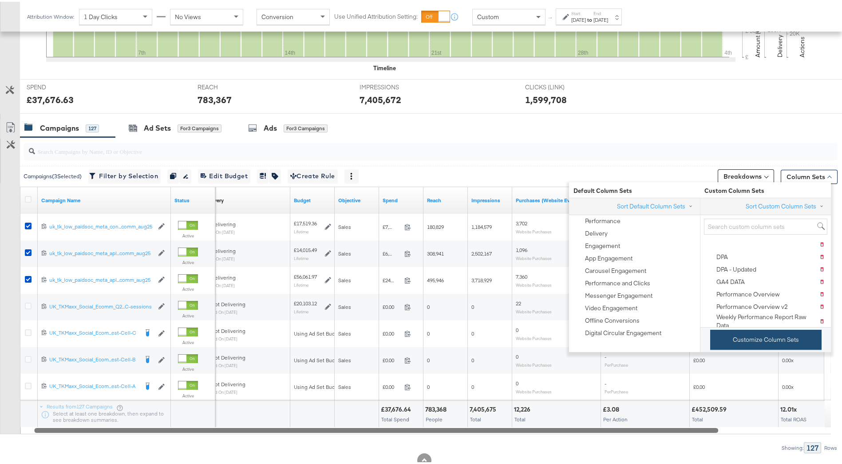
click at [793, 338] on button "Customize Column Sets" at bounding box center [765, 338] width 111 height 20
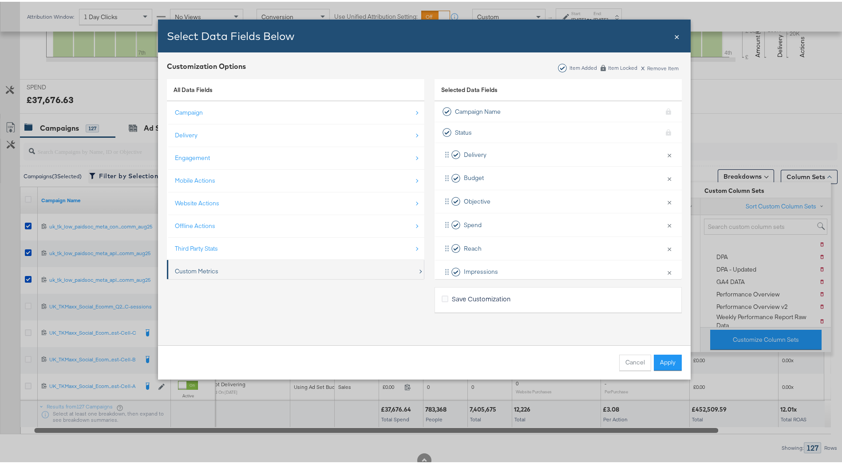
click at [265, 274] on div "Custom Metrics" at bounding box center [296, 269] width 243 height 18
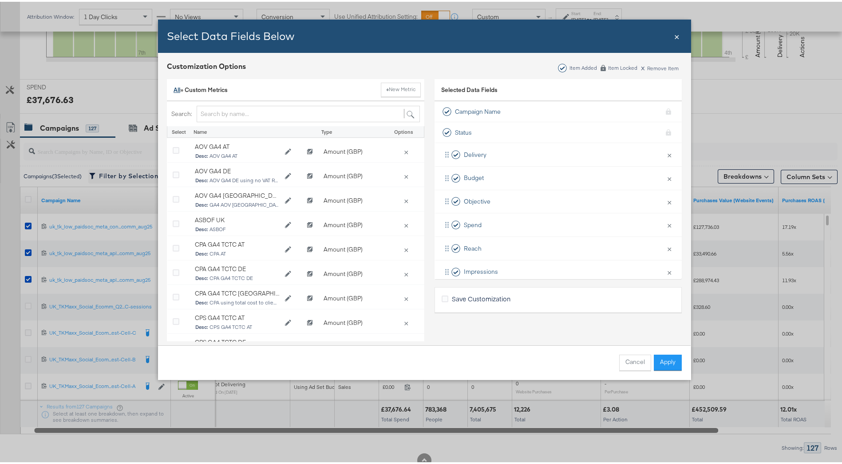
click at [174, 89] on link "All" at bounding box center [177, 88] width 7 height 8
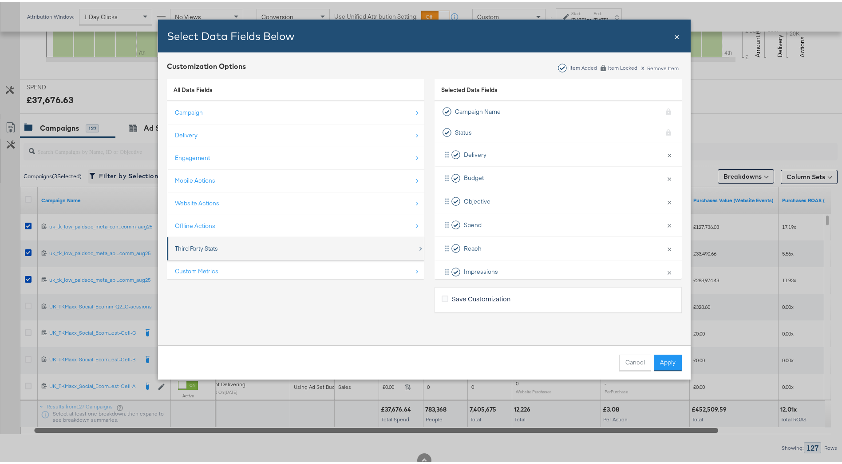
click at [226, 250] on div "Third Party Stats" at bounding box center [296, 247] width 243 height 18
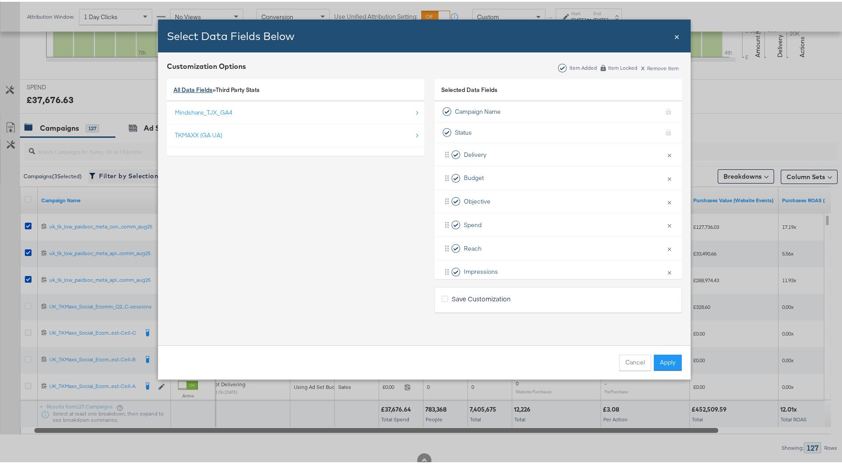
click at [184, 88] on link "All Data Fields" at bounding box center [193, 88] width 39 height 8
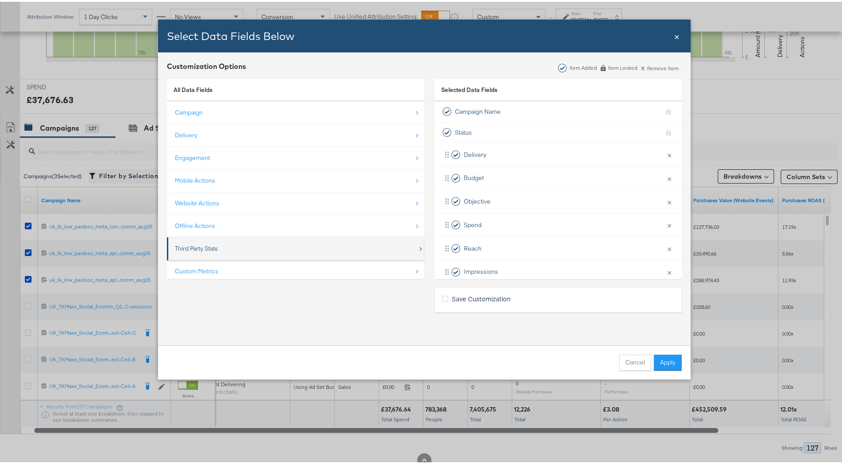
click at [233, 250] on div "Third Party Stats" at bounding box center [296, 247] width 243 height 18
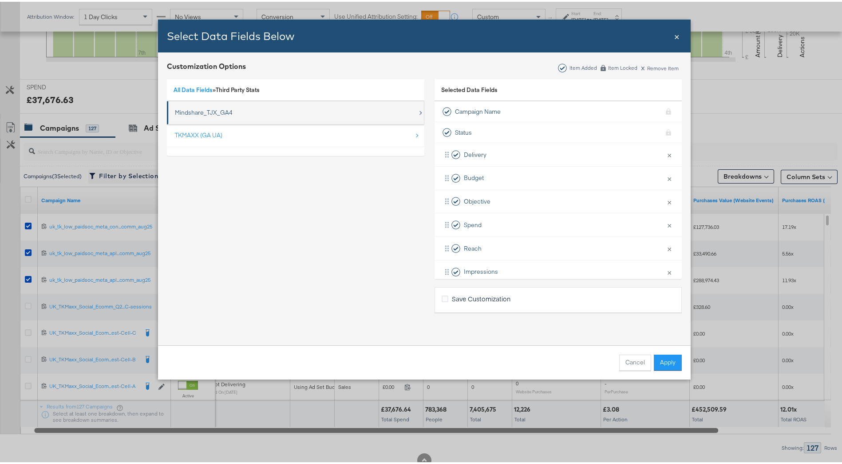
click at [220, 111] on div "Mindshare_TJX_GA4" at bounding box center [204, 111] width 58 height 8
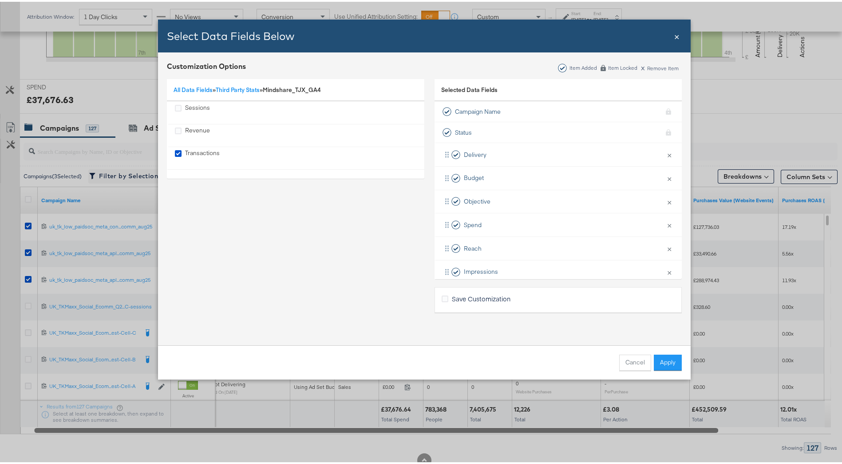
click at [212, 91] on span "All Data Fields »" at bounding box center [195, 88] width 42 height 8
click at [205, 84] on link "All Data Fields" at bounding box center [193, 88] width 39 height 8
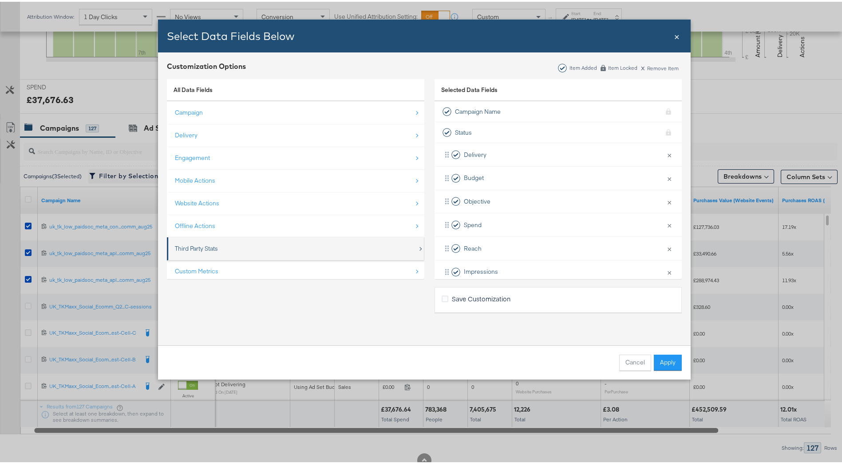
click at [232, 248] on div "Third Party Stats" at bounding box center [296, 247] width 243 height 18
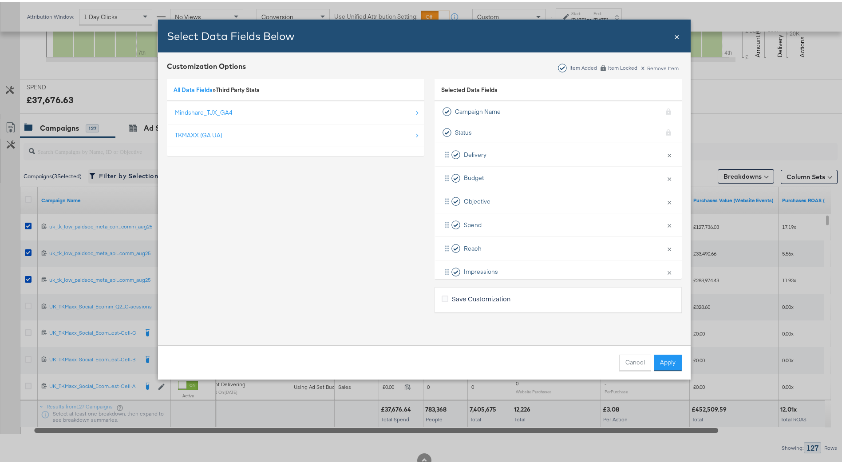
click at [225, 89] on span "Third Party Stats" at bounding box center [238, 88] width 44 height 8
click at [208, 111] on div "Mindshare_TJX_GA4" at bounding box center [204, 111] width 58 height 8
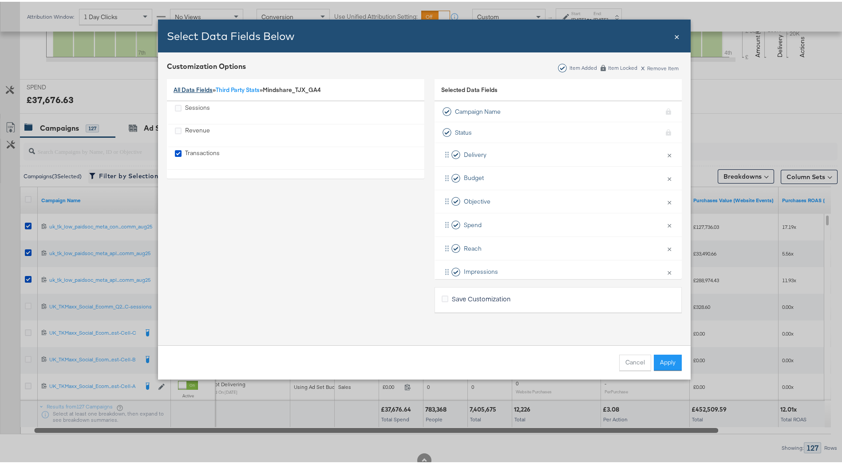
click at [181, 87] on link "All Data Fields" at bounding box center [193, 88] width 39 height 8
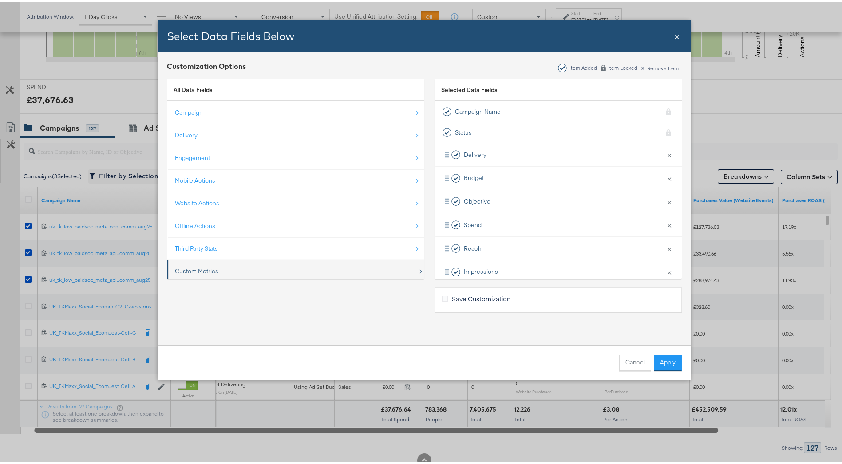
click at [235, 268] on div "Custom Metrics" at bounding box center [296, 269] width 243 height 18
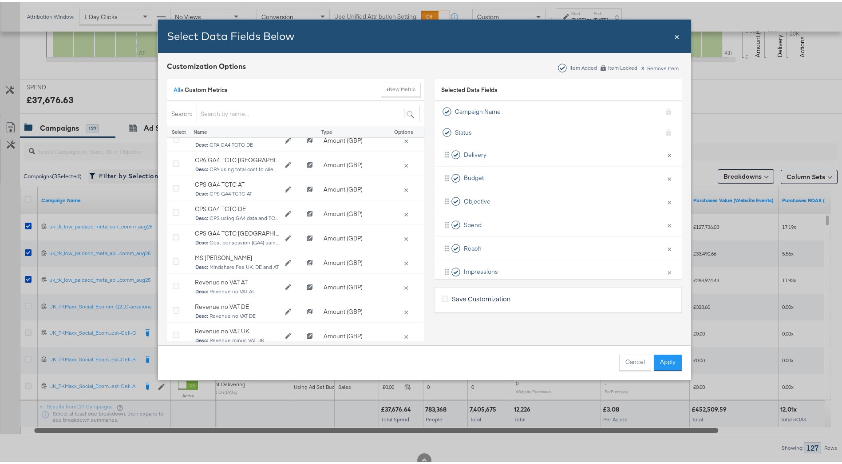
scroll to position [178, 0]
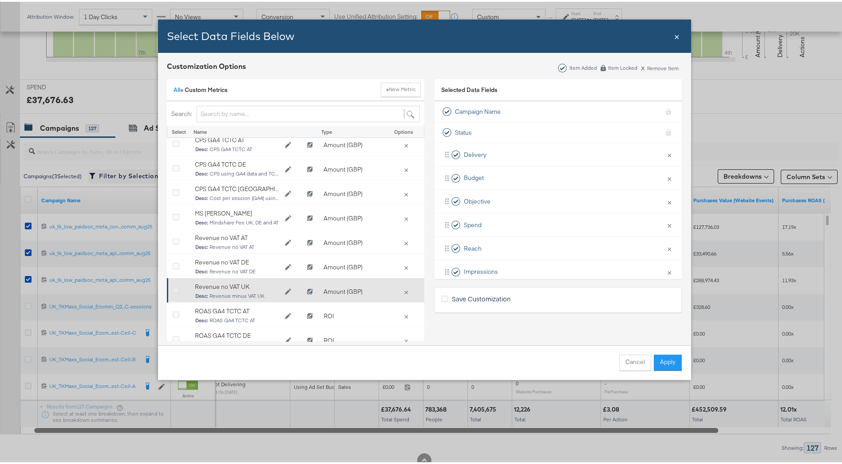
click at [174, 289] on icon "Bulk Add Locations Modal" at bounding box center [176, 289] width 7 height 7
click at [0, 0] on input "Bulk Add Locations Modal" at bounding box center [0, 0] width 0 height 0
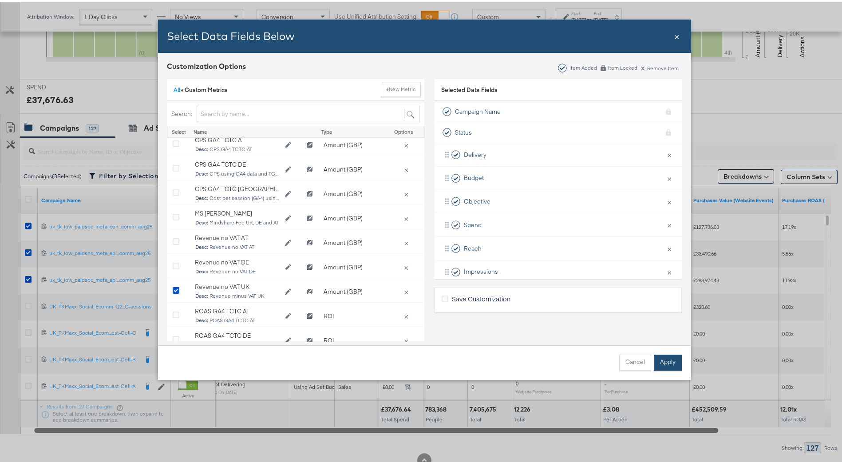
click at [654, 364] on button "Apply" at bounding box center [668, 361] width 28 height 16
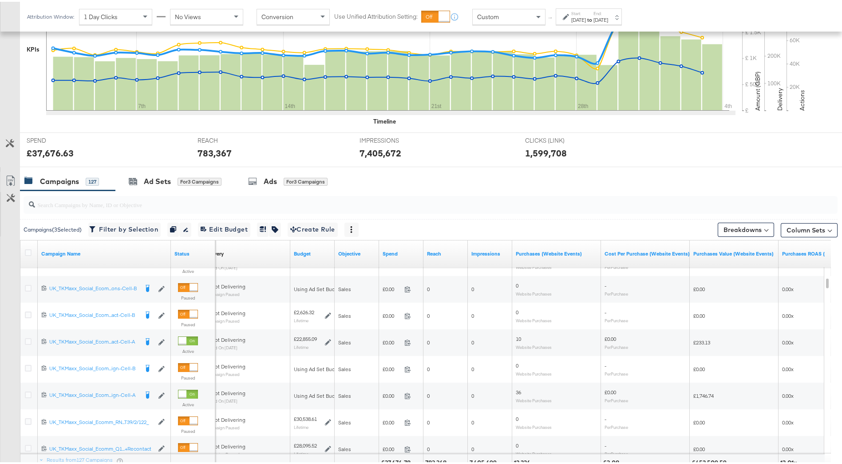
scroll to position [317, 0]
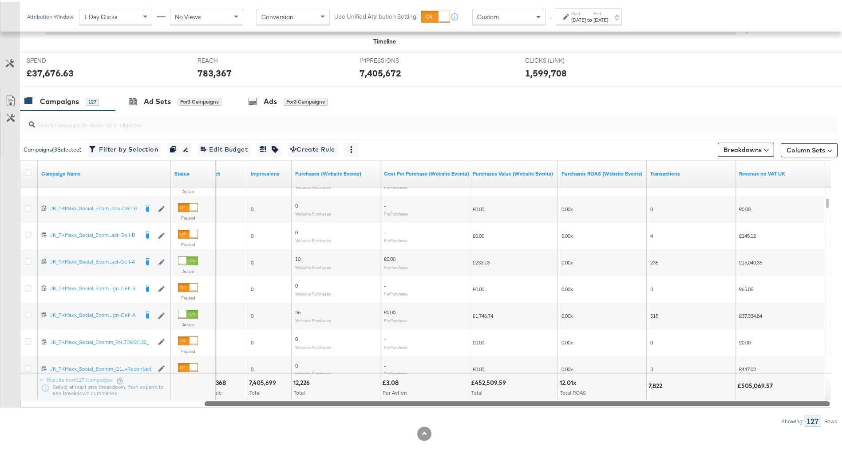
drag, startPoint x: 635, startPoint y: 401, endPoint x: 826, endPoint y: 390, distance: 191.2
click at [826, 390] on div "Campaign Name Status Reach Impressions Purchases (Website Events) Cost Per Purc…" at bounding box center [425, 281] width 811 height 247
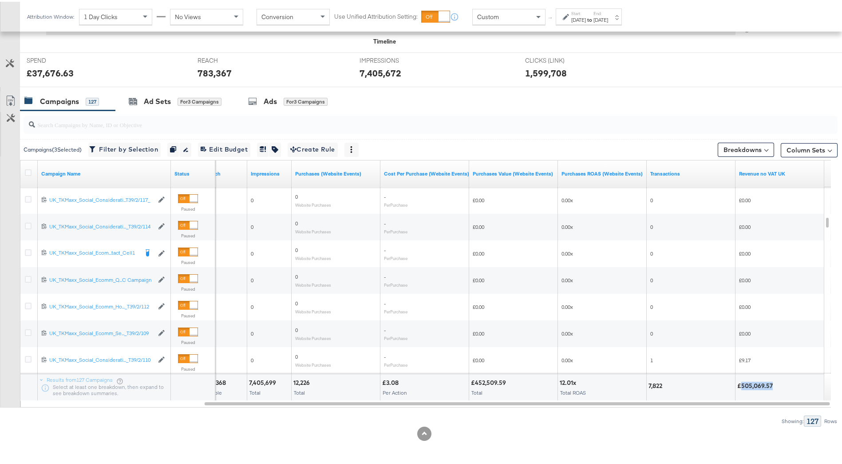
drag, startPoint x: 742, startPoint y: 385, endPoint x: 772, endPoint y: 382, distance: 30.8
click at [772, 382] on div "£505,069.57" at bounding box center [757, 384] width 38 height 8
drag, startPoint x: 772, startPoint y: 382, endPoint x: 763, endPoint y: 386, distance: 10.1
copy div "505,069.57"
